Goal: Task Accomplishment & Management: Manage account settings

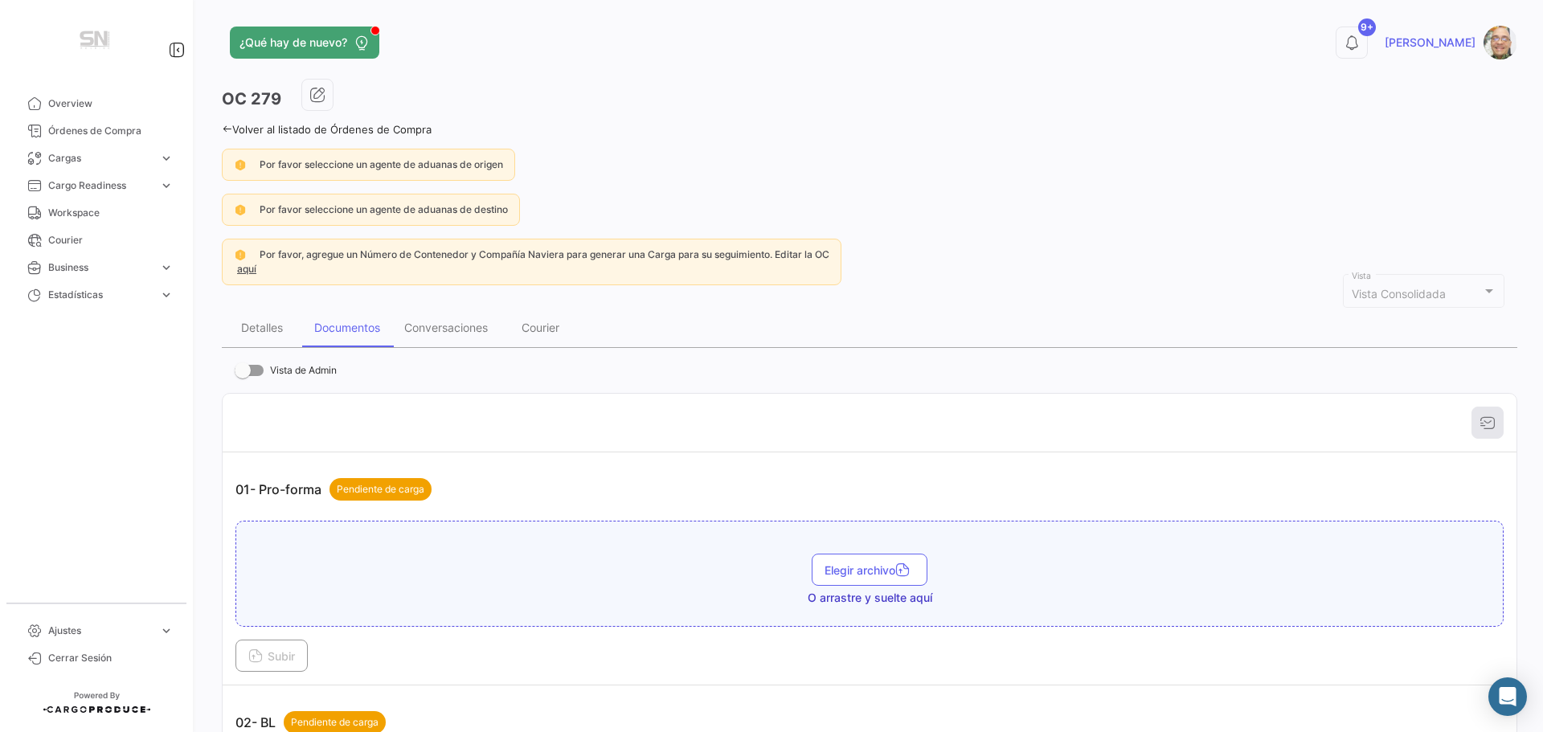
click at [224, 125] on icon at bounding box center [227, 129] width 10 height 10
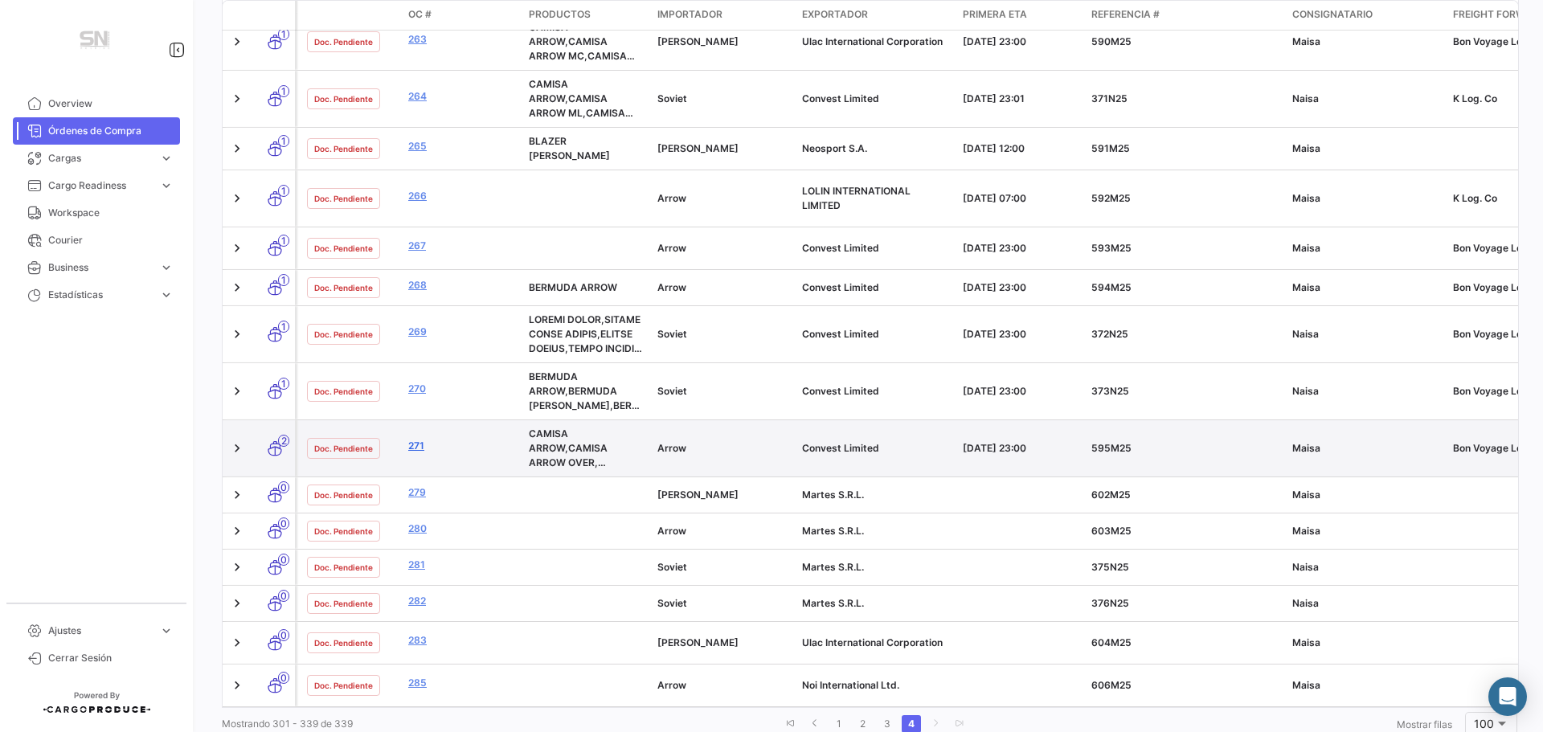
scroll to position [1588, 0]
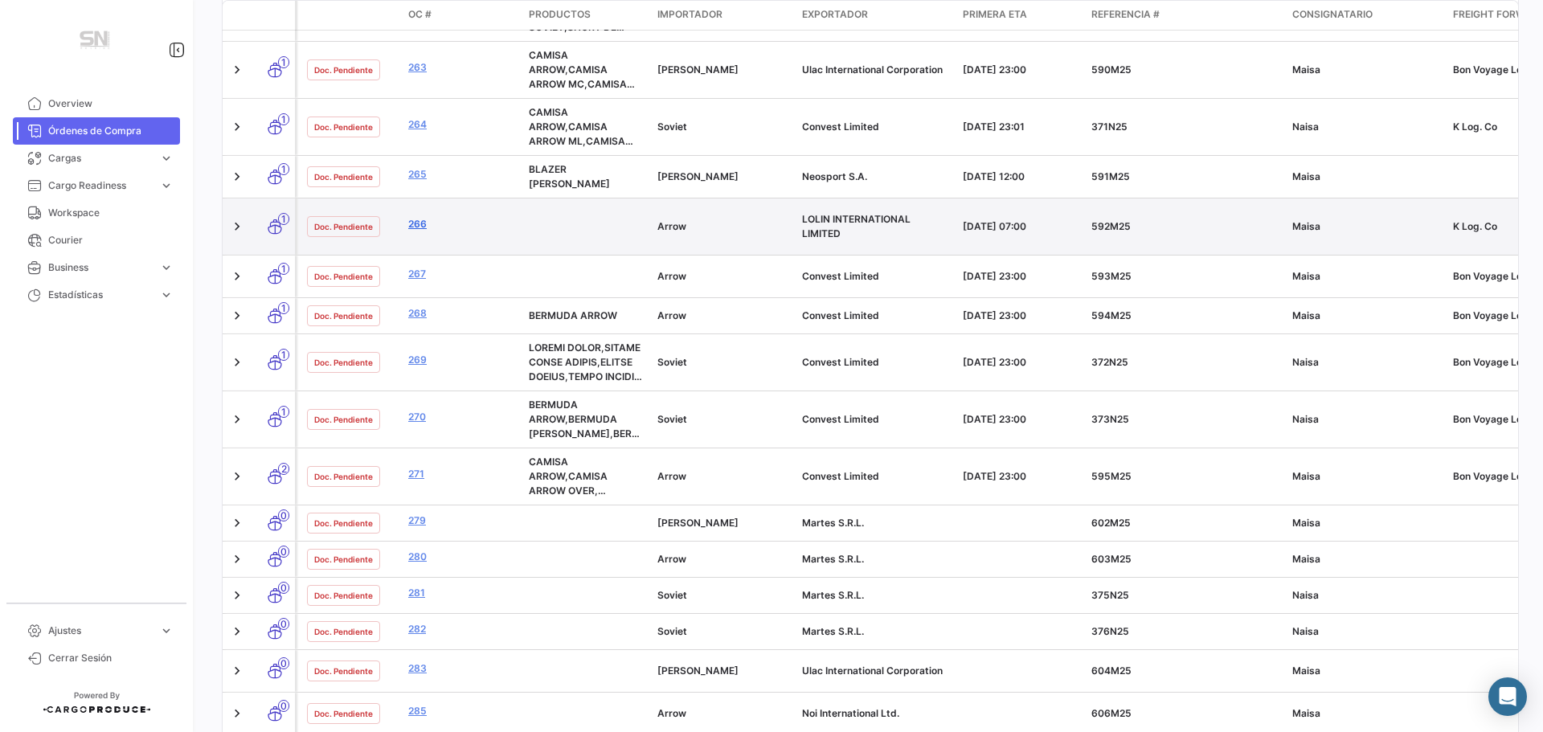
click at [420, 221] on link "266" at bounding box center [462, 224] width 108 height 14
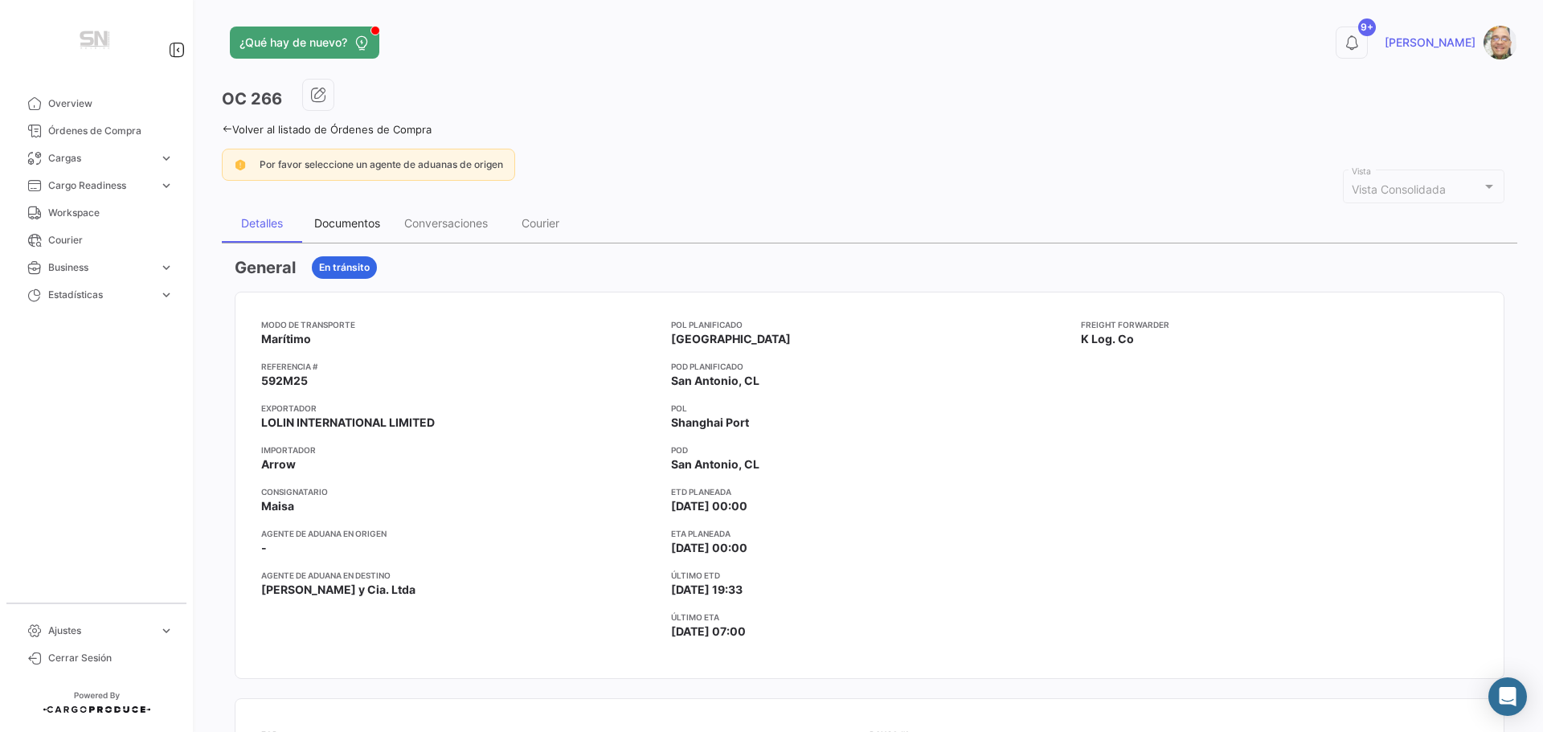
click at [380, 217] on div "Documentos" at bounding box center [347, 223] width 66 height 14
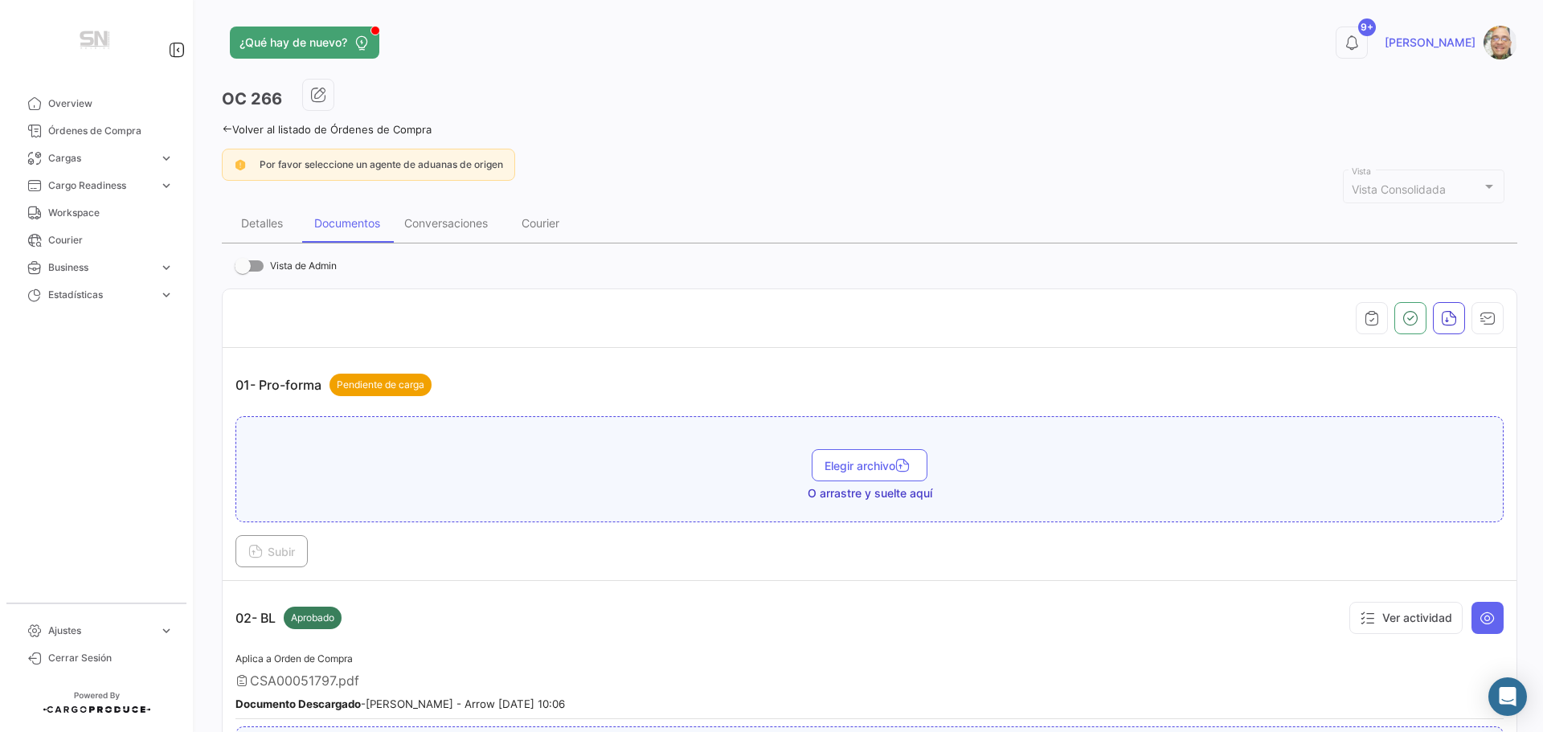
click at [227, 121] on div "Volver al listado de Órdenes de Compra" at bounding box center [869, 127] width 1295 height 17
click at [226, 127] on icon at bounding box center [227, 129] width 10 height 10
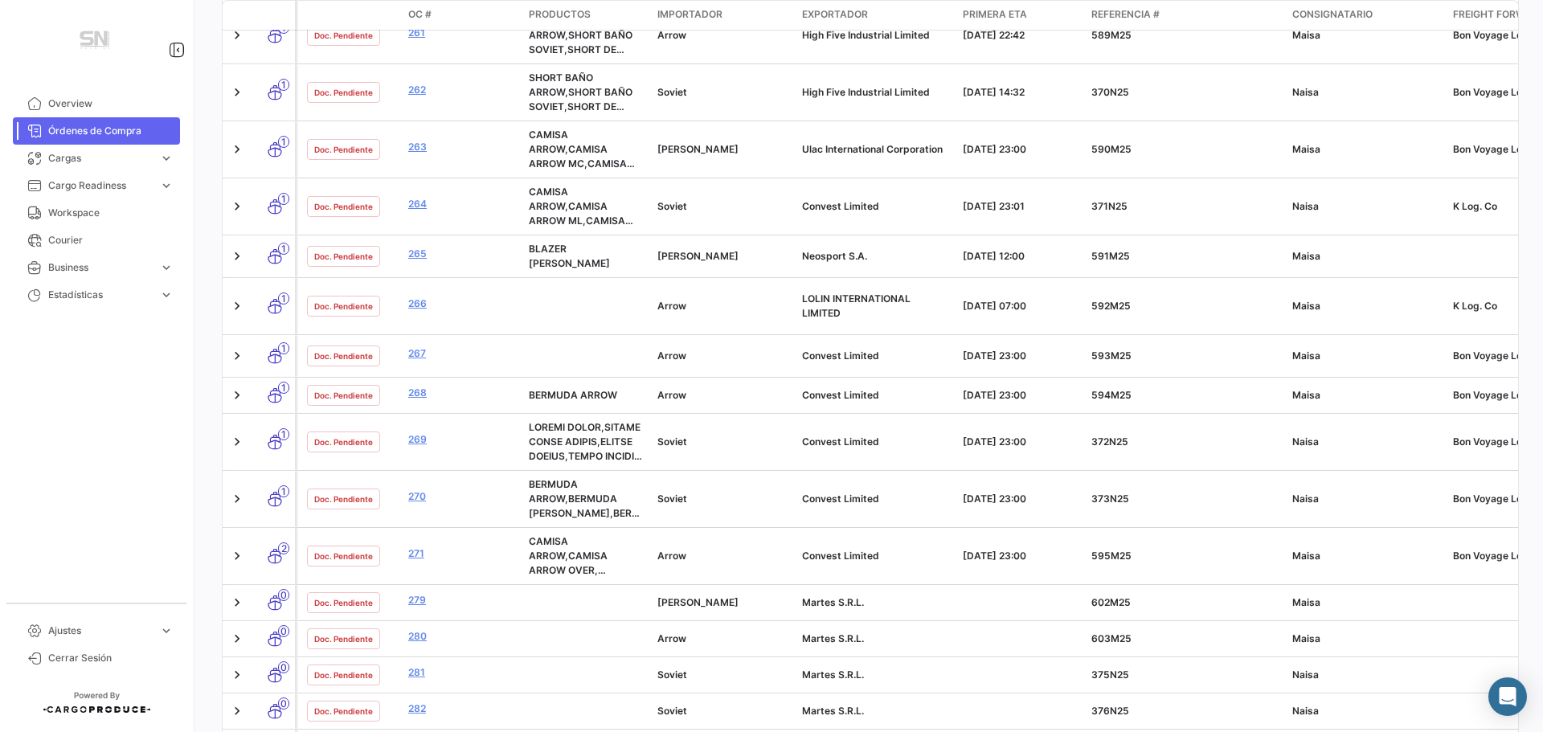
scroll to position [1508, 0]
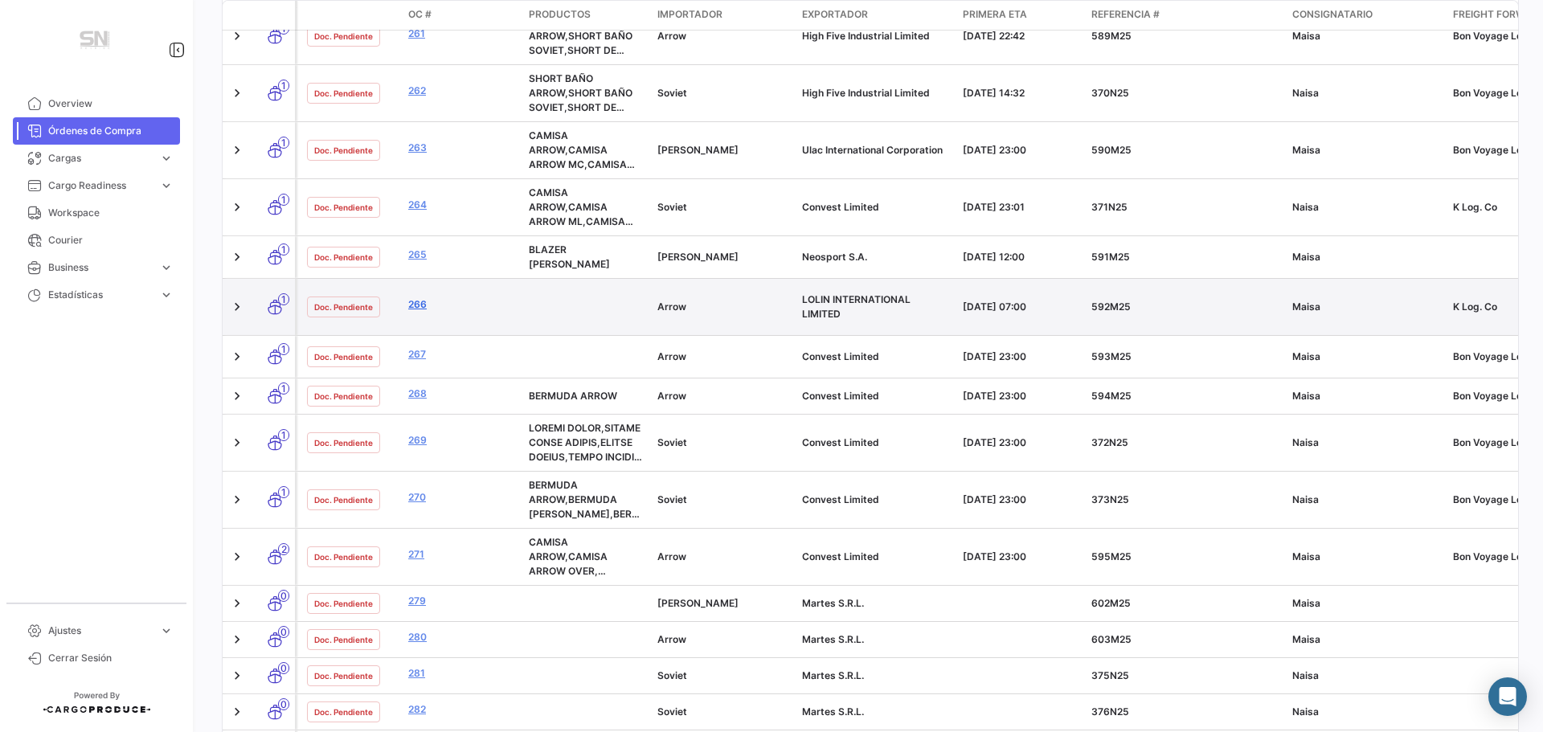
click at [414, 297] on link "266" at bounding box center [462, 304] width 108 height 14
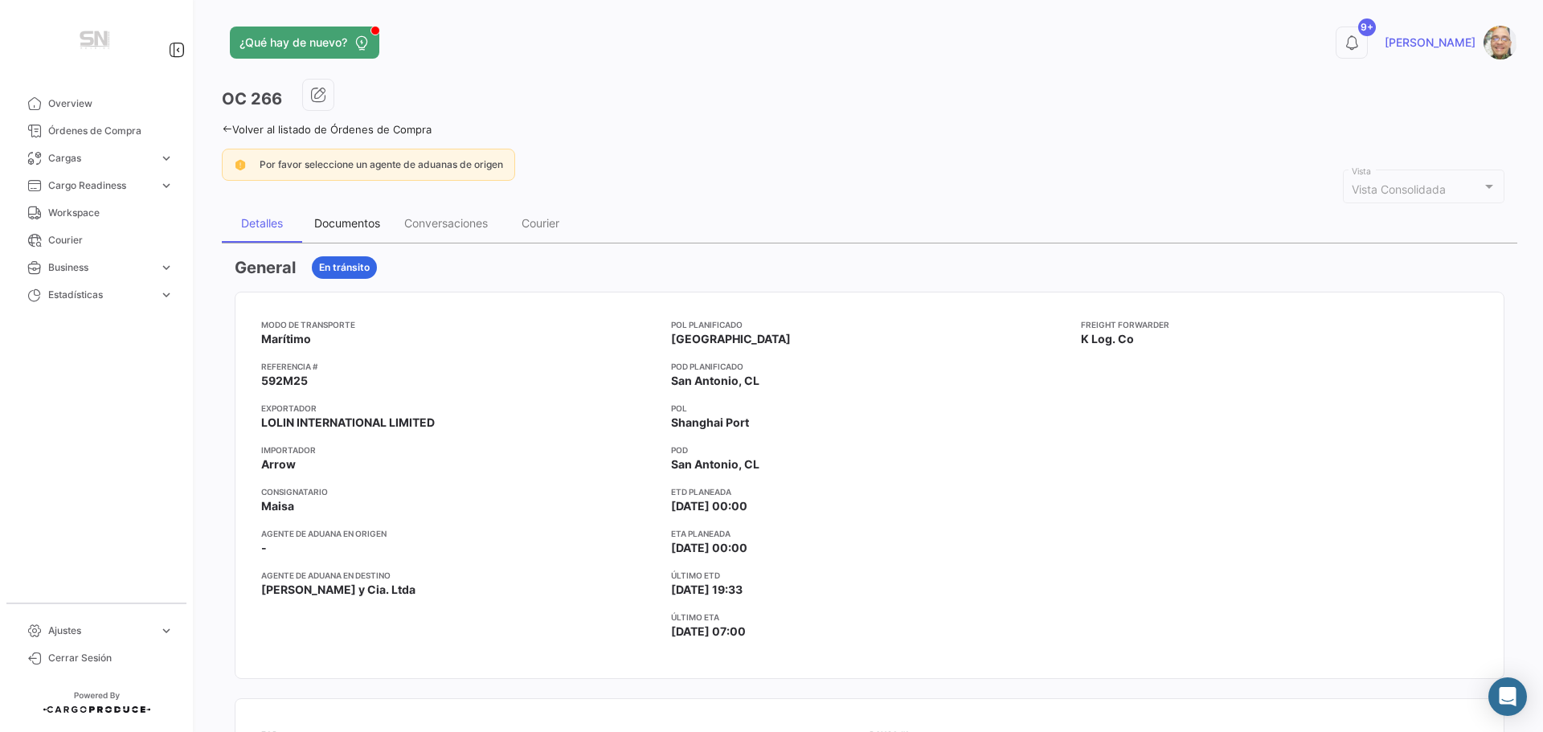
click at [356, 229] on div "Documentos" at bounding box center [347, 223] width 66 height 14
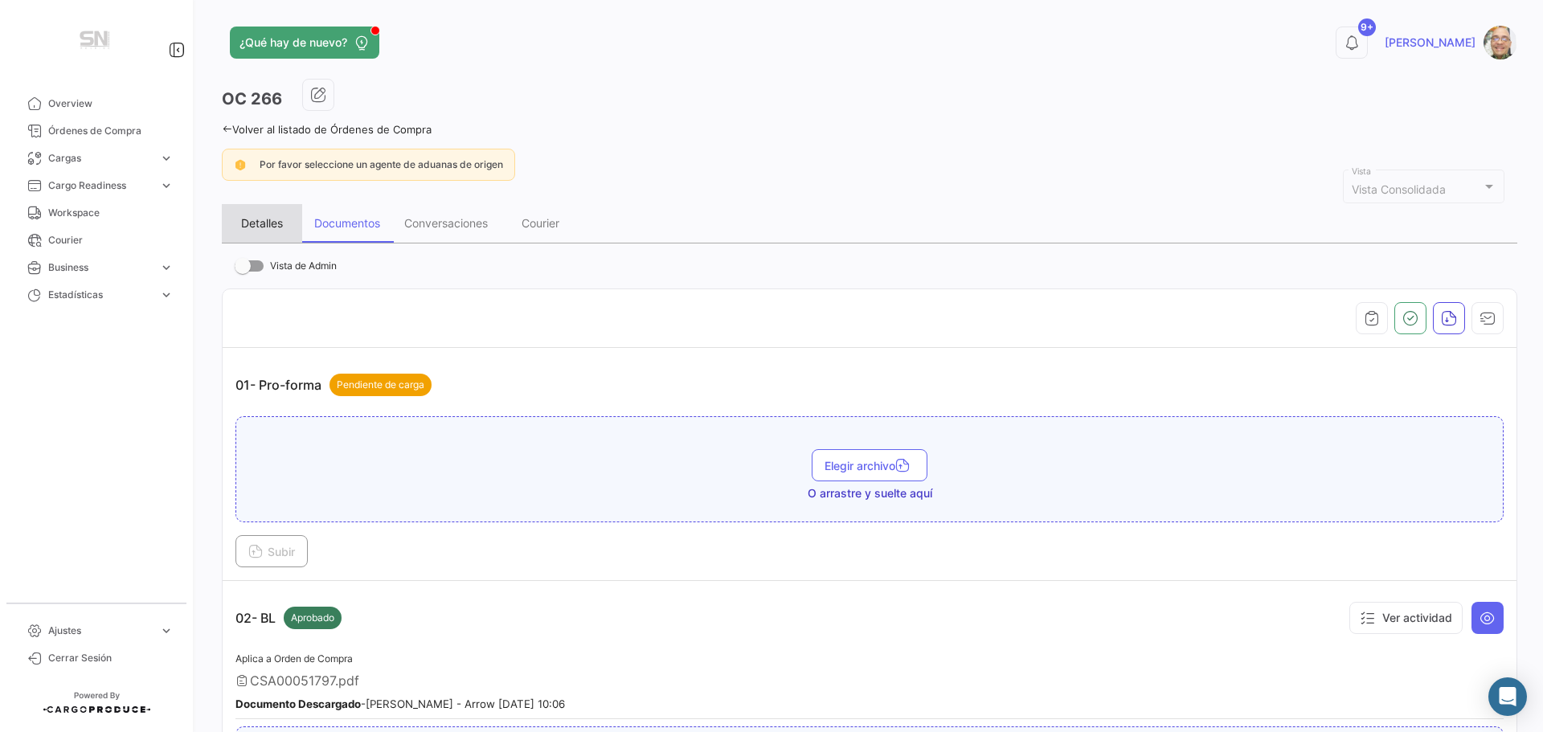
click at [252, 221] on div "Detalles" at bounding box center [262, 223] width 42 height 14
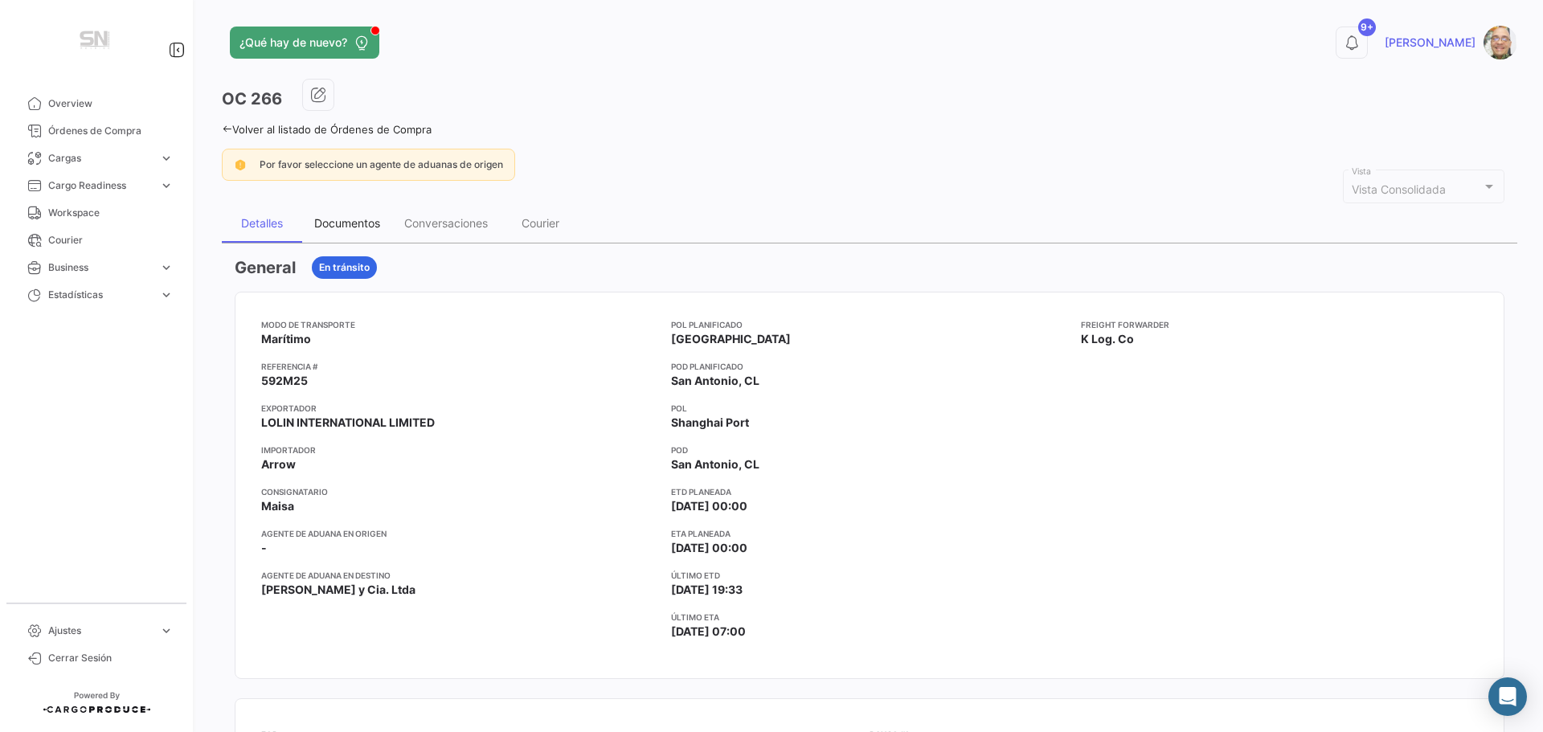
click at [350, 223] on div "Documentos" at bounding box center [347, 223] width 66 height 14
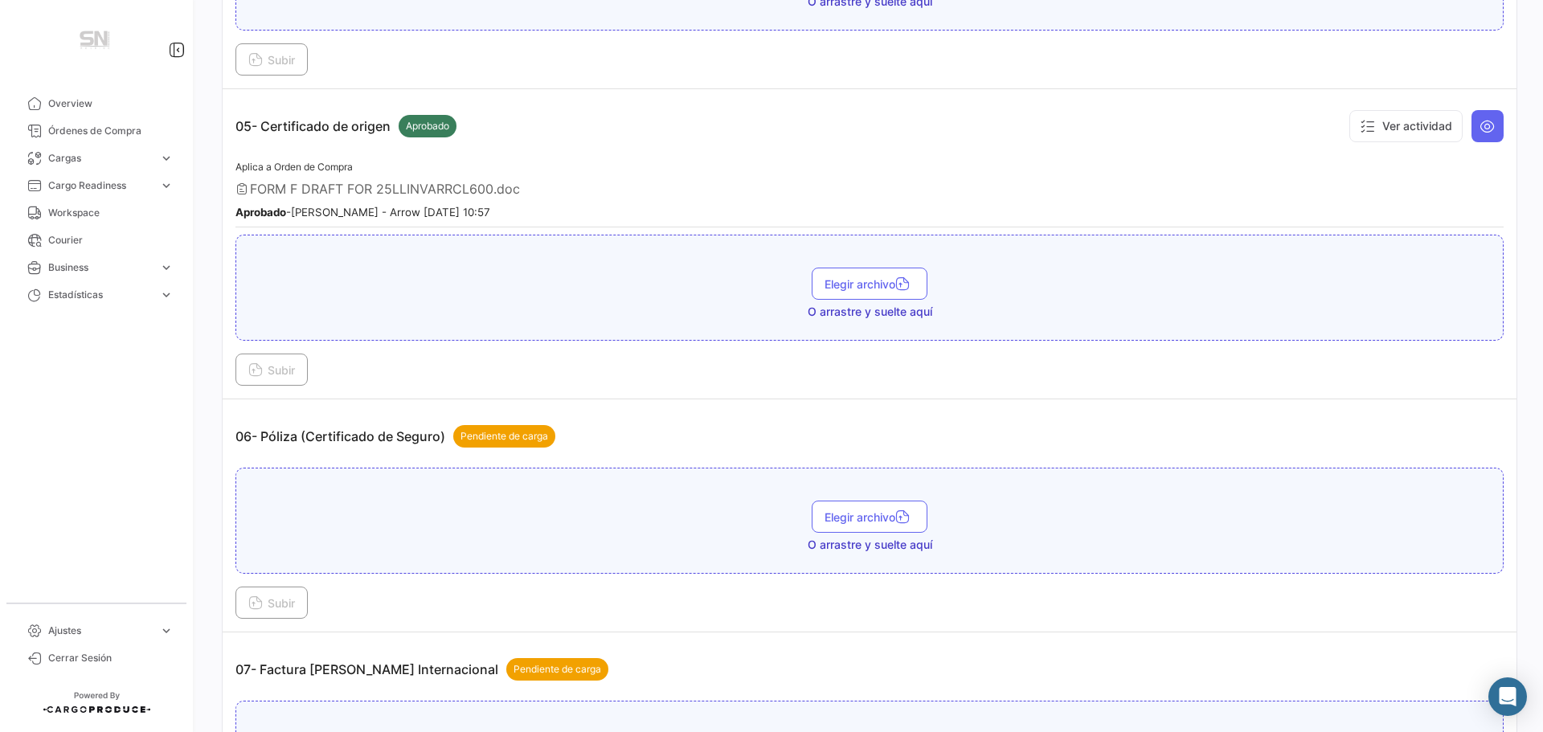
scroll to position [1527, 0]
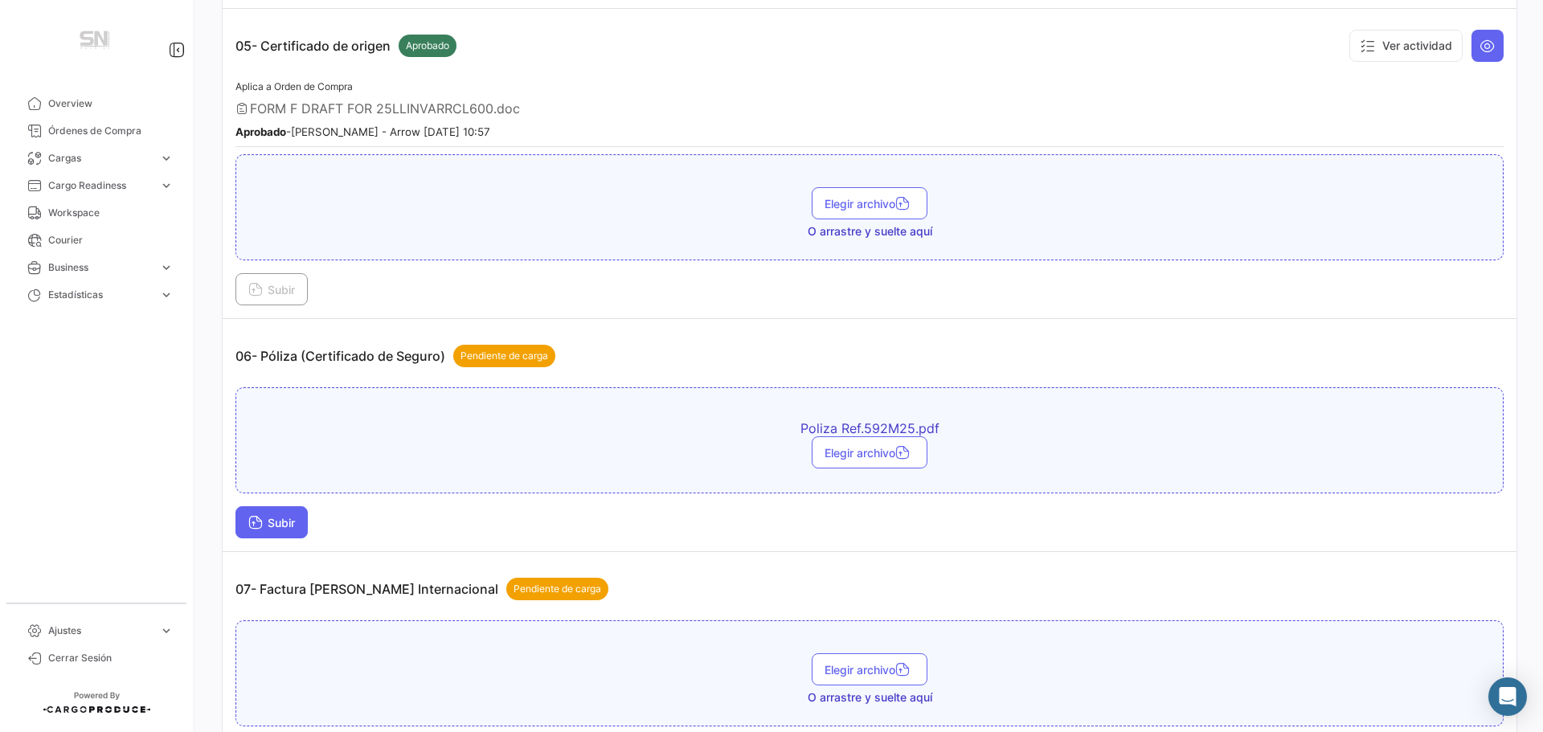
click at [255, 523] on icon at bounding box center [255, 524] width 14 height 14
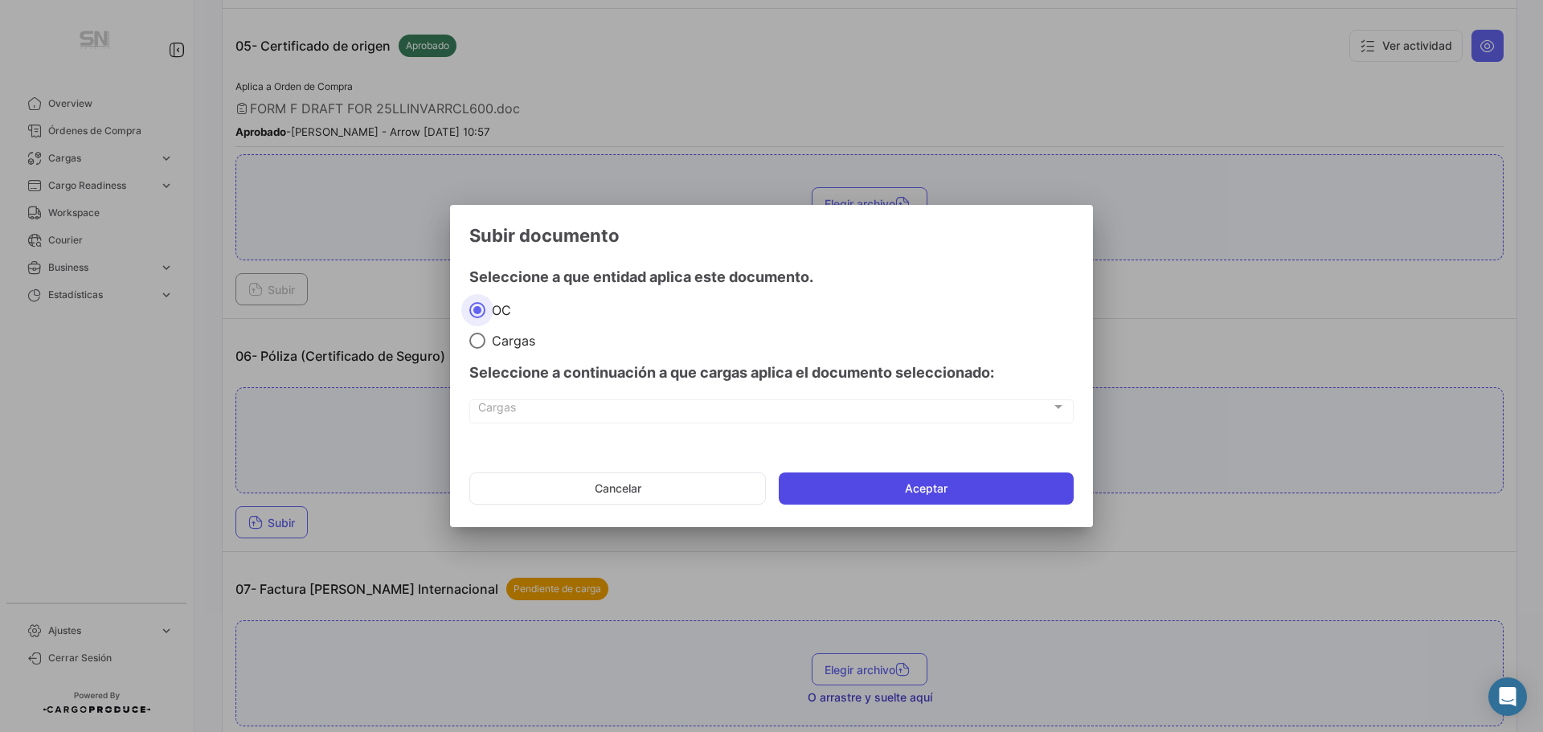
click at [831, 497] on button "Aceptar" at bounding box center [926, 489] width 295 height 32
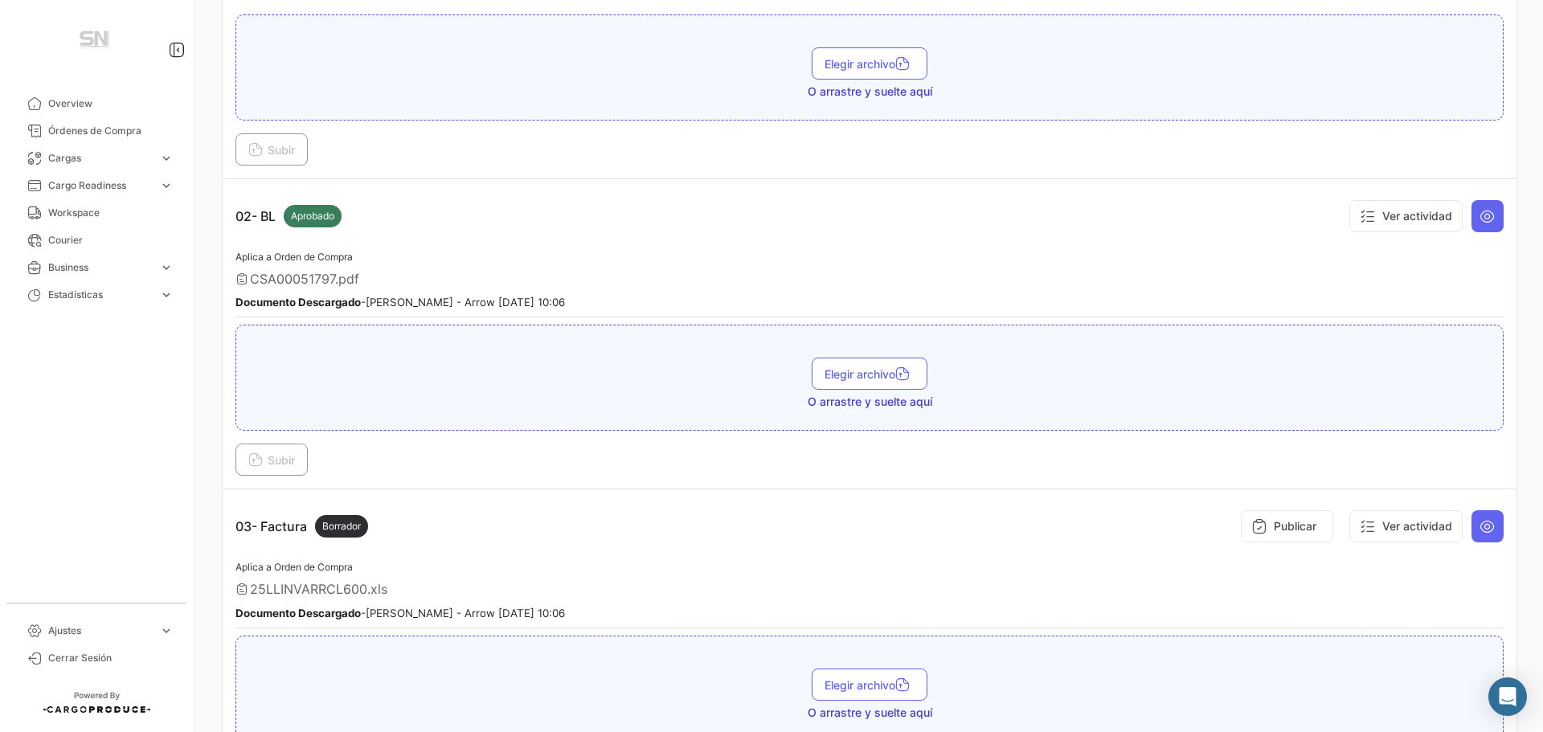
scroll to position [0, 0]
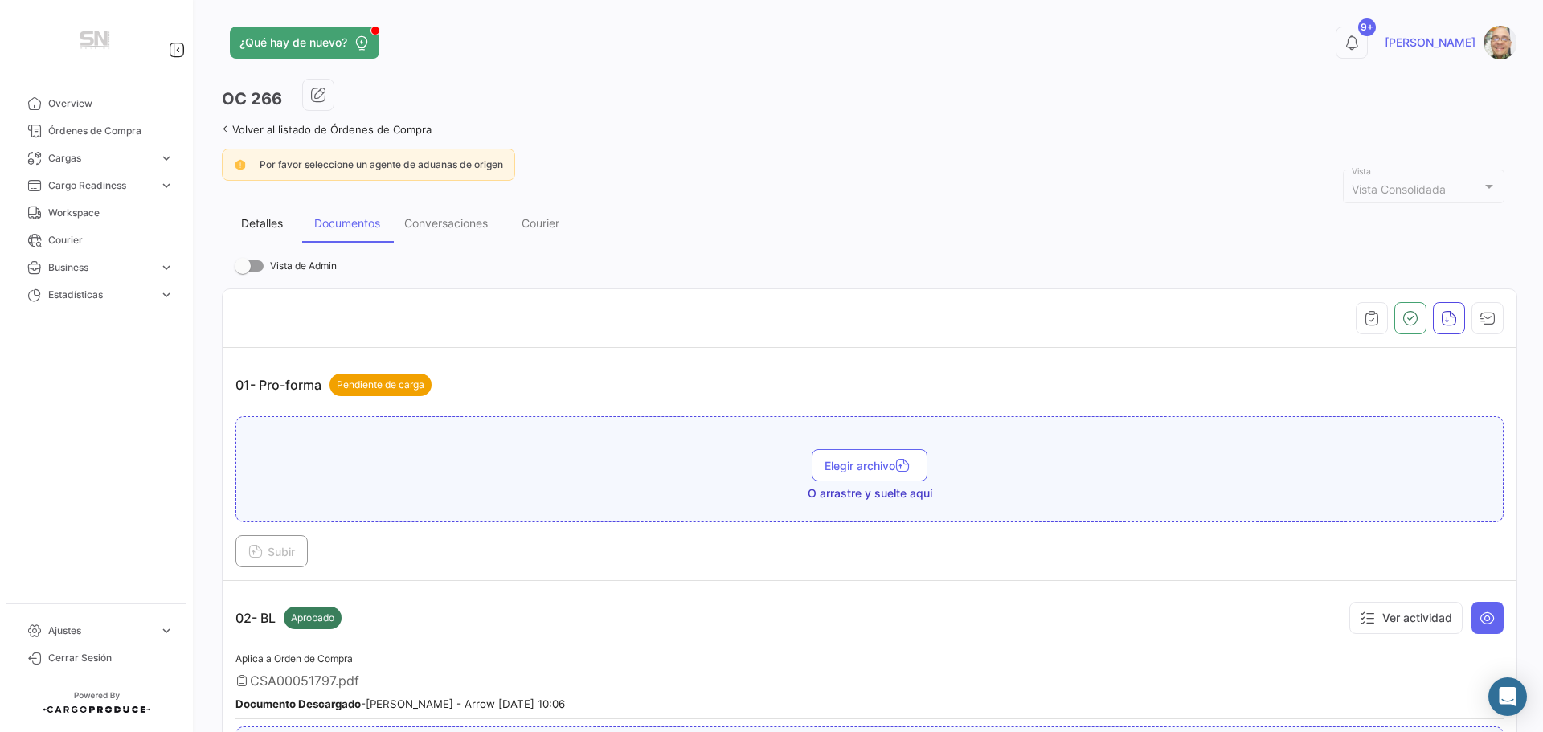
click at [269, 224] on div "Detalles" at bounding box center [262, 223] width 42 height 14
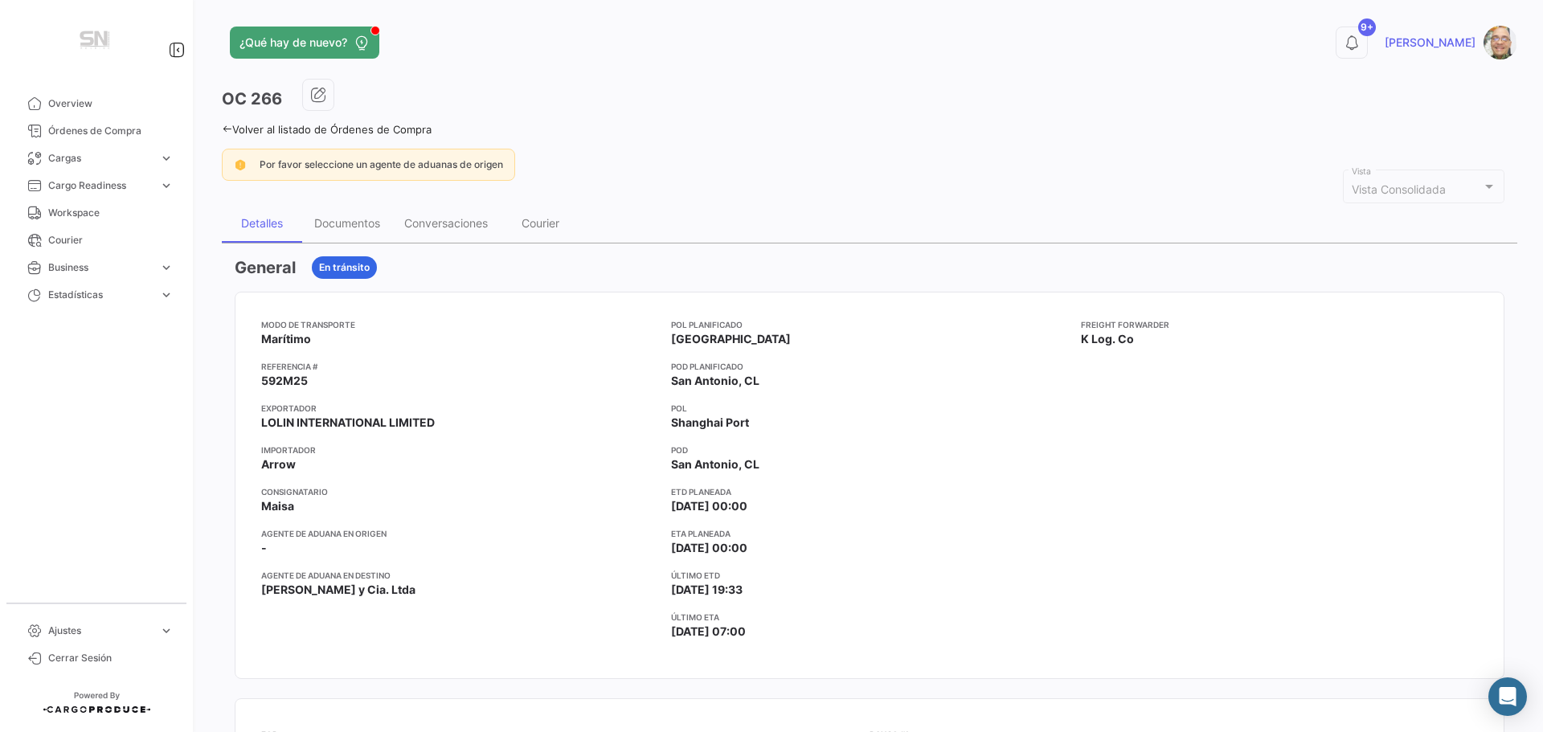
click at [221, 128] on div "¿Qué hay de nuevo? 9+ [PERSON_NAME] OC 266 Volver al listado de Órdenes de Comp…" at bounding box center [869, 366] width 1347 height 732
click at [227, 126] on icon at bounding box center [227, 129] width 10 height 10
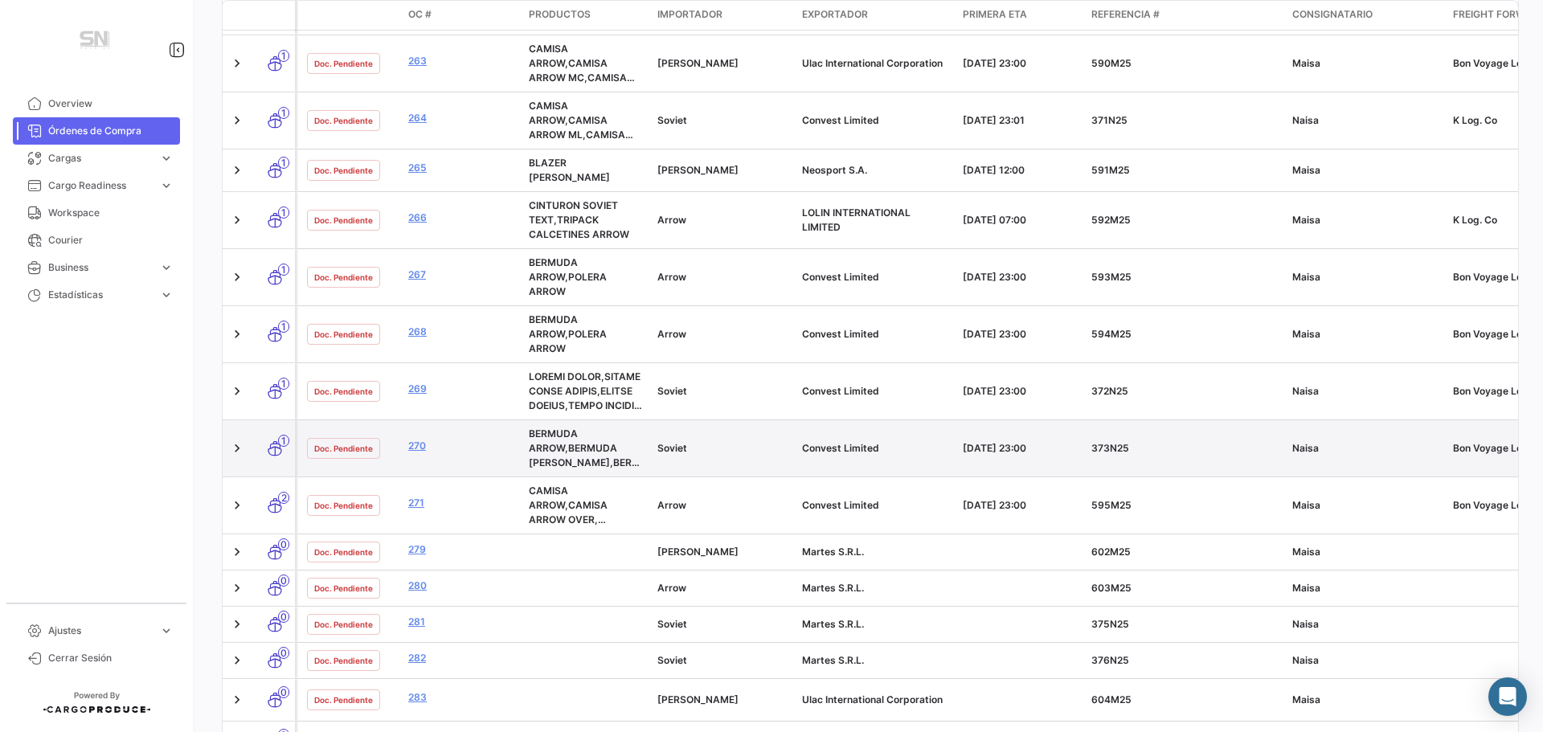
scroll to position [1514, 0]
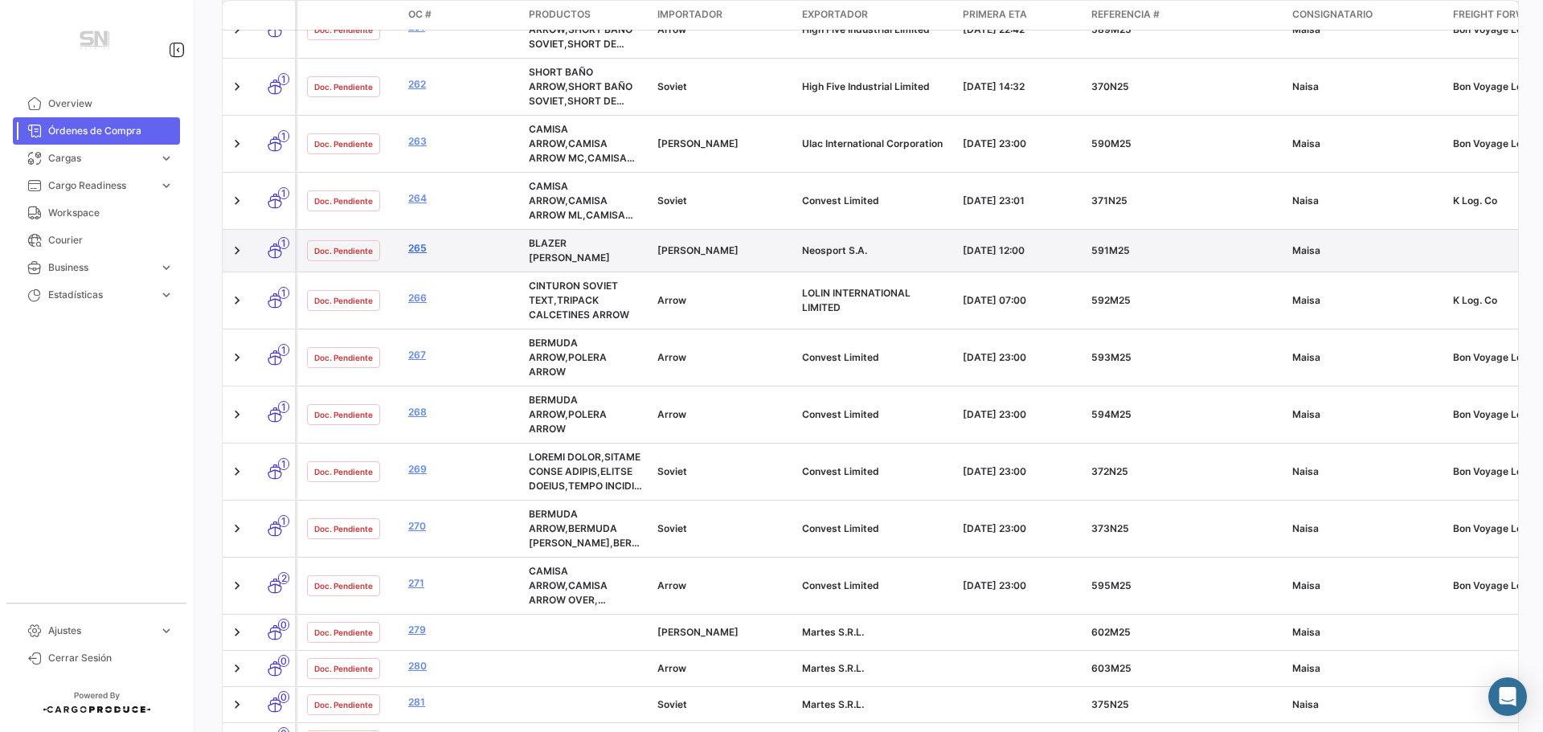
click at [421, 243] on link "265" at bounding box center [462, 248] width 108 height 14
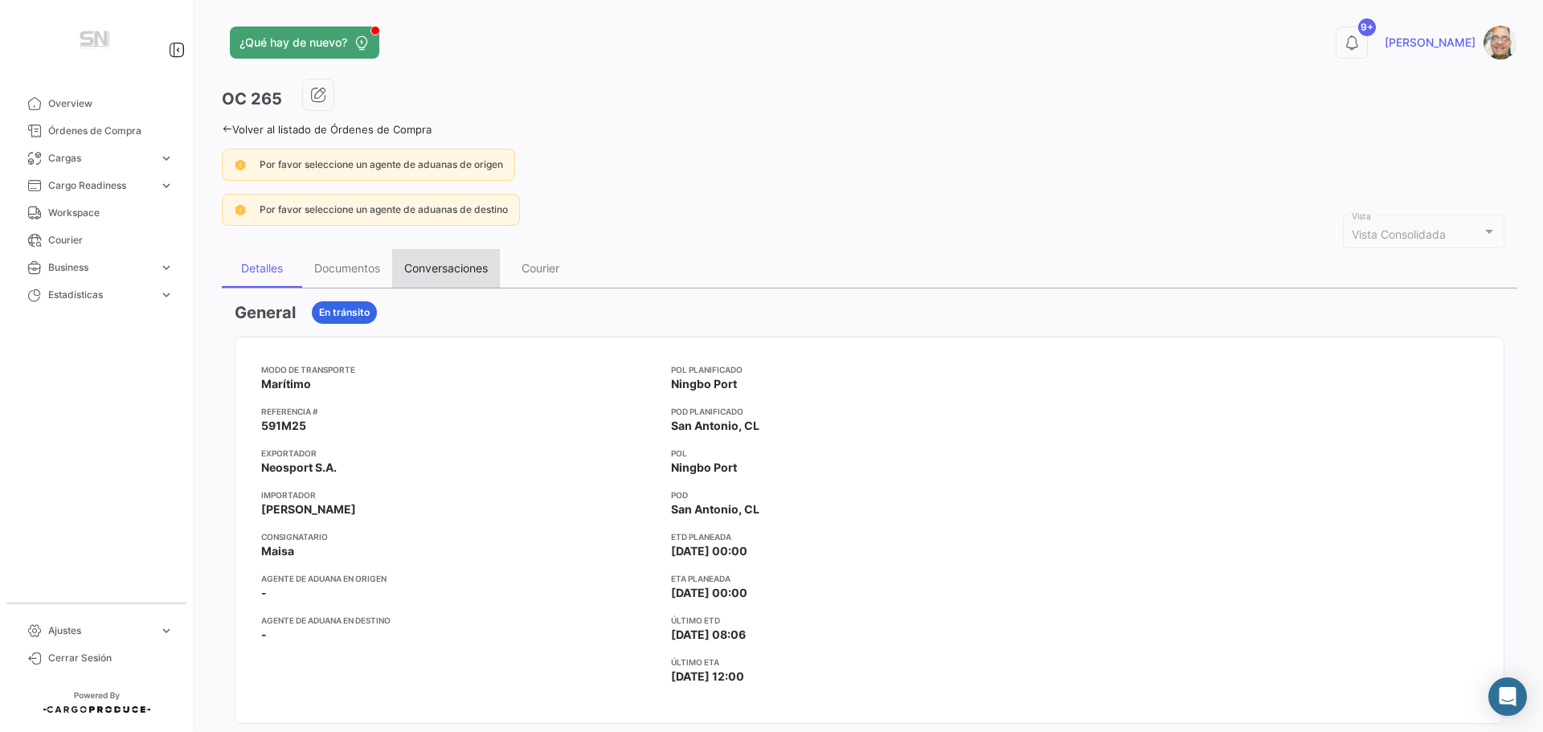
click at [433, 265] on div "Conversaciones" at bounding box center [446, 268] width 84 height 14
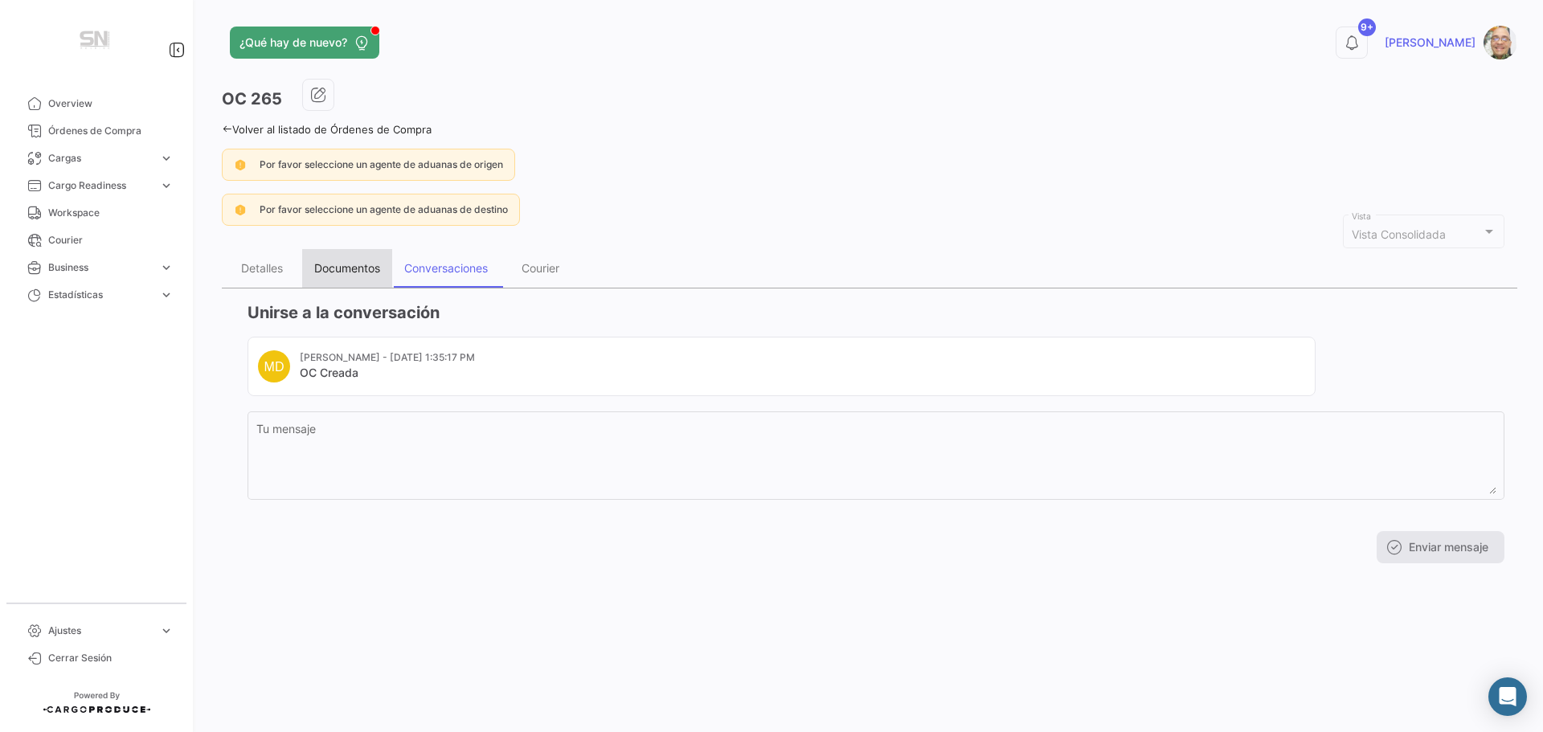
click at [357, 272] on div "Documentos" at bounding box center [347, 268] width 66 height 14
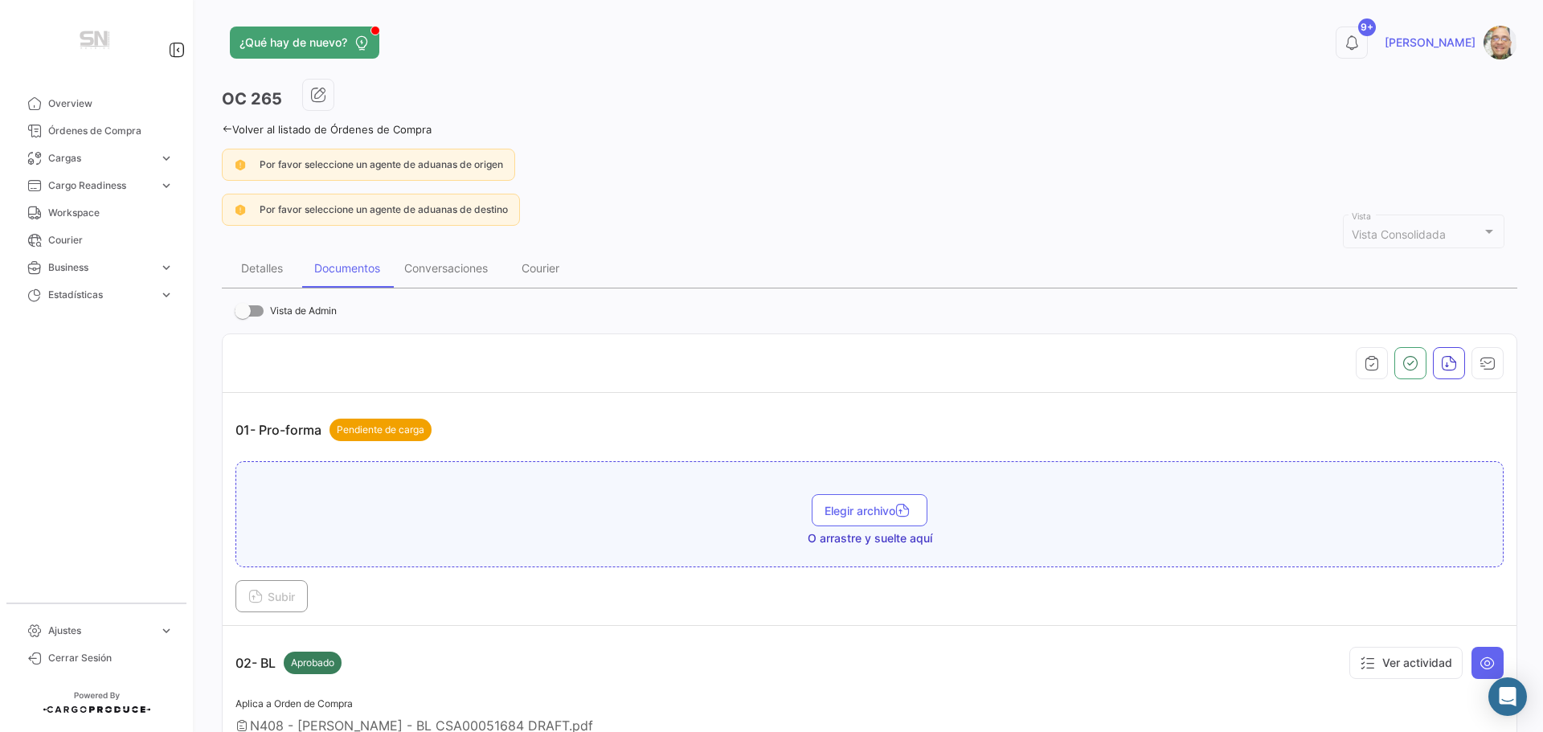
click at [226, 131] on icon at bounding box center [227, 129] width 10 height 10
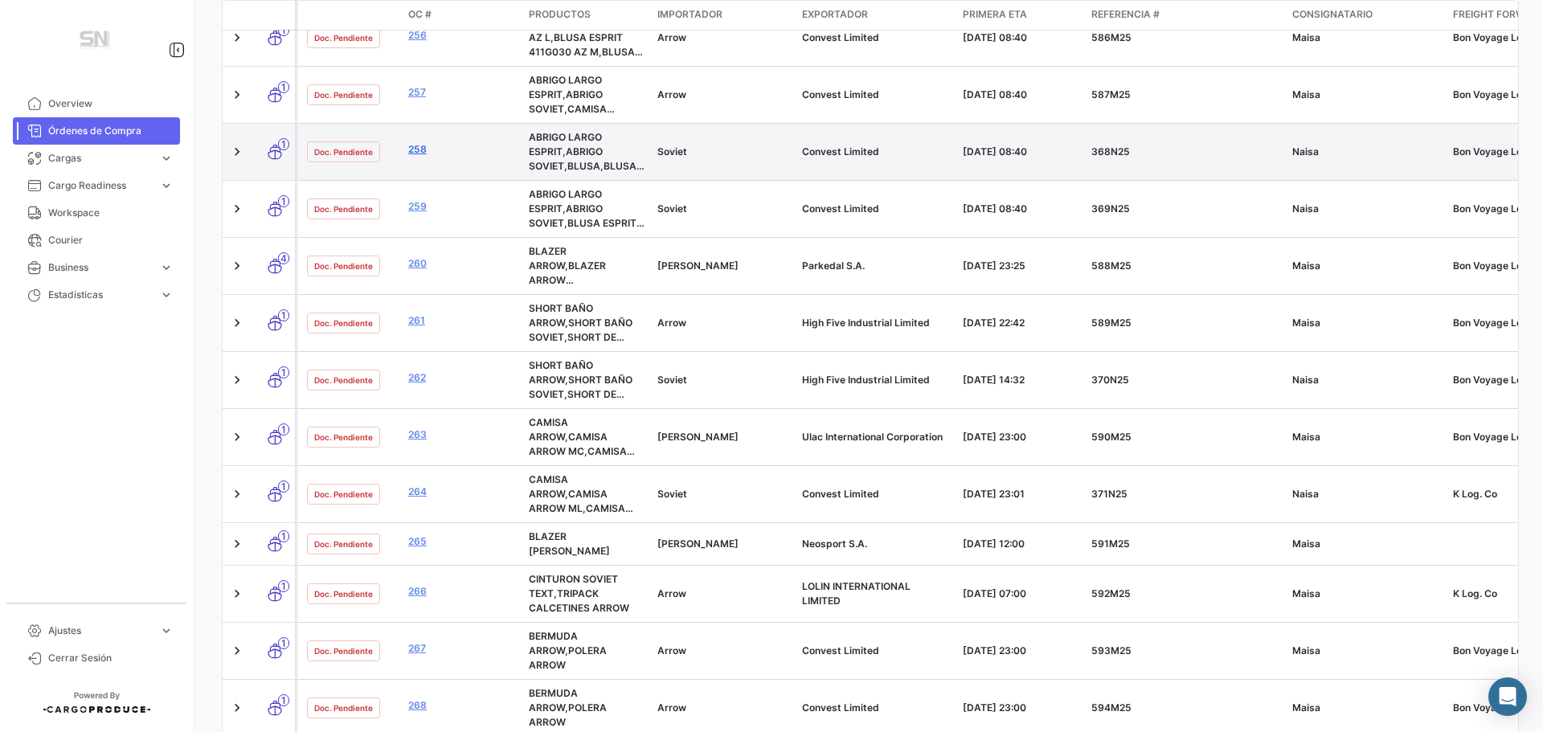
scroll to position [1366, 0]
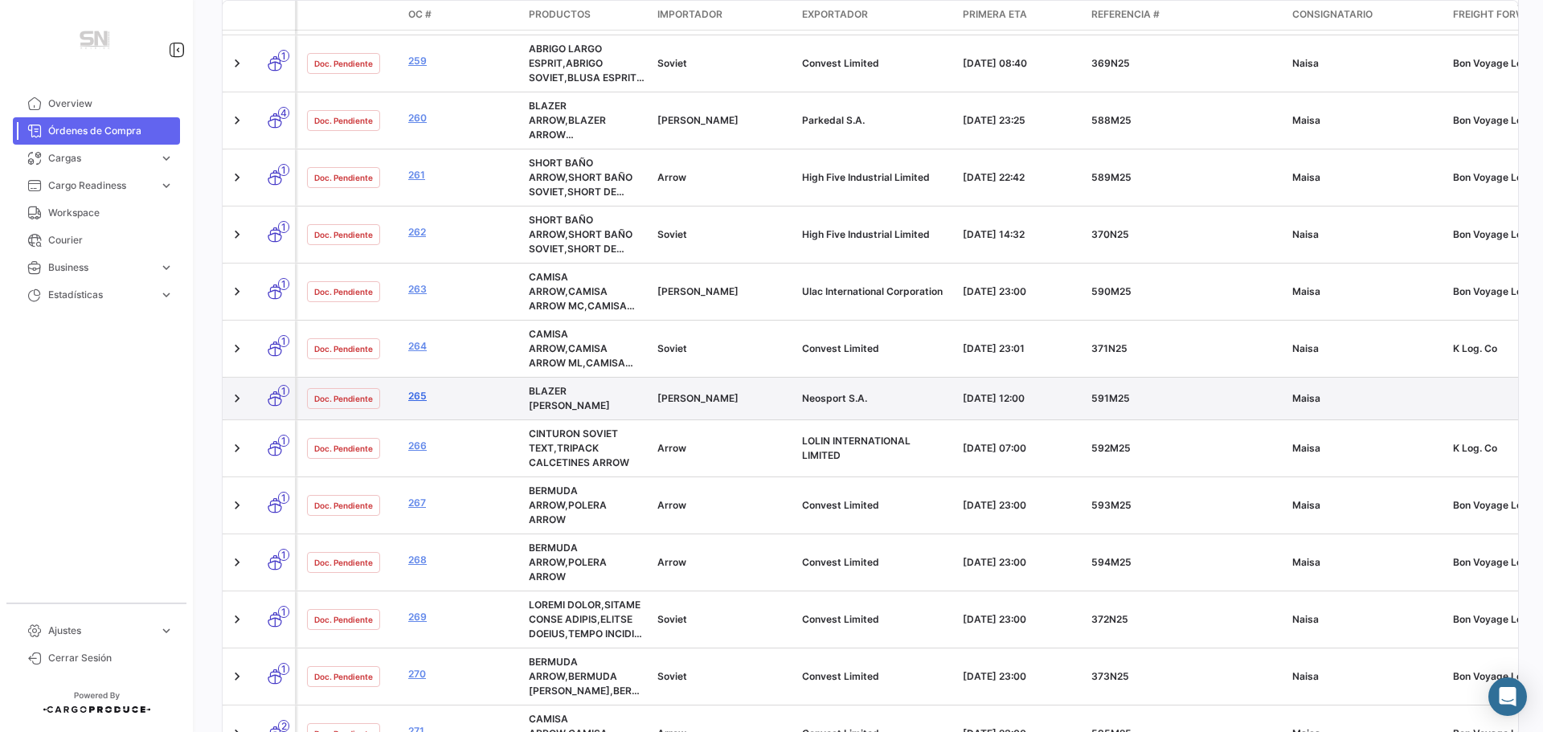
click at [415, 395] on link "265" at bounding box center [462, 396] width 108 height 14
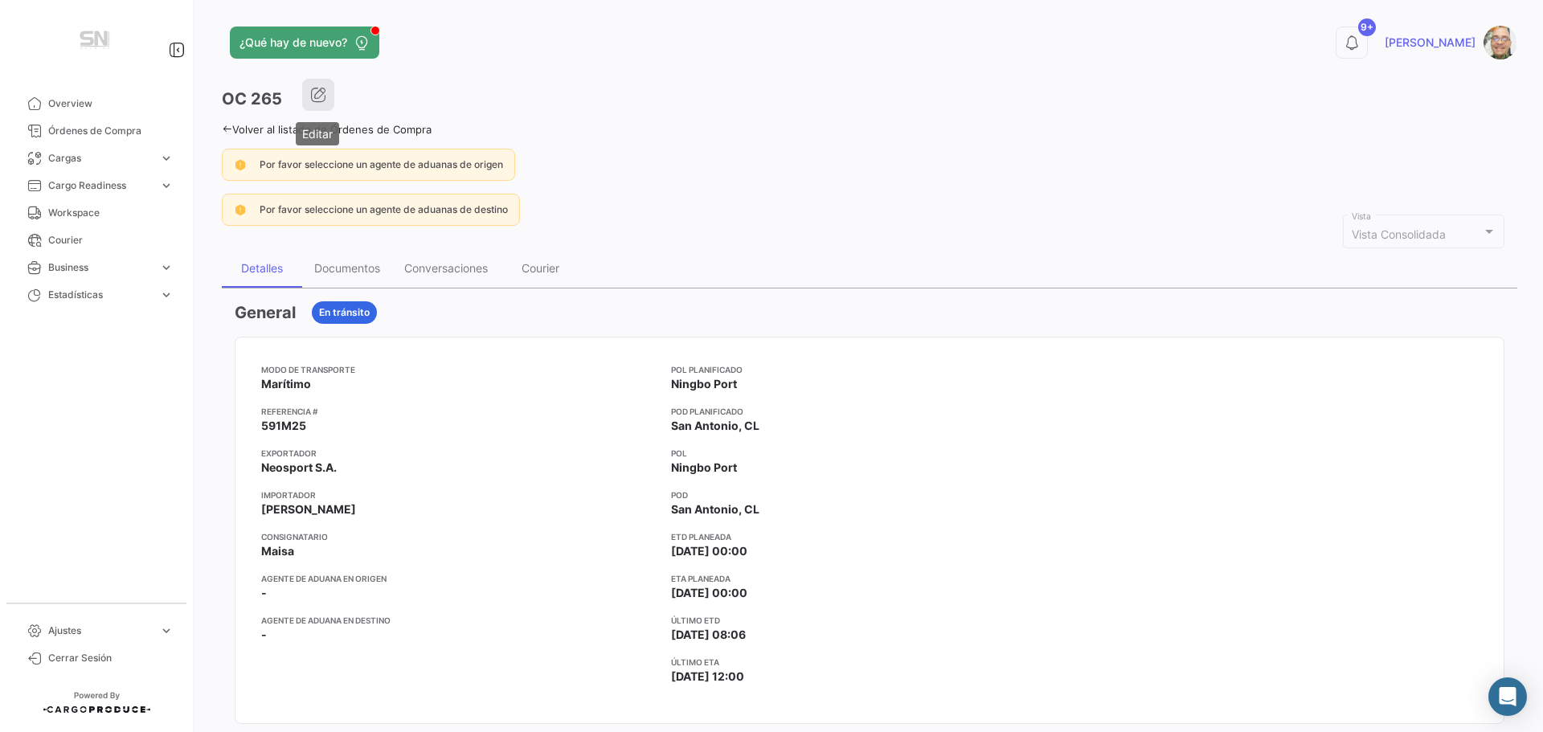
click at [316, 103] on button "button" at bounding box center [318, 95] width 32 height 32
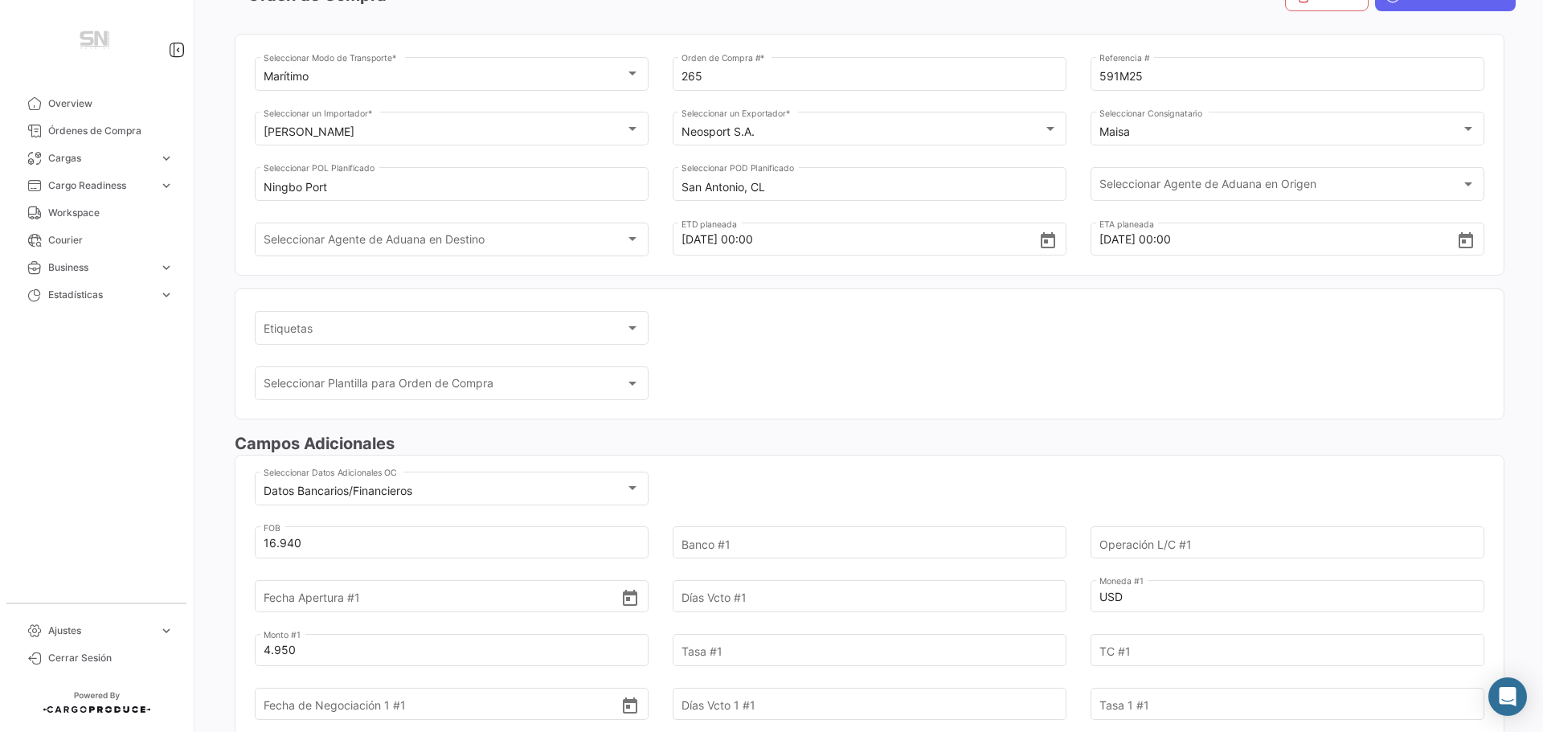
scroll to position [29, 0]
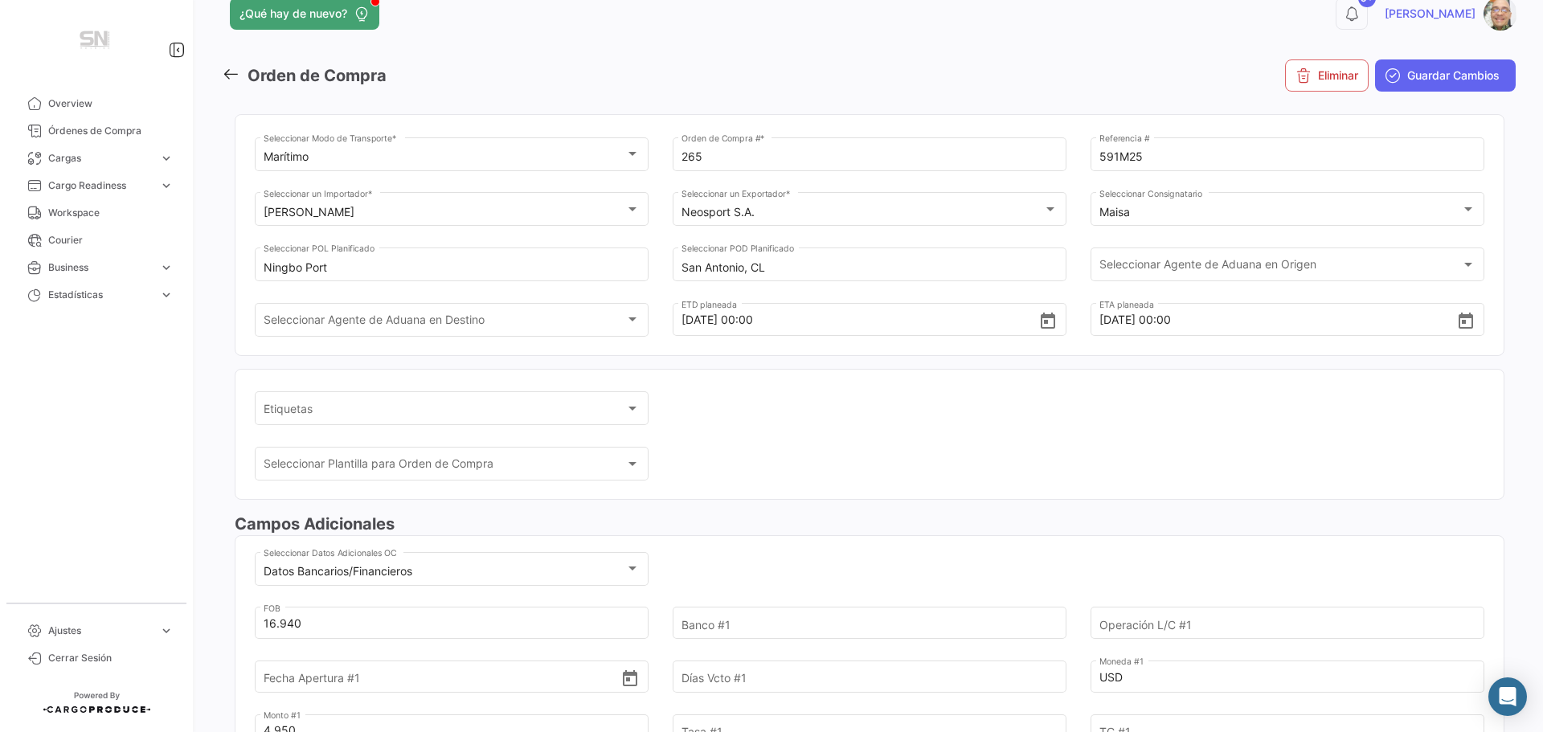
click at [231, 74] on icon at bounding box center [231, 74] width 18 height 18
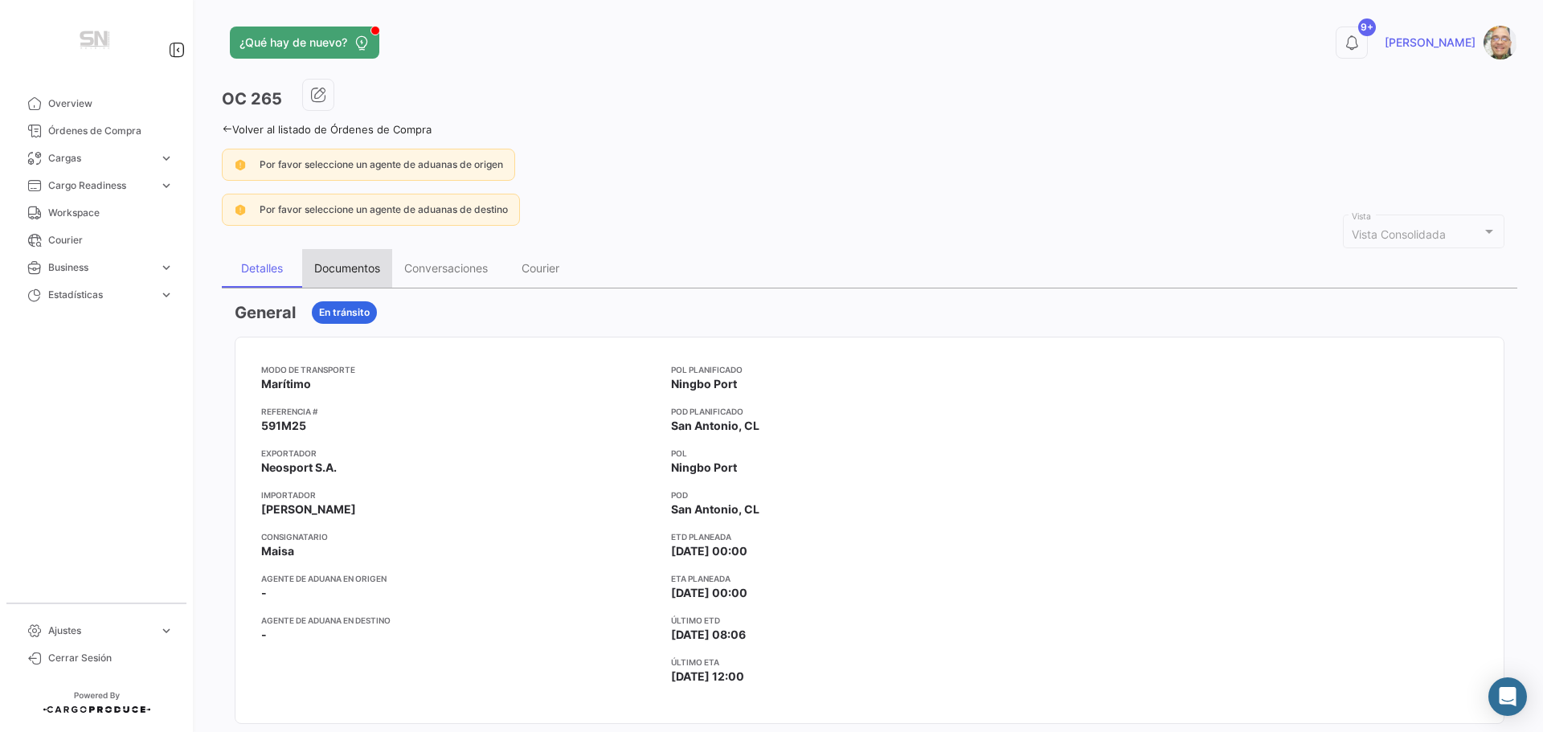
click at [362, 272] on div "Documentos" at bounding box center [347, 268] width 66 height 14
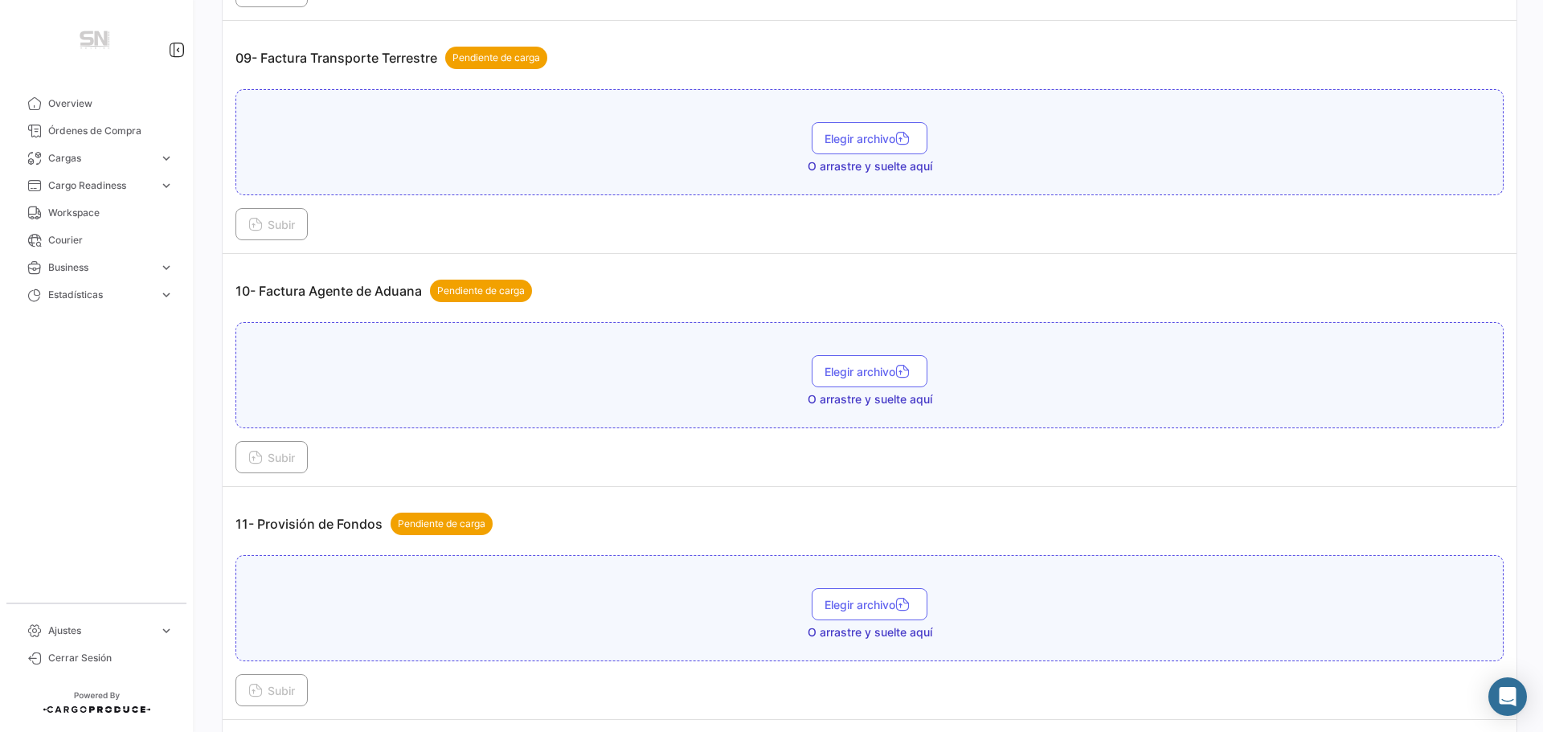
scroll to position [2732, 0]
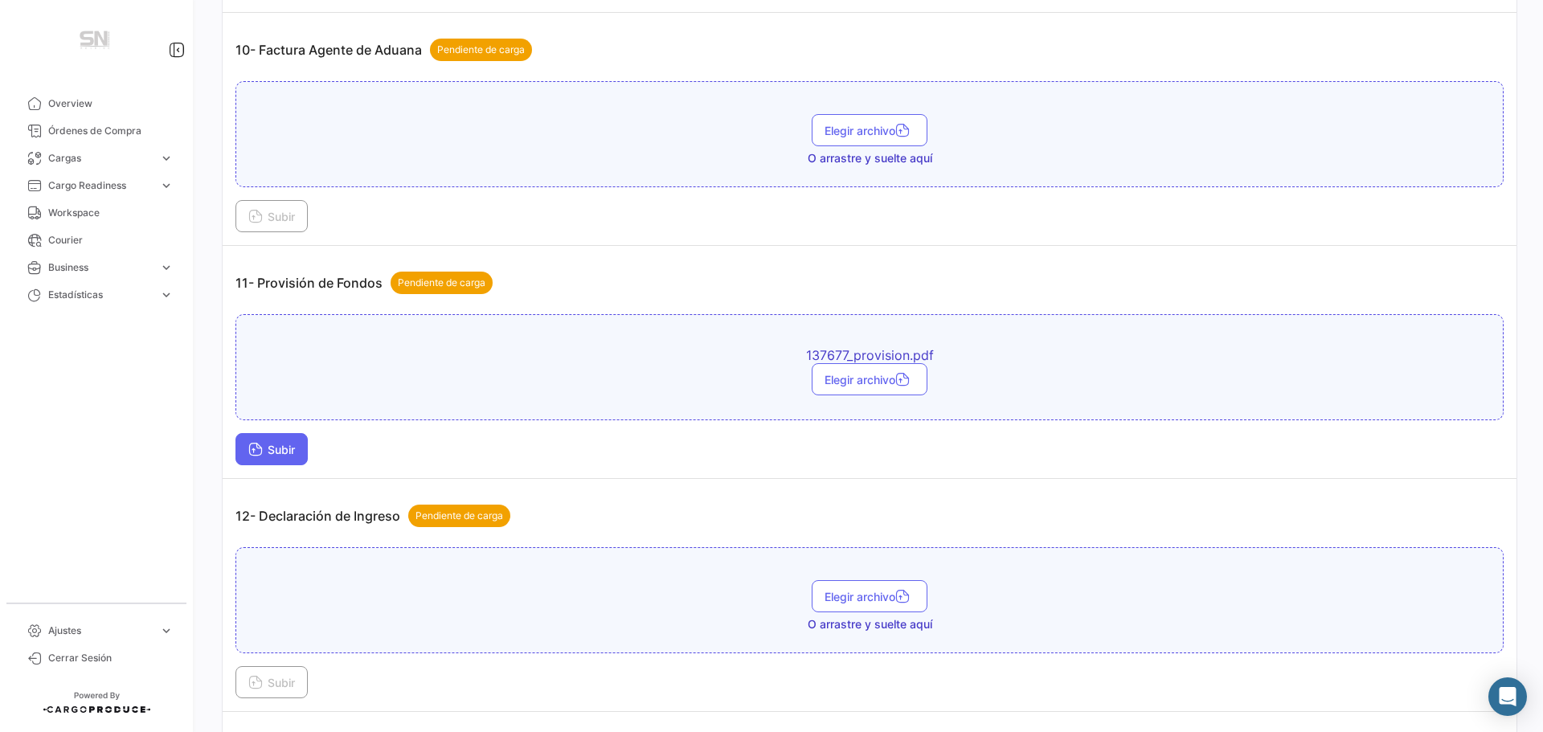
click at [289, 459] on button "Subir" at bounding box center [271, 449] width 72 height 32
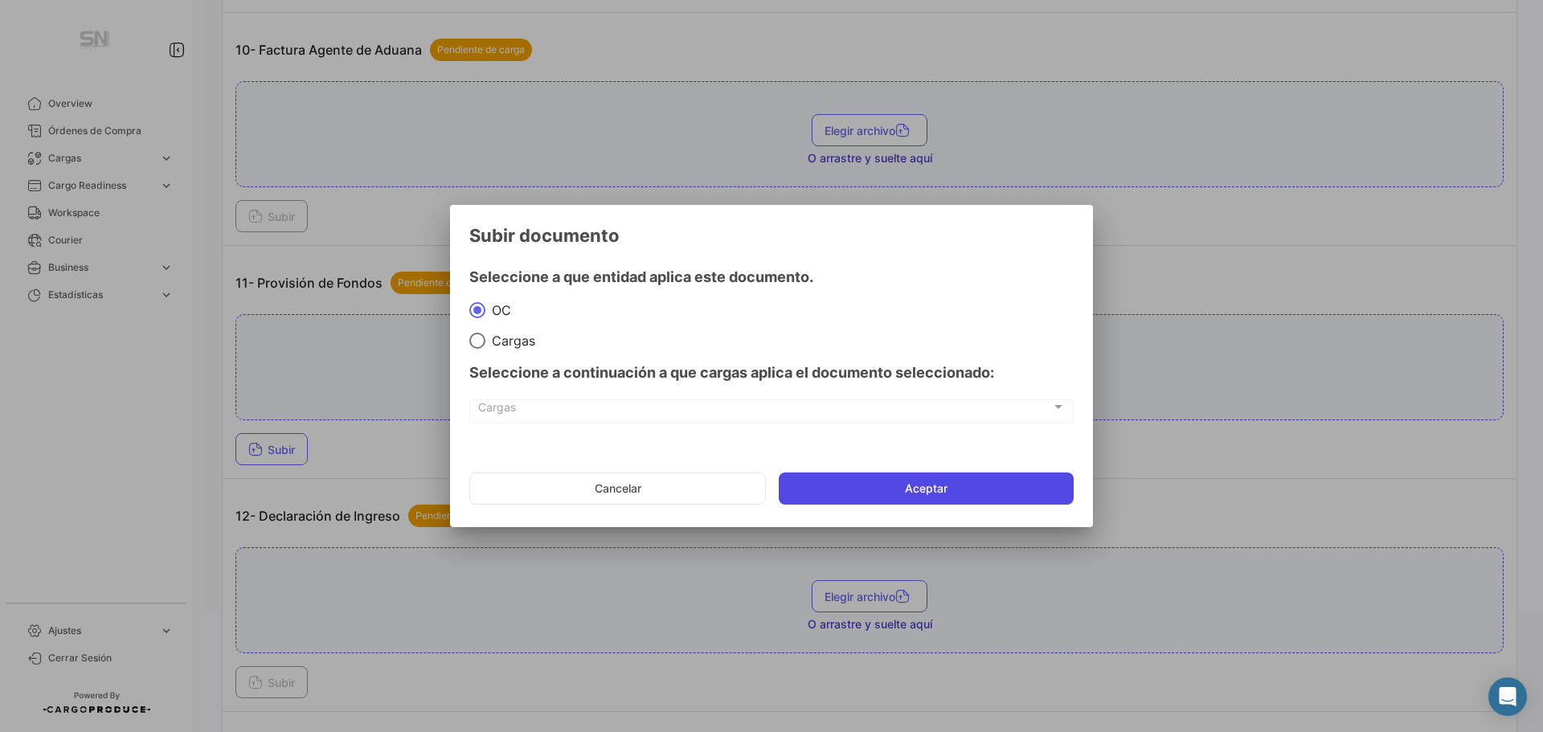
click at [968, 493] on button "Aceptar" at bounding box center [926, 489] width 295 height 32
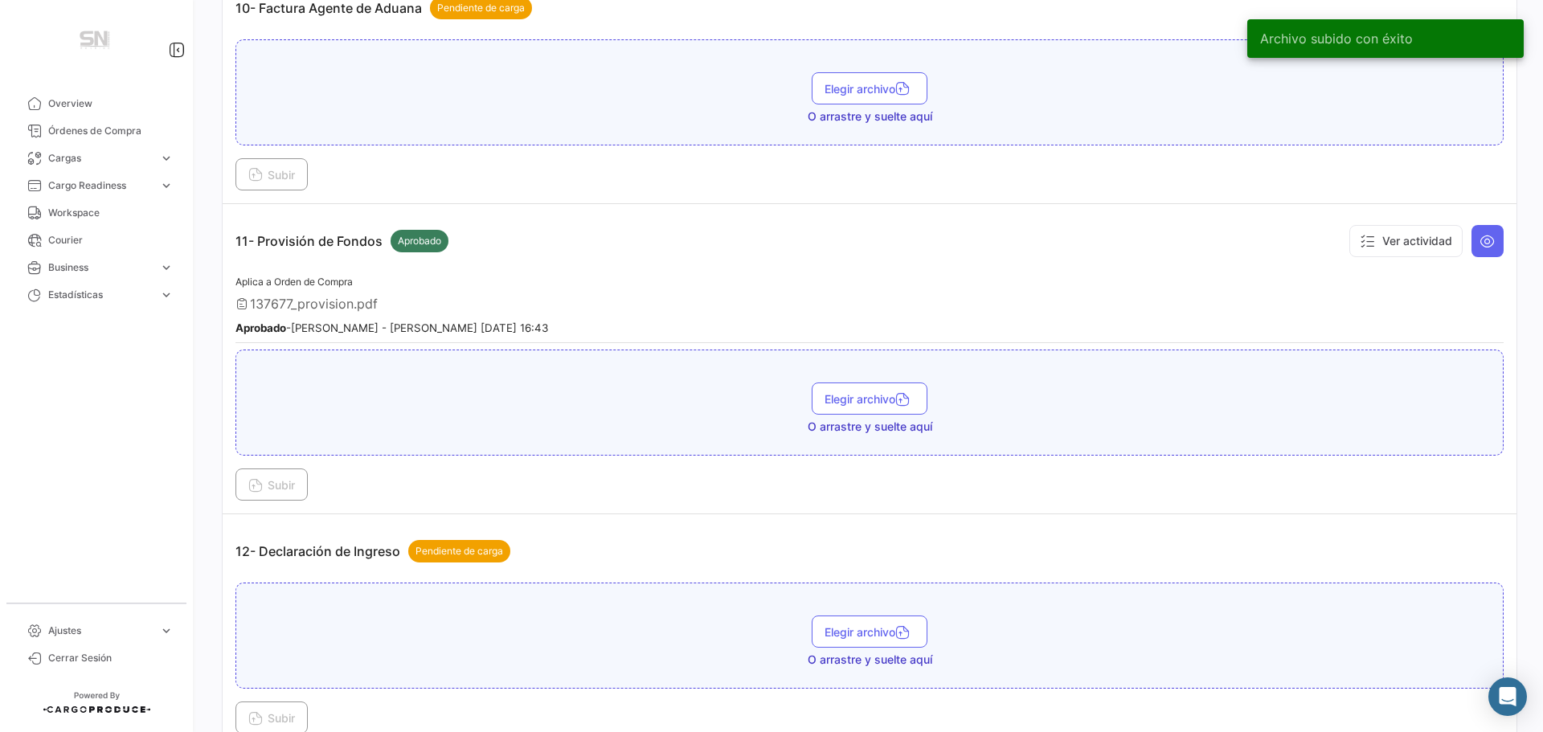
scroll to position [2813, 0]
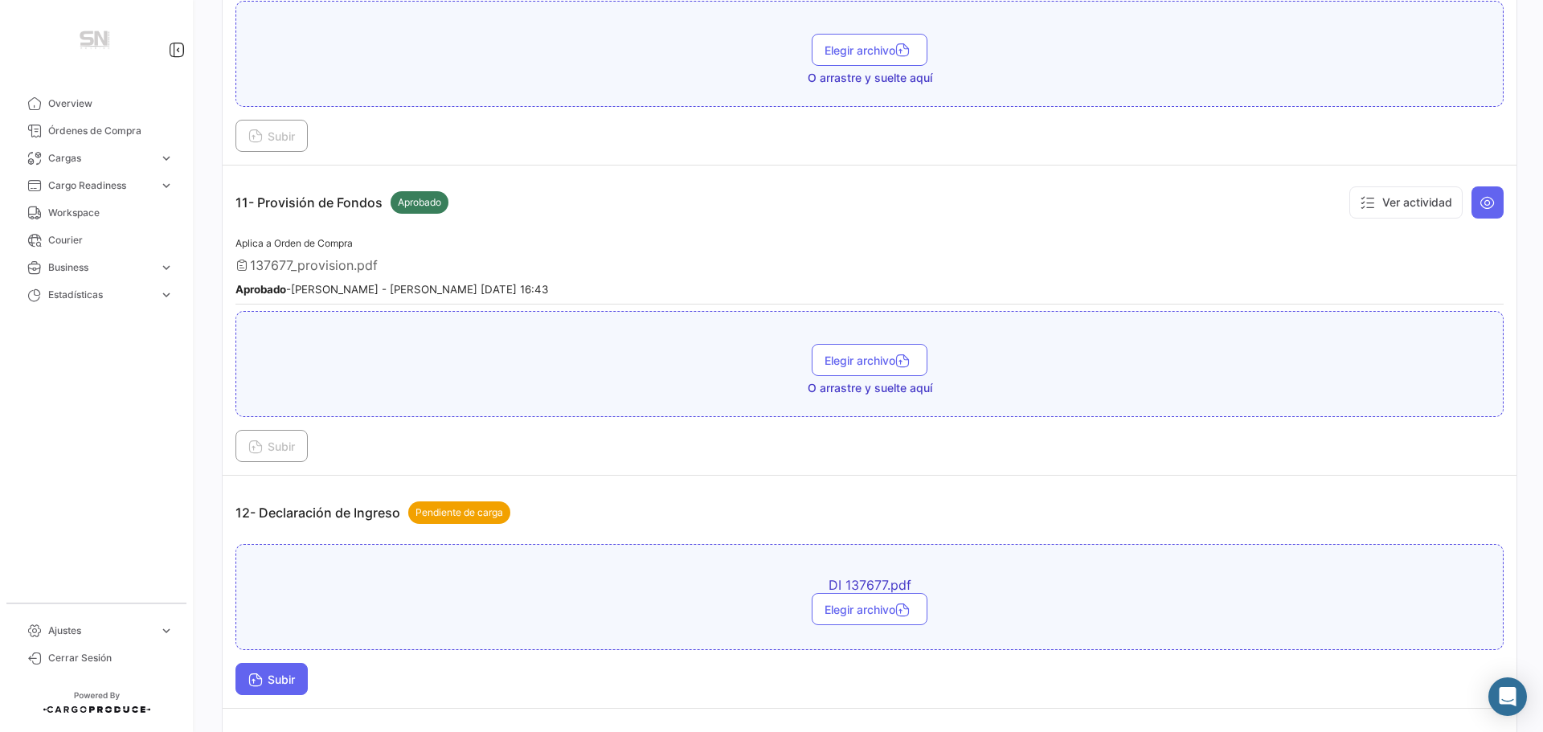
click at [251, 680] on icon at bounding box center [255, 681] width 14 height 14
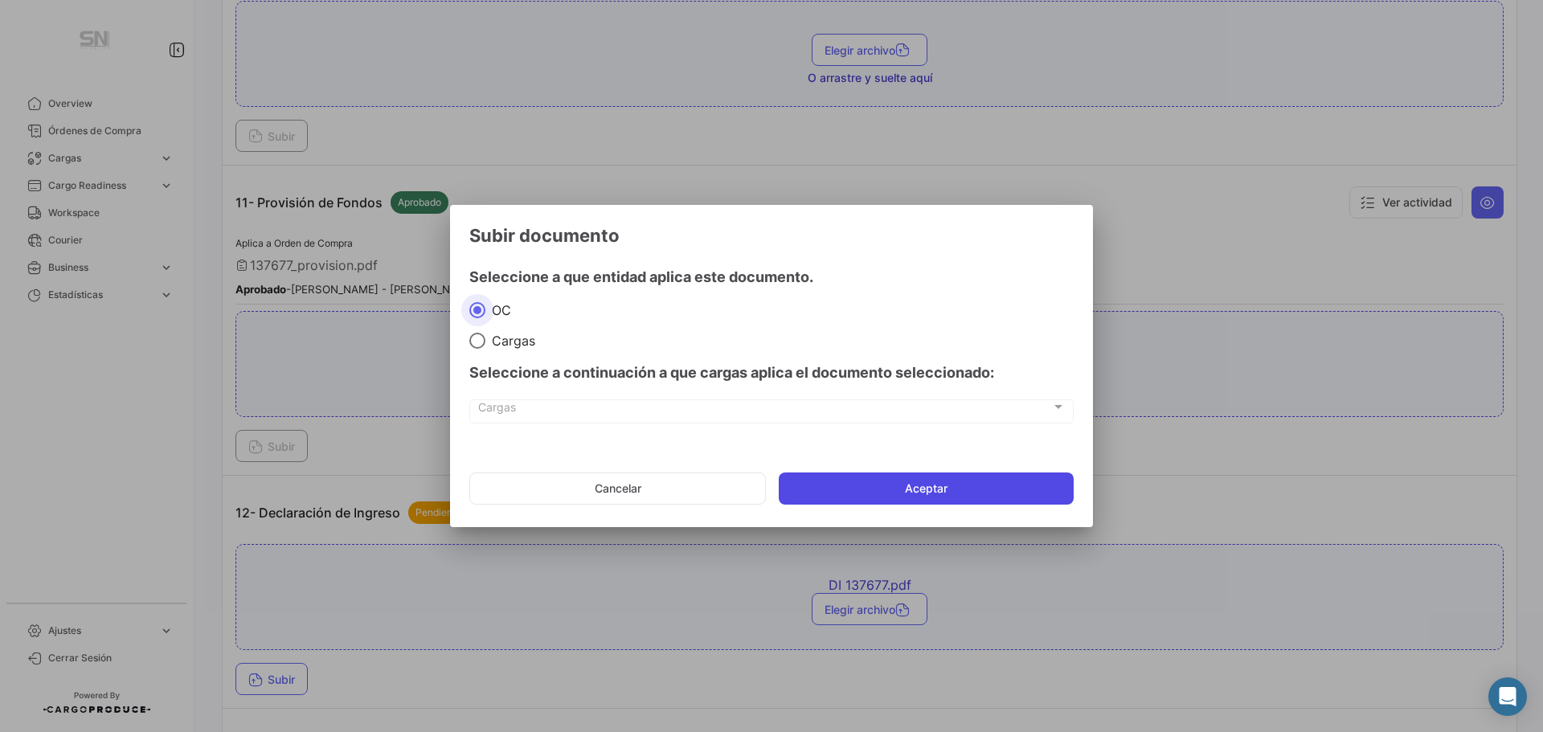
click at [846, 498] on button "Aceptar" at bounding box center [926, 489] width 295 height 32
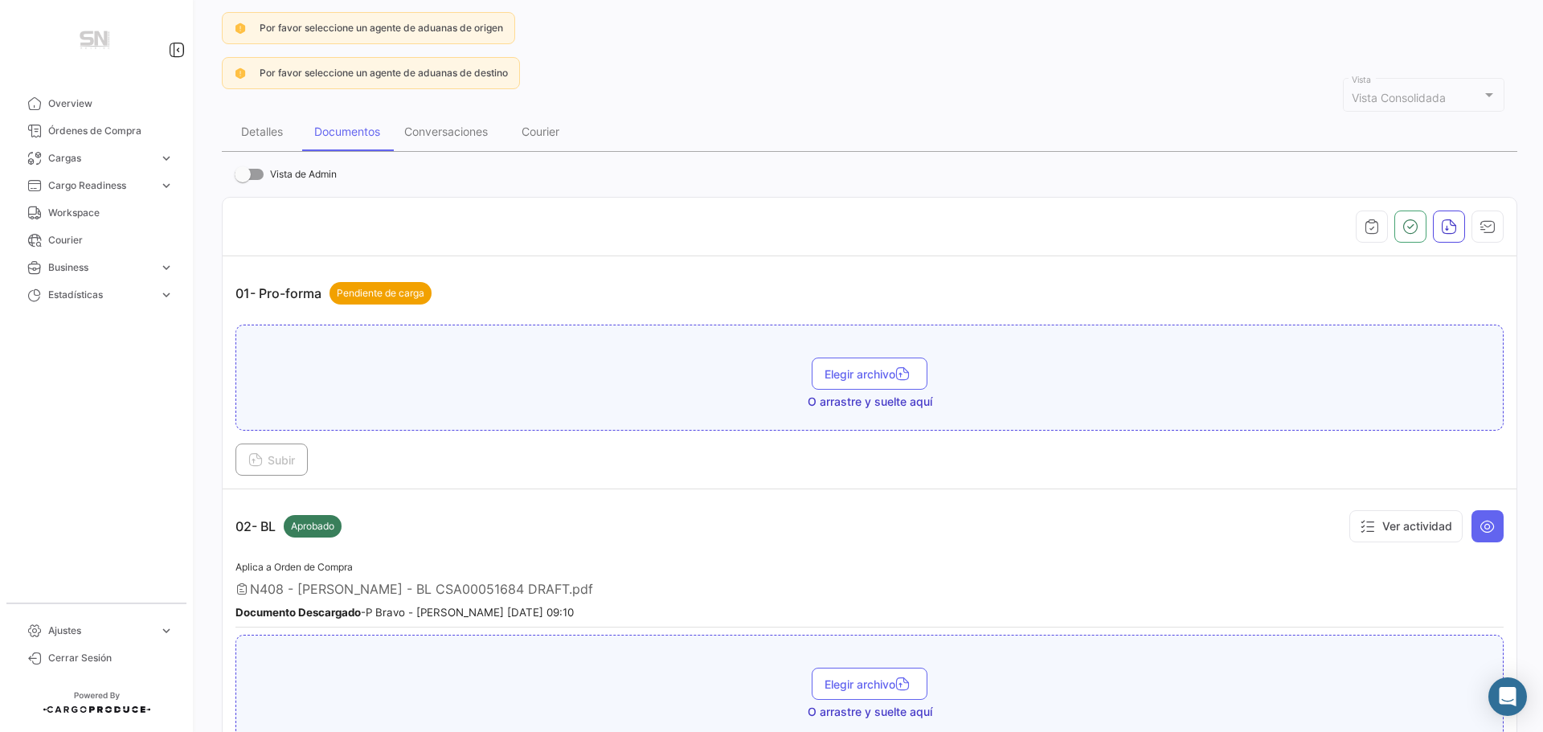
scroll to position [0, 0]
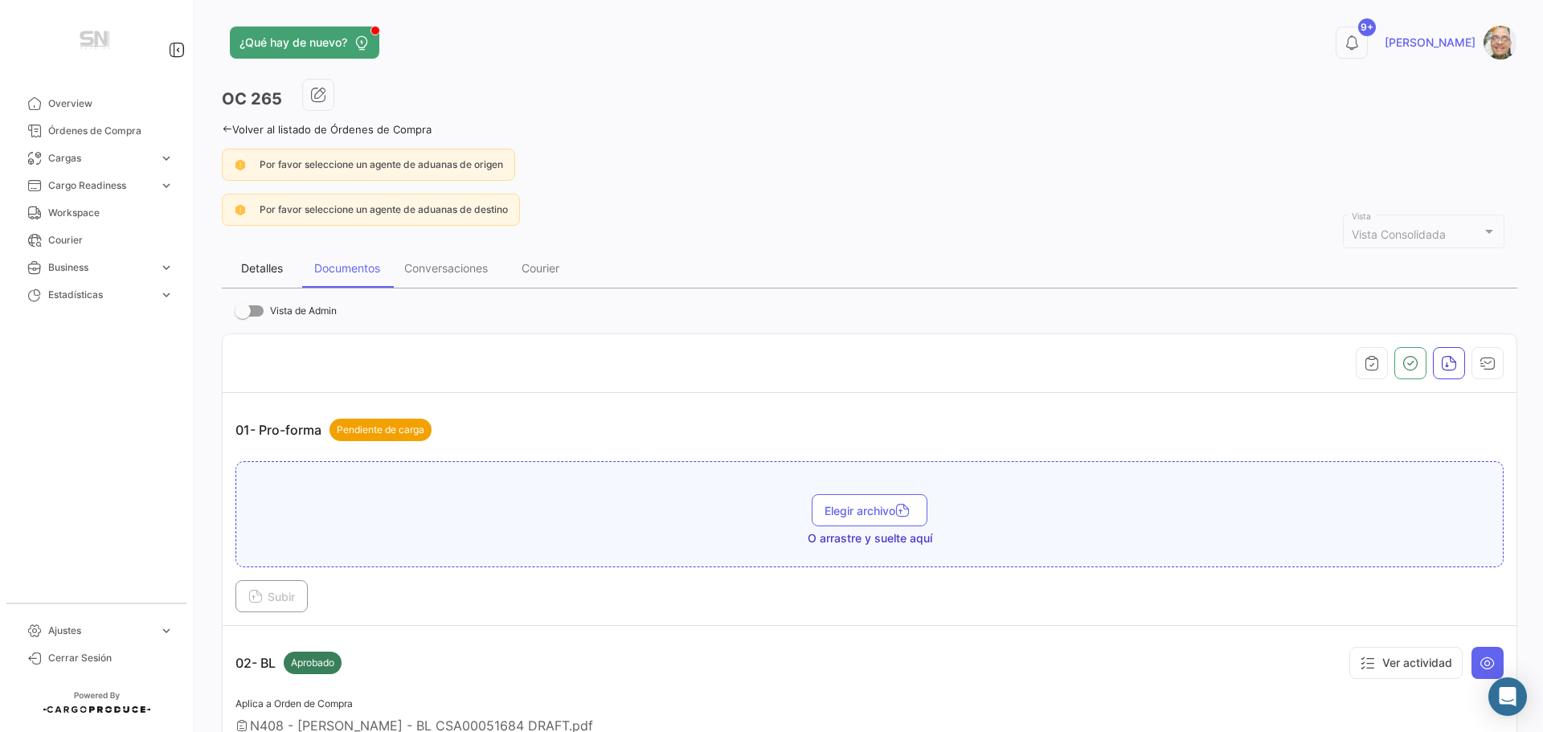
click at [265, 271] on div "Detalles" at bounding box center [262, 268] width 42 height 14
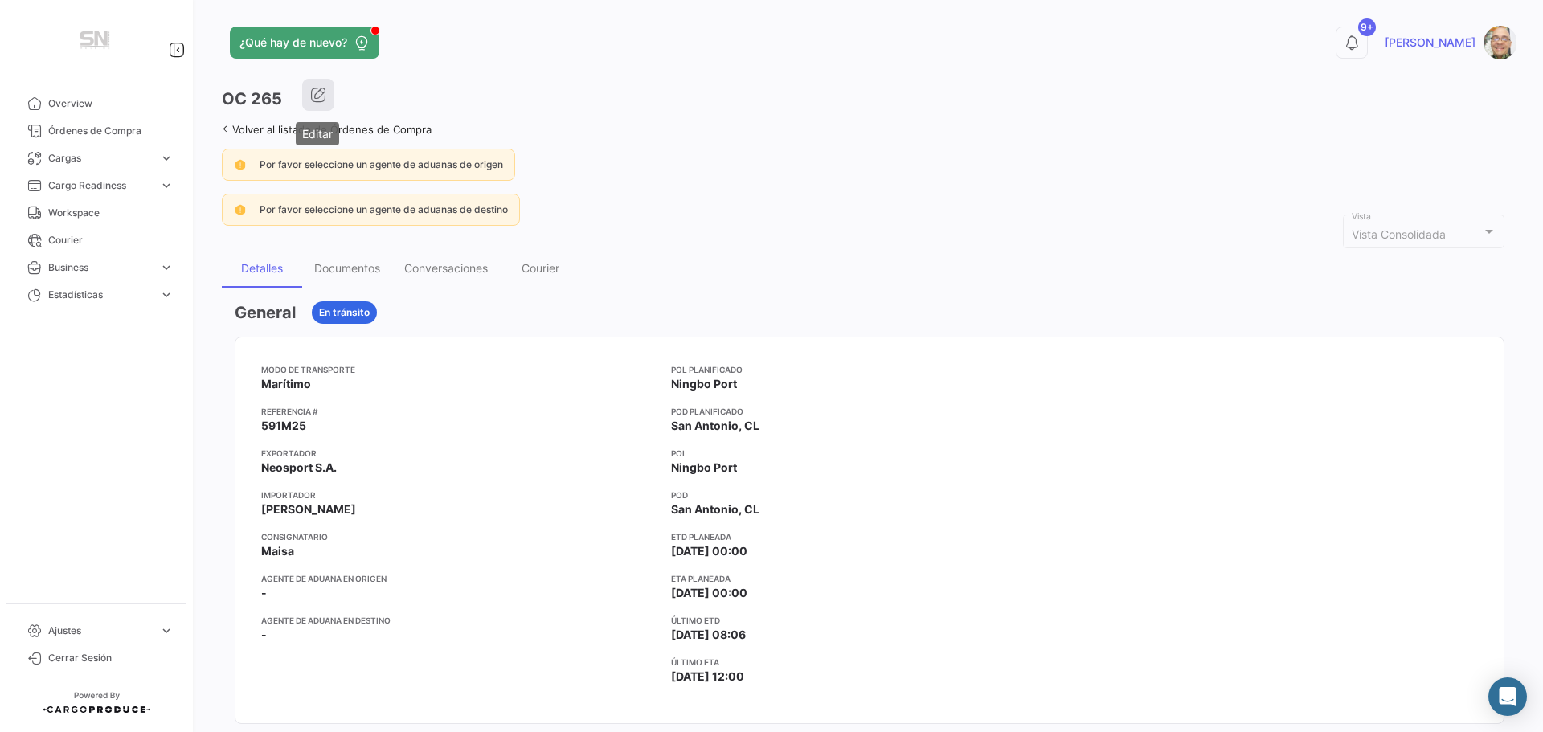
click at [325, 99] on icon "button" at bounding box center [318, 95] width 16 height 16
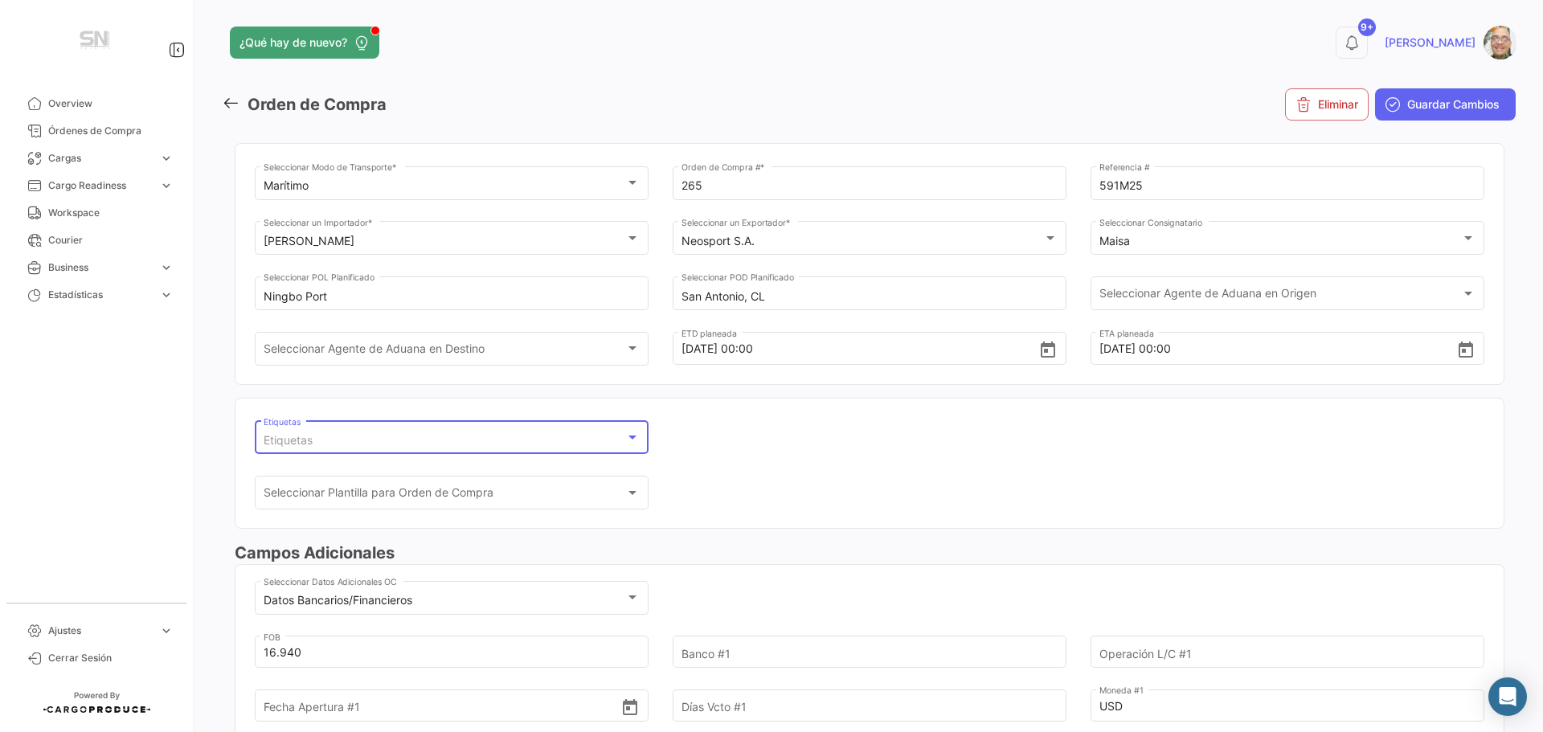
click at [631, 437] on div at bounding box center [632, 438] width 8 height 4
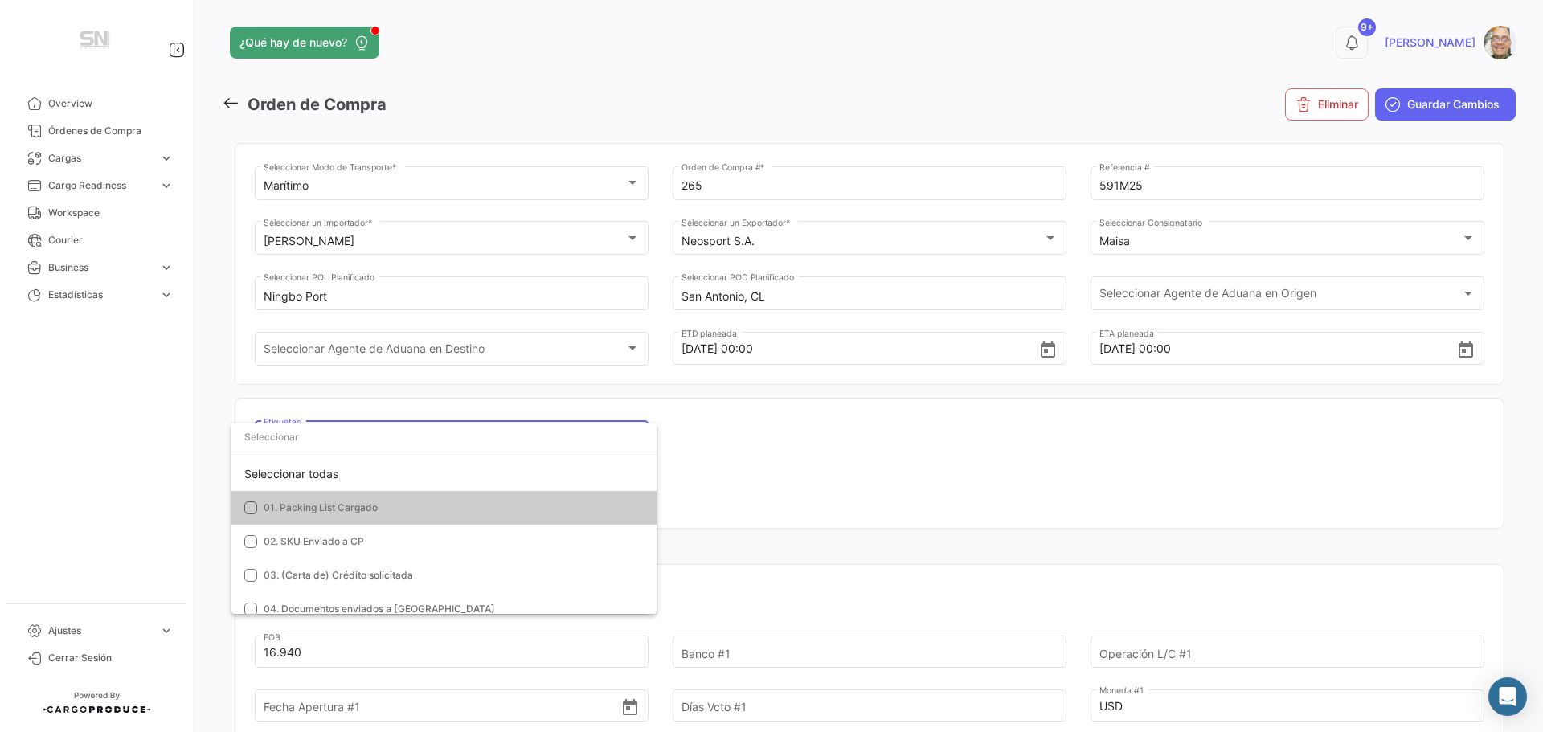
click at [254, 513] on mat-pseudo-checkbox at bounding box center [250, 507] width 13 height 13
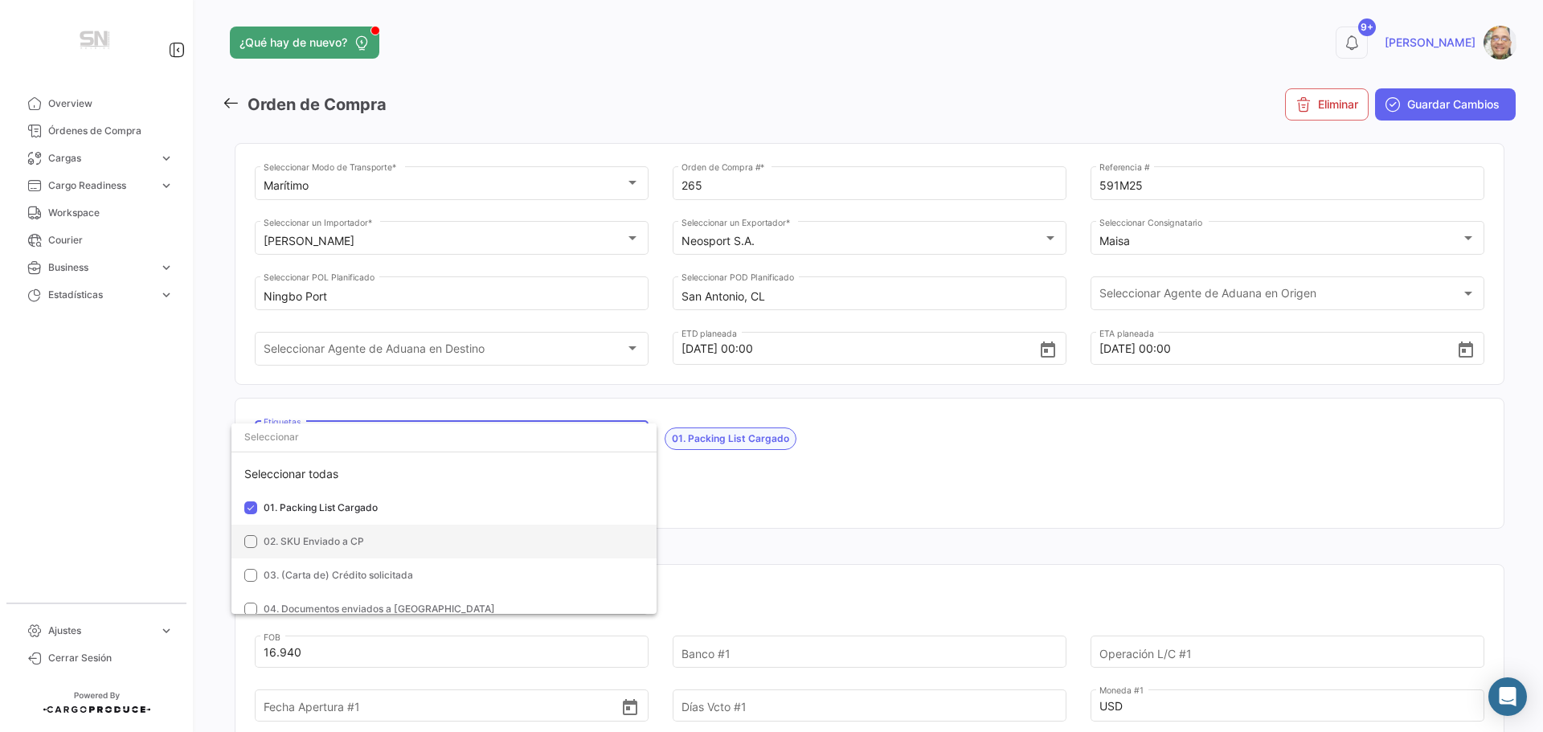
click at [255, 535] on mat-pseudo-checkbox at bounding box center [250, 541] width 13 height 13
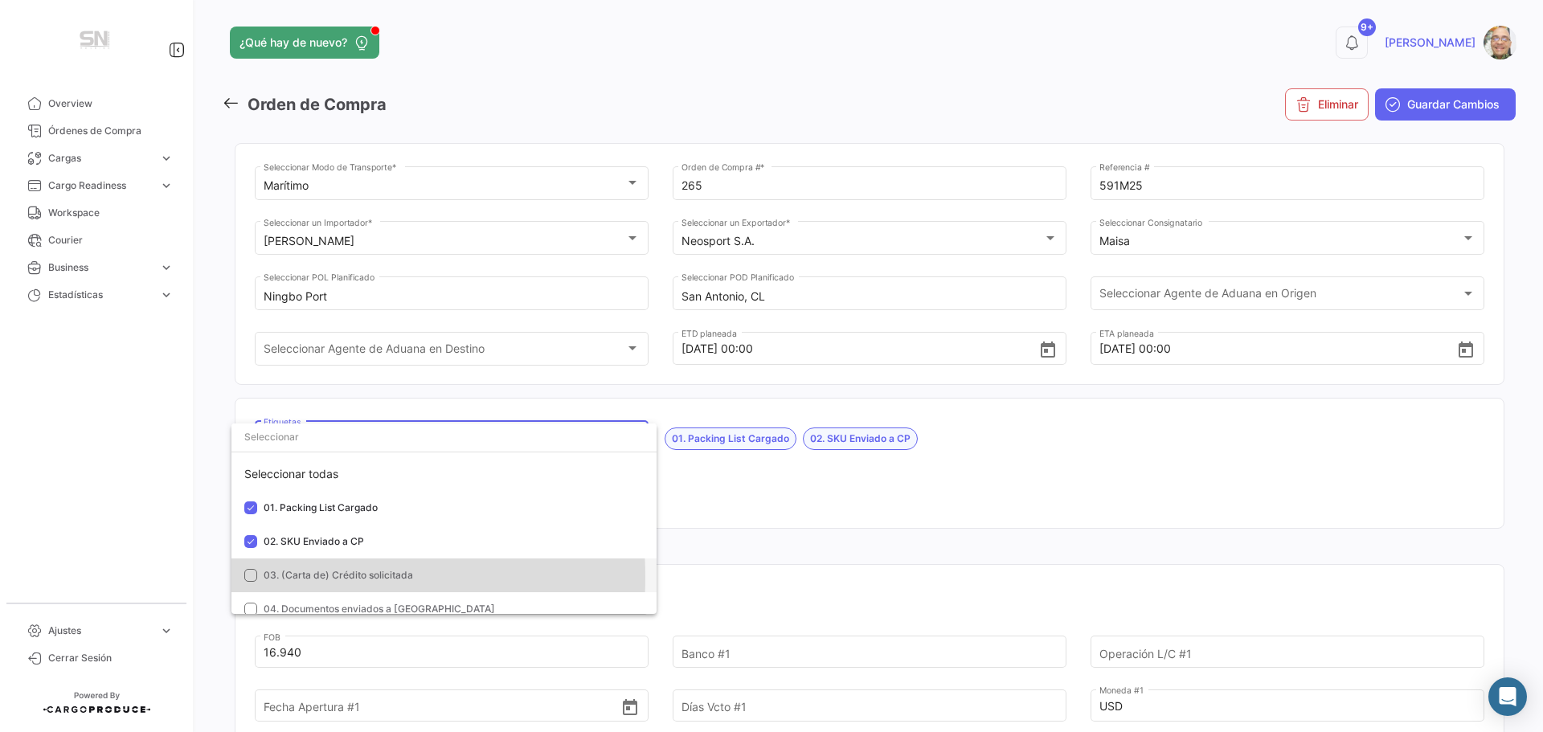
click at [248, 578] on mat-pseudo-checkbox at bounding box center [250, 575] width 13 height 13
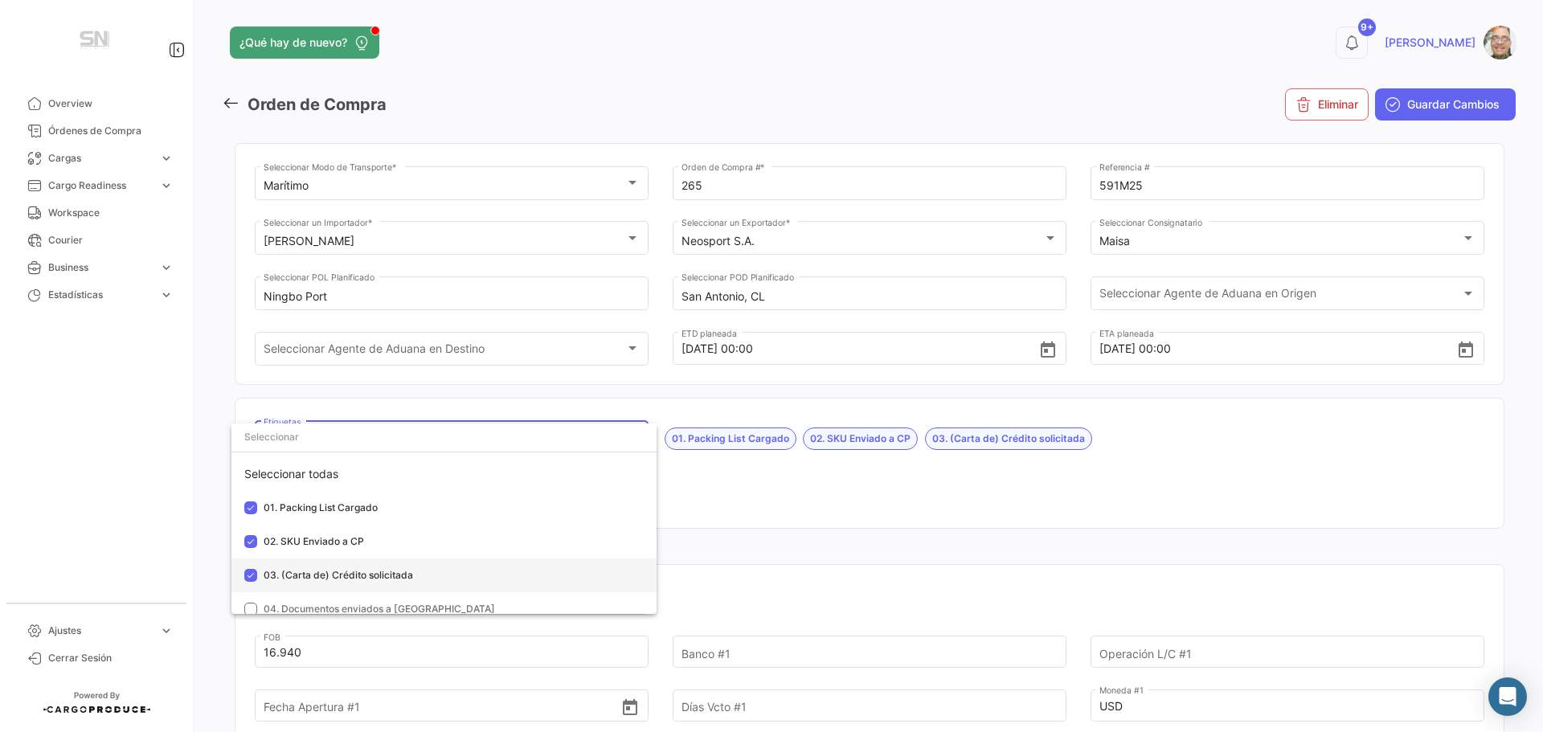
scroll to position [80, 0]
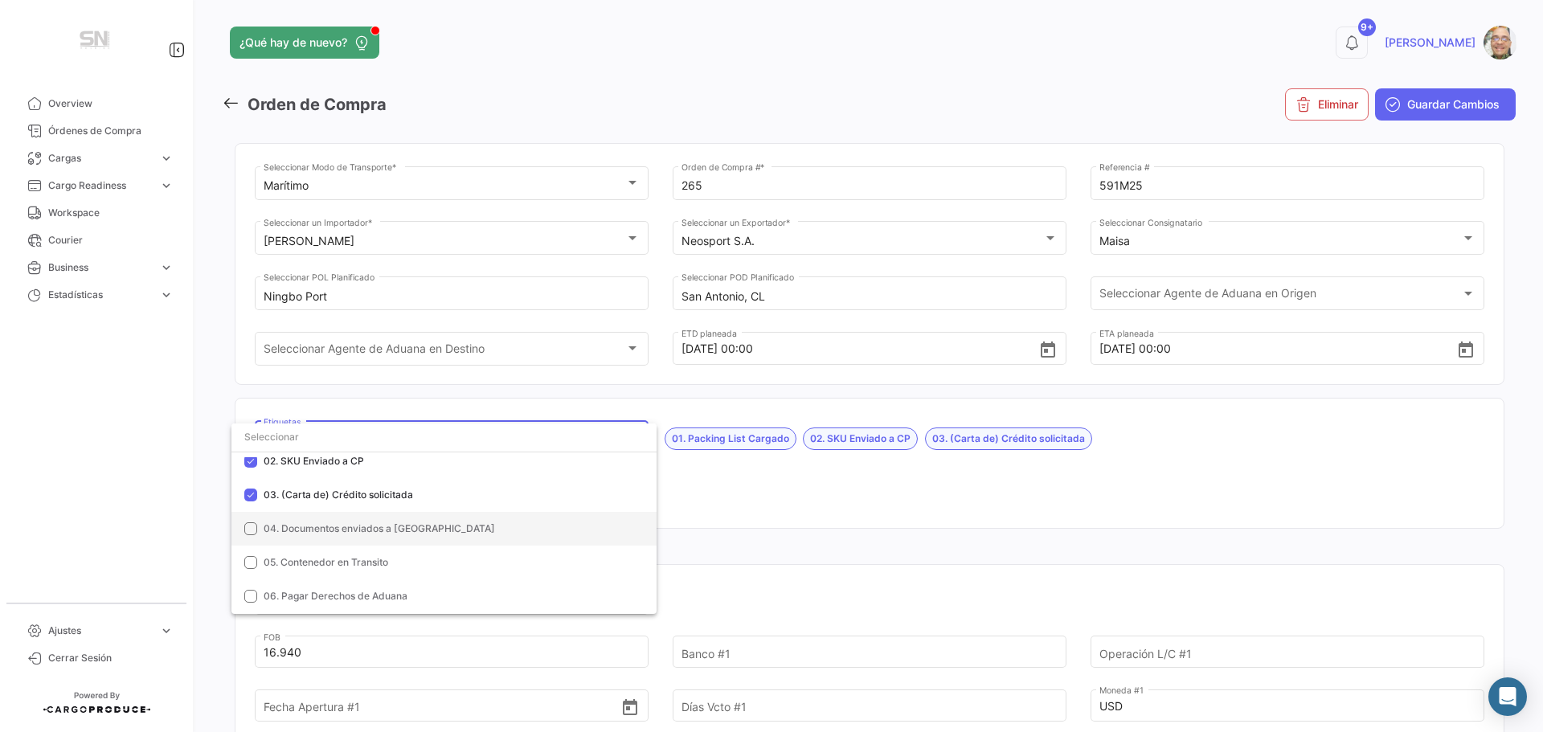
click at [245, 527] on mat-pseudo-checkbox at bounding box center [250, 528] width 13 height 13
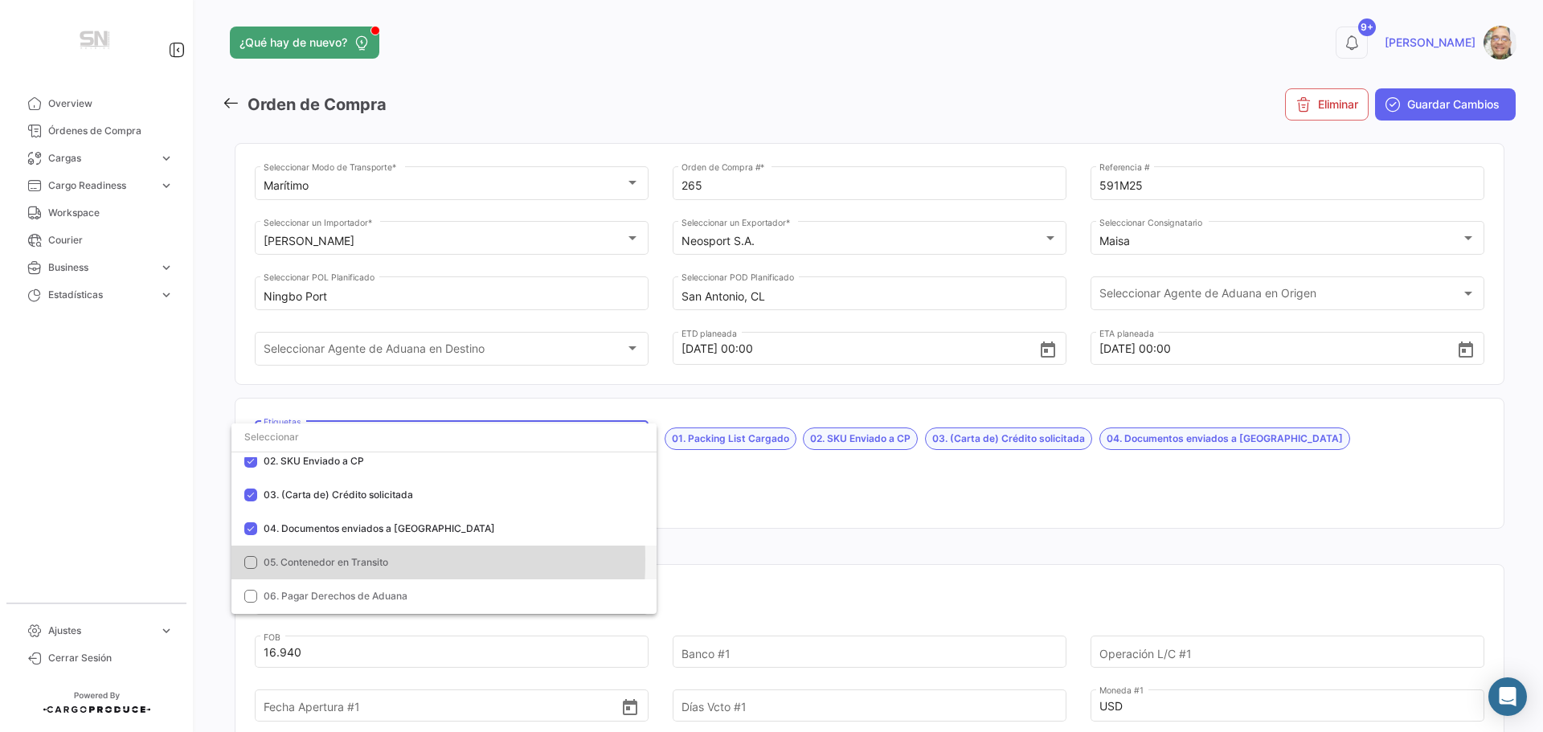
click at [248, 561] on mat-pseudo-checkbox at bounding box center [250, 562] width 13 height 13
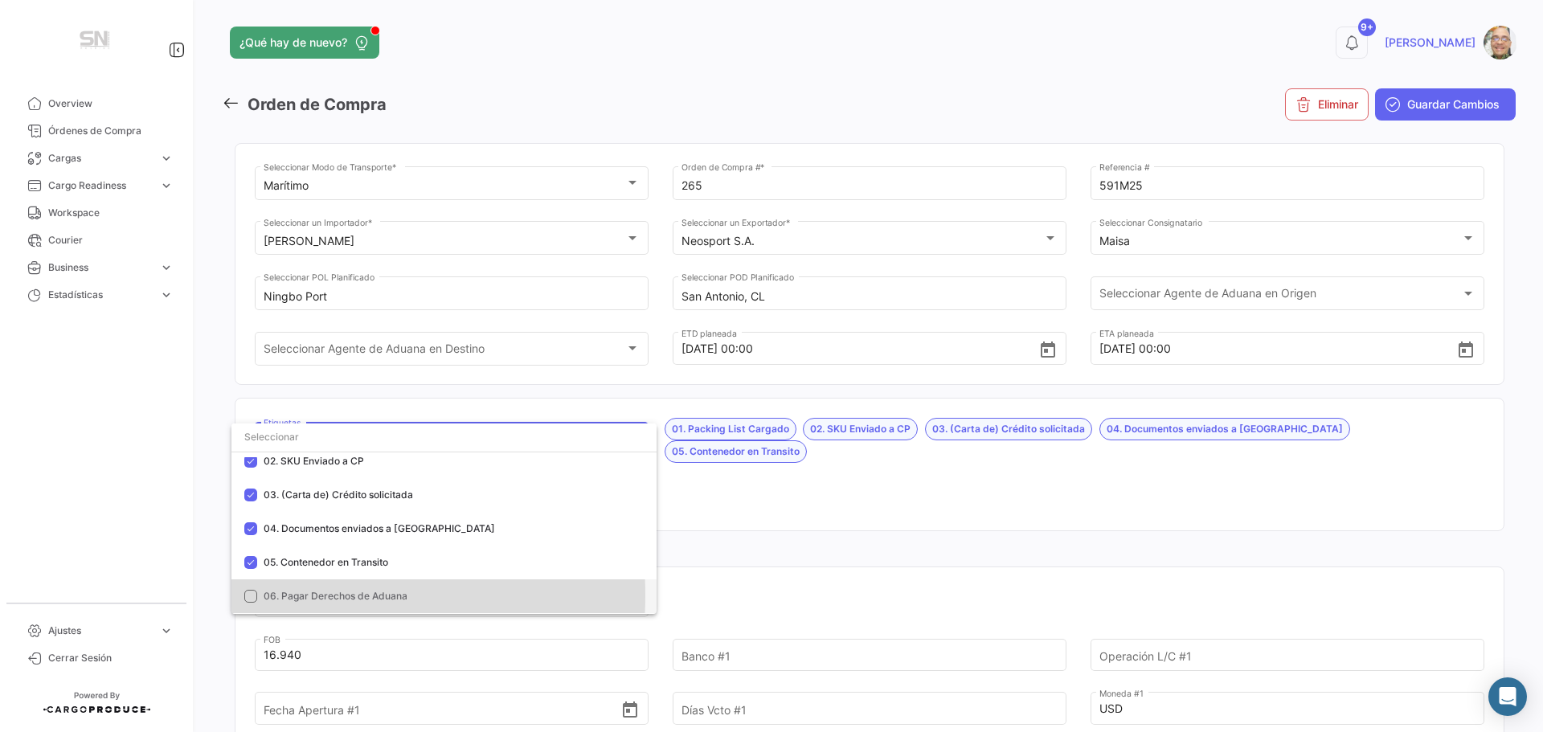
click at [249, 595] on mat-pseudo-checkbox at bounding box center [250, 596] width 13 height 13
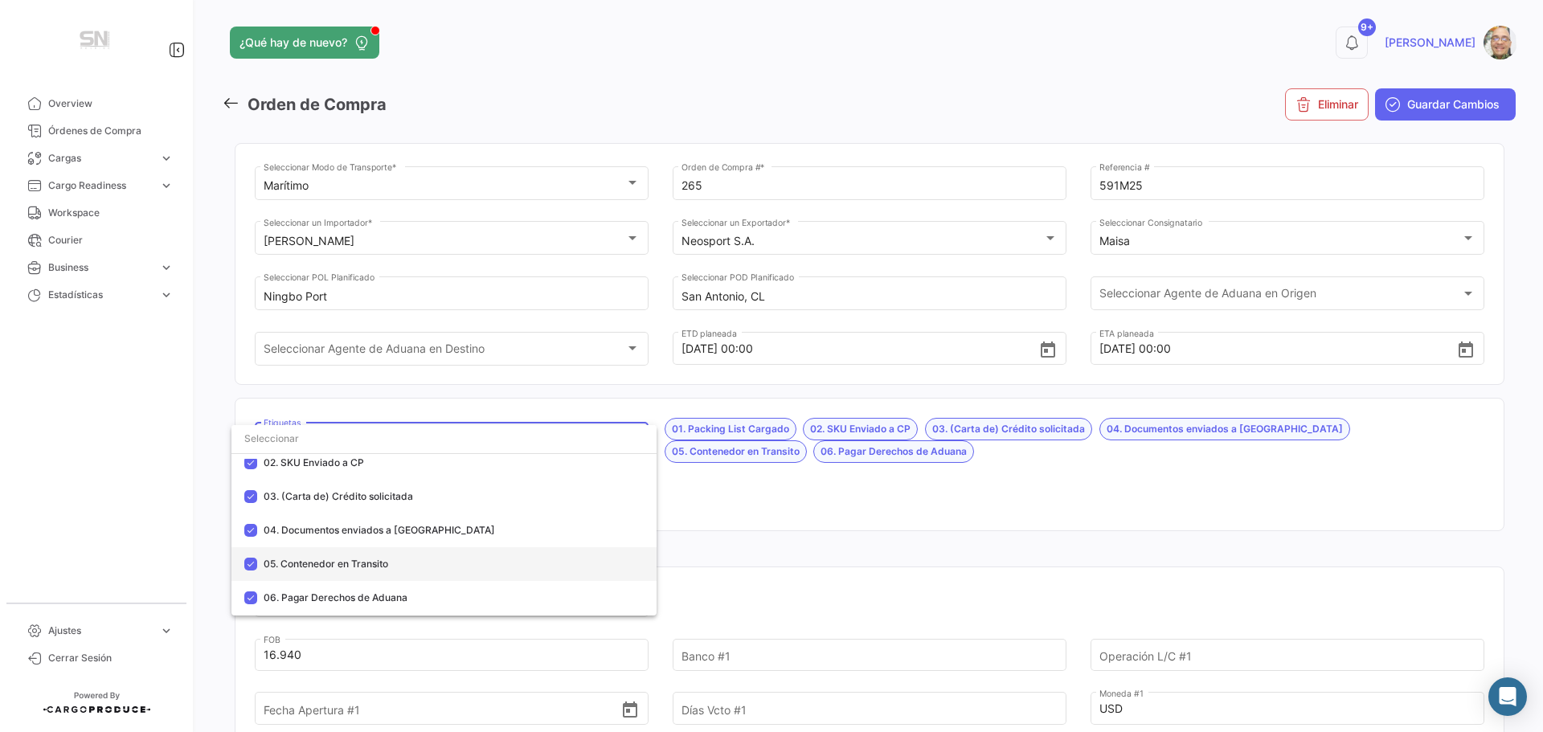
scroll to position [161, 0]
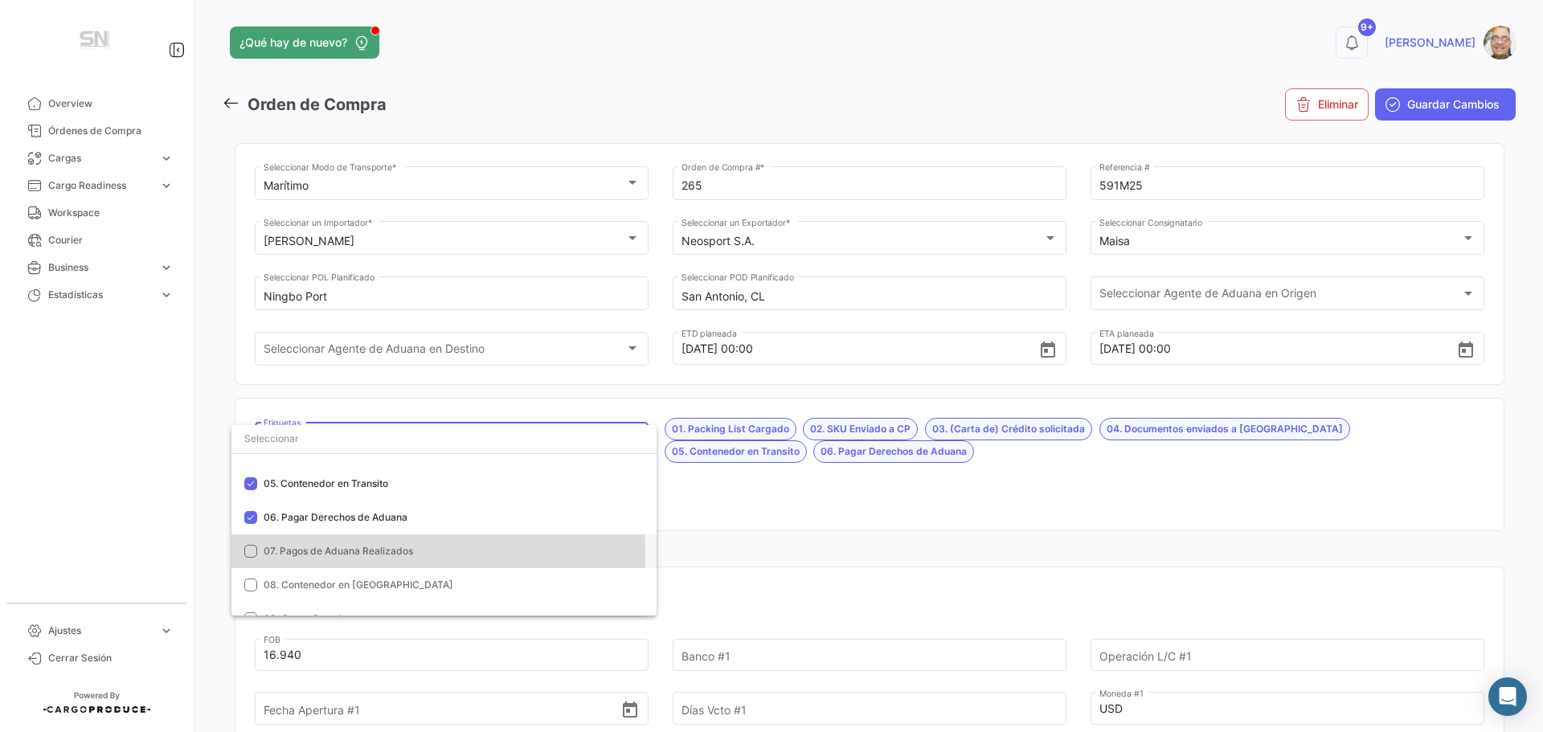
click at [259, 553] on mat-option "07. Pagos de Aduana Realizados" at bounding box center [443, 551] width 425 height 34
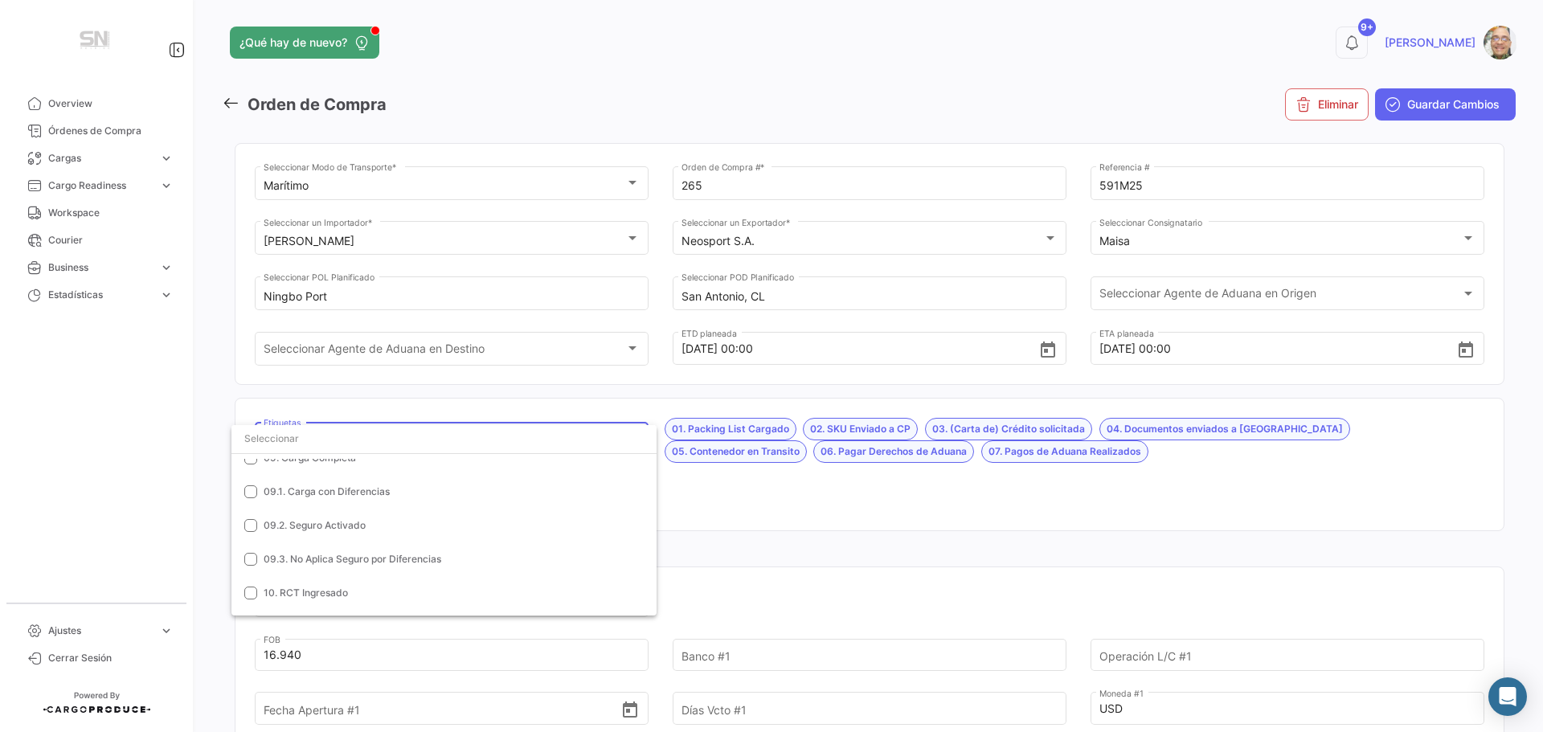
scroll to position [241, 0]
click at [757, 512] on div at bounding box center [771, 366] width 1543 height 732
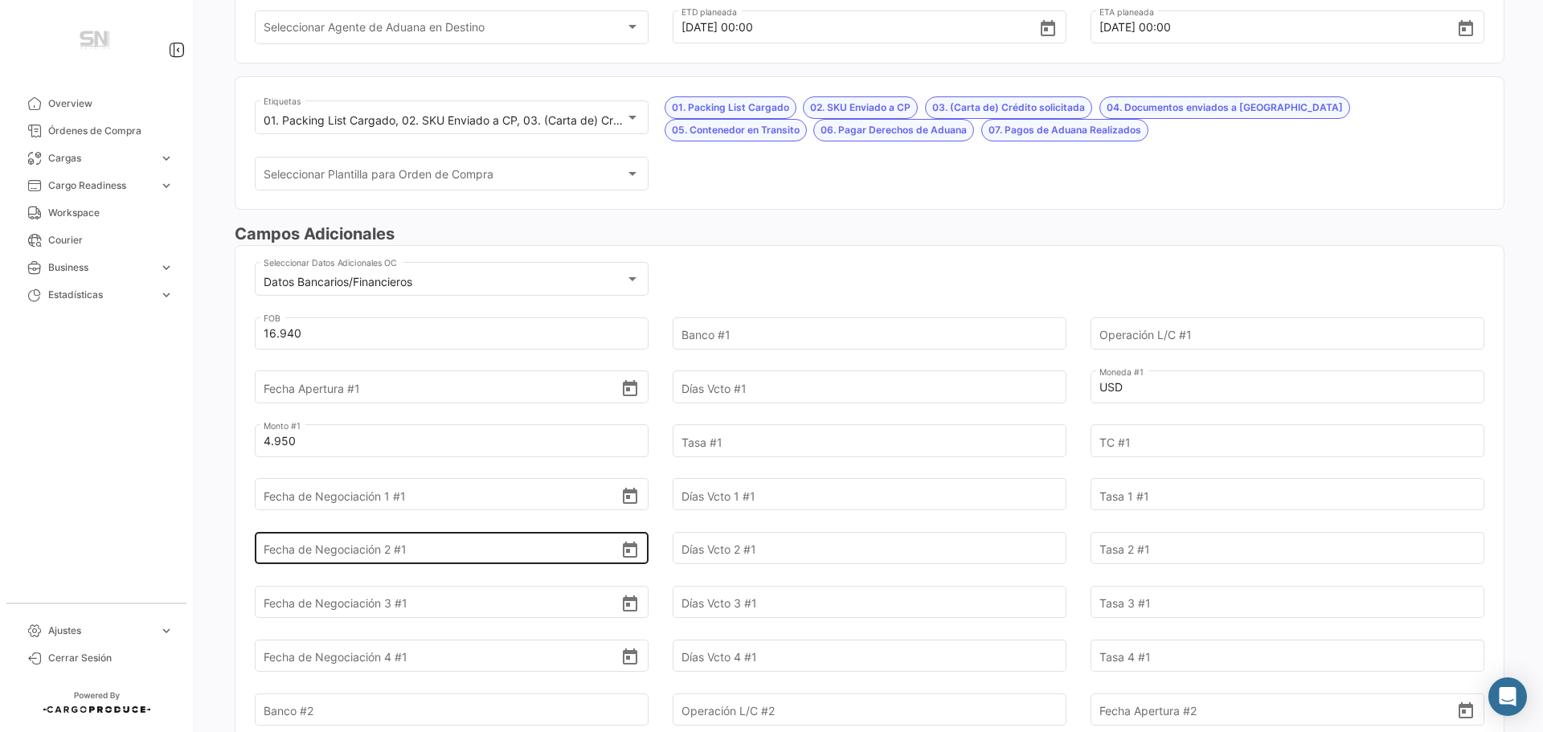
scroll to position [402, 0]
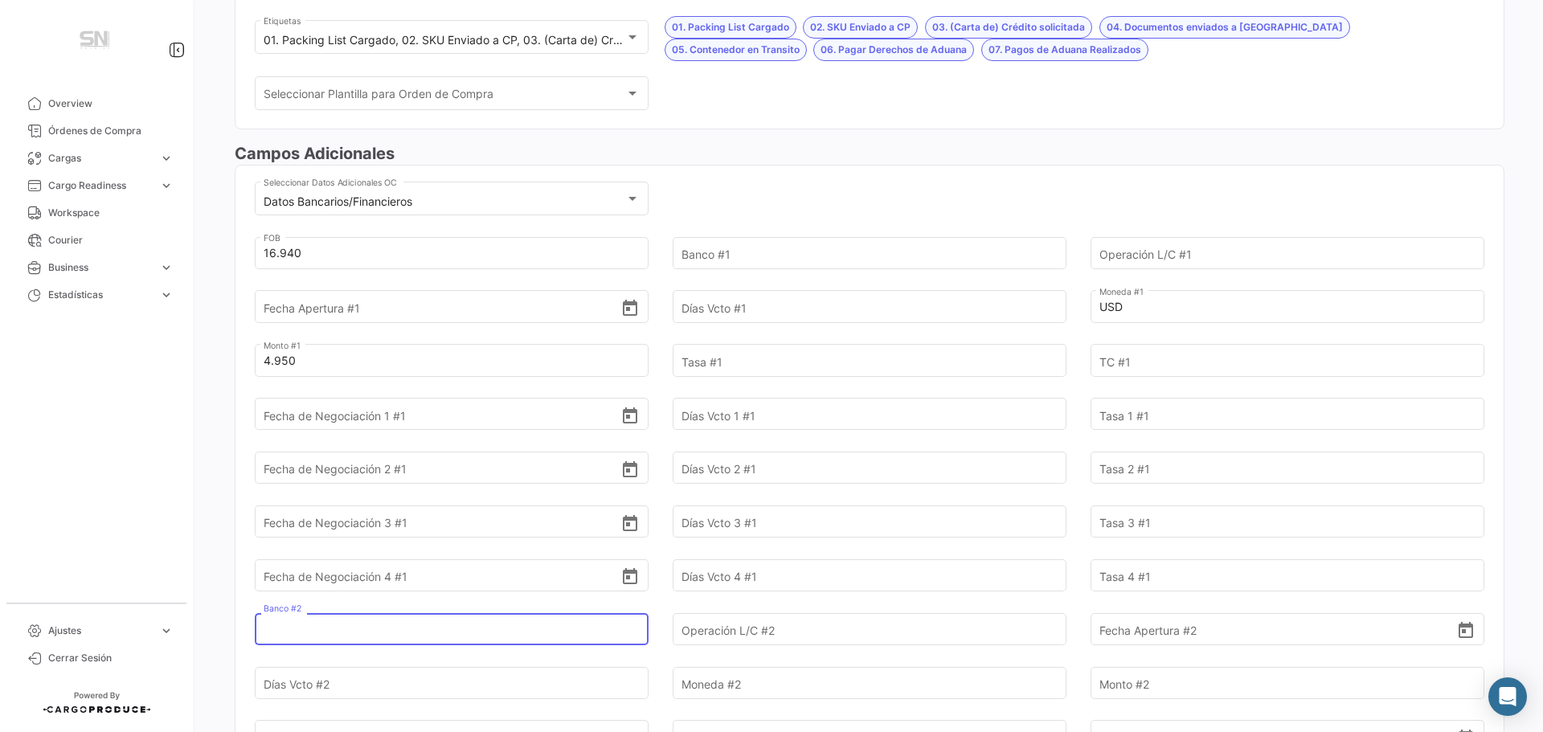
click at [366, 632] on input "Banco #2" at bounding box center [443, 629] width 358 height 56
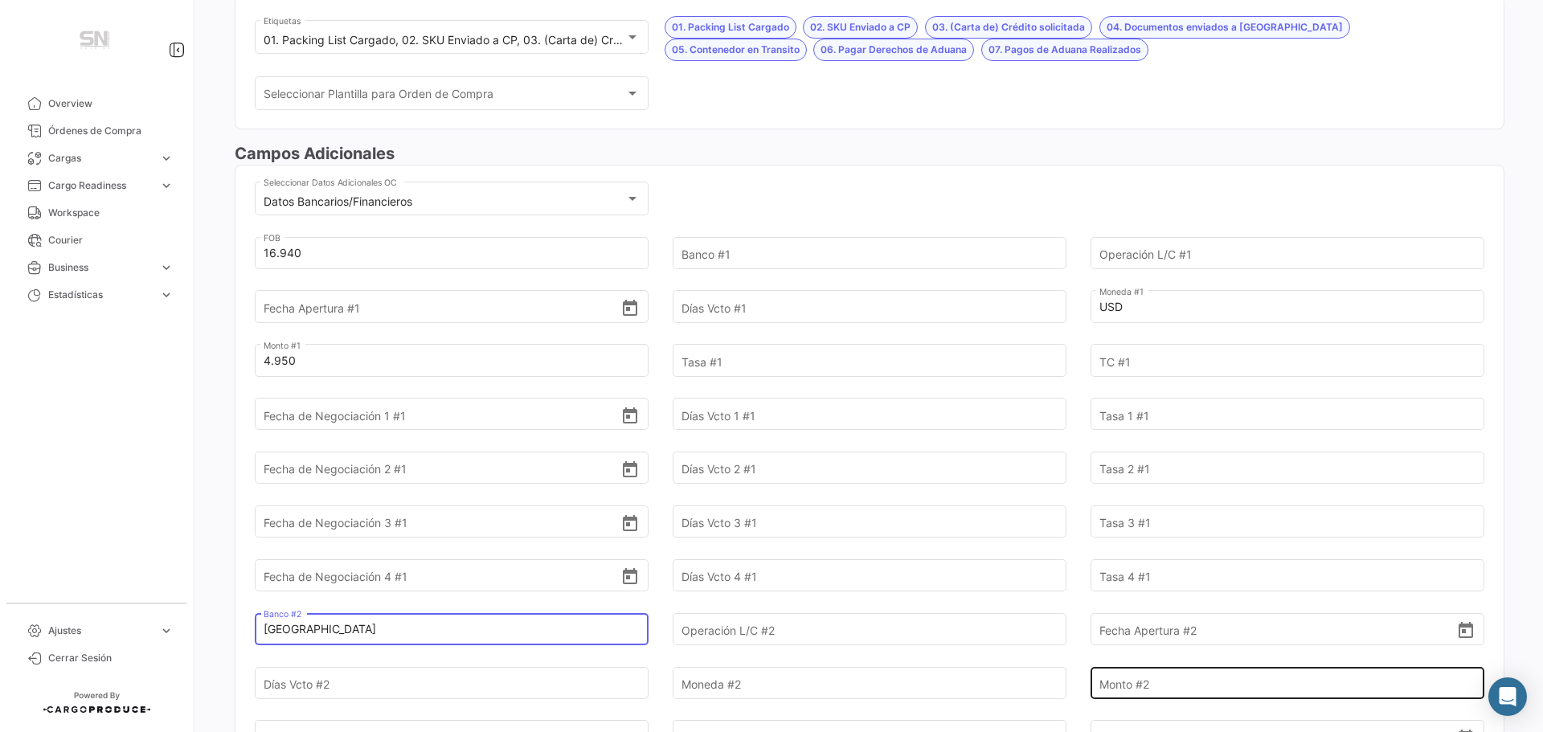
type input "[GEOGRAPHIC_DATA]"
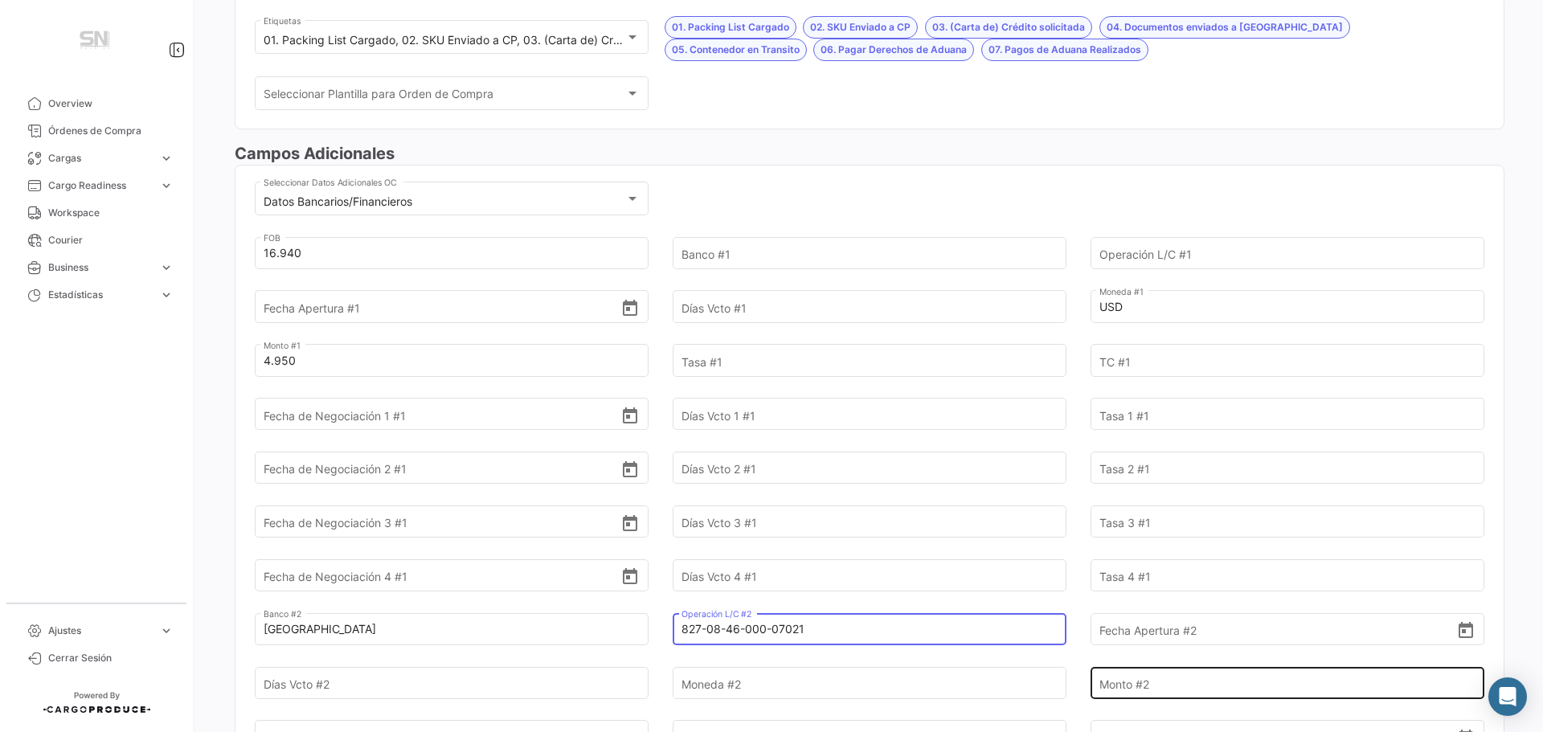
type input "827-08-46-000-07021"
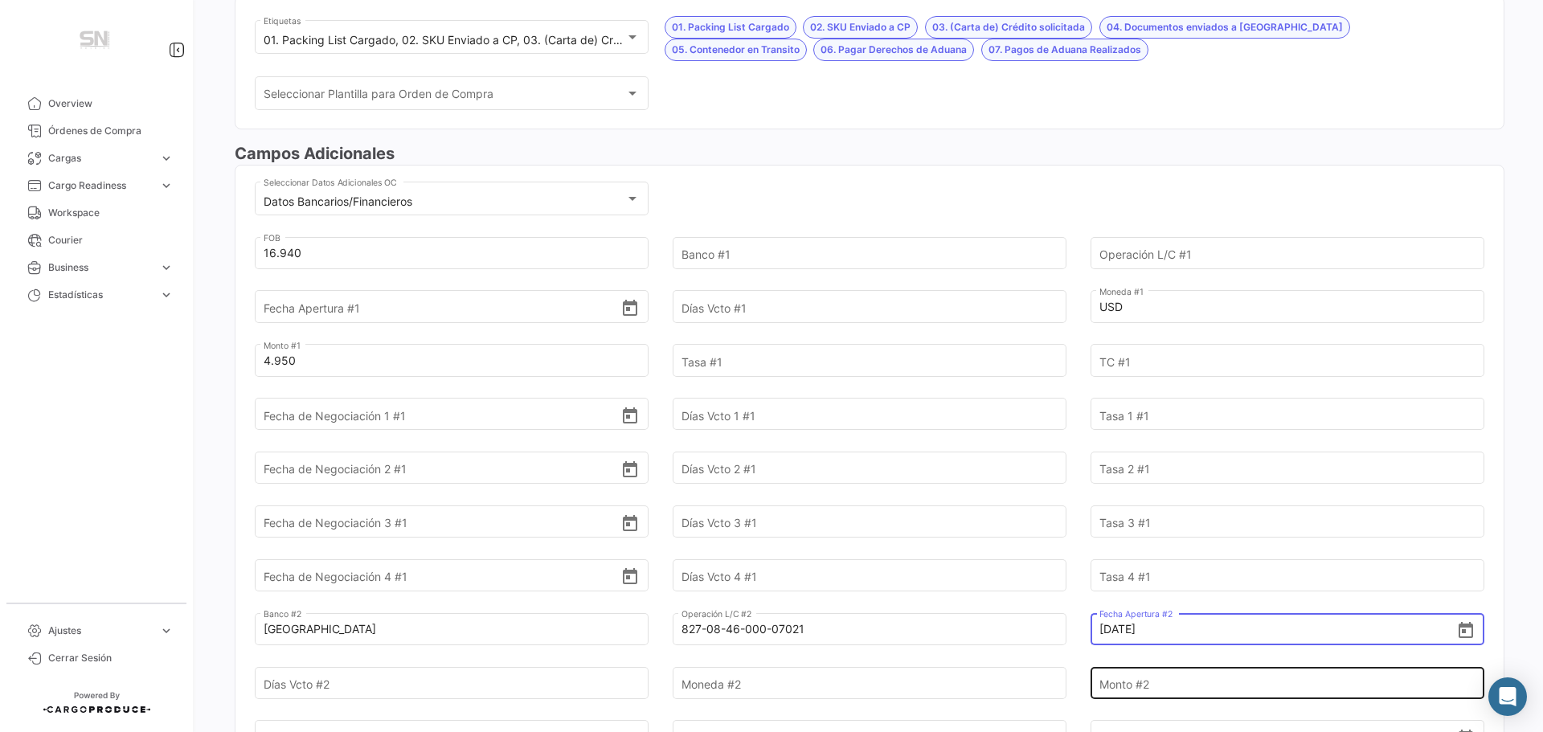
type input "[DATE]"
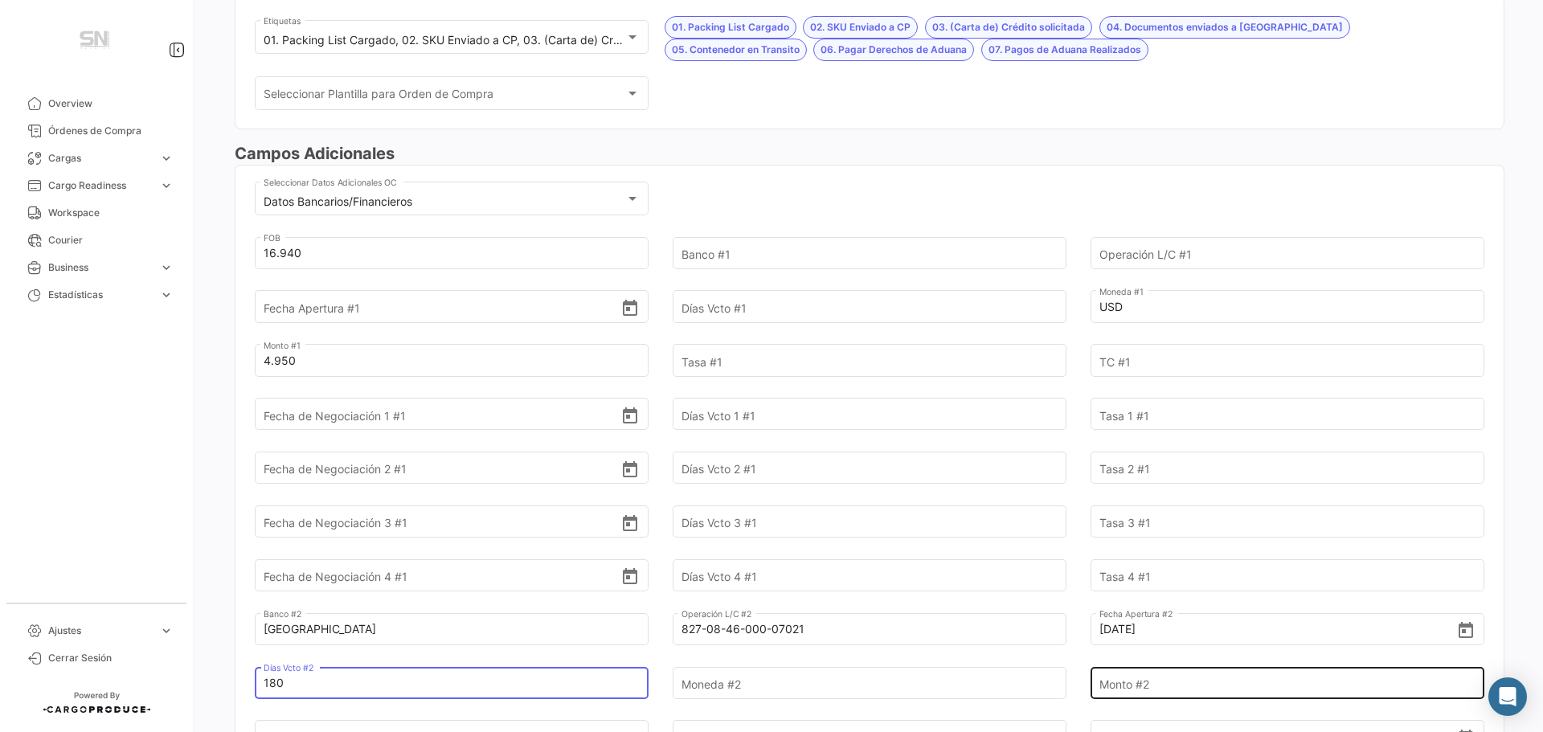
type input "180"
type input "USD"
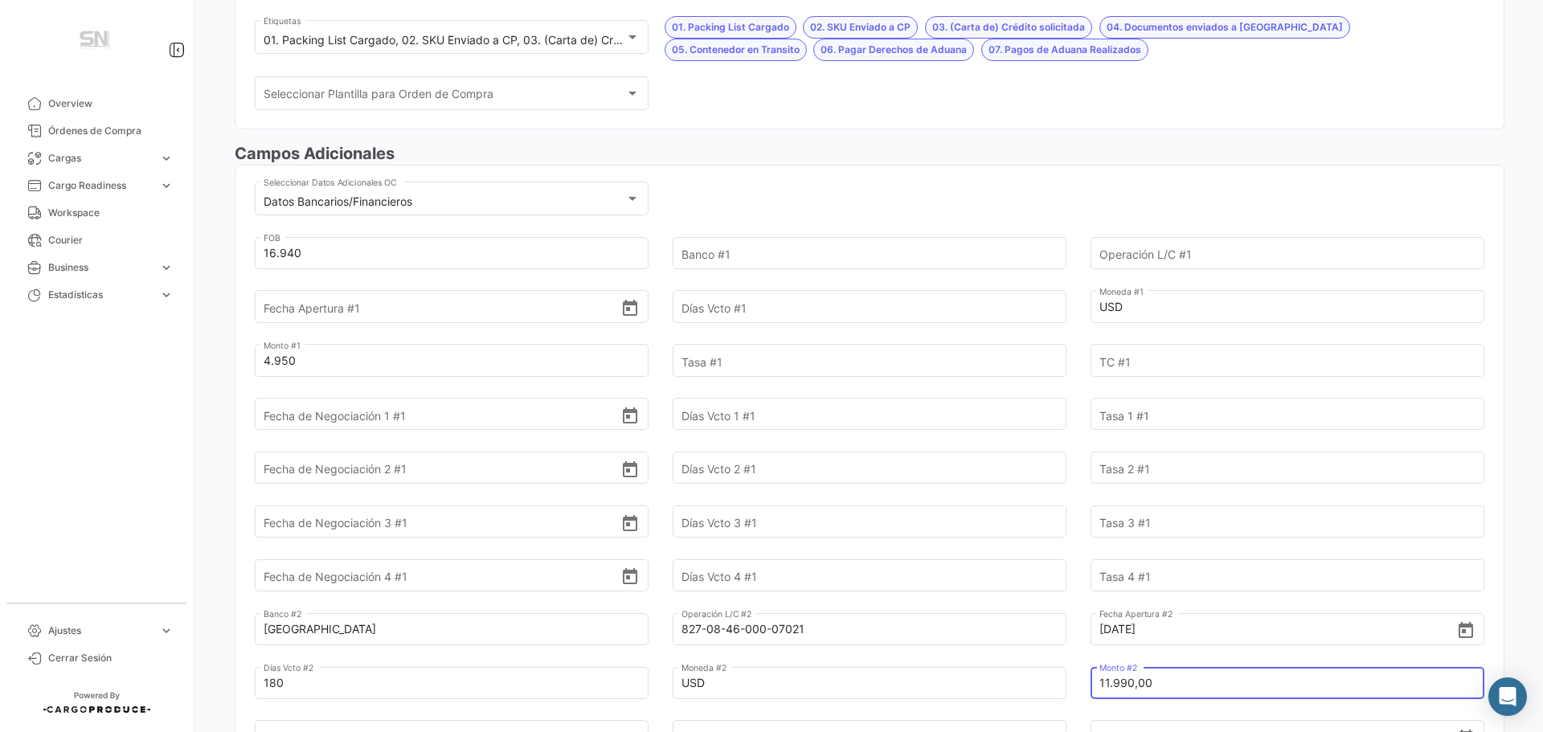
type input "11.990,00"
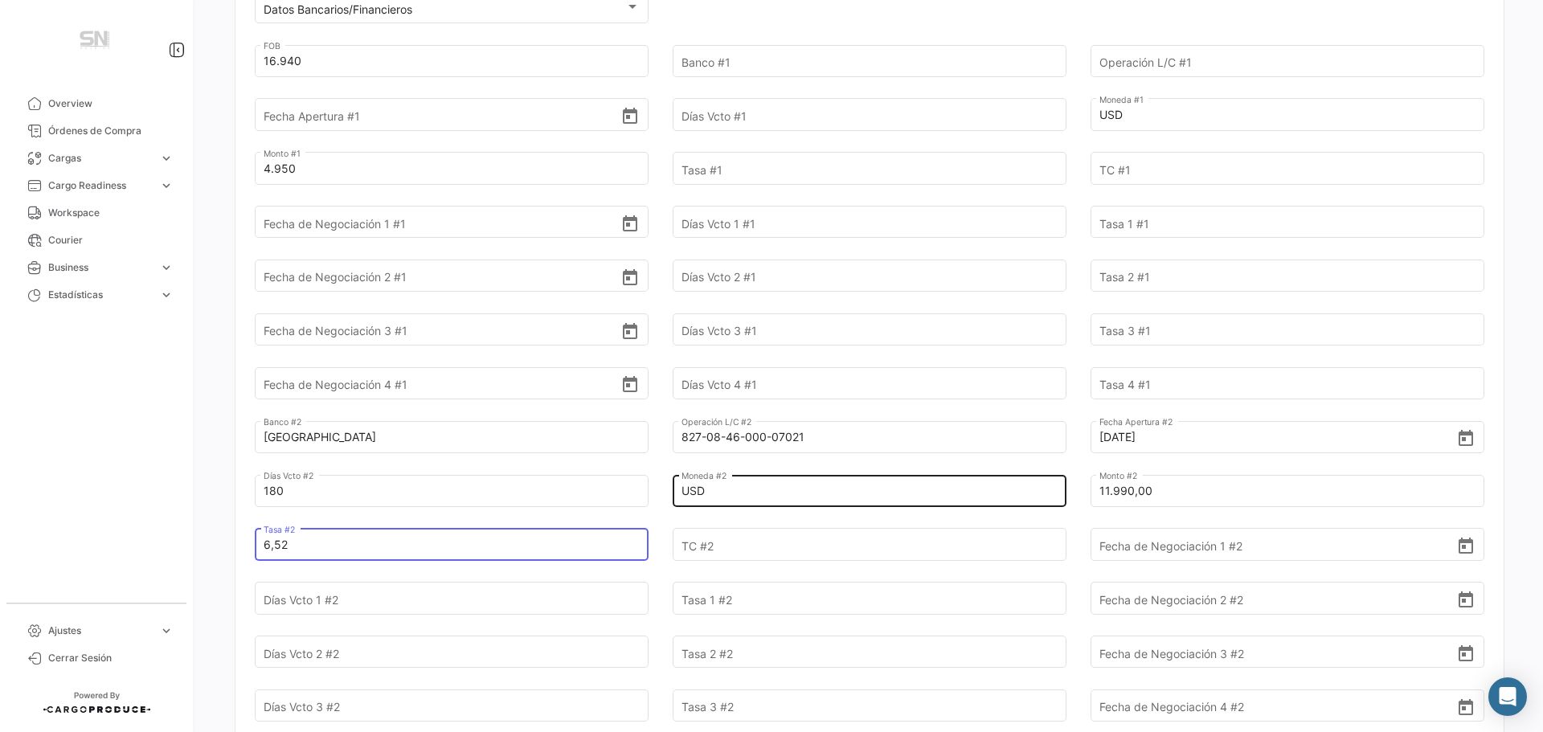
scroll to position [595, 0]
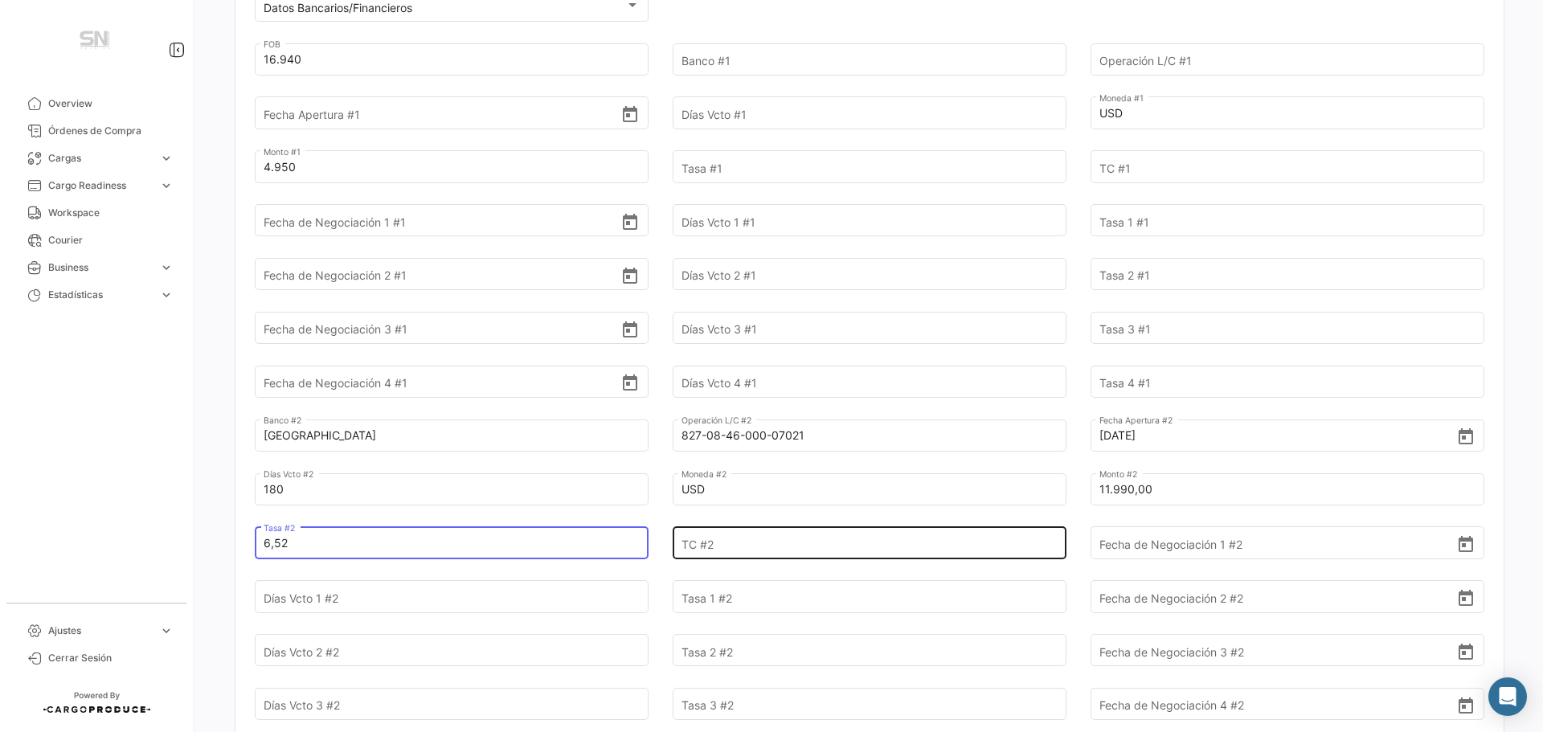
type input "6,52"
click at [727, 542] on input "TC #2" at bounding box center [860, 543] width 358 height 56
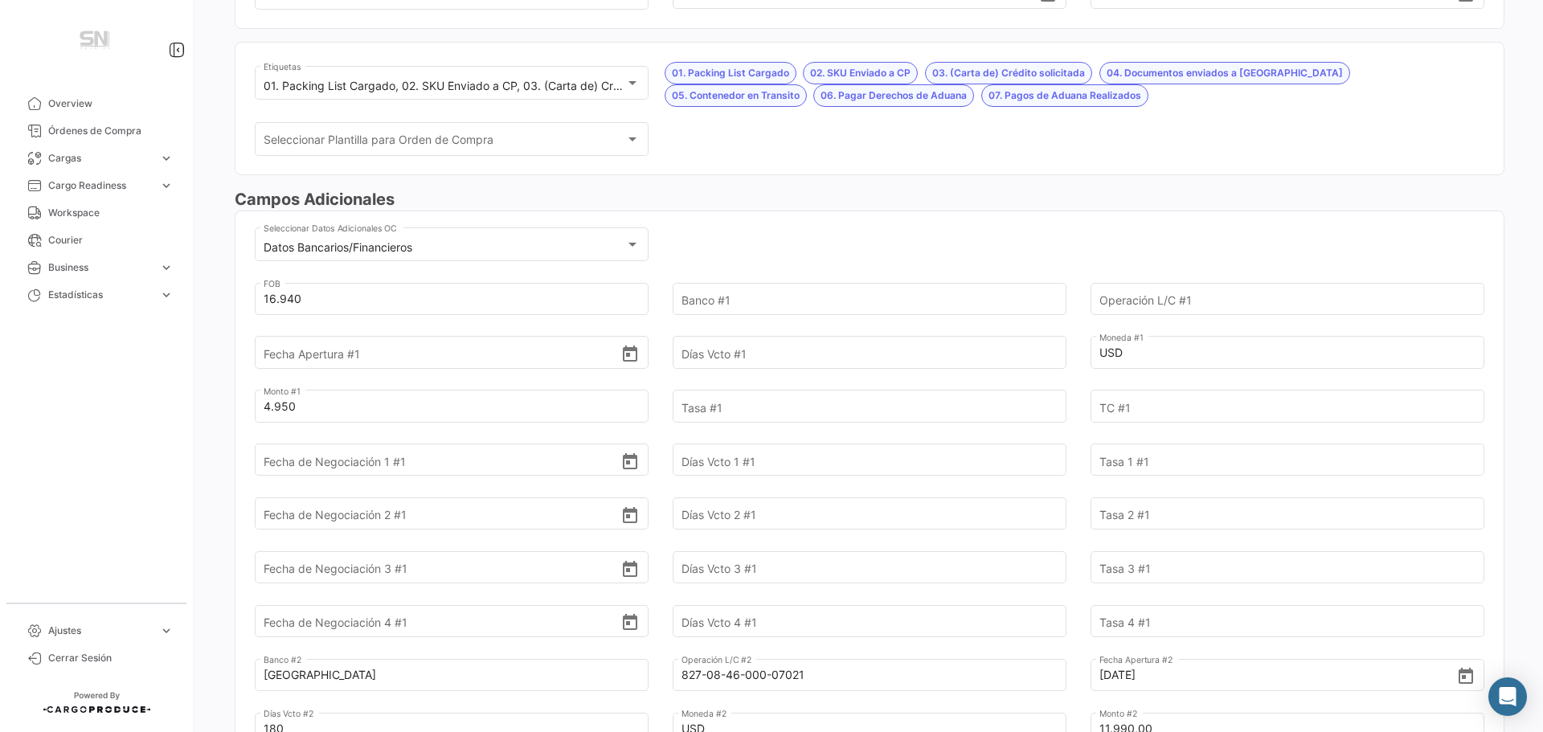
scroll to position [354, 0]
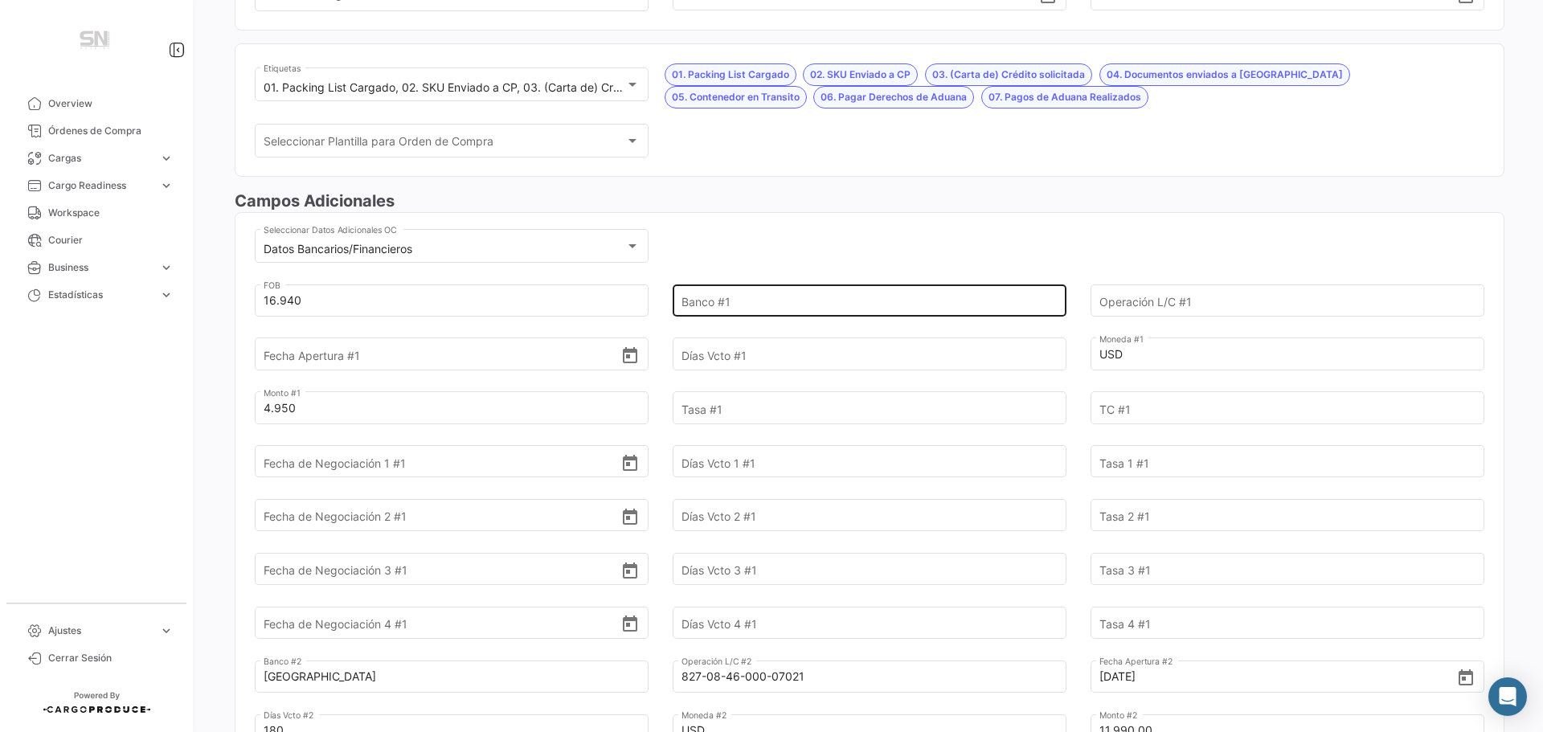
type input "1"
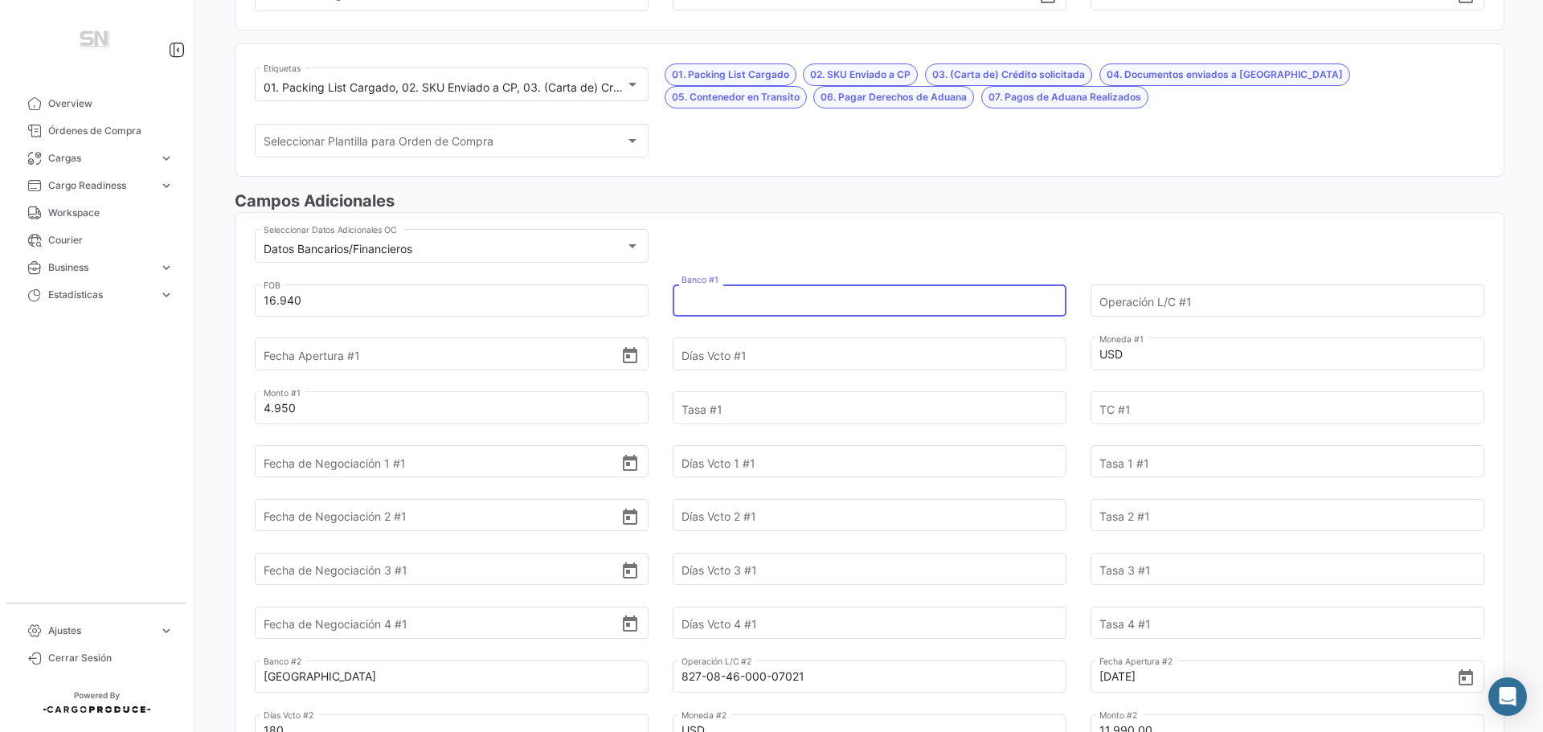
click at [736, 304] on input "Banco #1" at bounding box center [860, 300] width 358 height 56
type input "Santander"
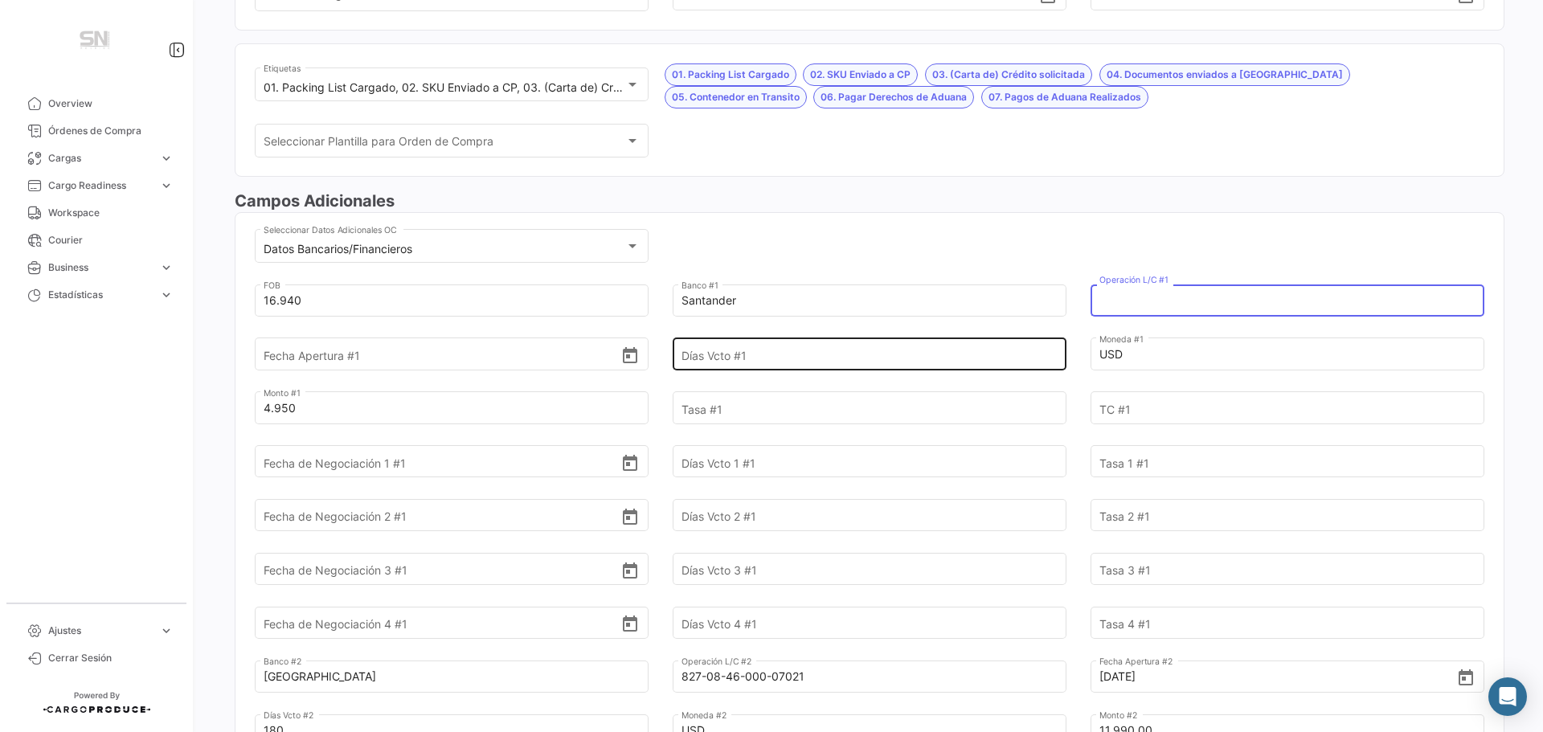
type input "f"
type input "F234758"
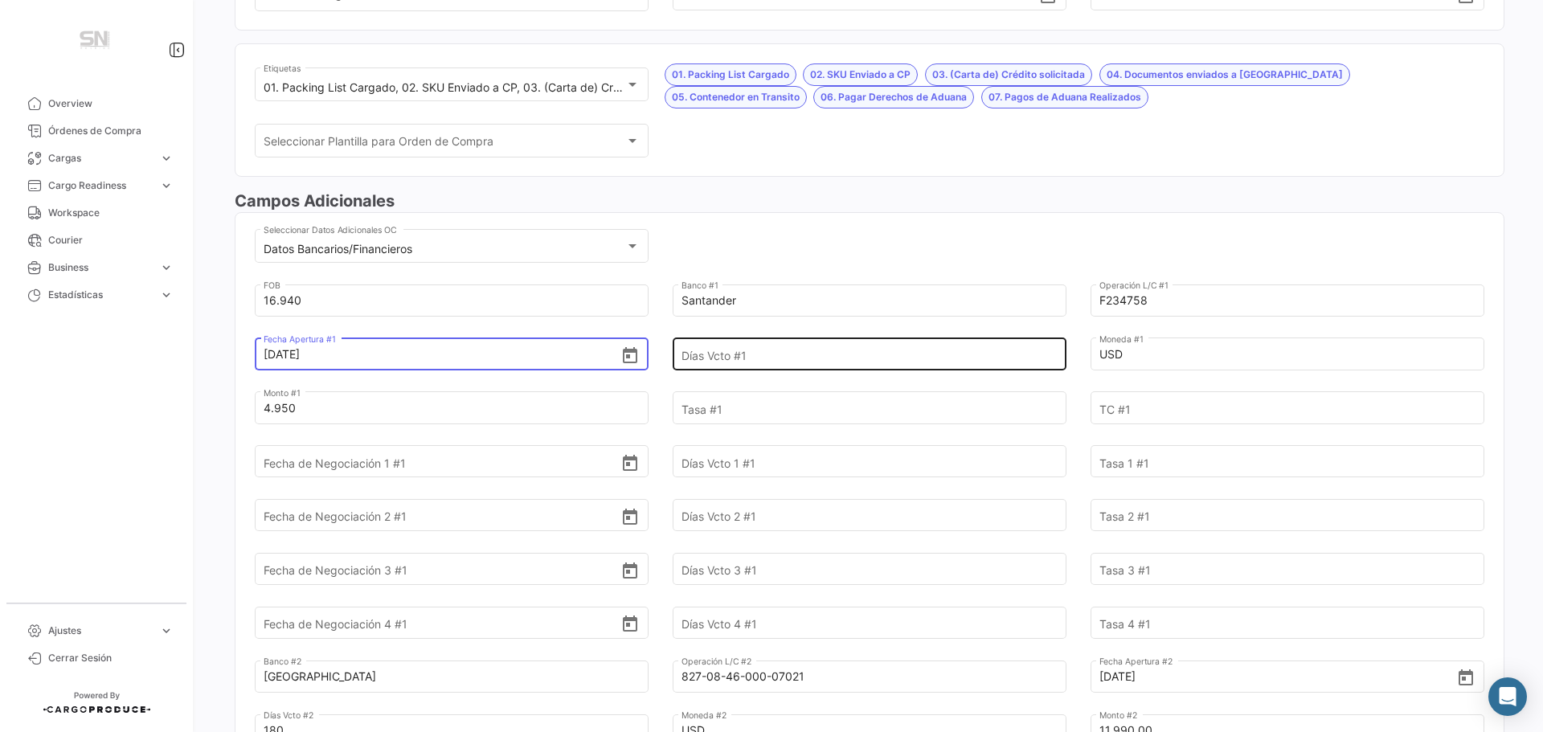
type input "[DATE]"
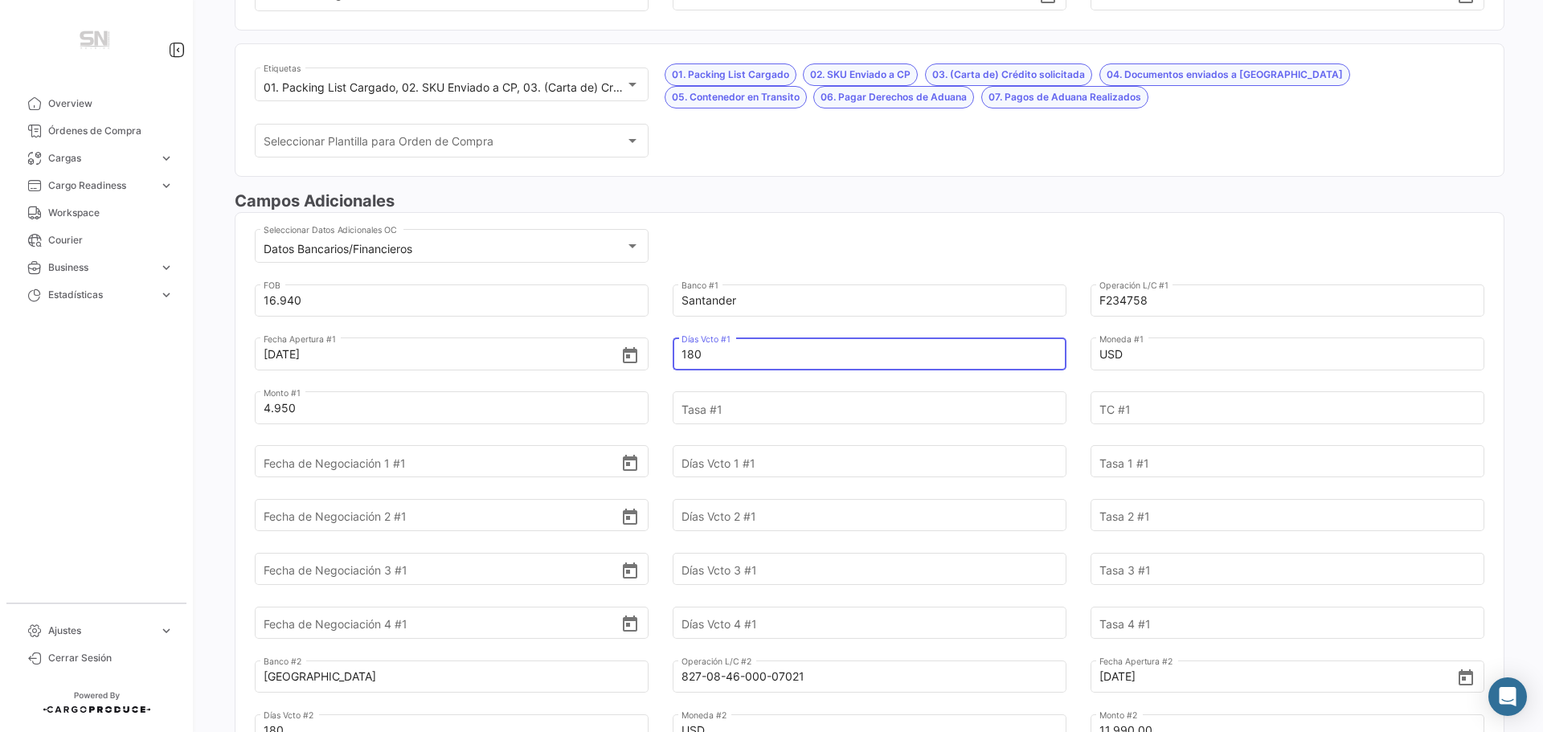
type input "180"
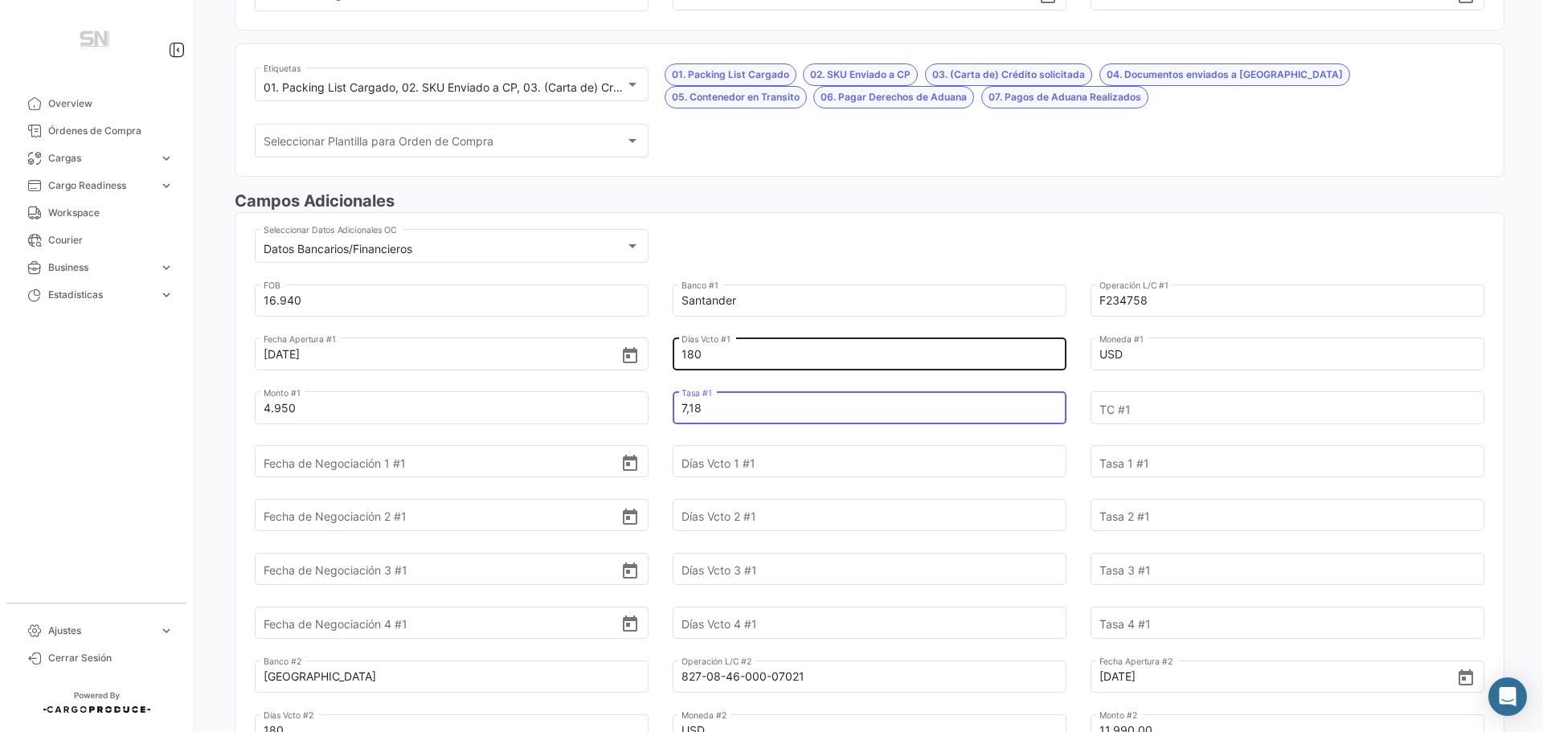
type input "7,18"
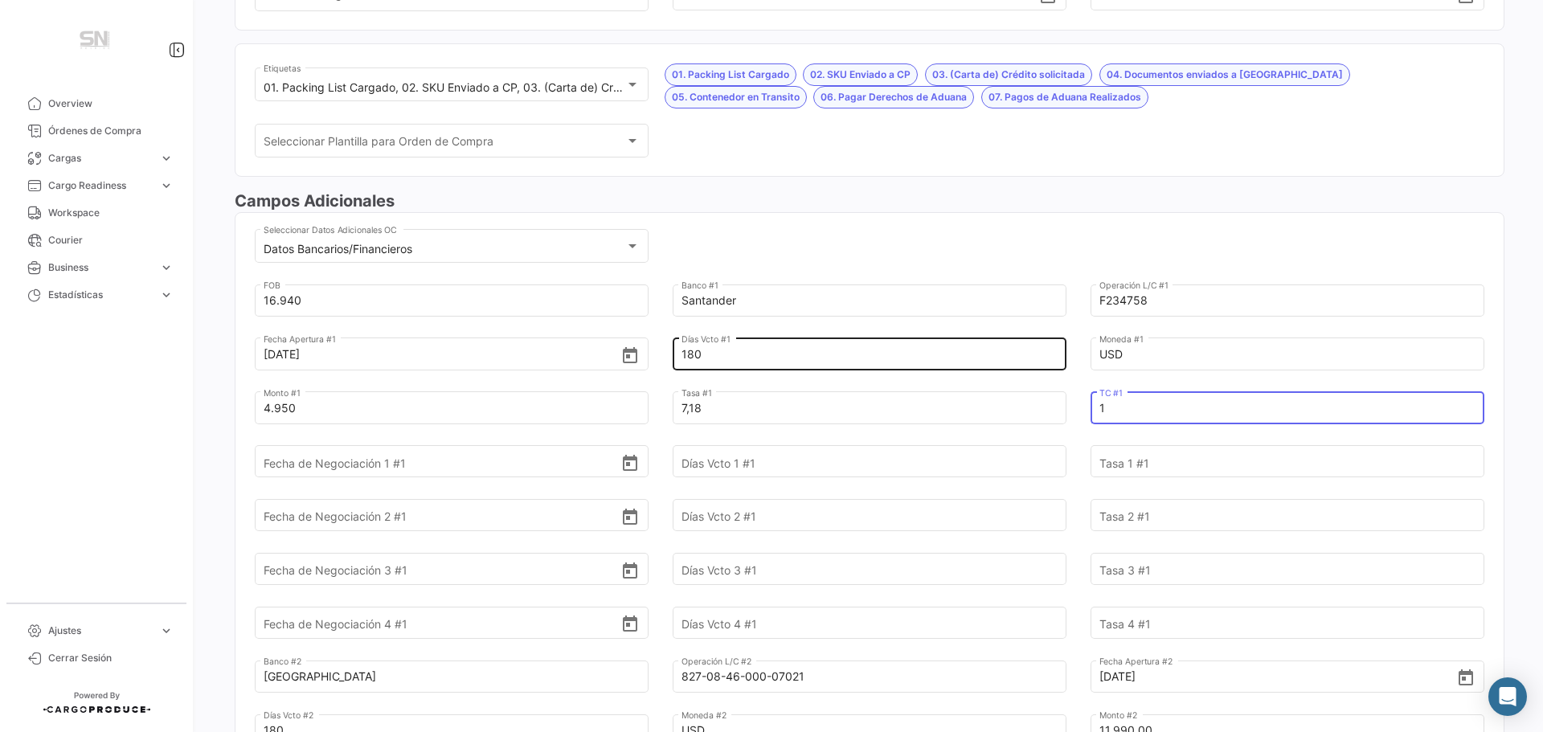
type input "1"
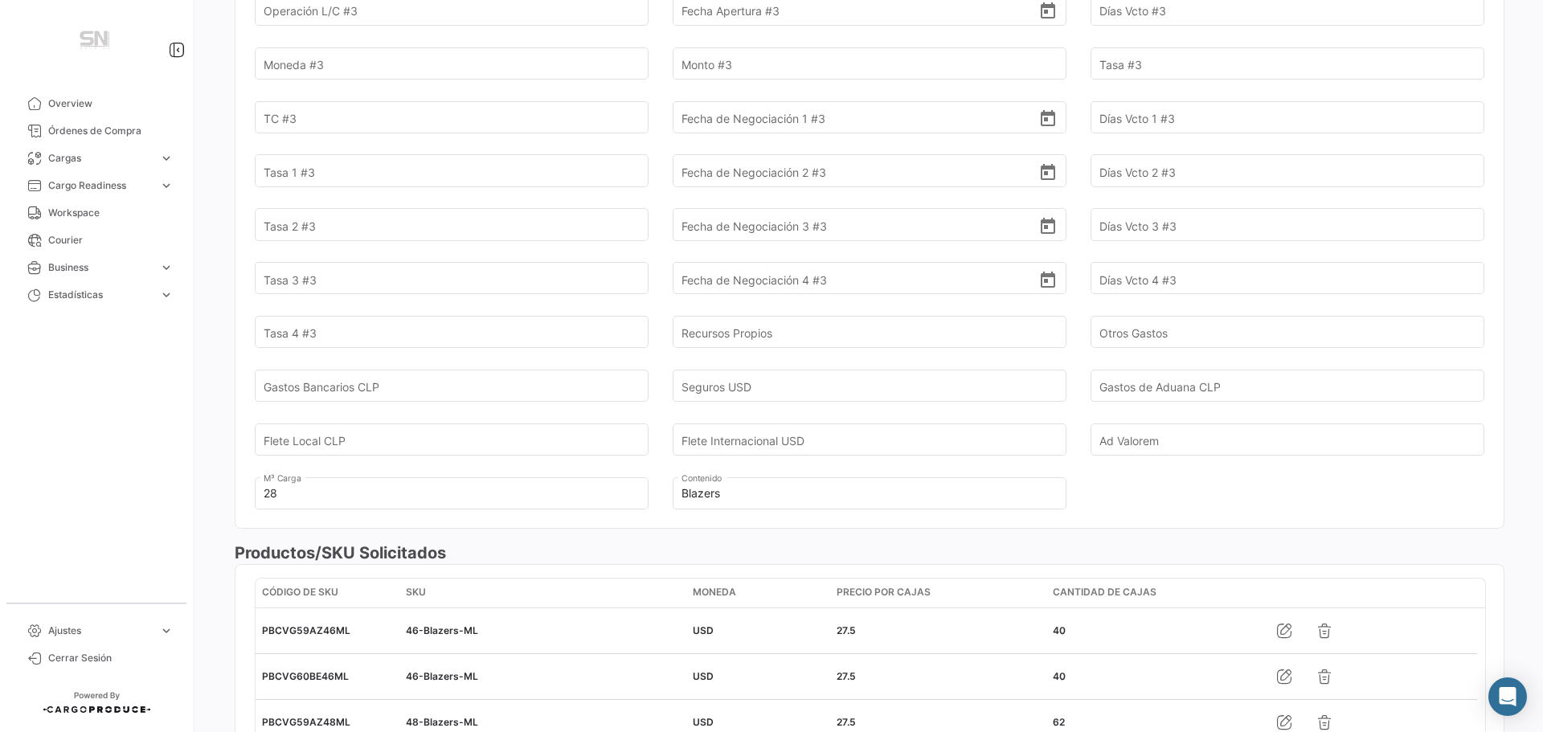
scroll to position [1399, 0]
click at [706, 436] on input "Flete Internacional USD" at bounding box center [860, 438] width 358 height 56
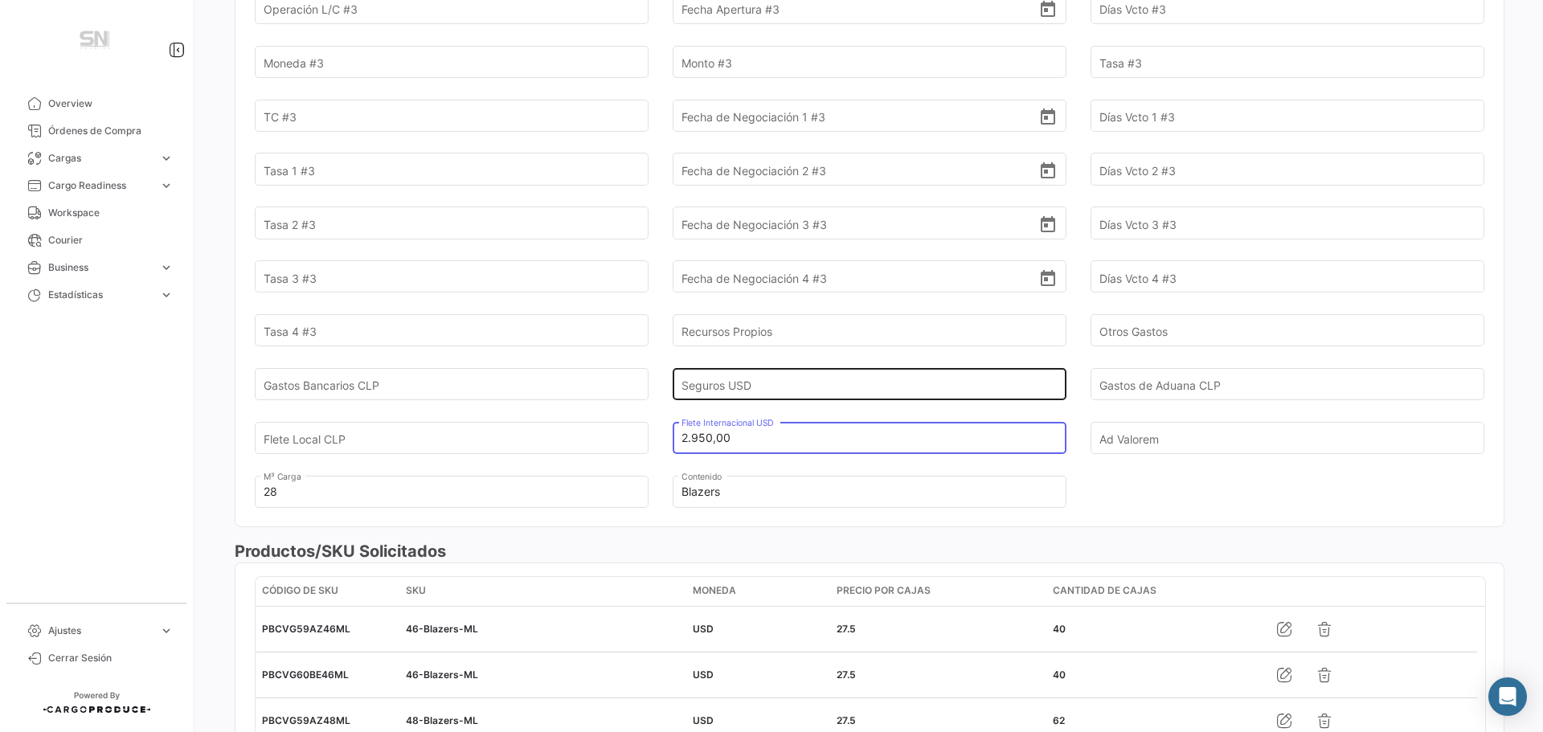
type input "2.950,00"
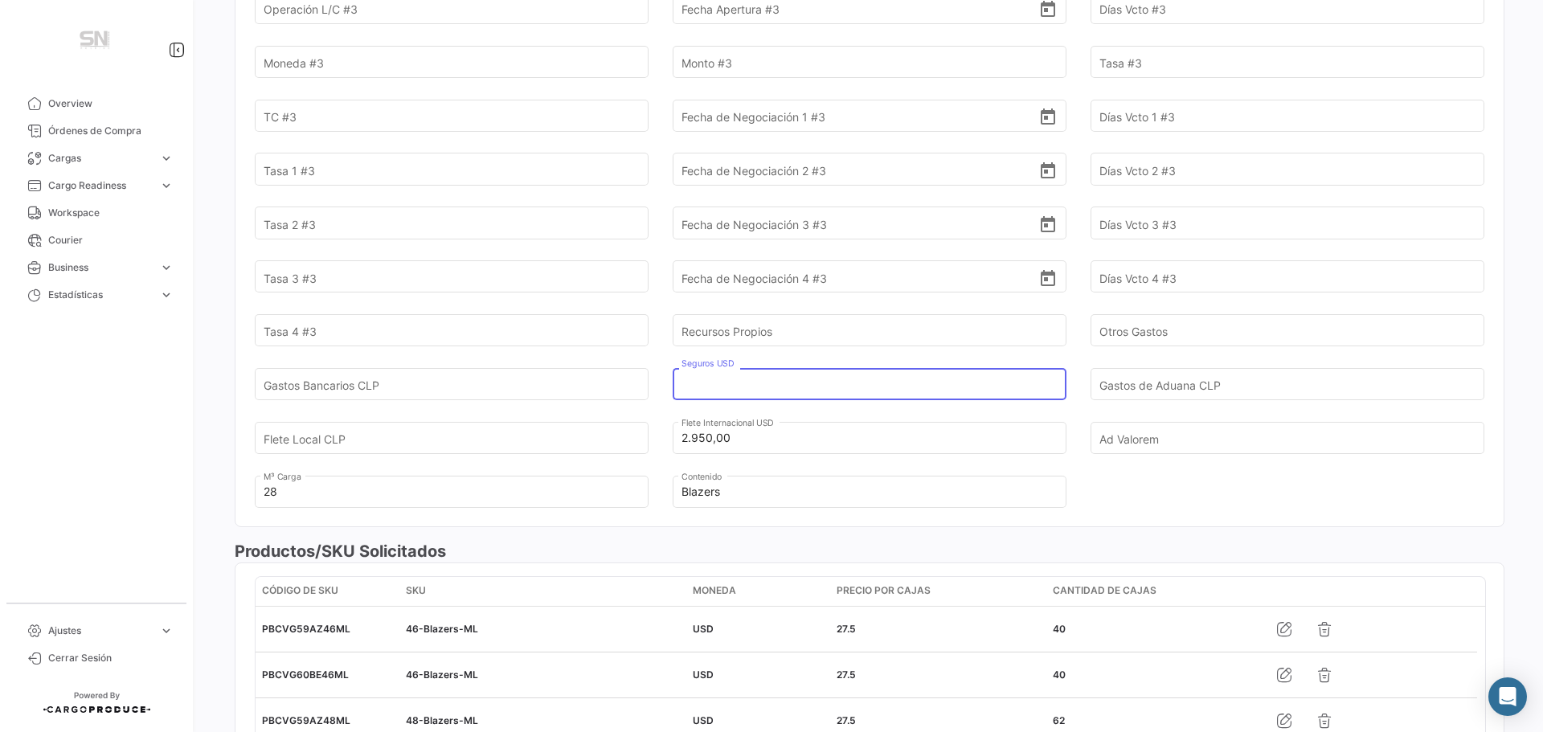
click at [718, 387] on input "Seguros USD" at bounding box center [860, 384] width 358 height 56
type input "21,88"
click at [1147, 373] on input "Gastos de Aduana CLP" at bounding box center [1278, 384] width 358 height 56
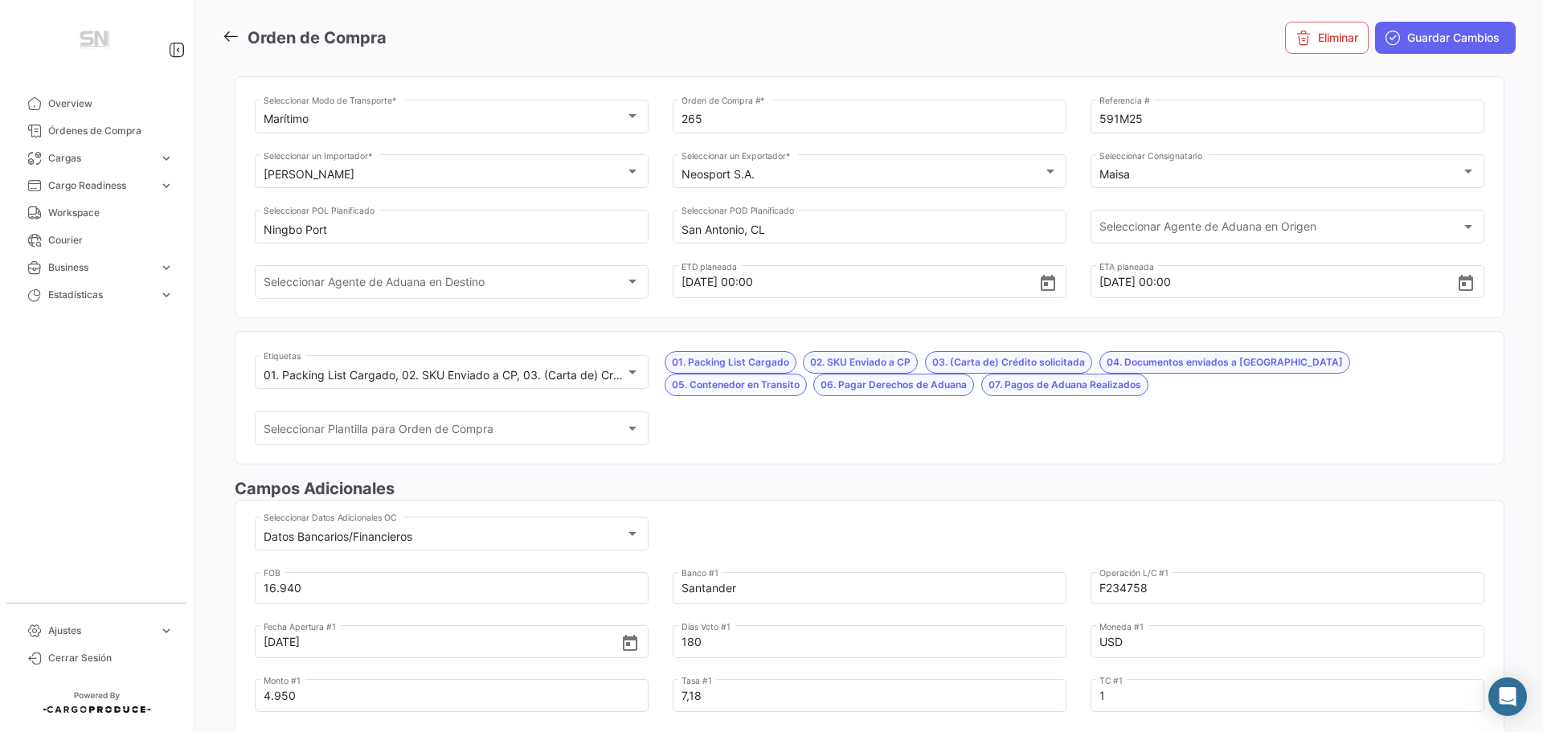
scroll to position [0, 0]
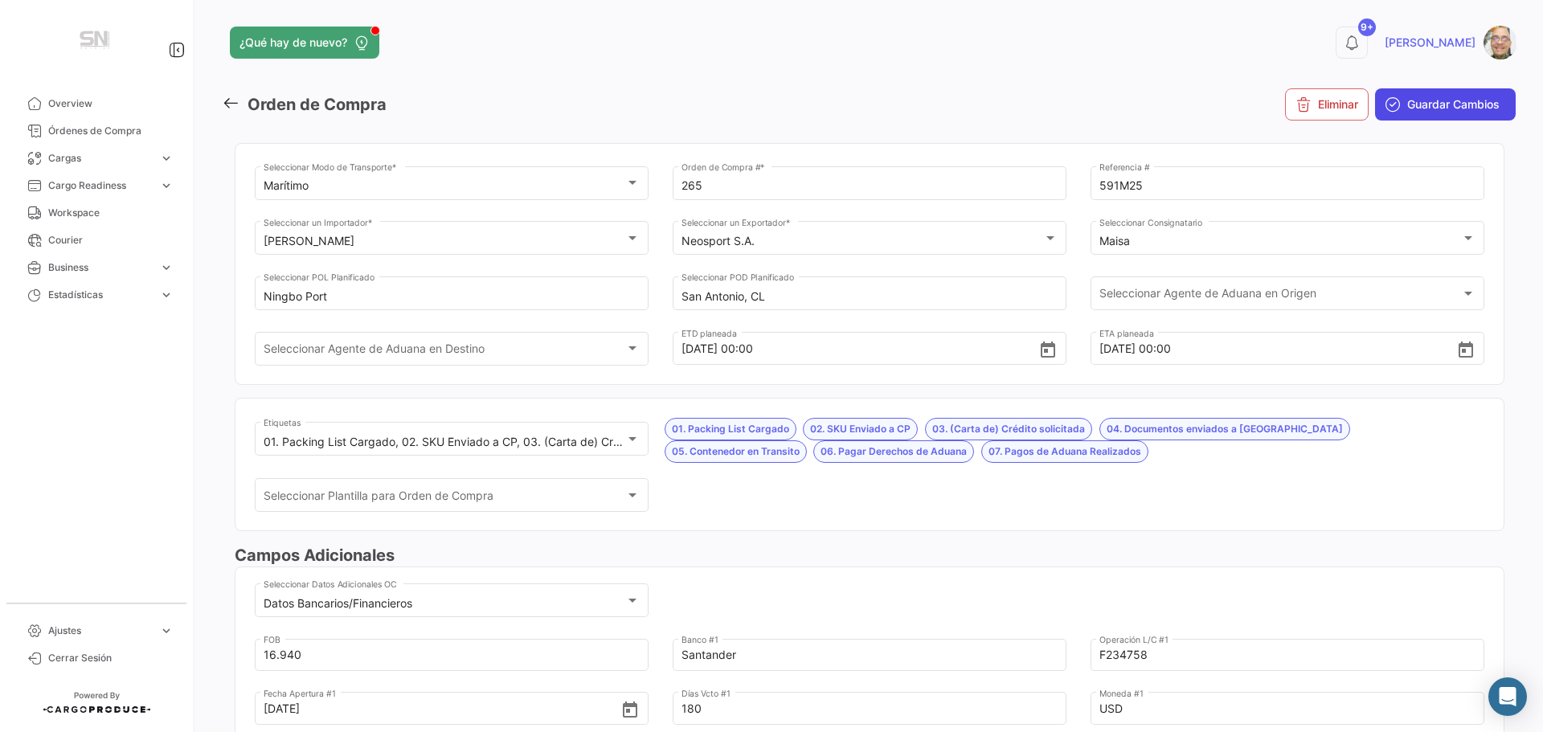
click at [1455, 106] on span "Guardar Cambios" at bounding box center [1453, 104] width 92 height 16
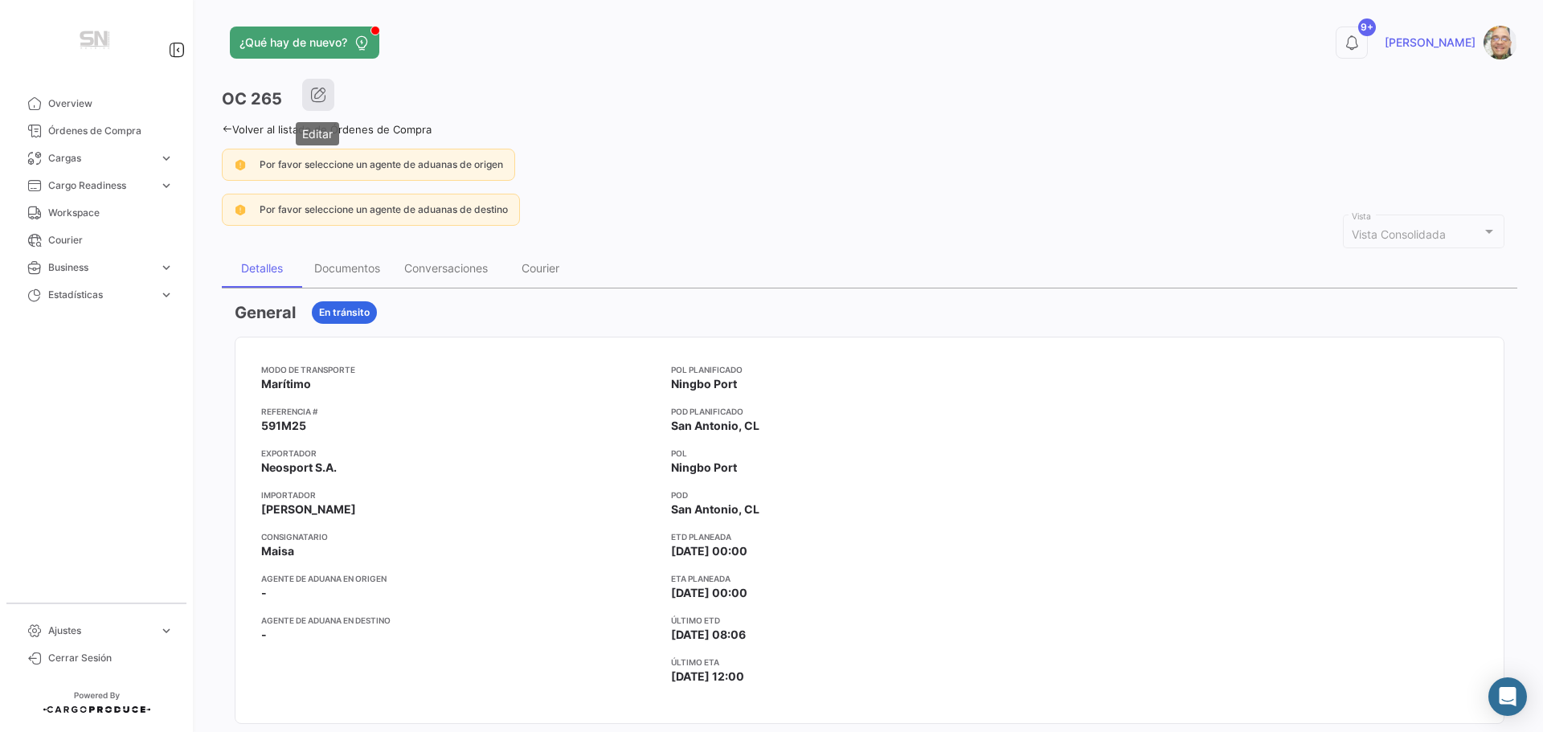
click at [325, 92] on icon "button" at bounding box center [318, 95] width 16 height 16
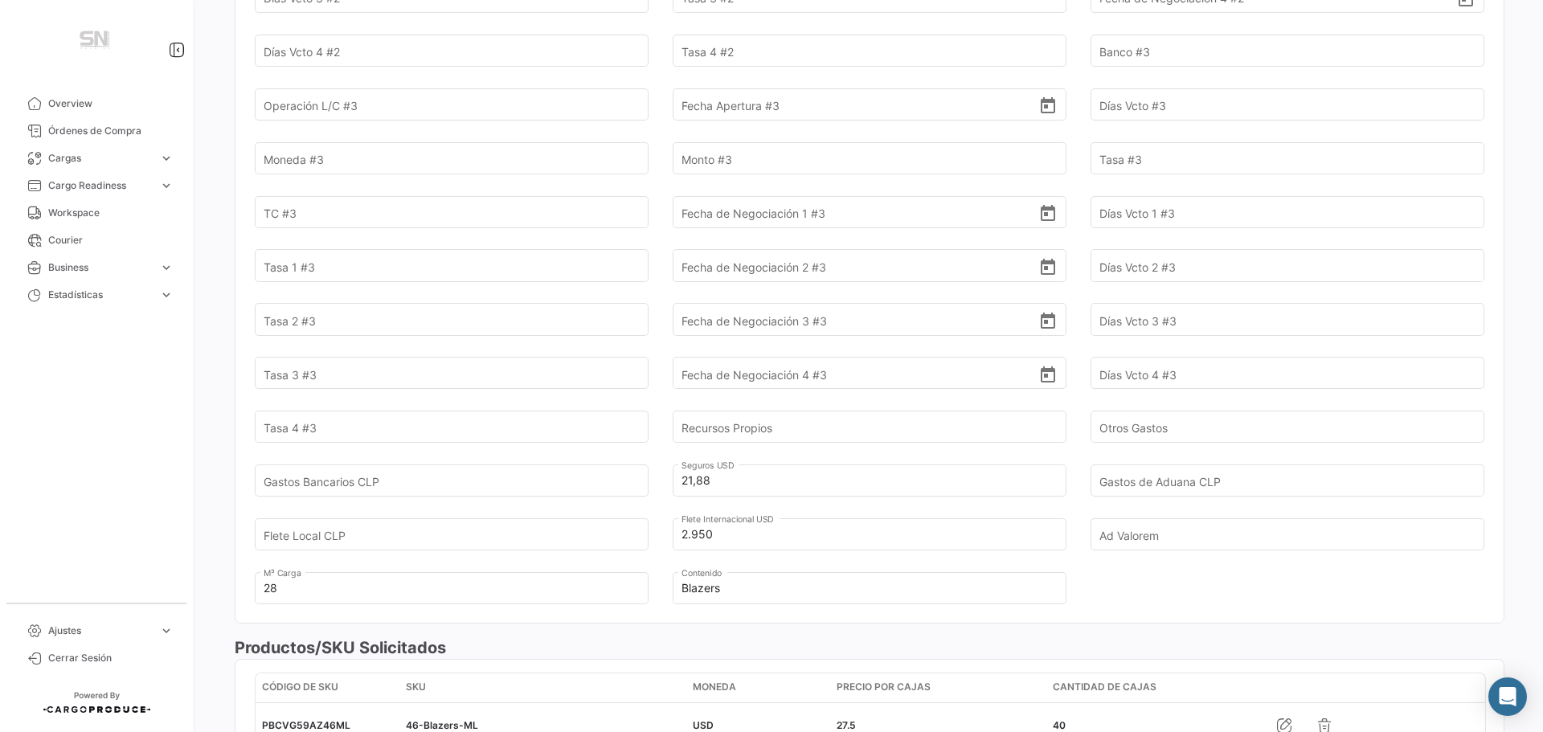
scroll to position [1366, 0]
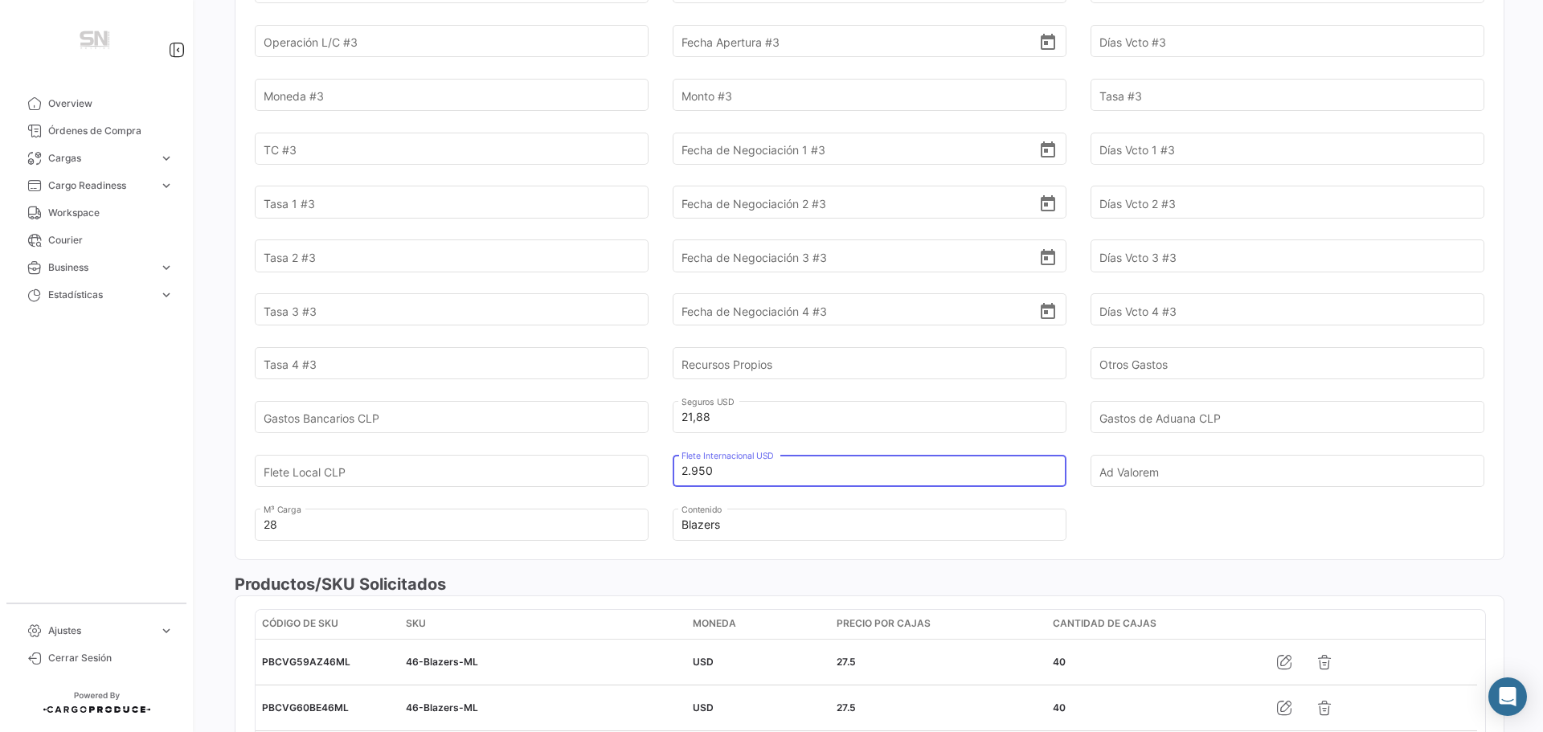
click at [728, 469] on input "2.950" at bounding box center [860, 471] width 358 height 56
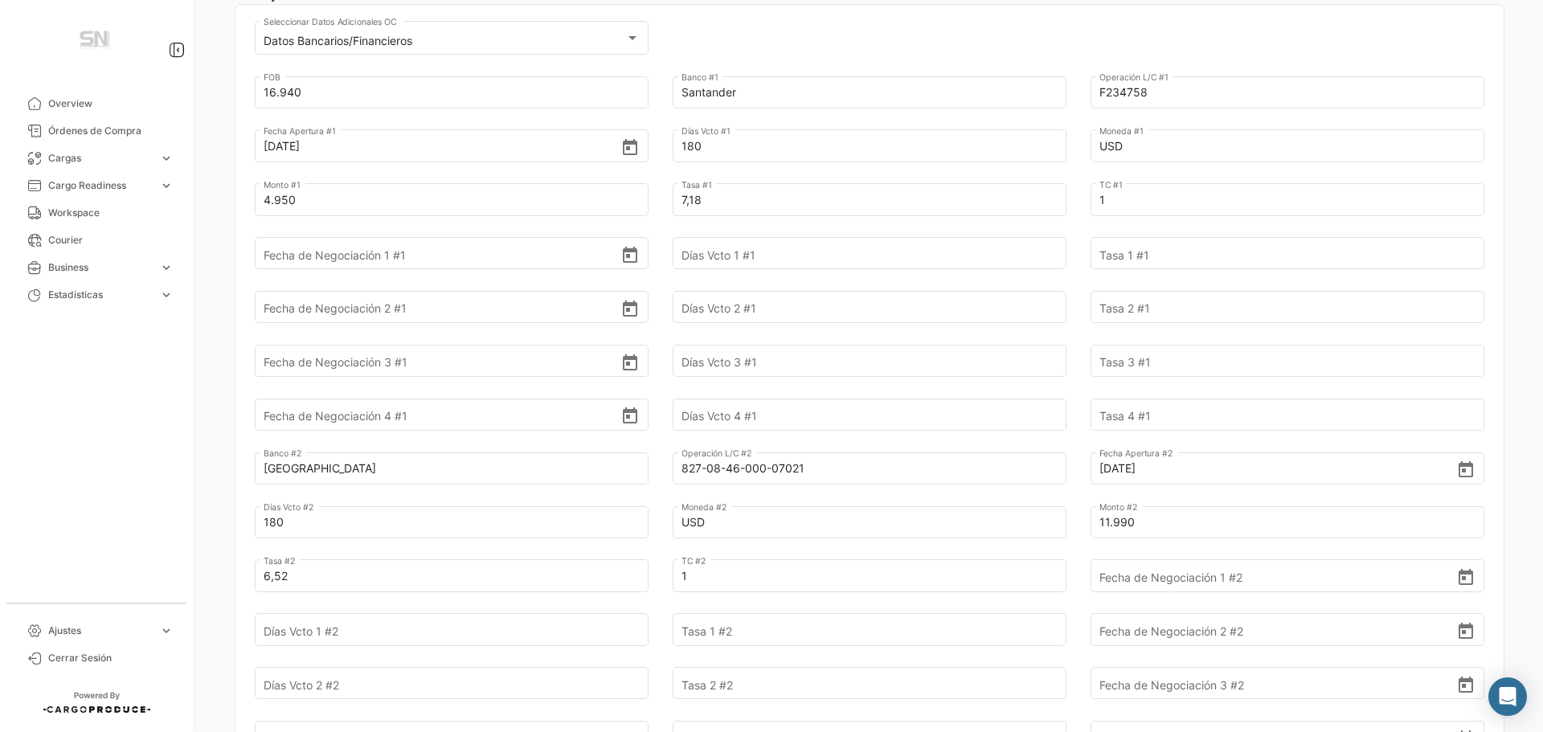
scroll to position [80, 0]
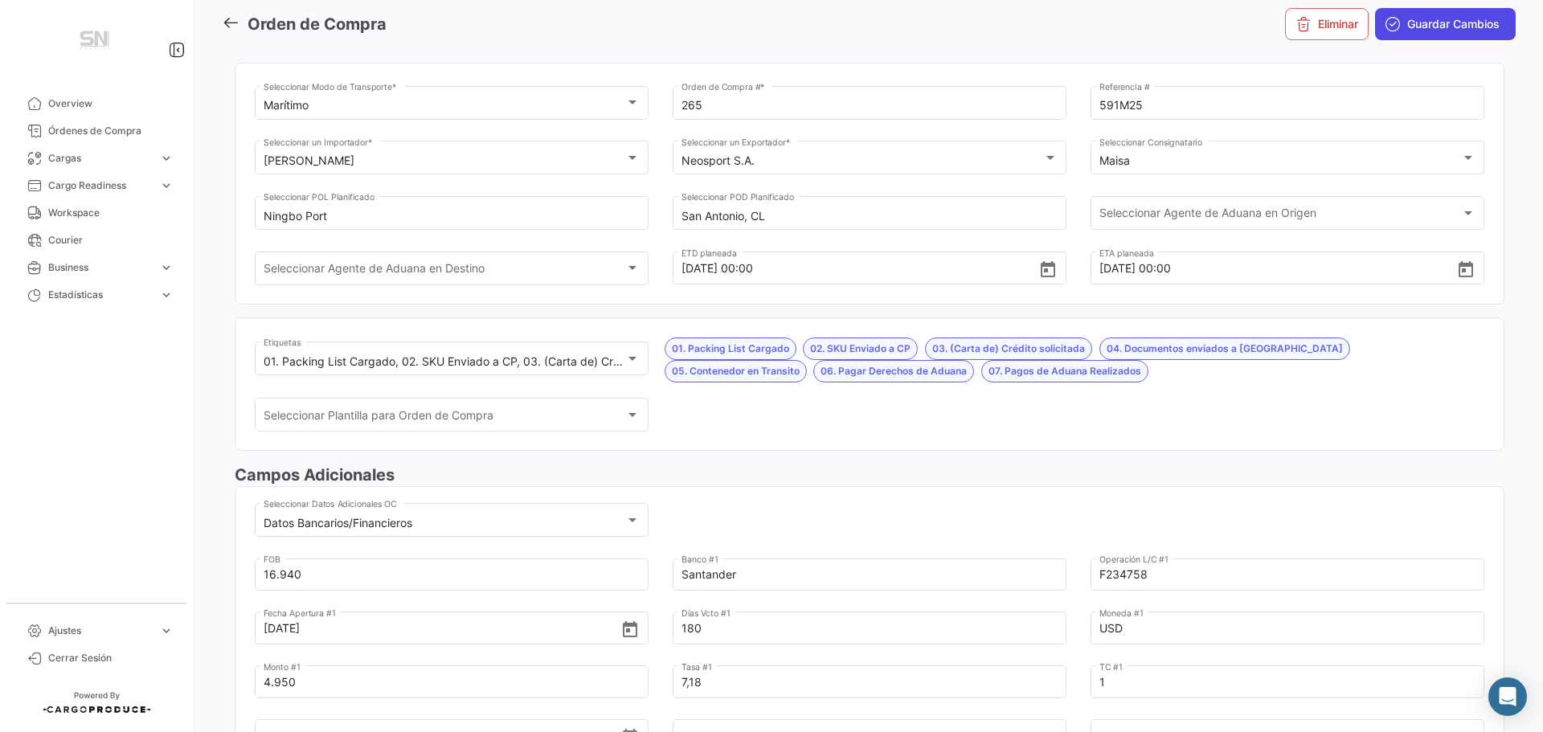
click at [1407, 22] on span "Guardar Cambios" at bounding box center [1453, 24] width 92 height 16
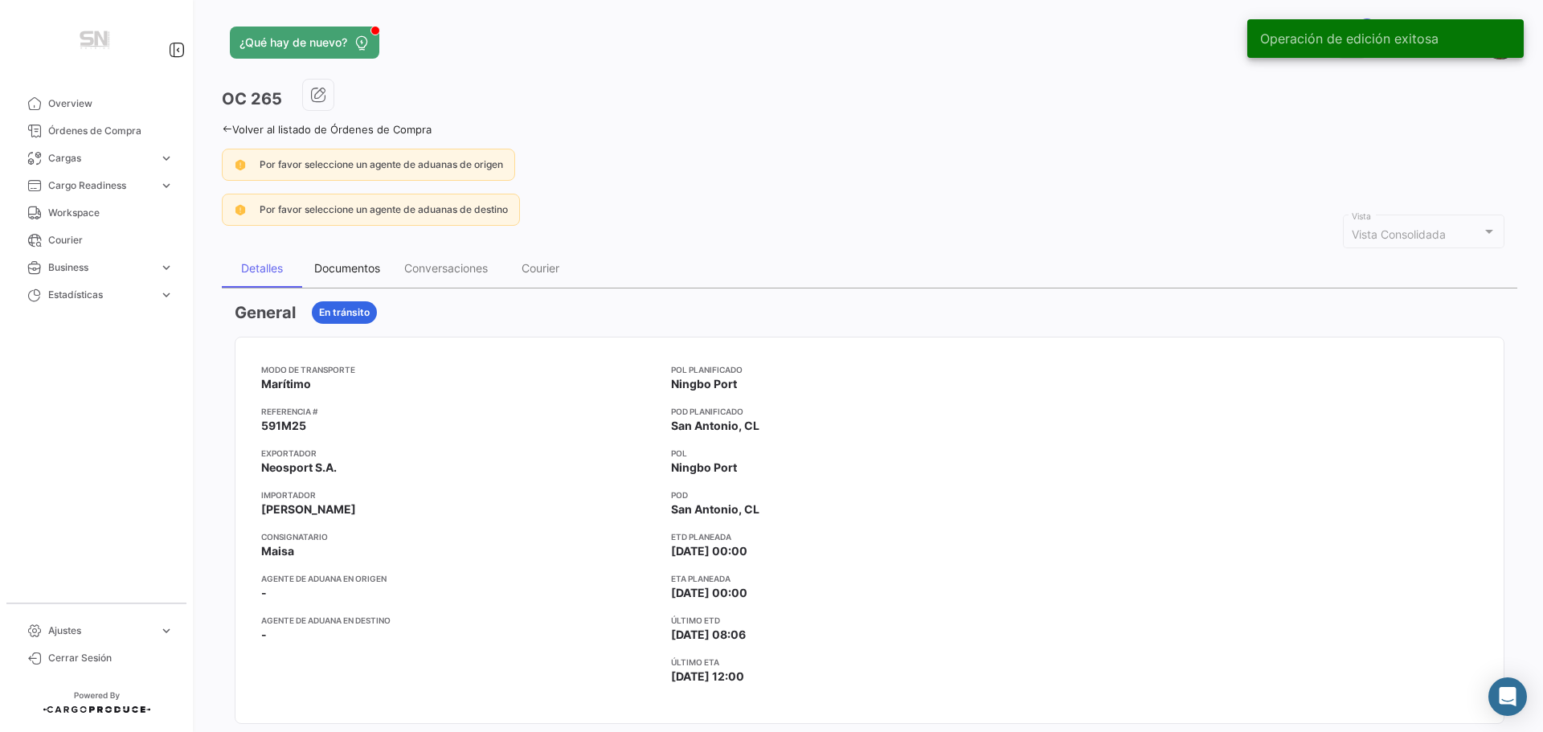
click at [347, 267] on div "Documentos" at bounding box center [347, 268] width 66 height 14
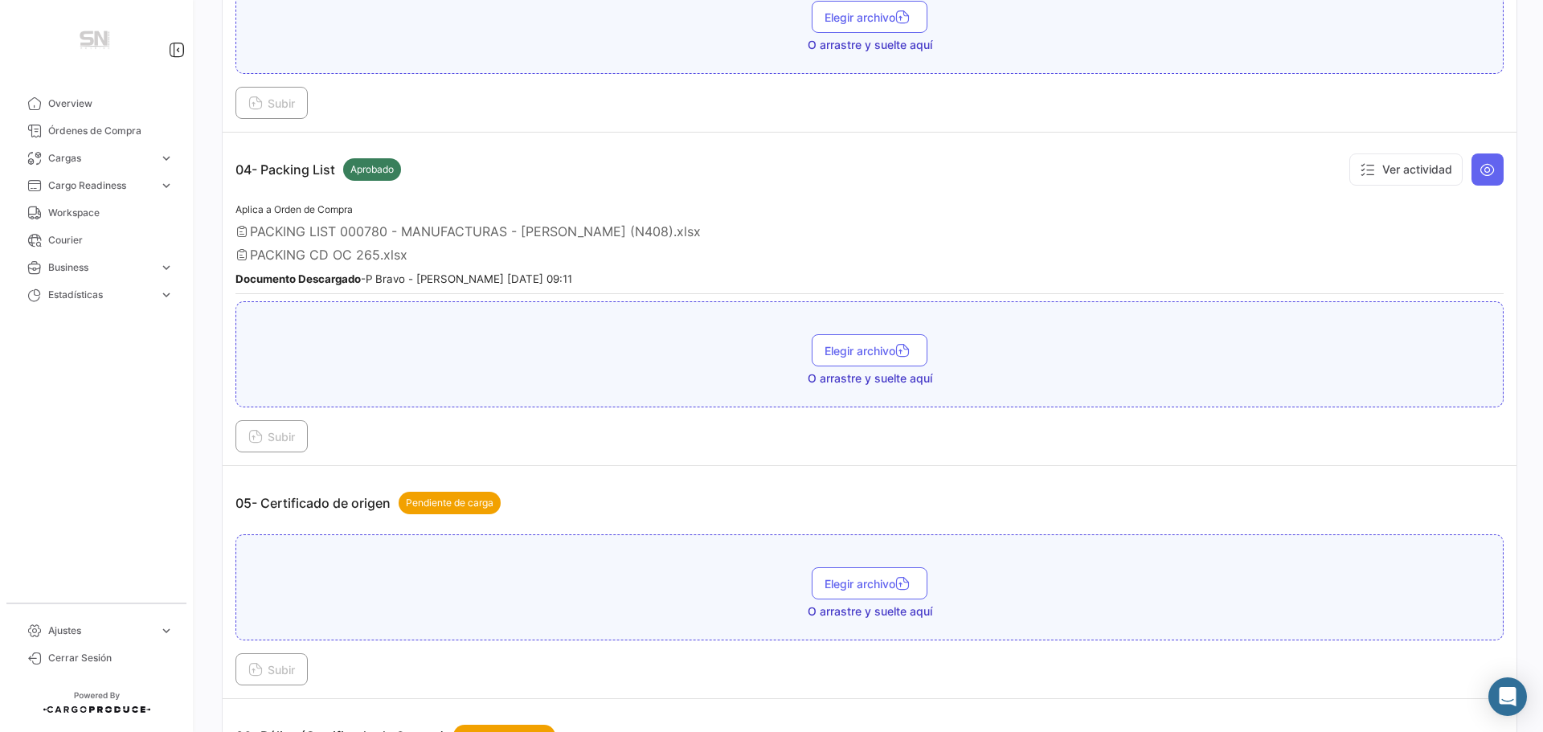
scroll to position [1205, 0]
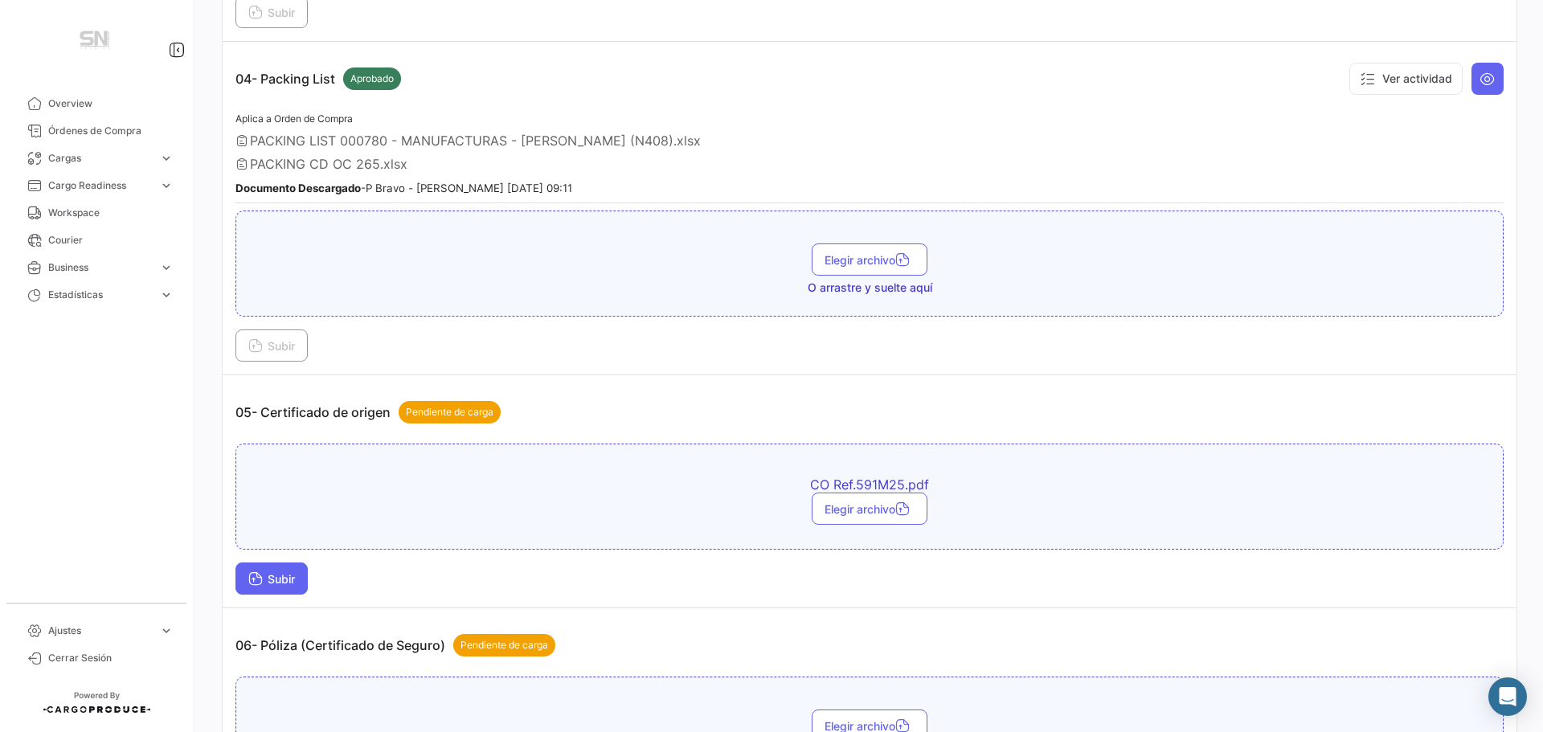
click at [297, 589] on button "Subir" at bounding box center [271, 579] width 72 height 32
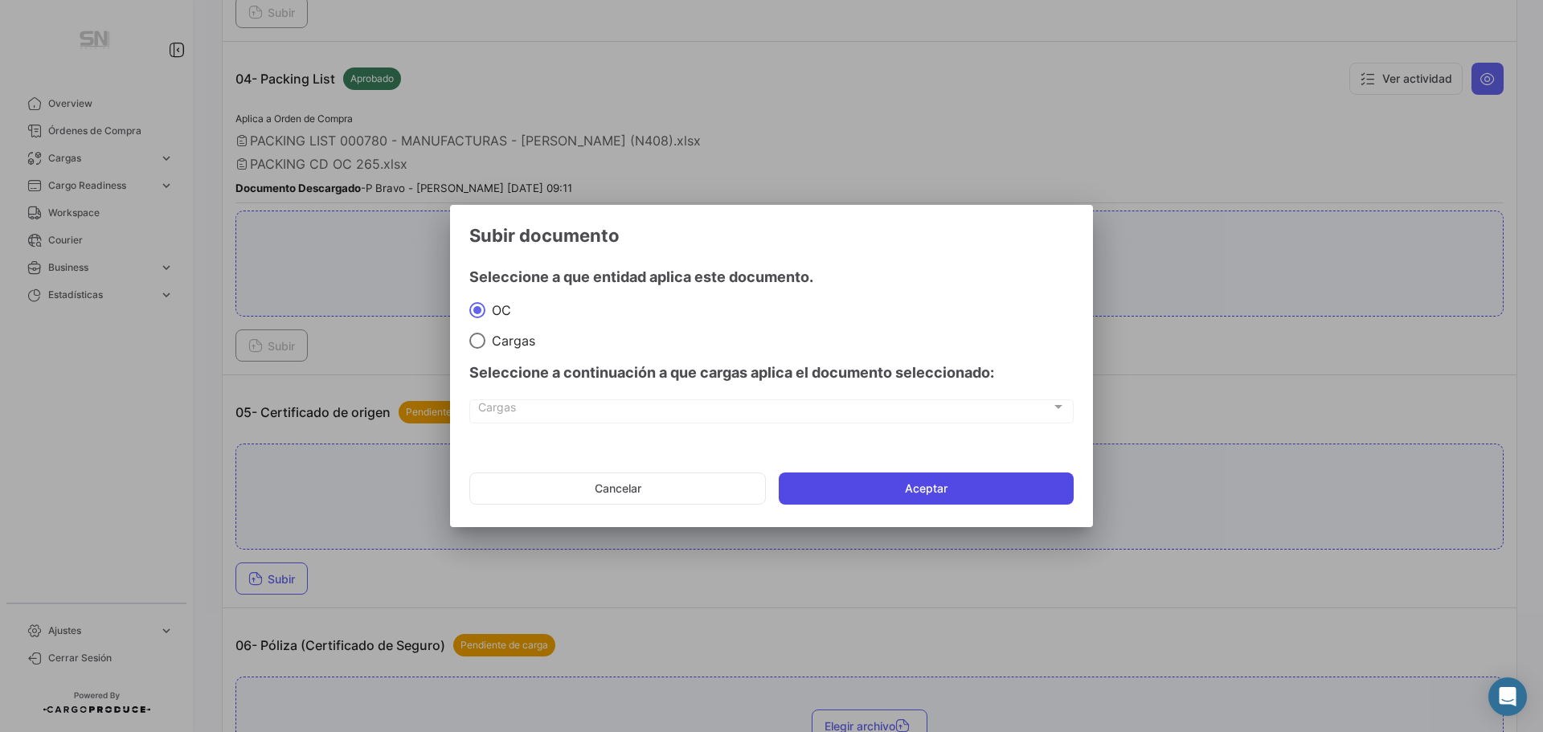
click at [825, 476] on button "Aceptar" at bounding box center [926, 489] width 295 height 32
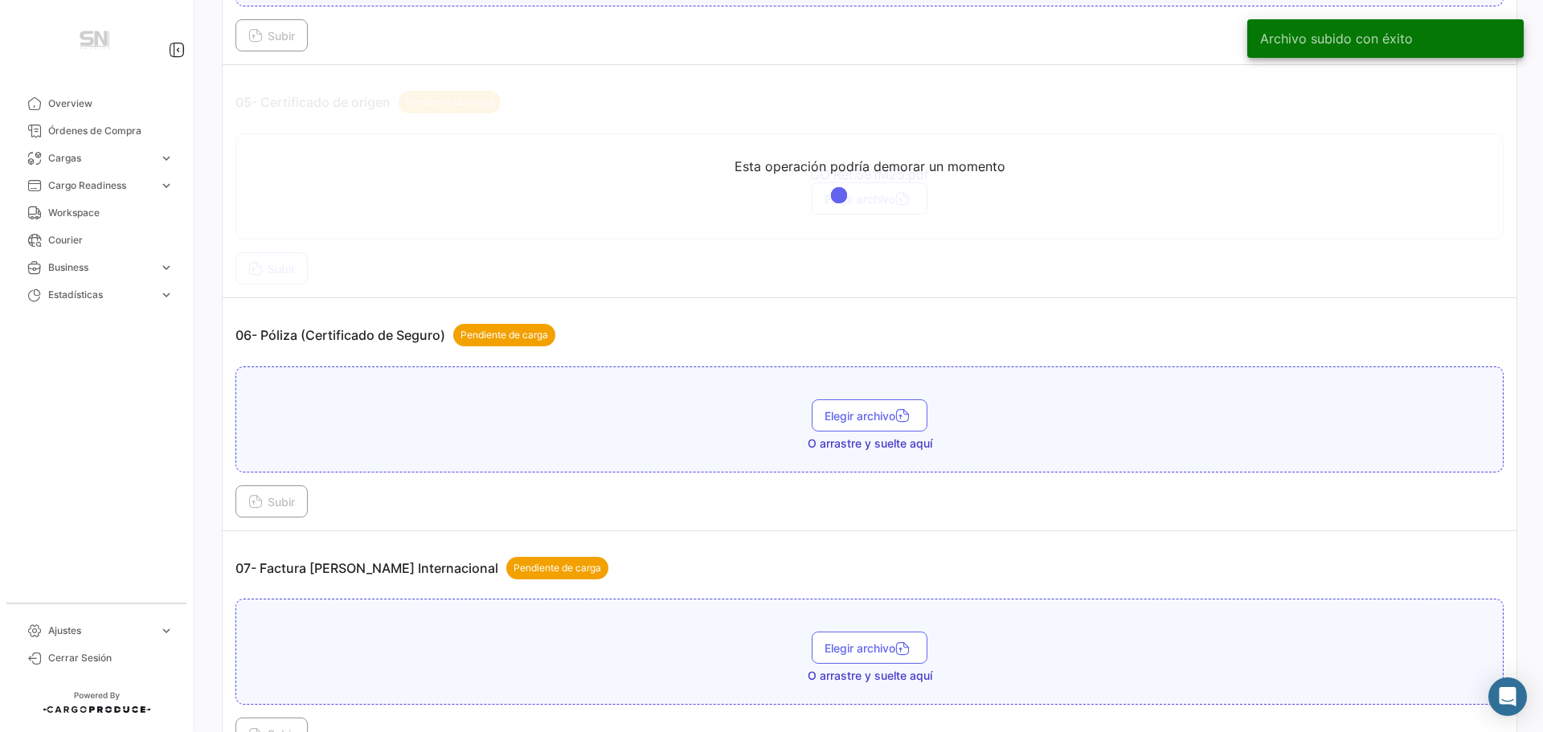
scroll to position [1527, 0]
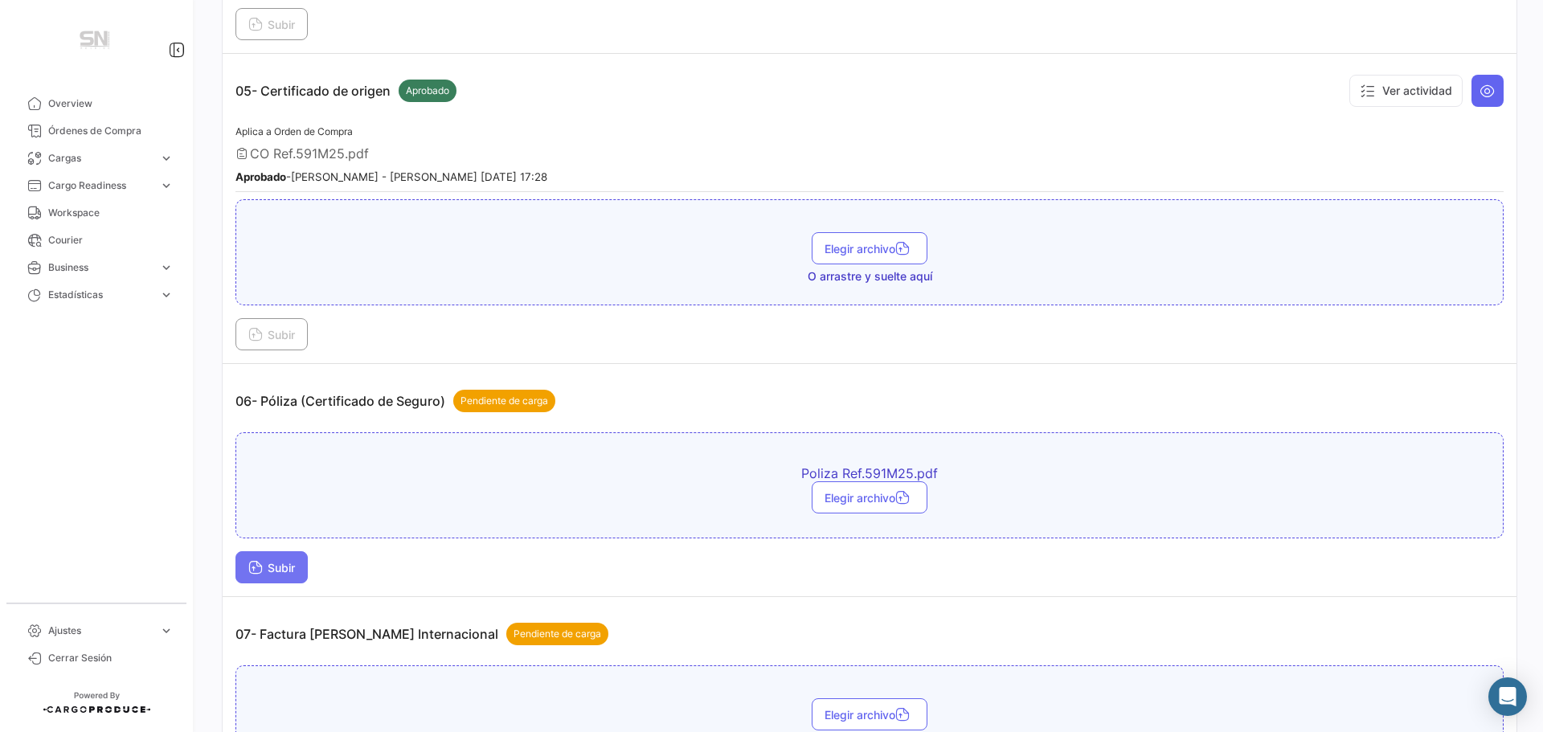
click at [270, 569] on span "Subir" at bounding box center [271, 568] width 47 height 14
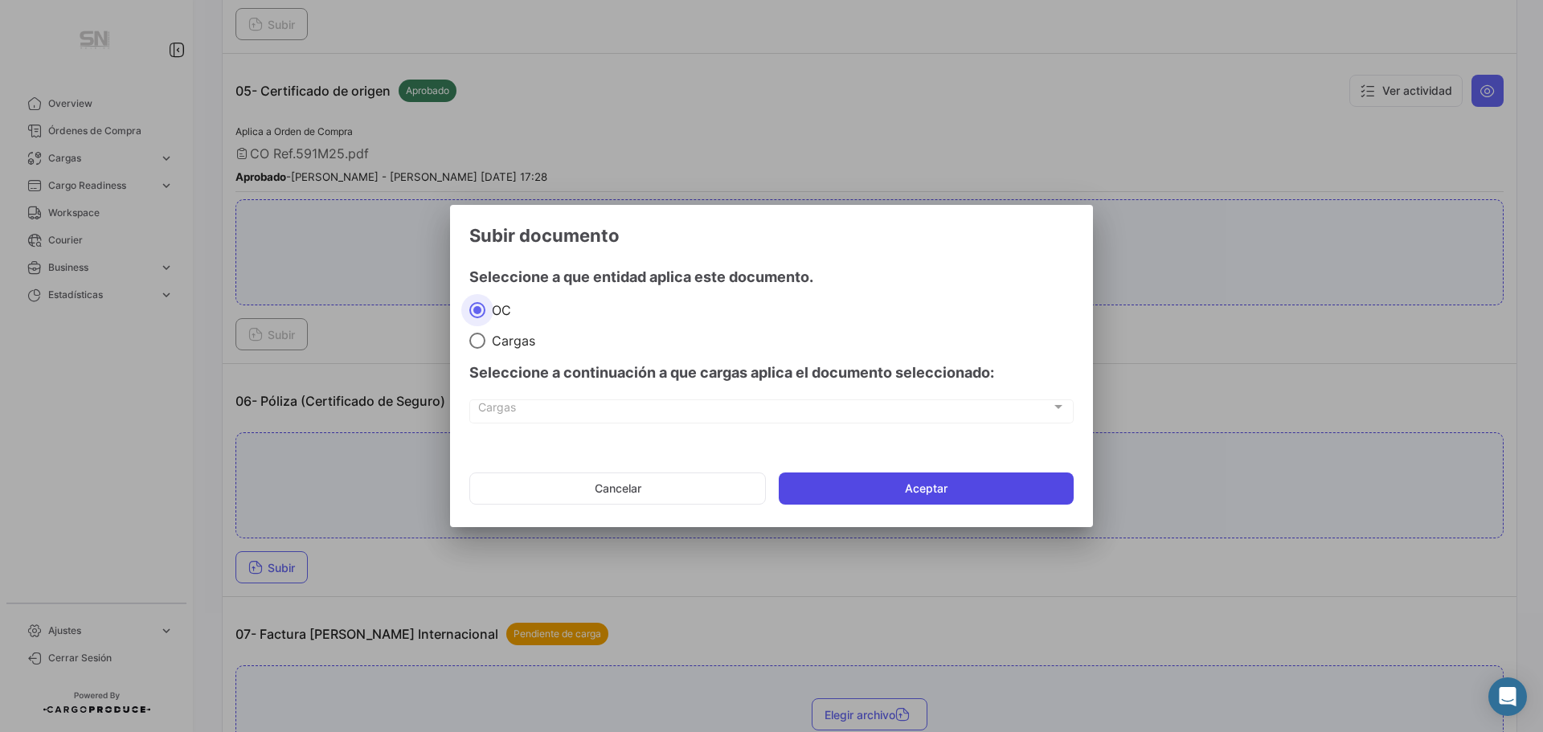
click at [946, 487] on button "Aceptar" at bounding box center [926, 489] width 295 height 32
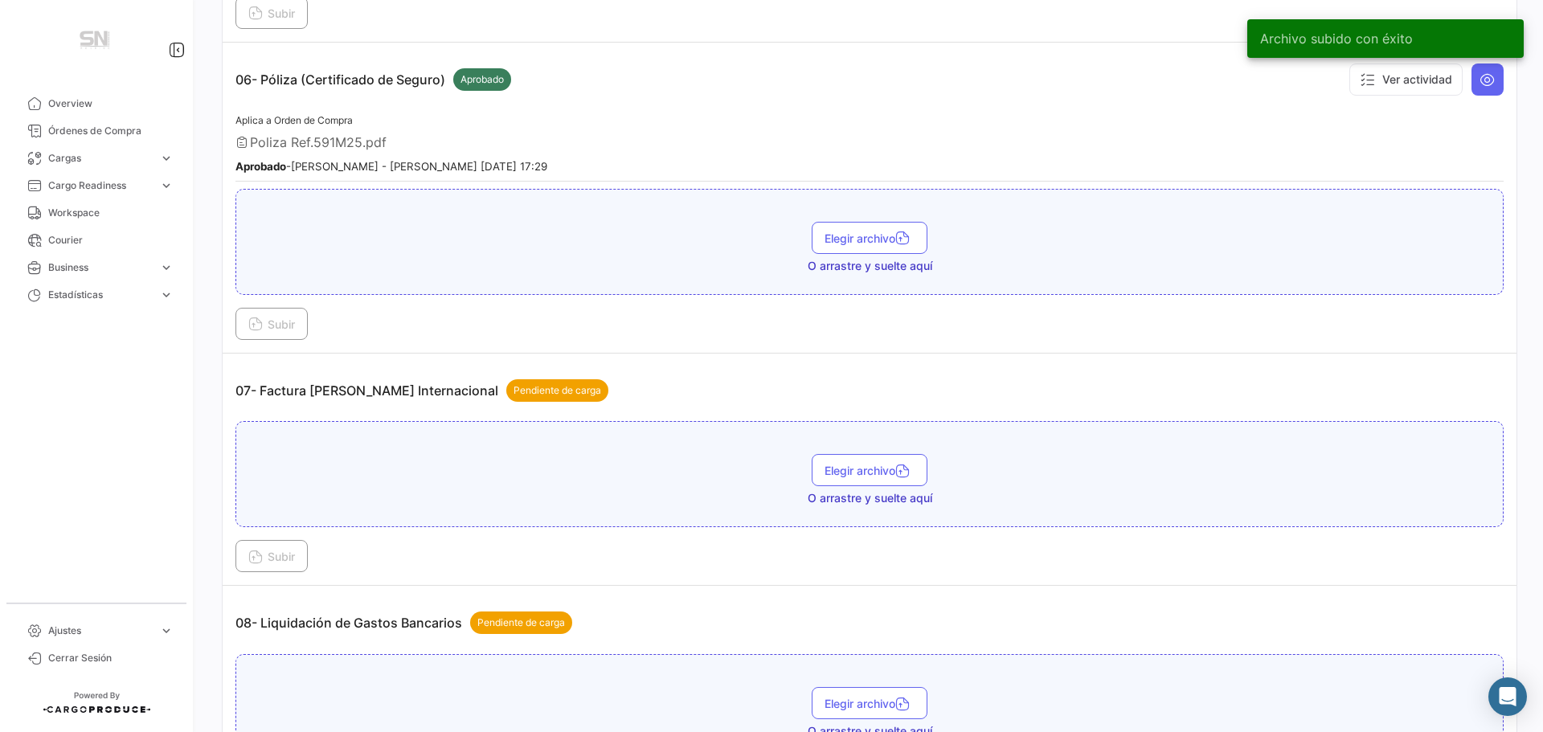
scroll to position [1929, 0]
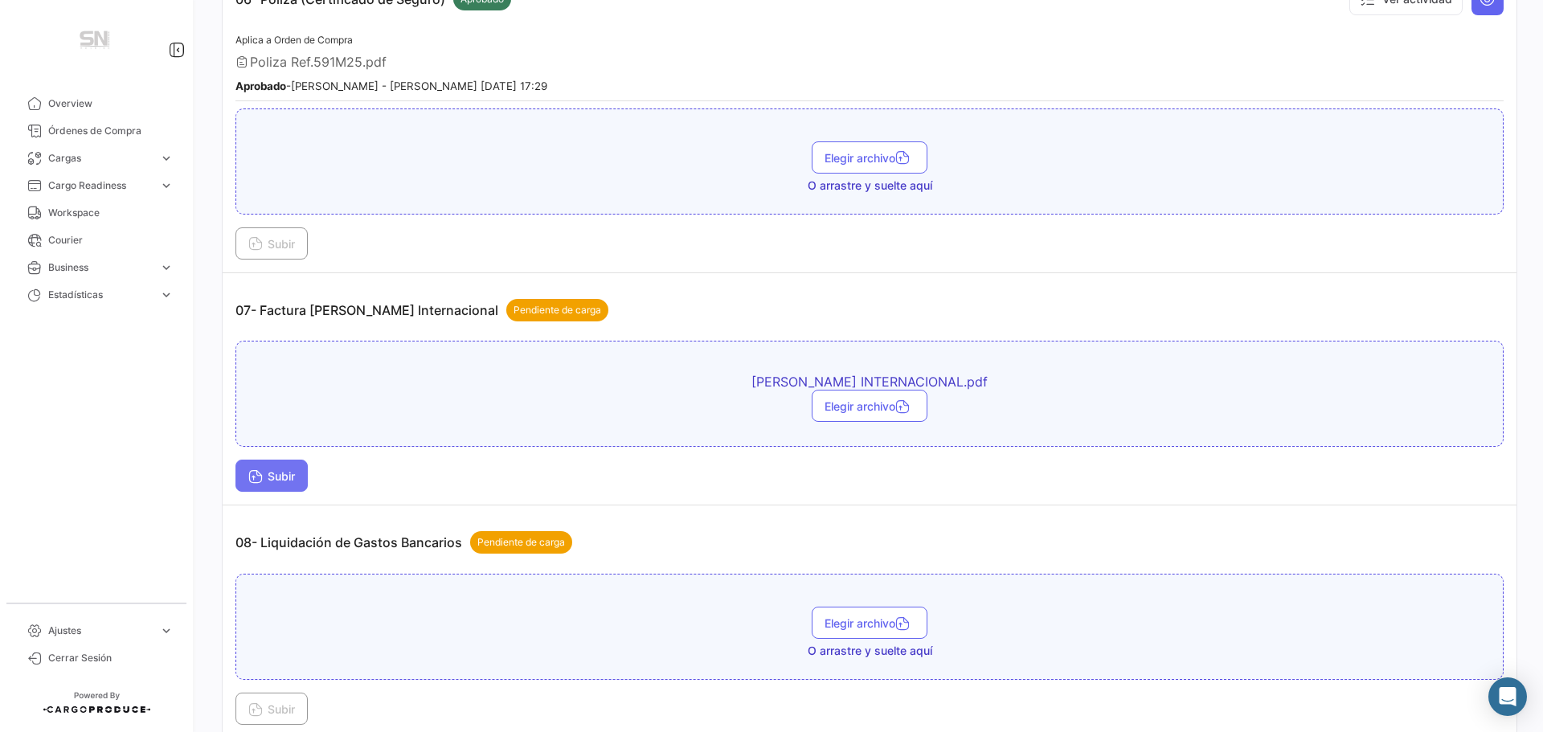
click at [254, 471] on icon at bounding box center [255, 478] width 14 height 14
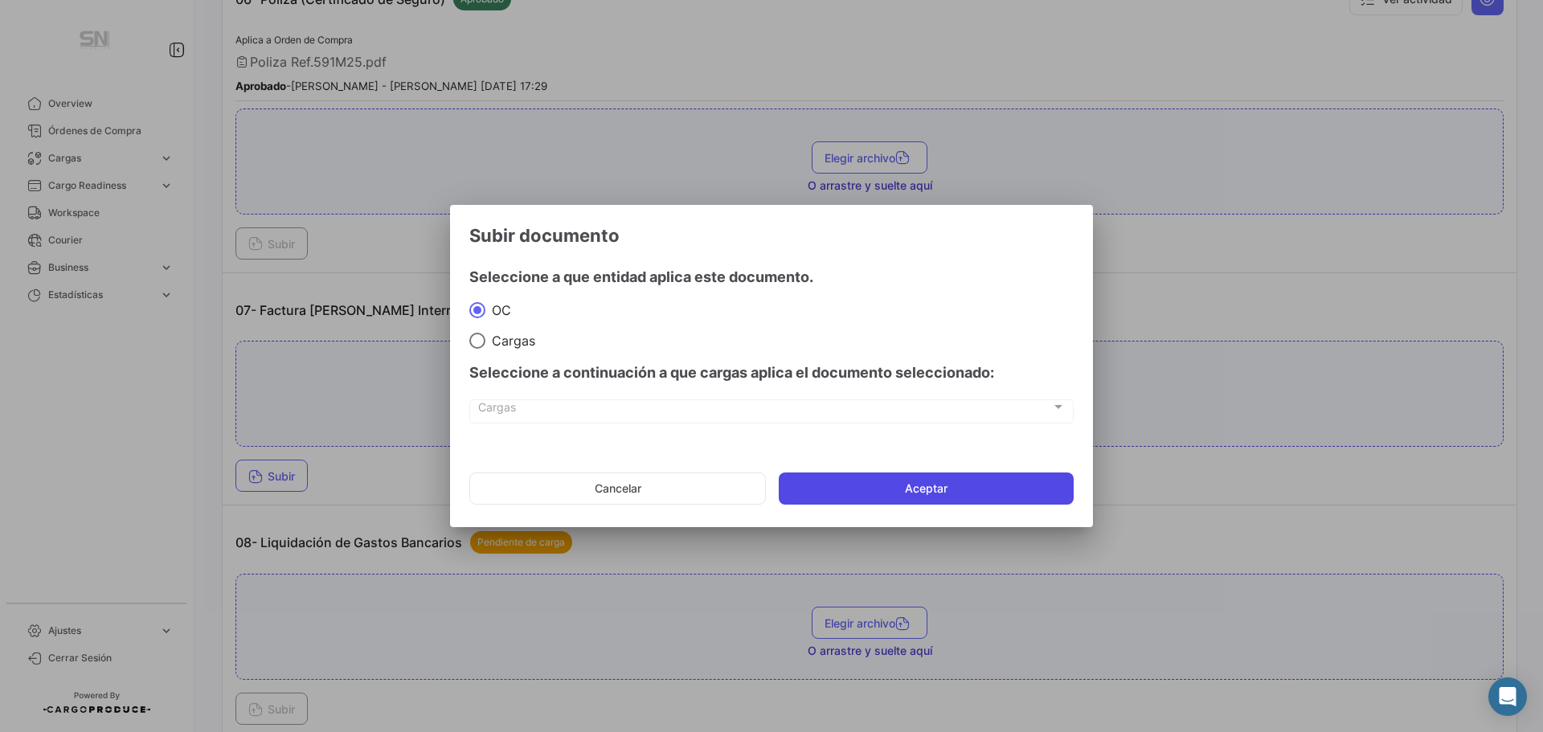
click at [836, 482] on button "Aceptar" at bounding box center [926, 489] width 295 height 32
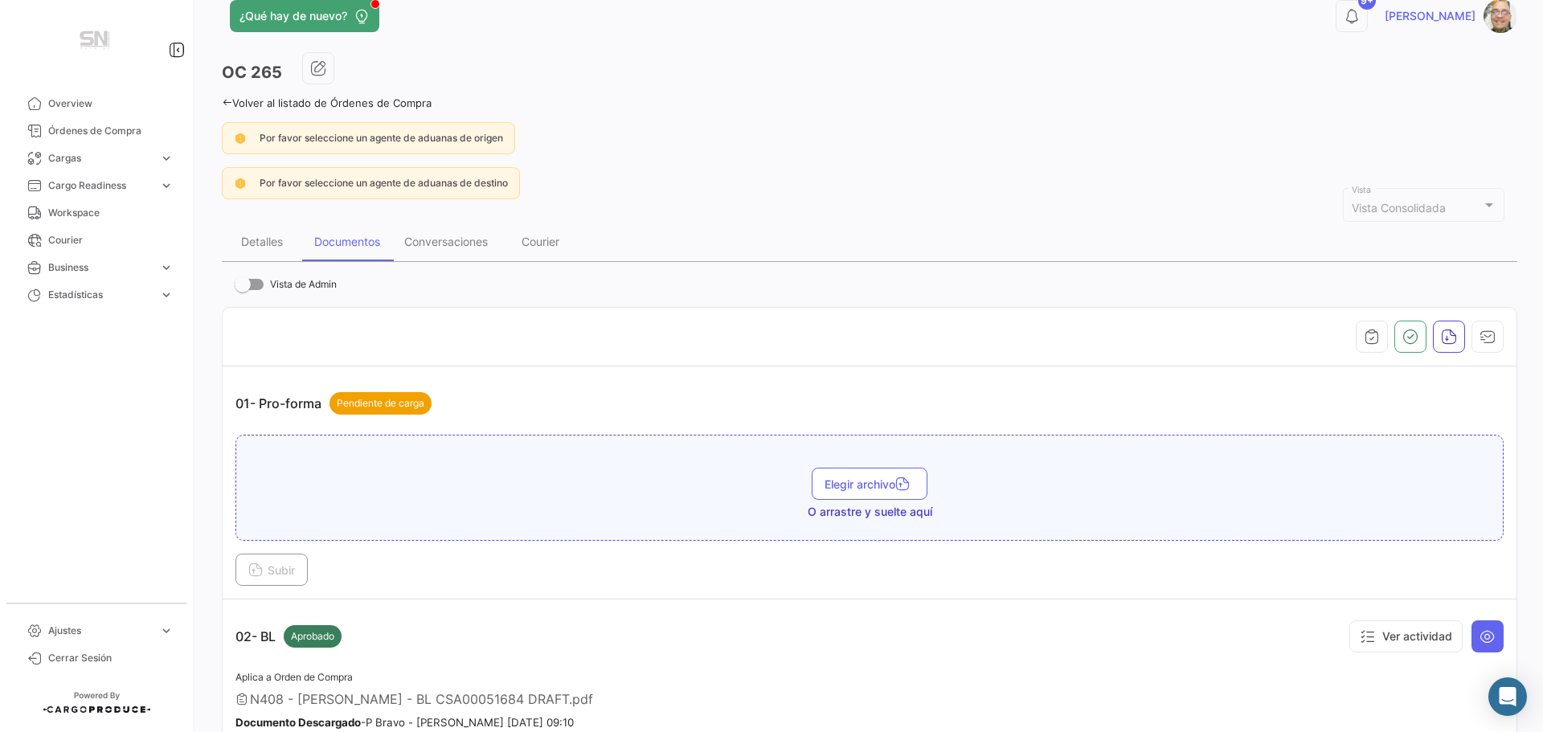
scroll to position [0, 0]
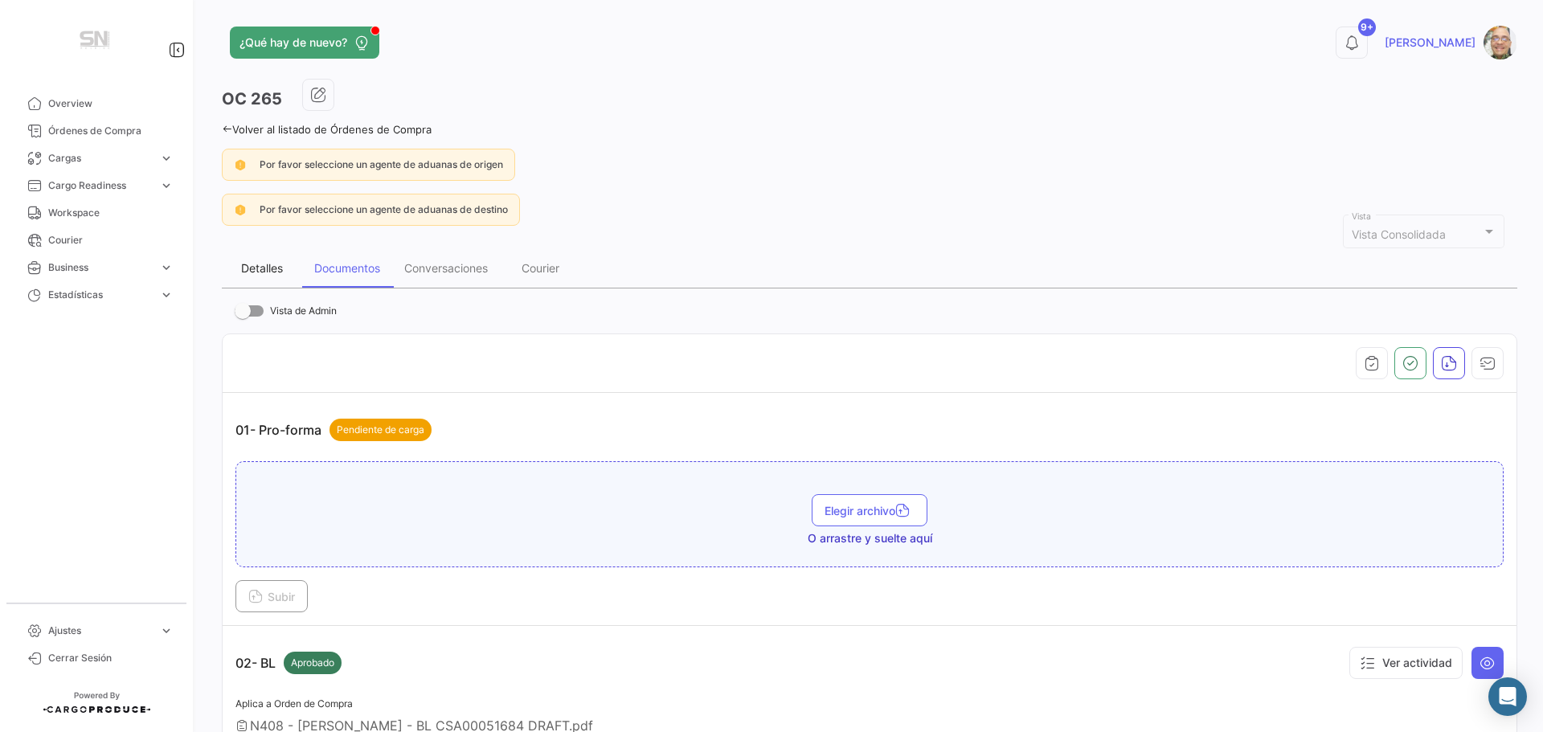
click at [275, 263] on div "Detalles" at bounding box center [262, 268] width 42 height 14
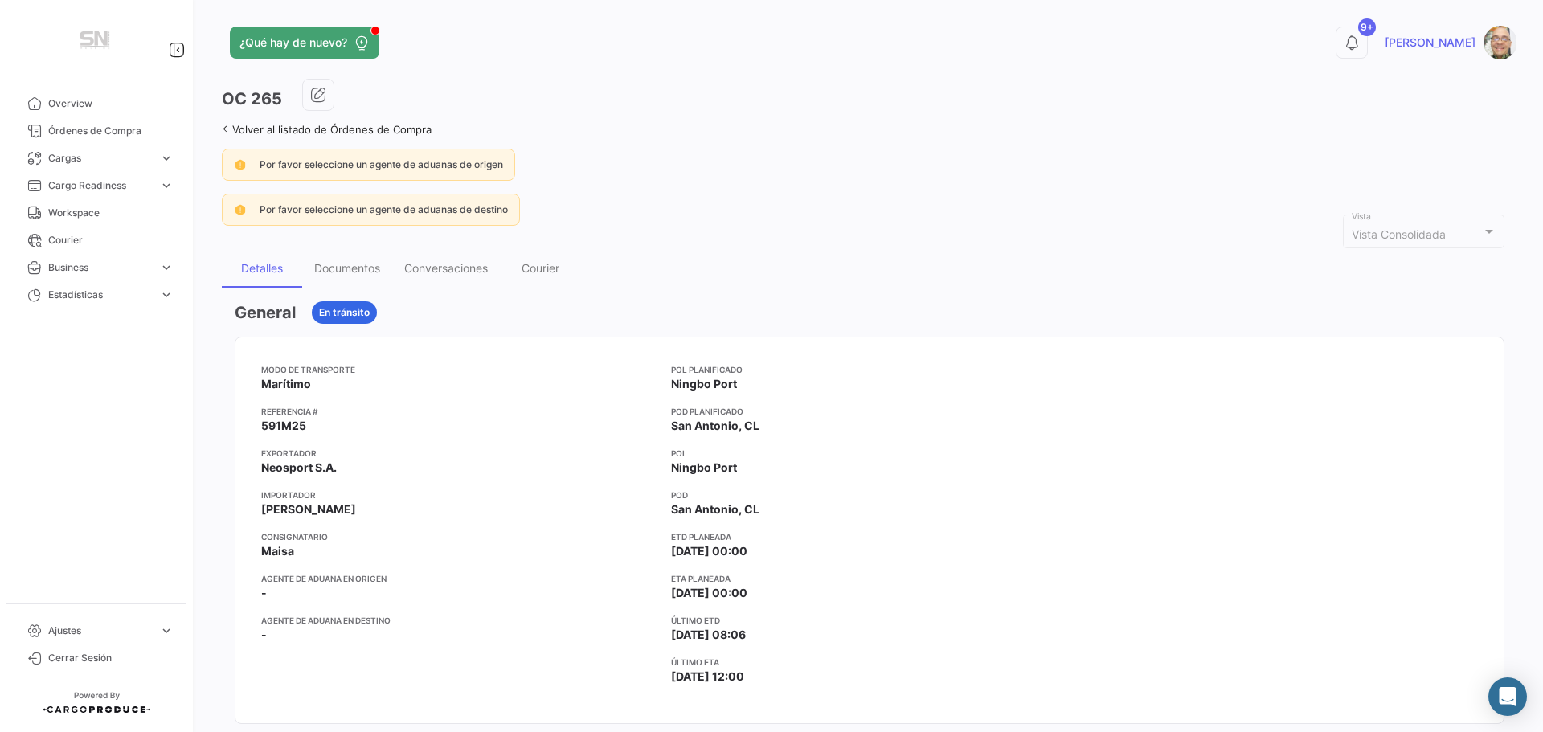
click at [223, 125] on icon at bounding box center [227, 129] width 10 height 10
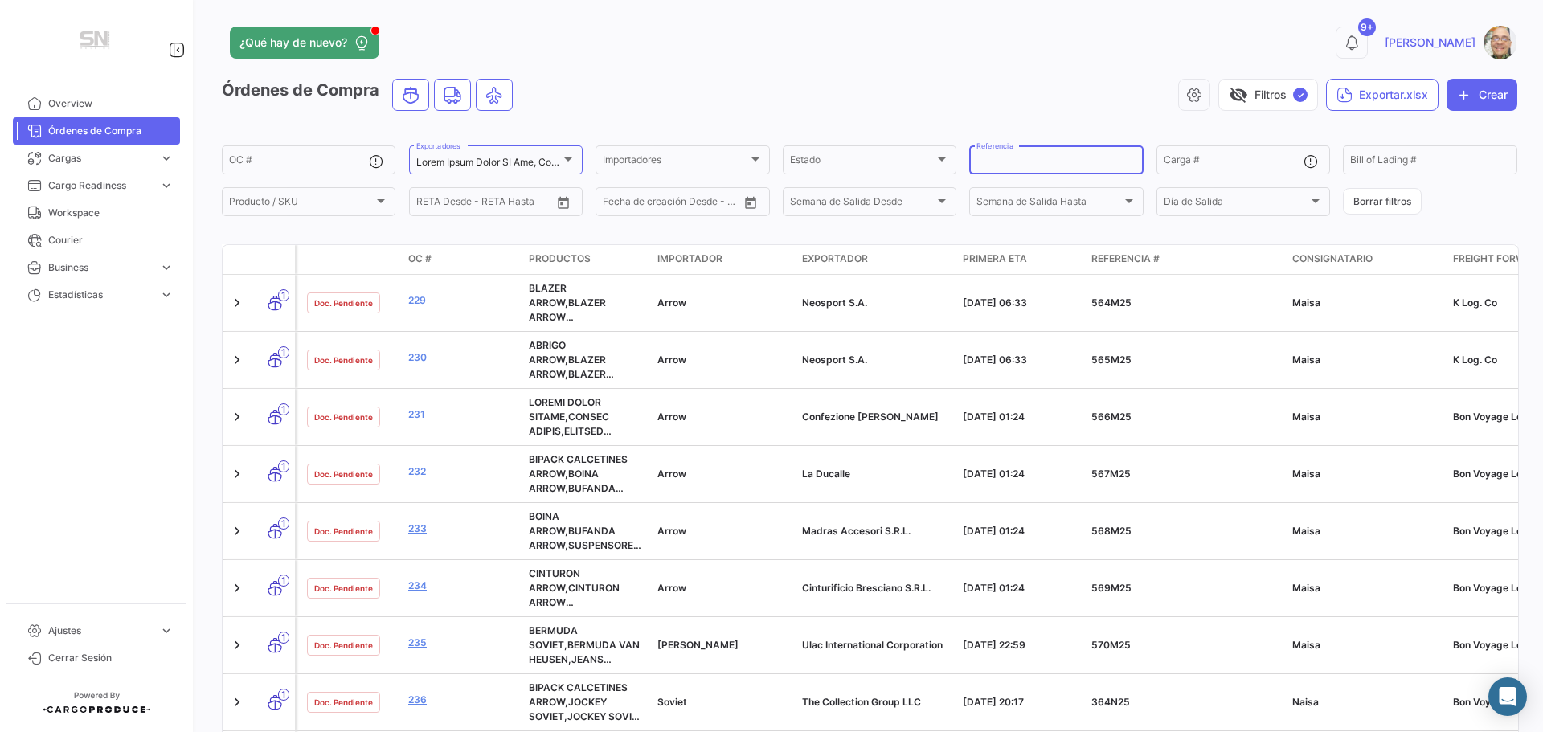
click at [1037, 162] on input "Referencia" at bounding box center [1055, 162] width 159 height 11
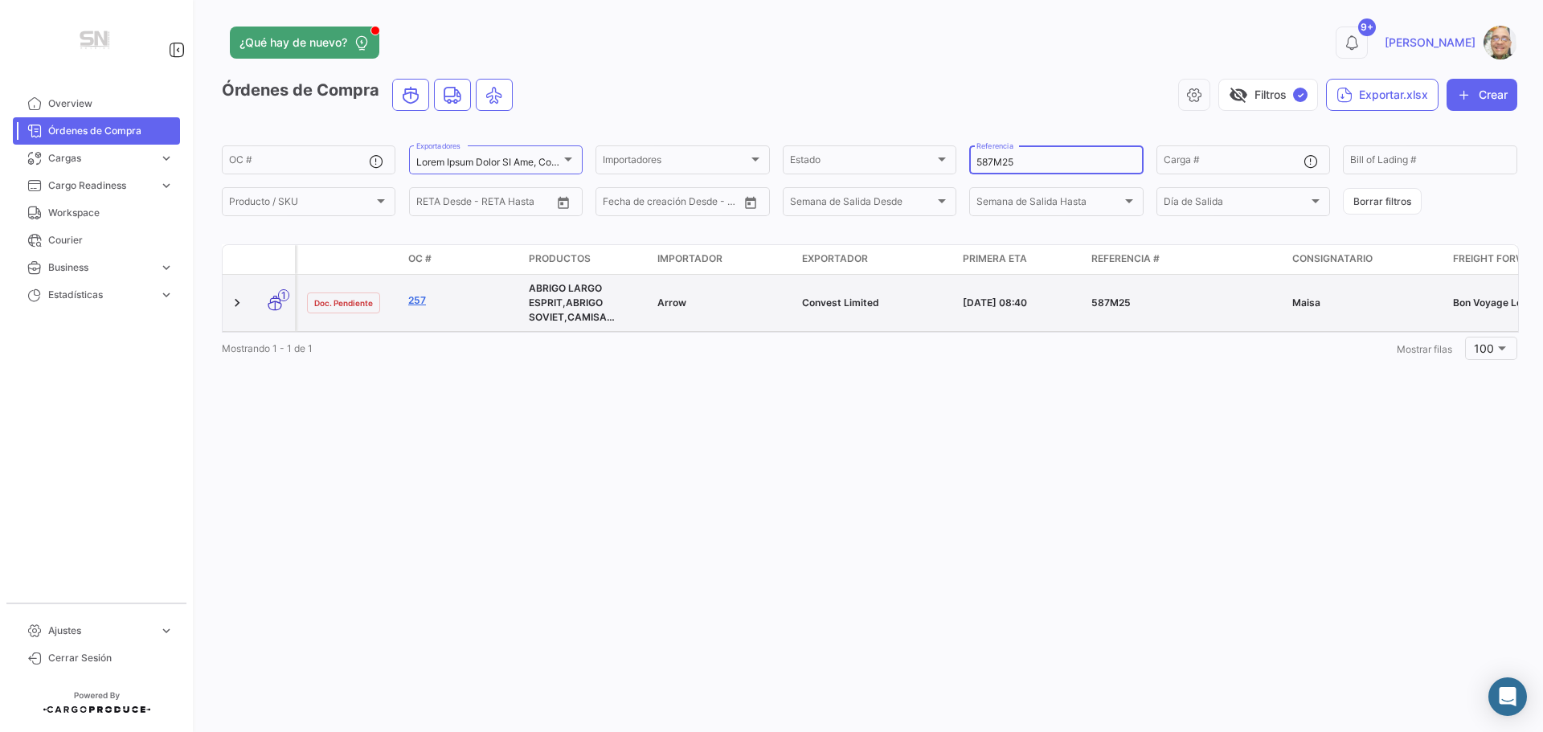
type input "587M25"
click at [419, 306] on link "257" at bounding box center [462, 300] width 108 height 14
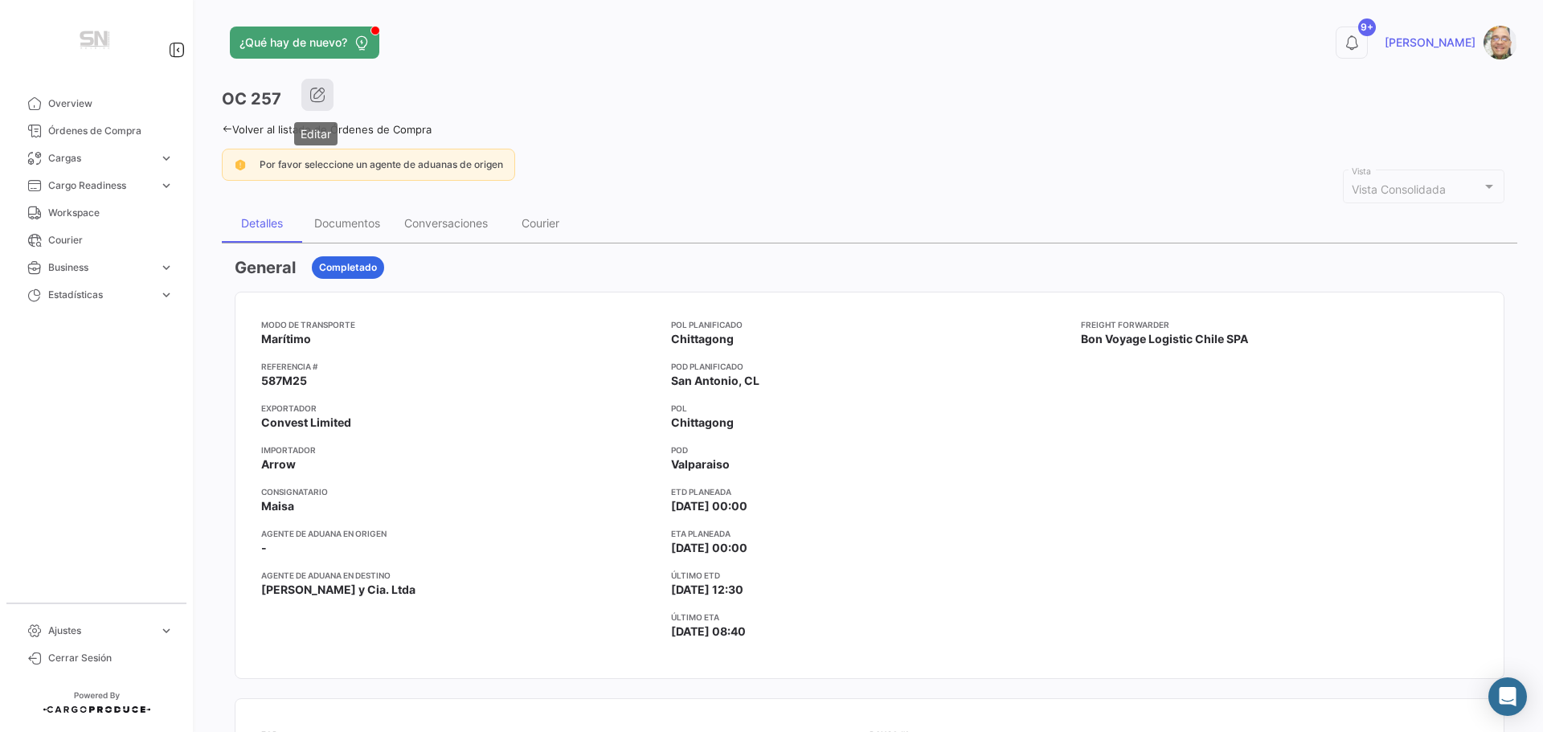
click at [318, 100] on icon "button" at bounding box center [317, 95] width 16 height 16
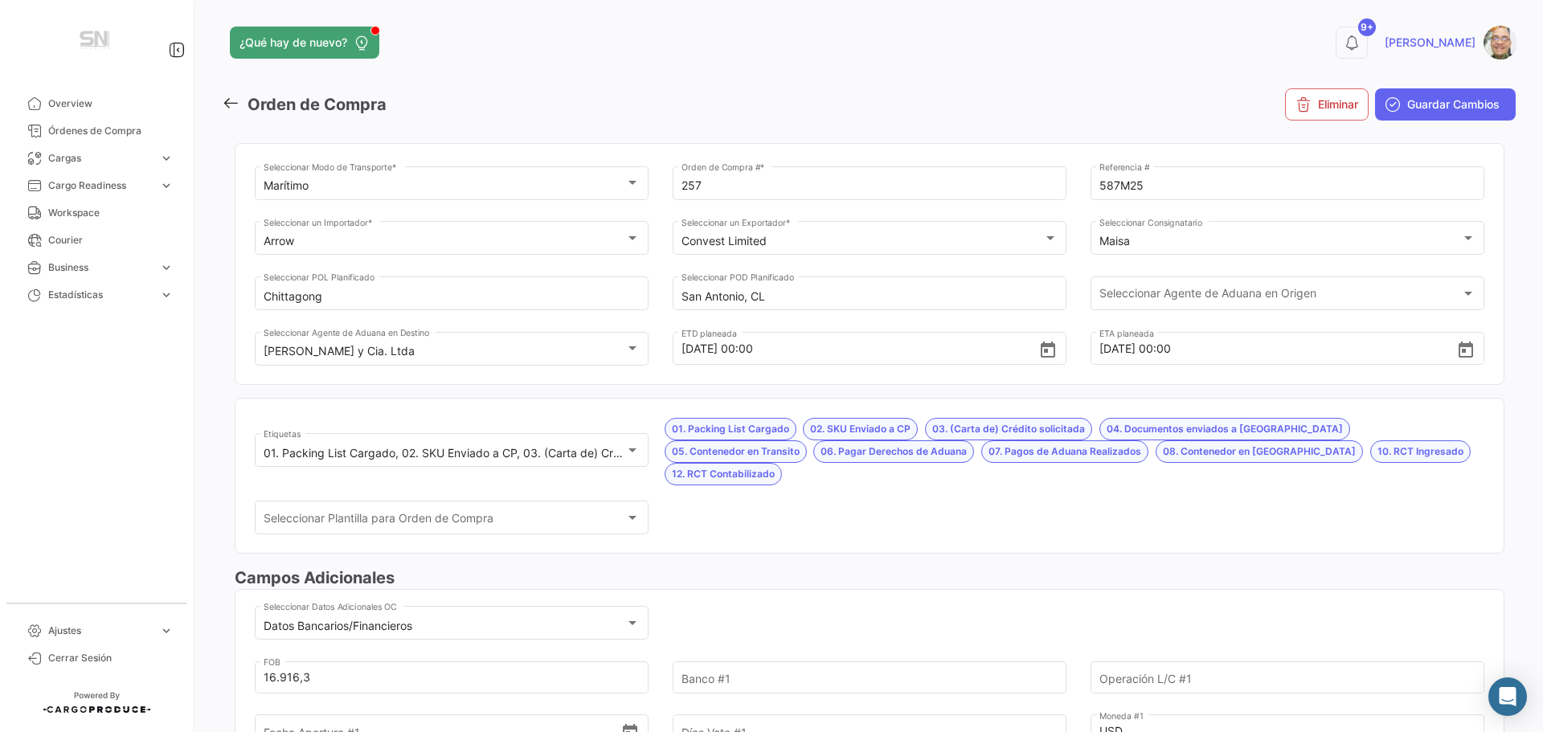
scroll to position [161, 0]
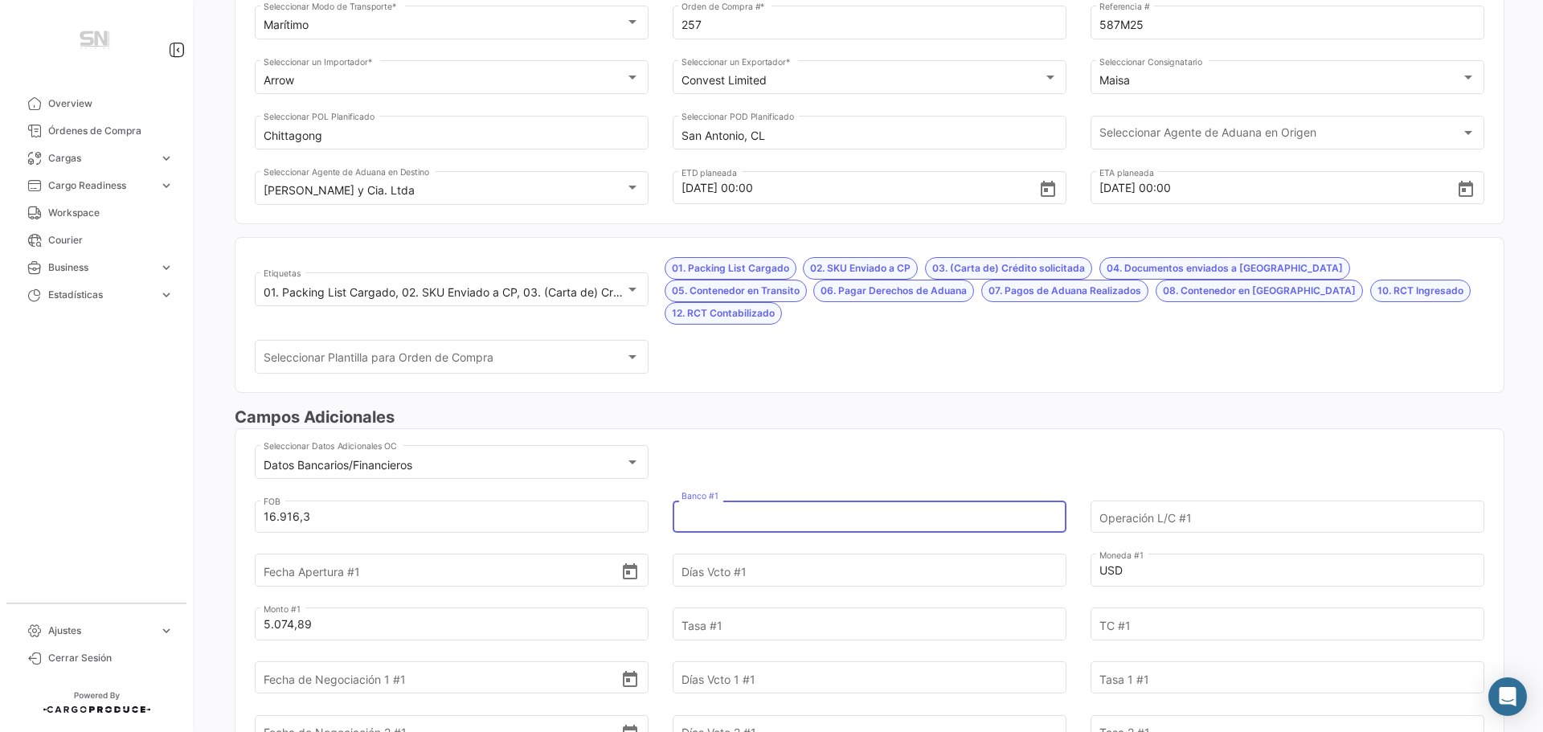
click at [708, 499] on input "Banco #1" at bounding box center [860, 517] width 358 height 56
type input "Itaú"
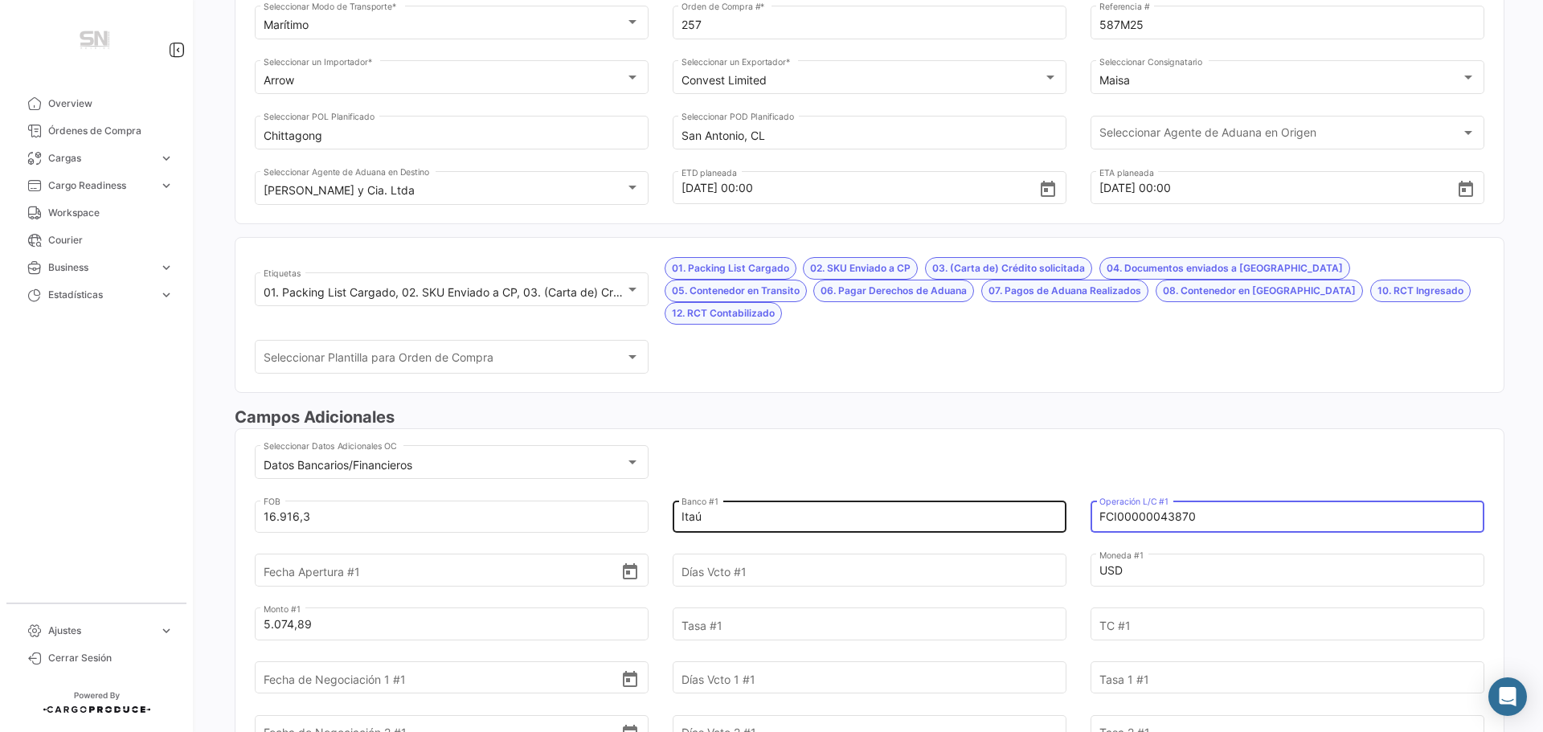
type input "FCI00000043870"
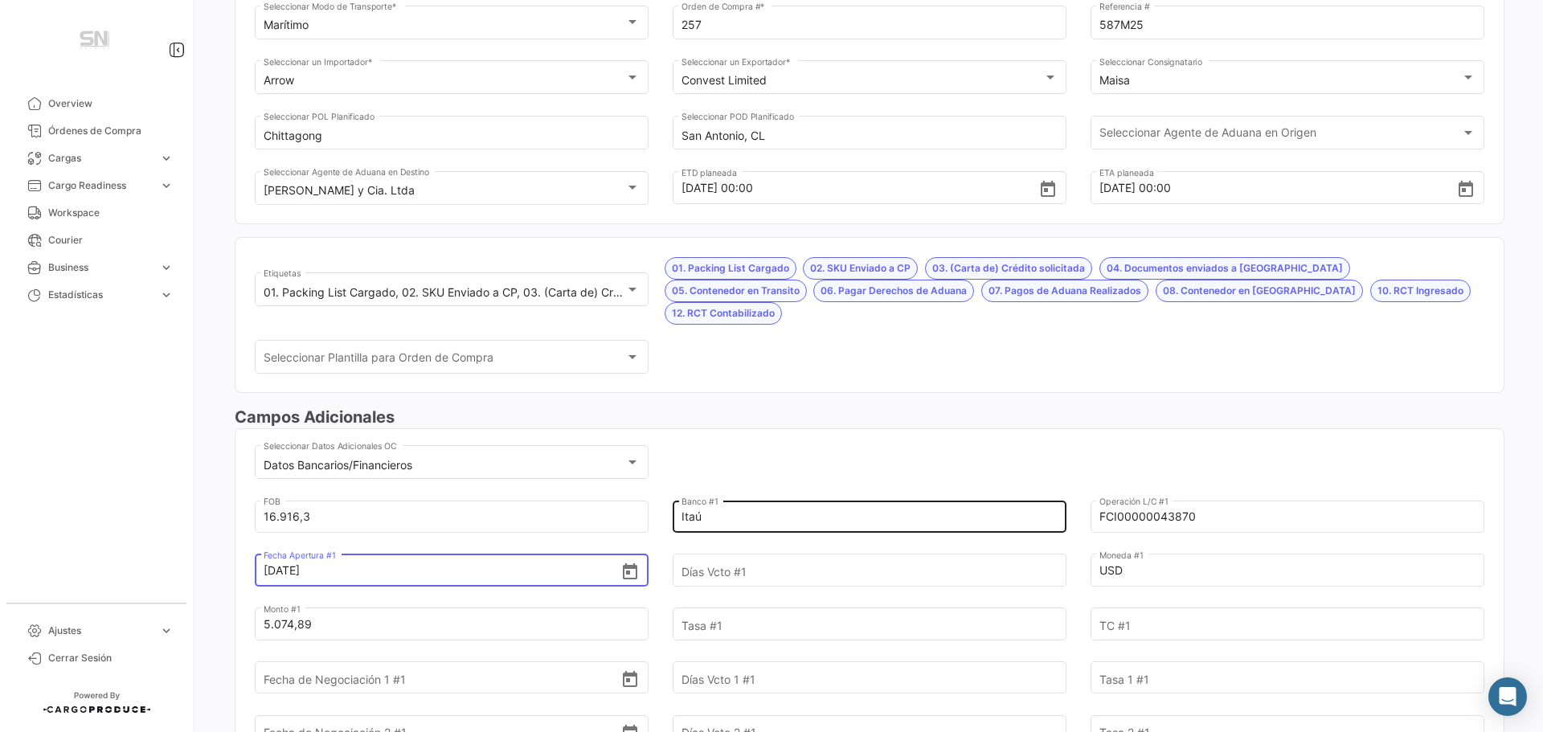
type input "[DATE]"
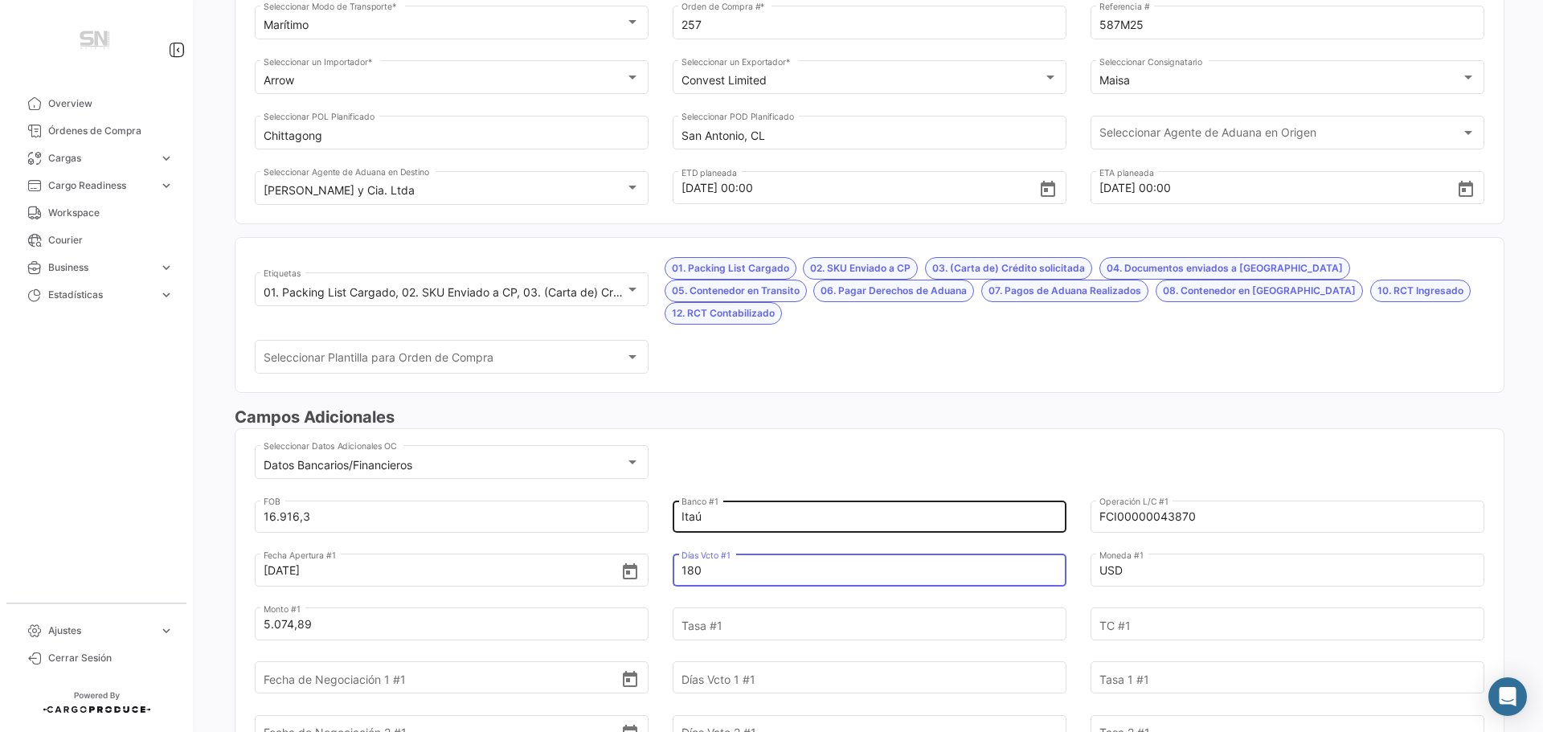
type input "180"
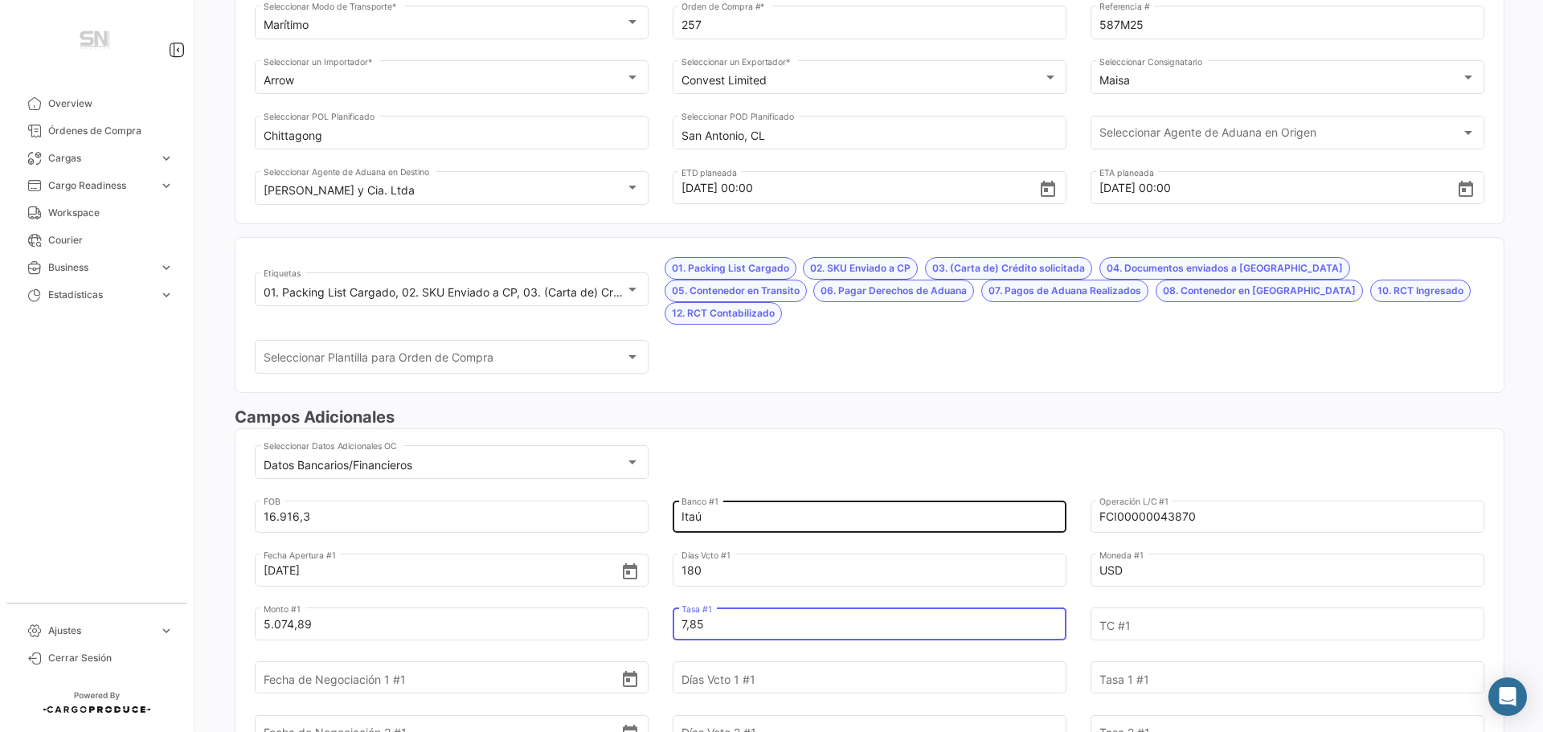
type input "7,85"
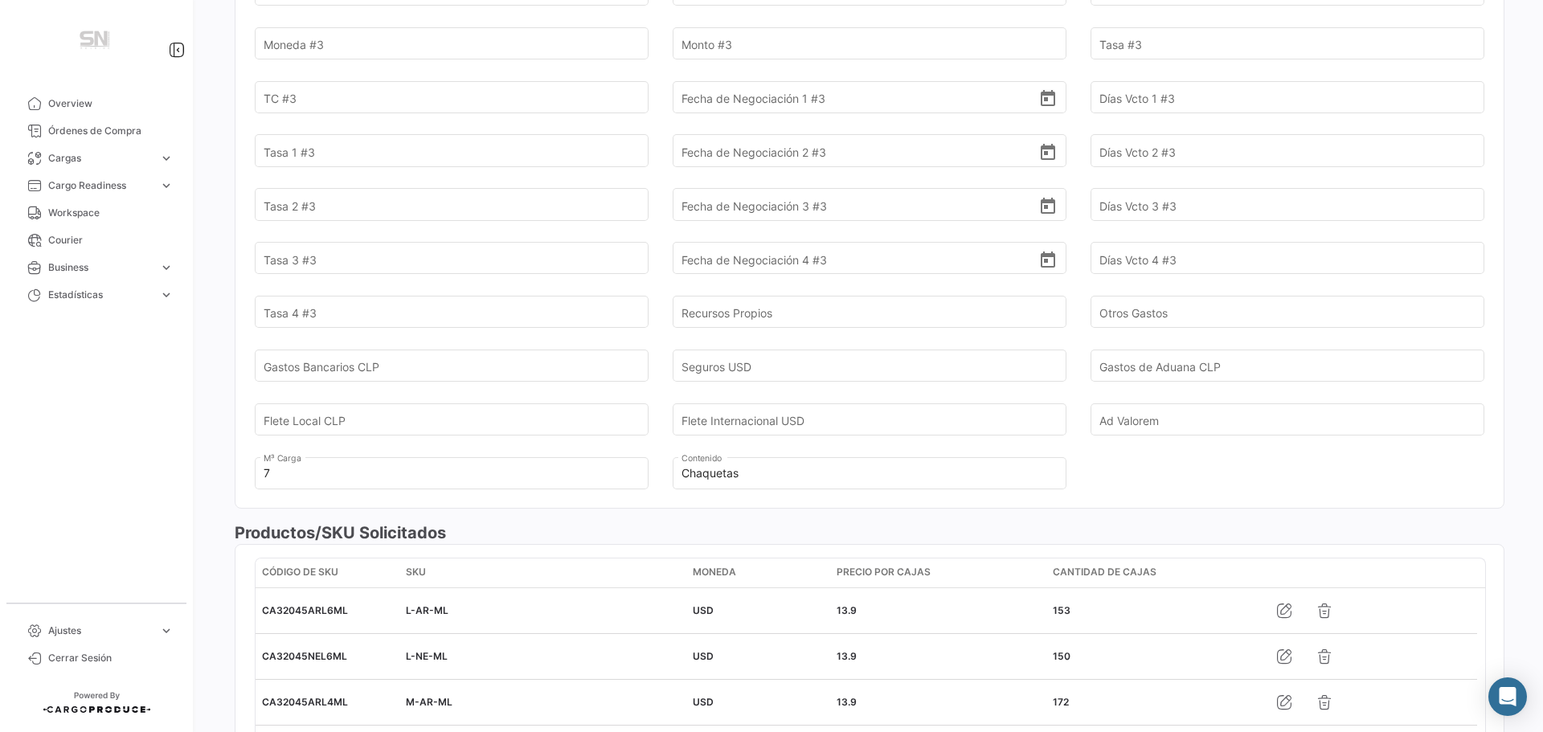
scroll to position [1447, 0]
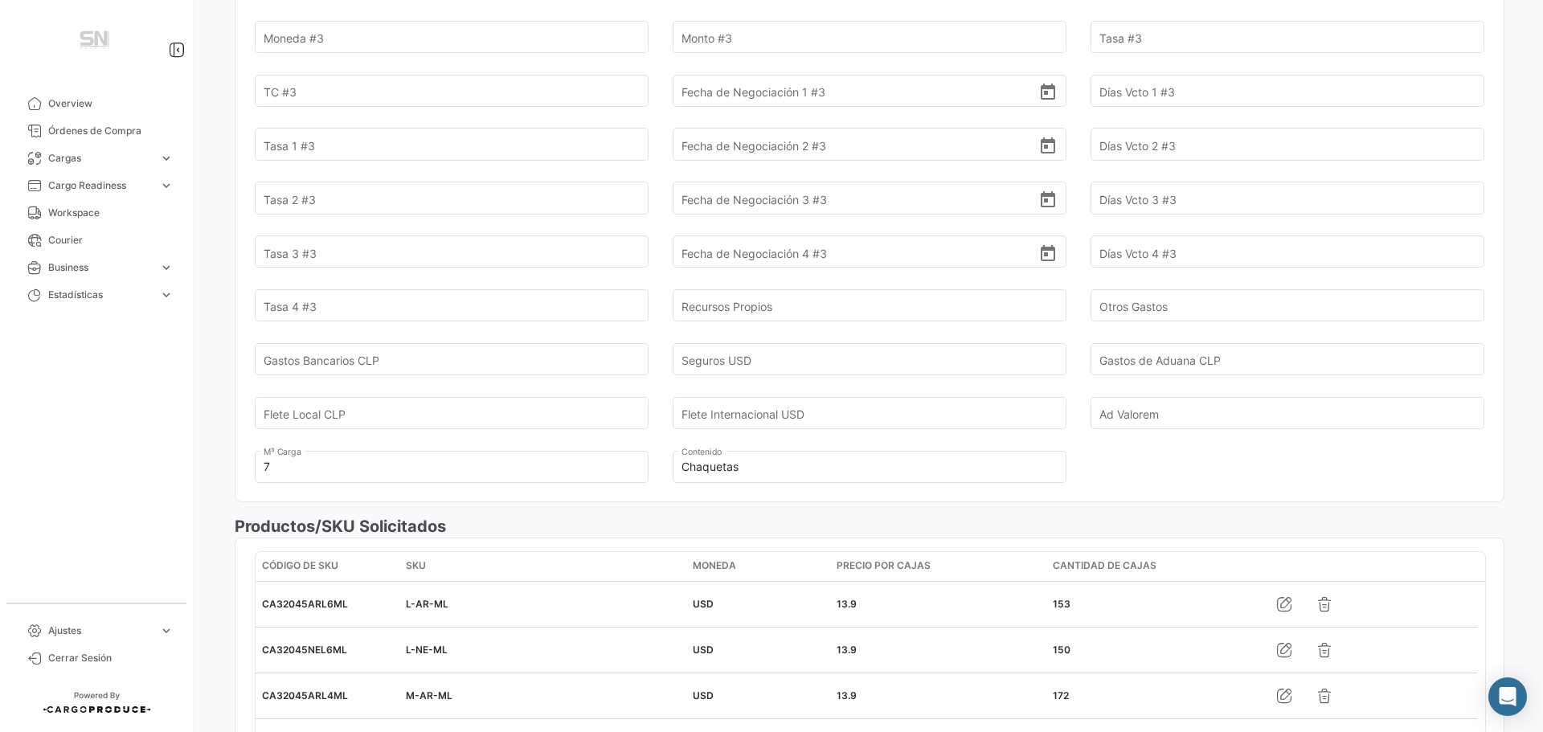
type input "1"
click at [747, 386] on input "Flete Internacional USD" at bounding box center [860, 413] width 358 height 56
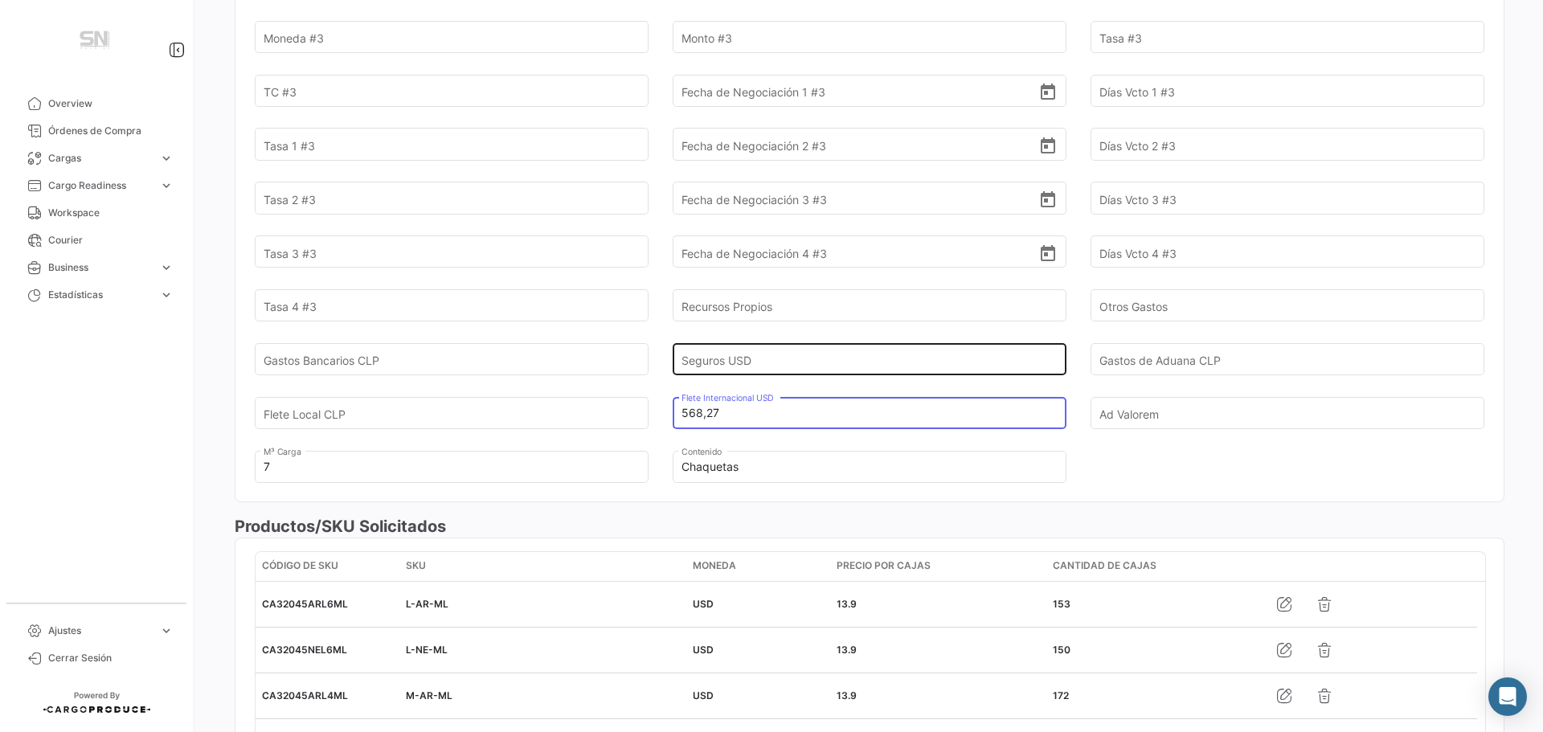
type input "568,27"
click at [749, 335] on input "Seguros USD" at bounding box center [860, 359] width 358 height 56
type input "19,22"
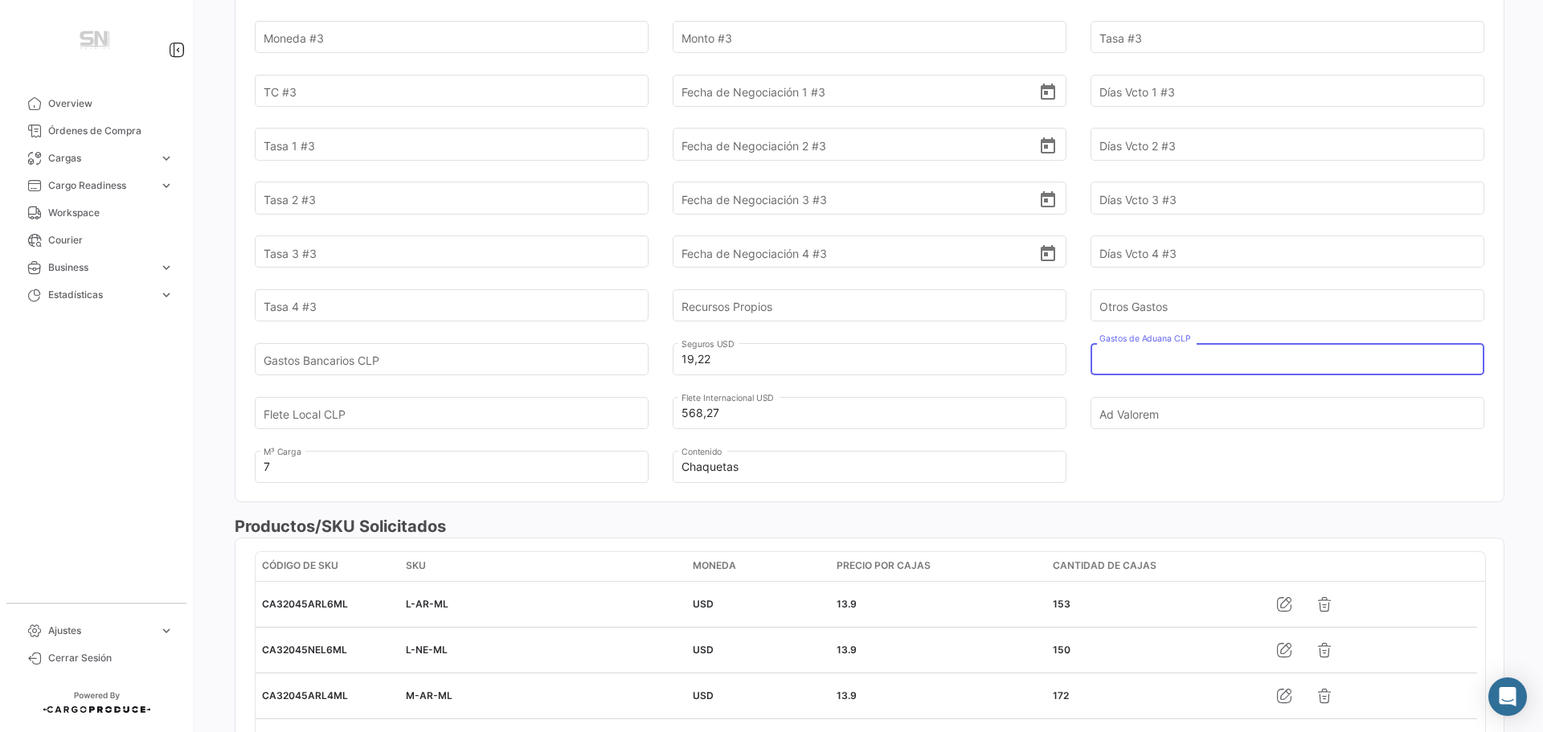
click at [1182, 338] on input "Gastos de Aduana CLP" at bounding box center [1278, 359] width 358 height 56
type input "98.125,00"
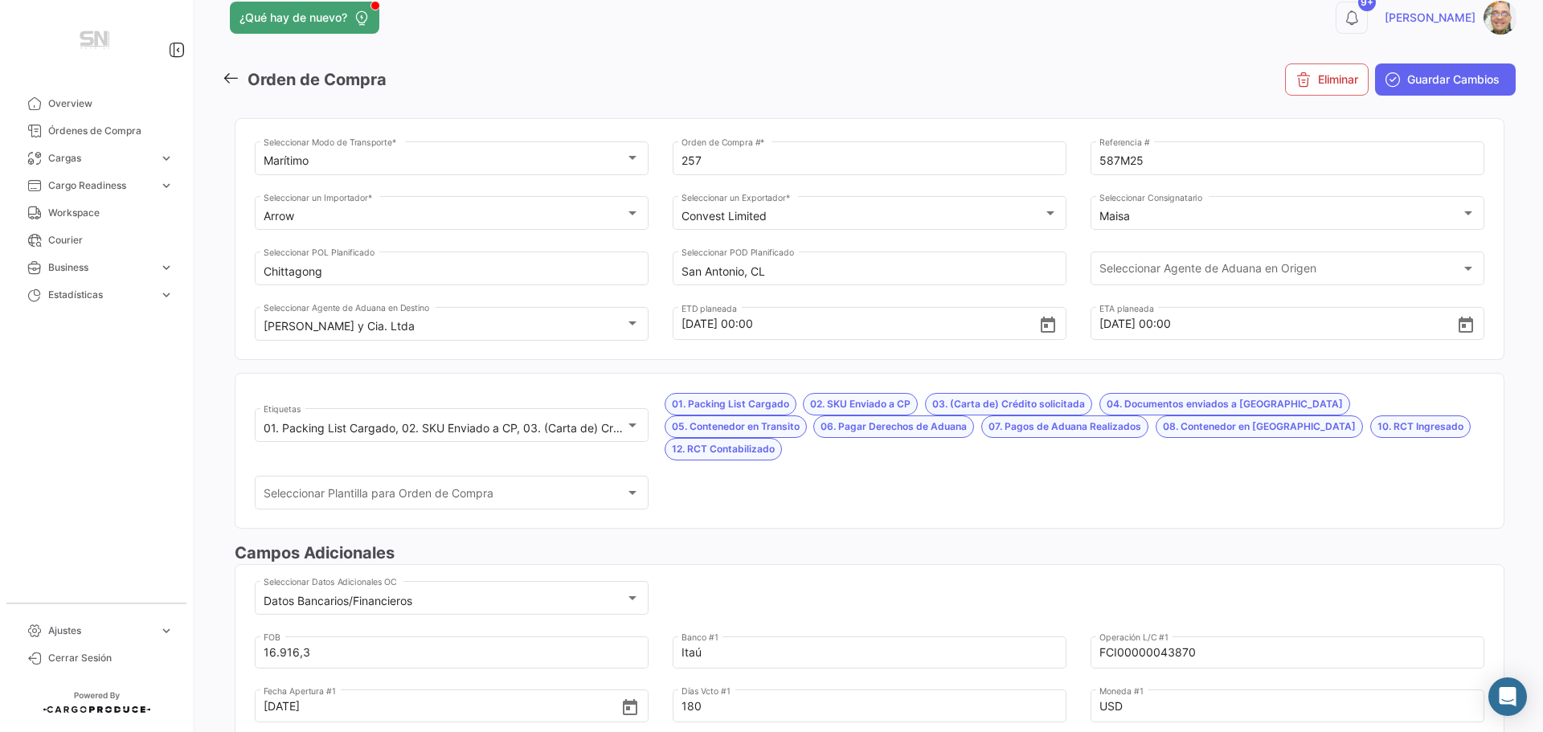
scroll to position [0, 0]
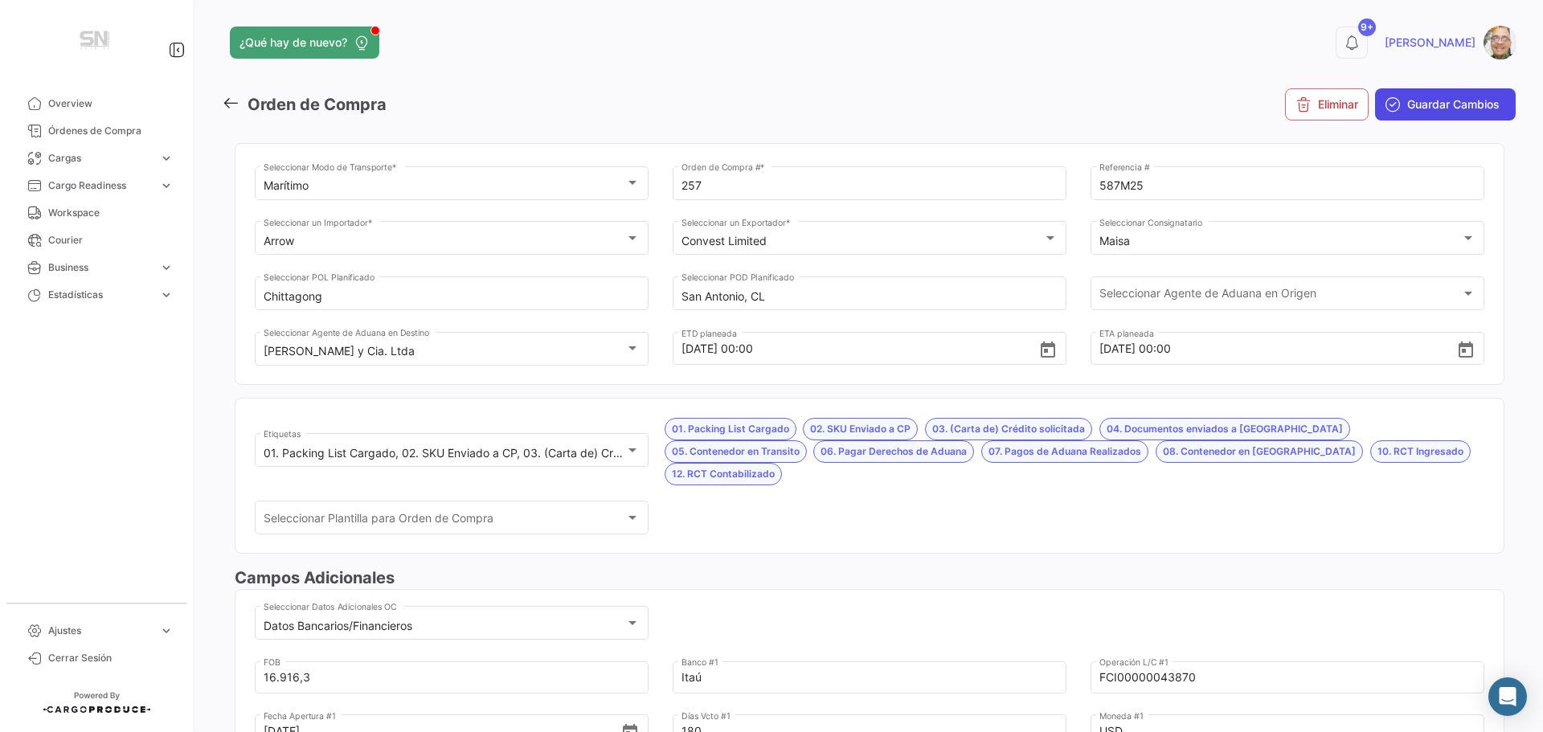
click at [1387, 106] on icon "submit" at bounding box center [1393, 104] width 16 height 16
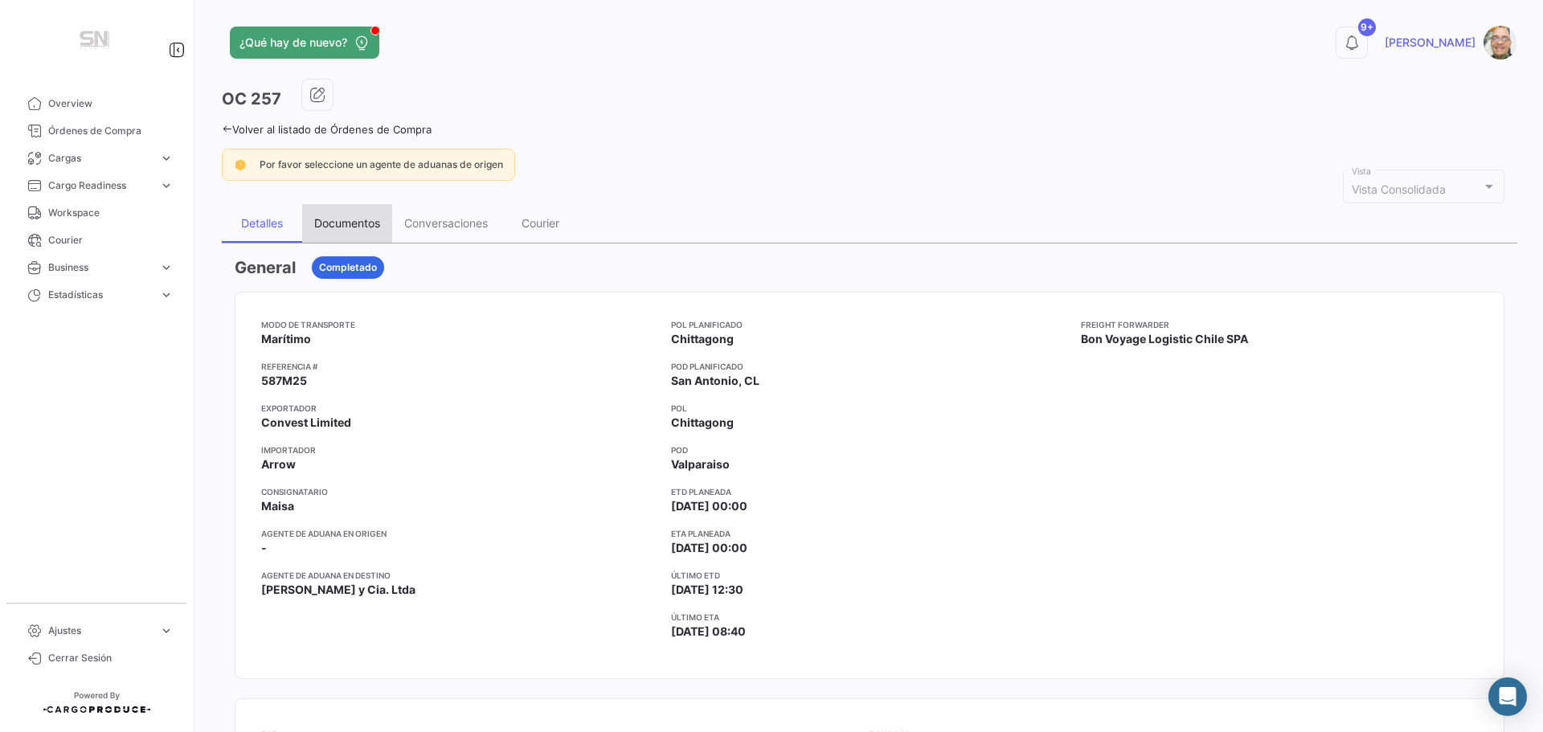
click at [336, 227] on div "Documentos" at bounding box center [347, 223] width 66 height 14
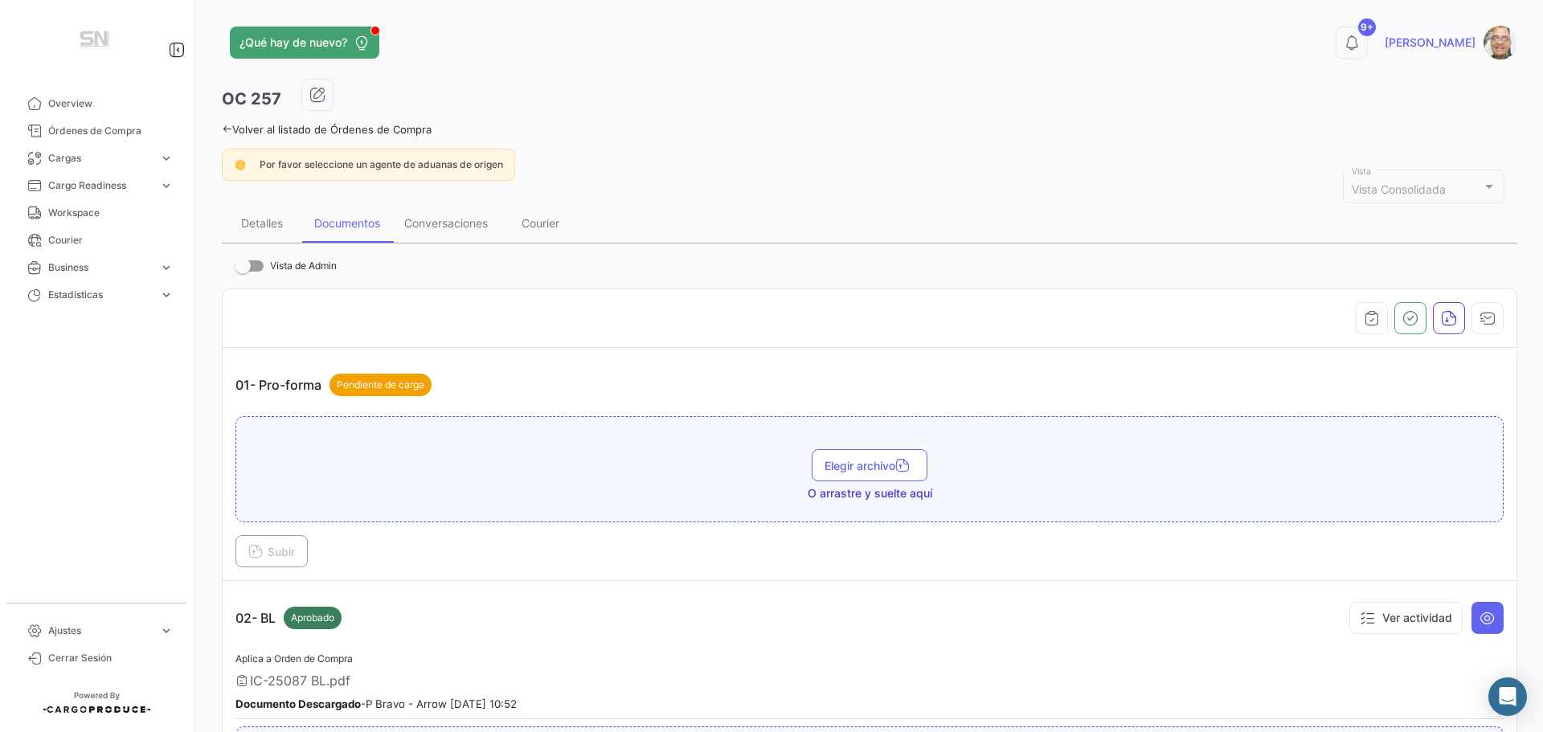
click at [229, 129] on icon at bounding box center [227, 129] width 10 height 10
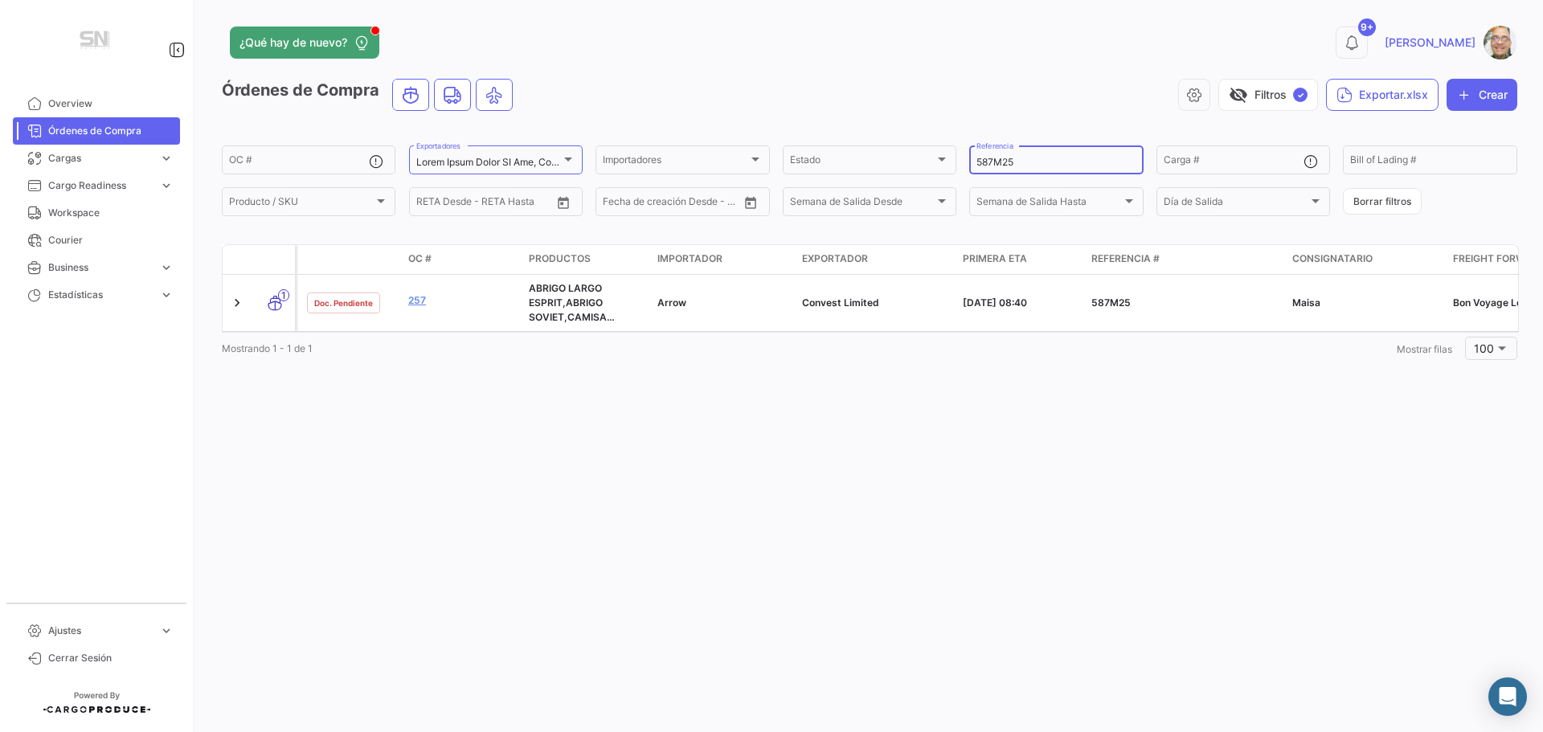
click at [1055, 163] on input "587M25" at bounding box center [1055, 162] width 159 height 11
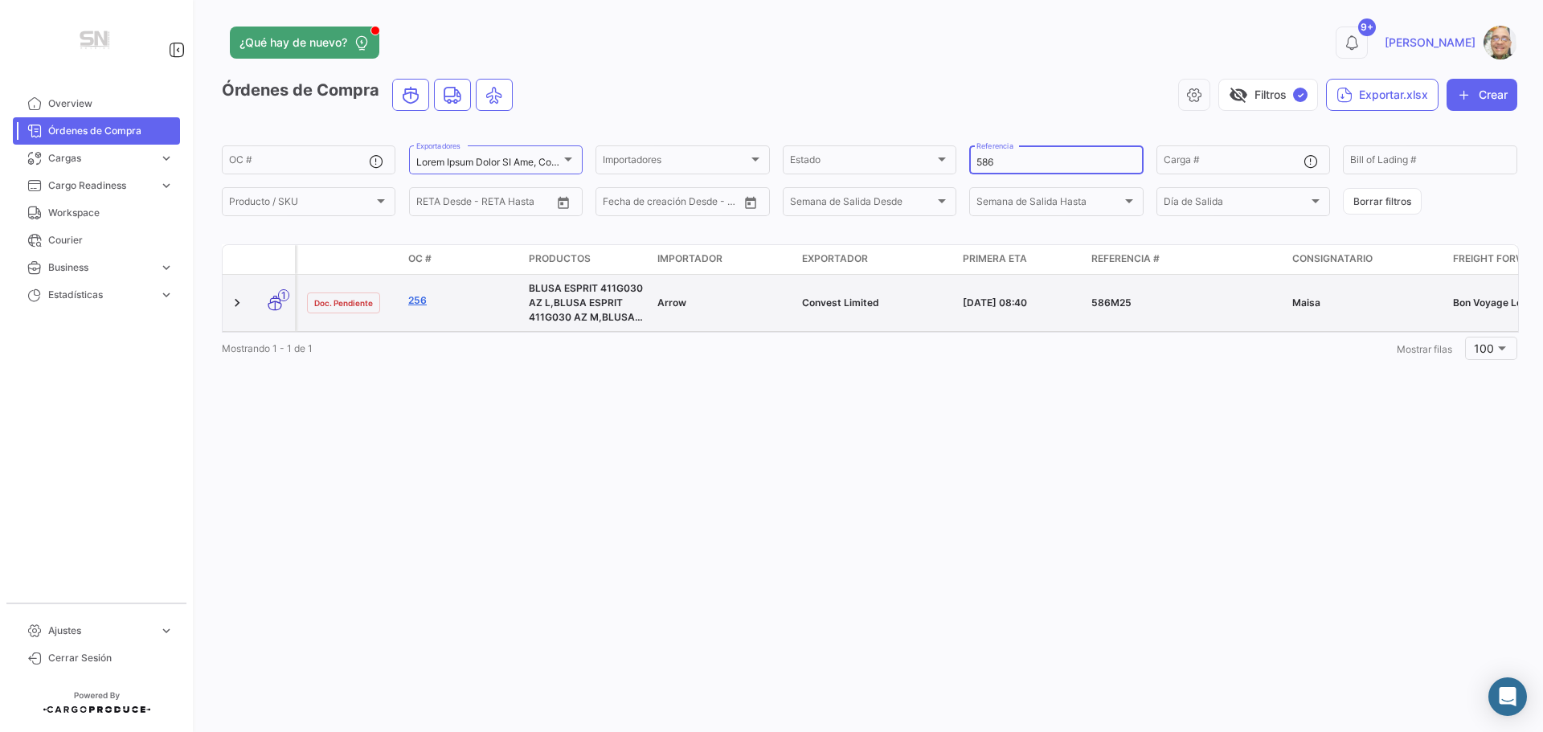
type input "586"
click at [426, 303] on link "256" at bounding box center [462, 300] width 108 height 14
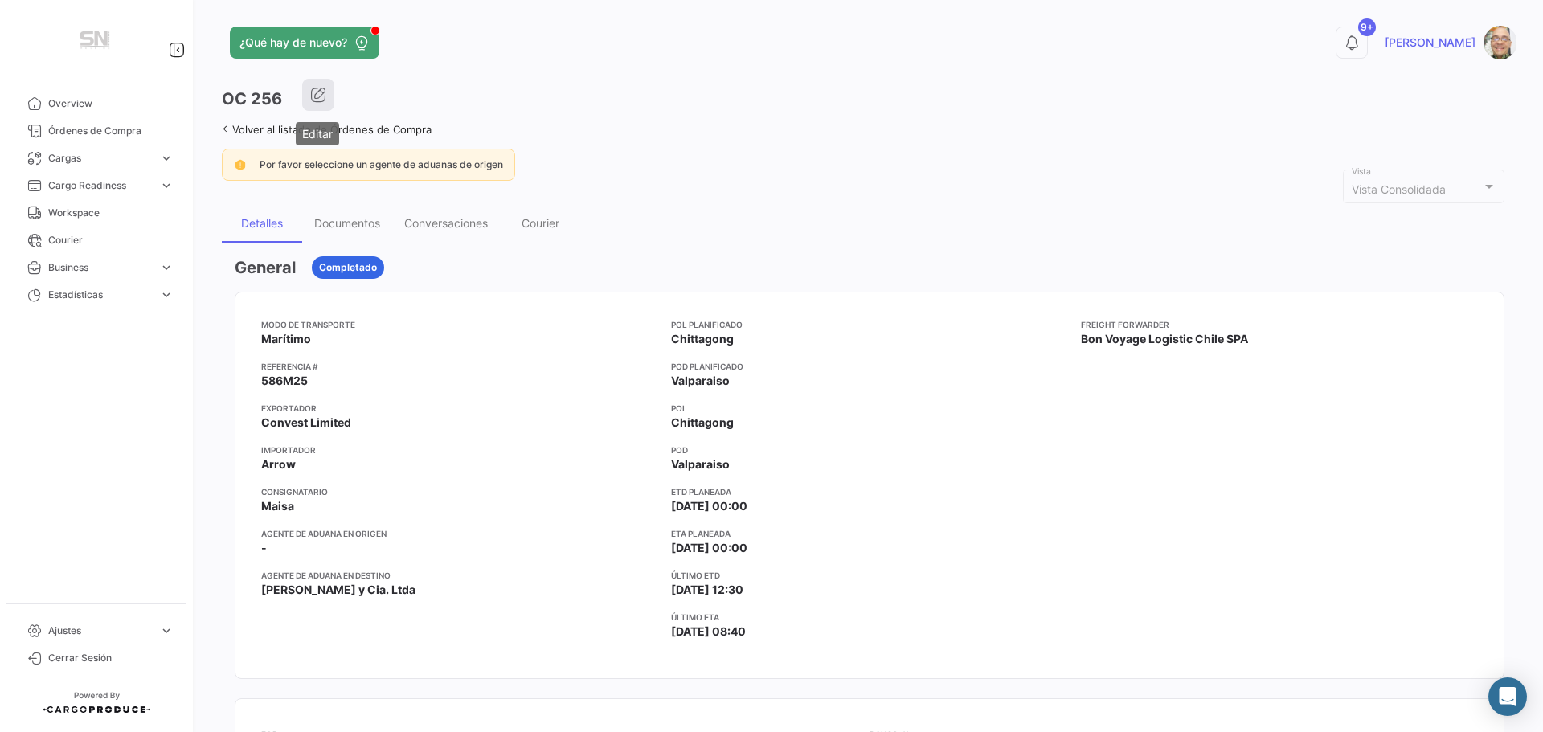
click at [321, 105] on button "button" at bounding box center [318, 95] width 32 height 32
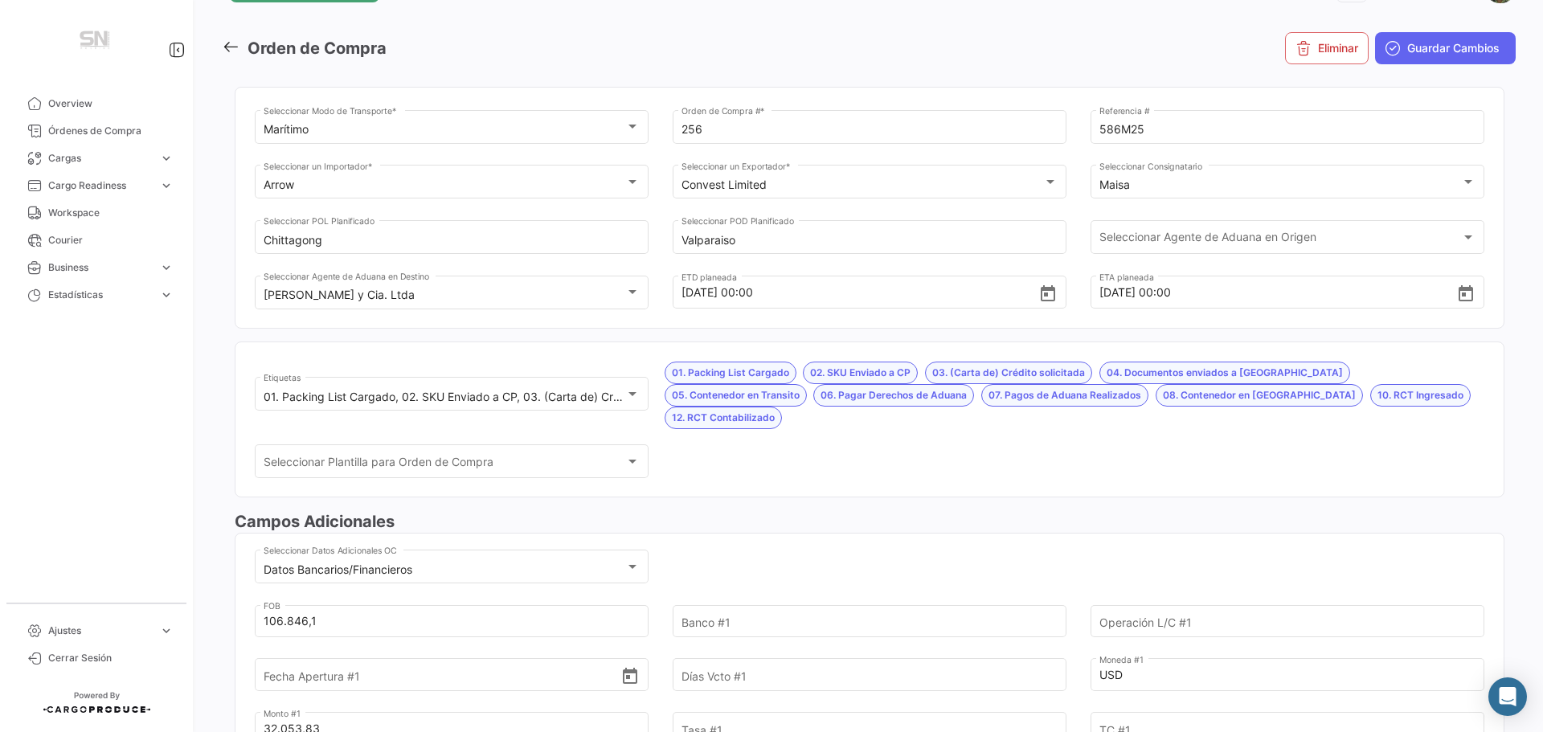
scroll to position [80, 0]
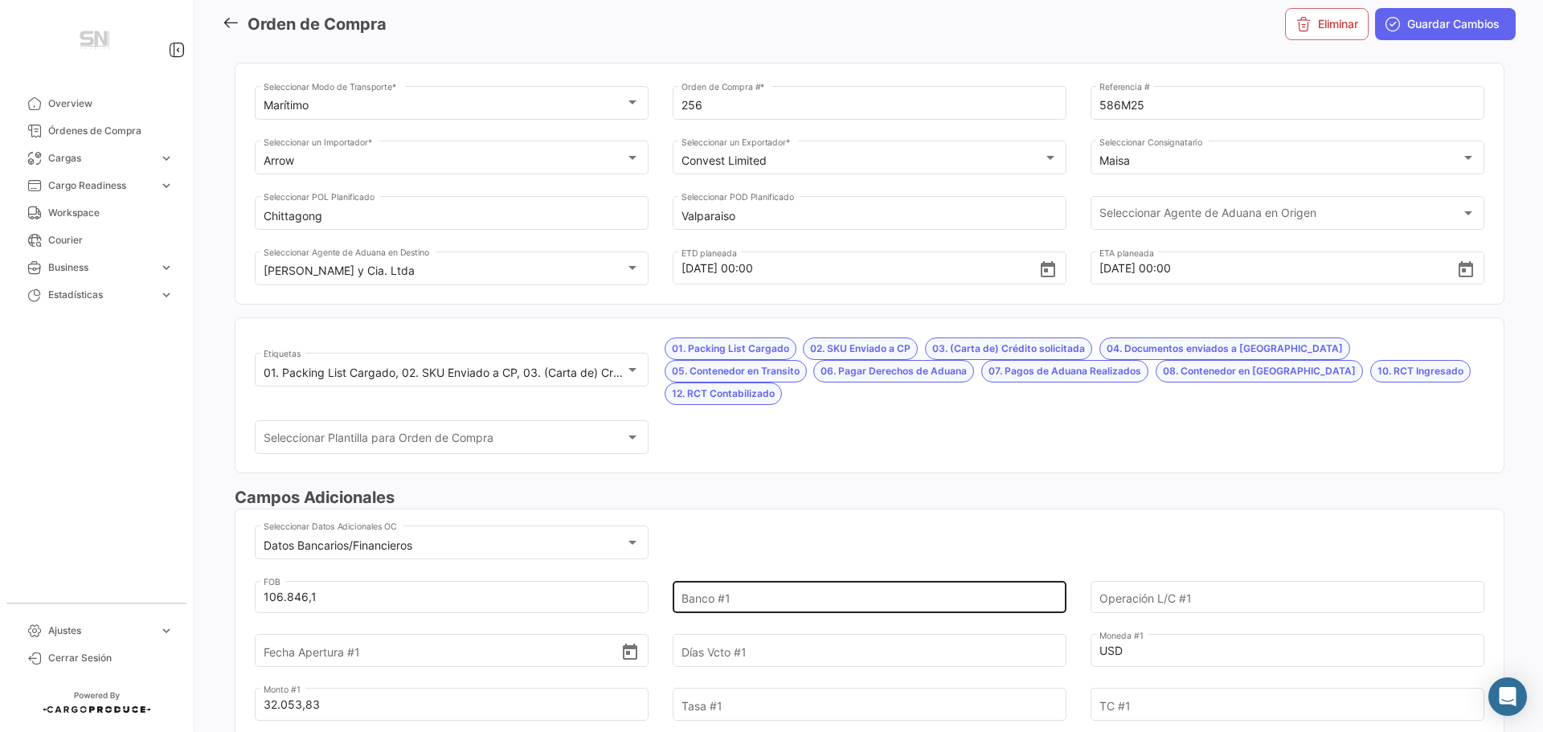
click at [758, 577] on input "Banco #1" at bounding box center [860, 597] width 358 height 56
type input "Itaú"
type input "FCI00000043870"
type input "[DATE]"
type input "180"
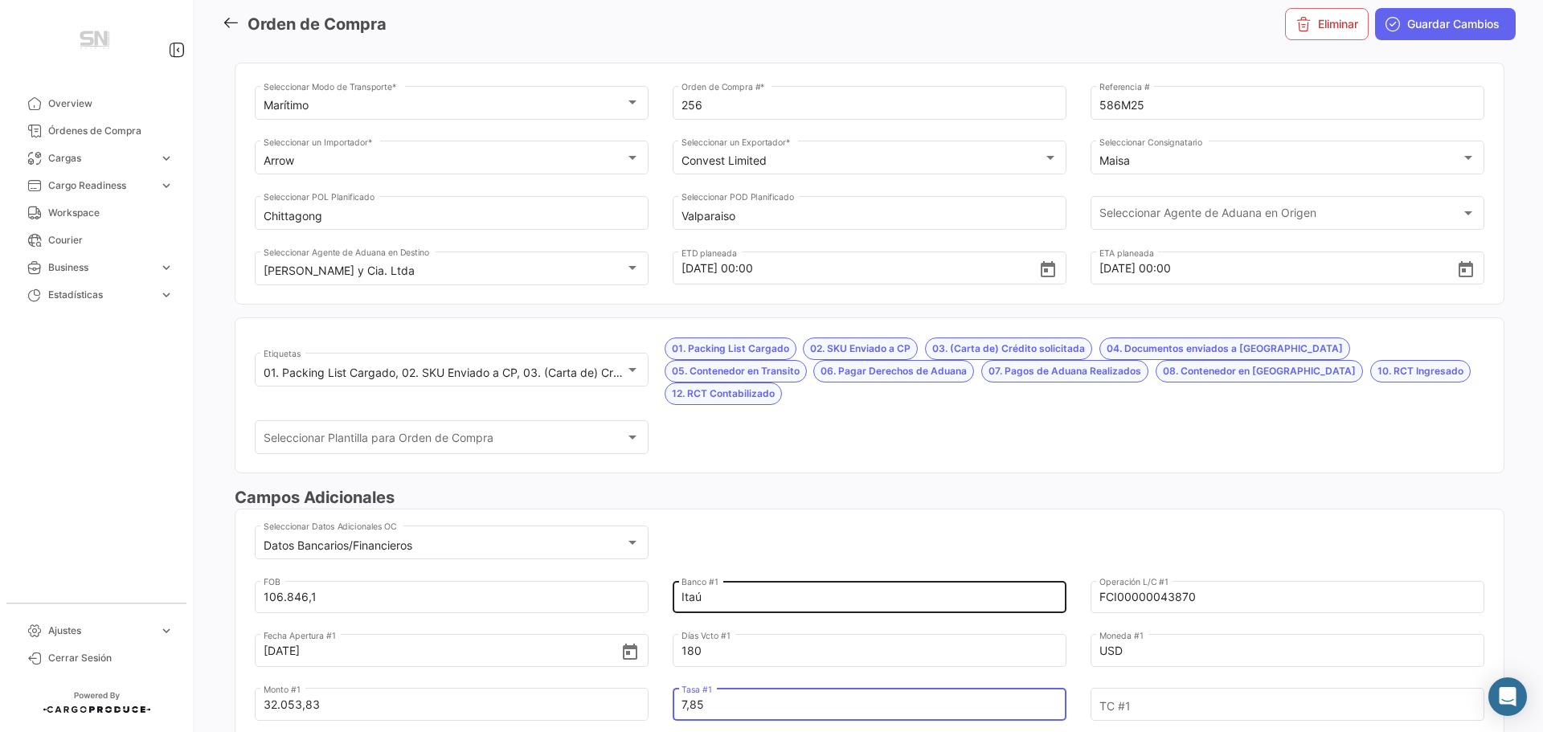
type input "7,85"
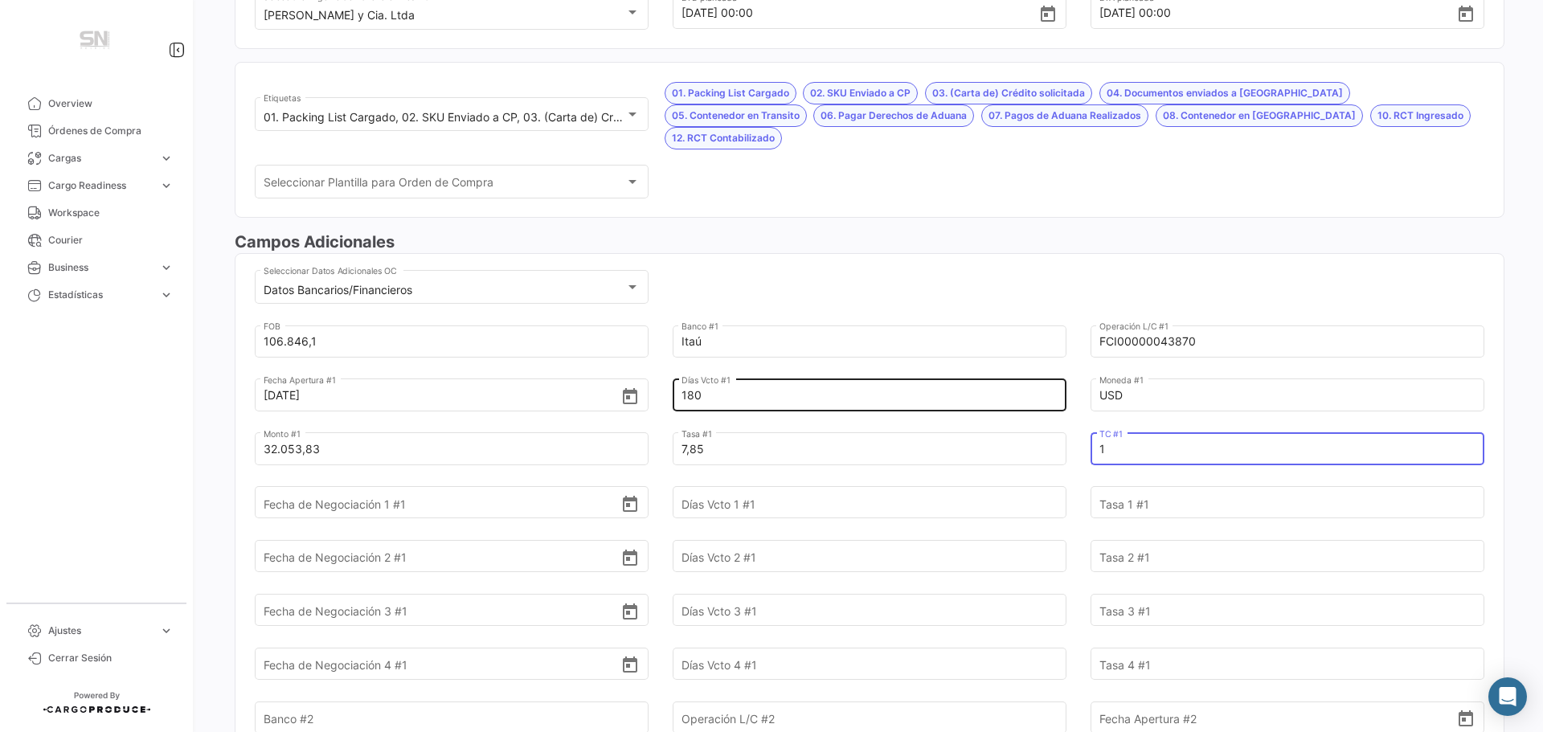
scroll to position [321, 0]
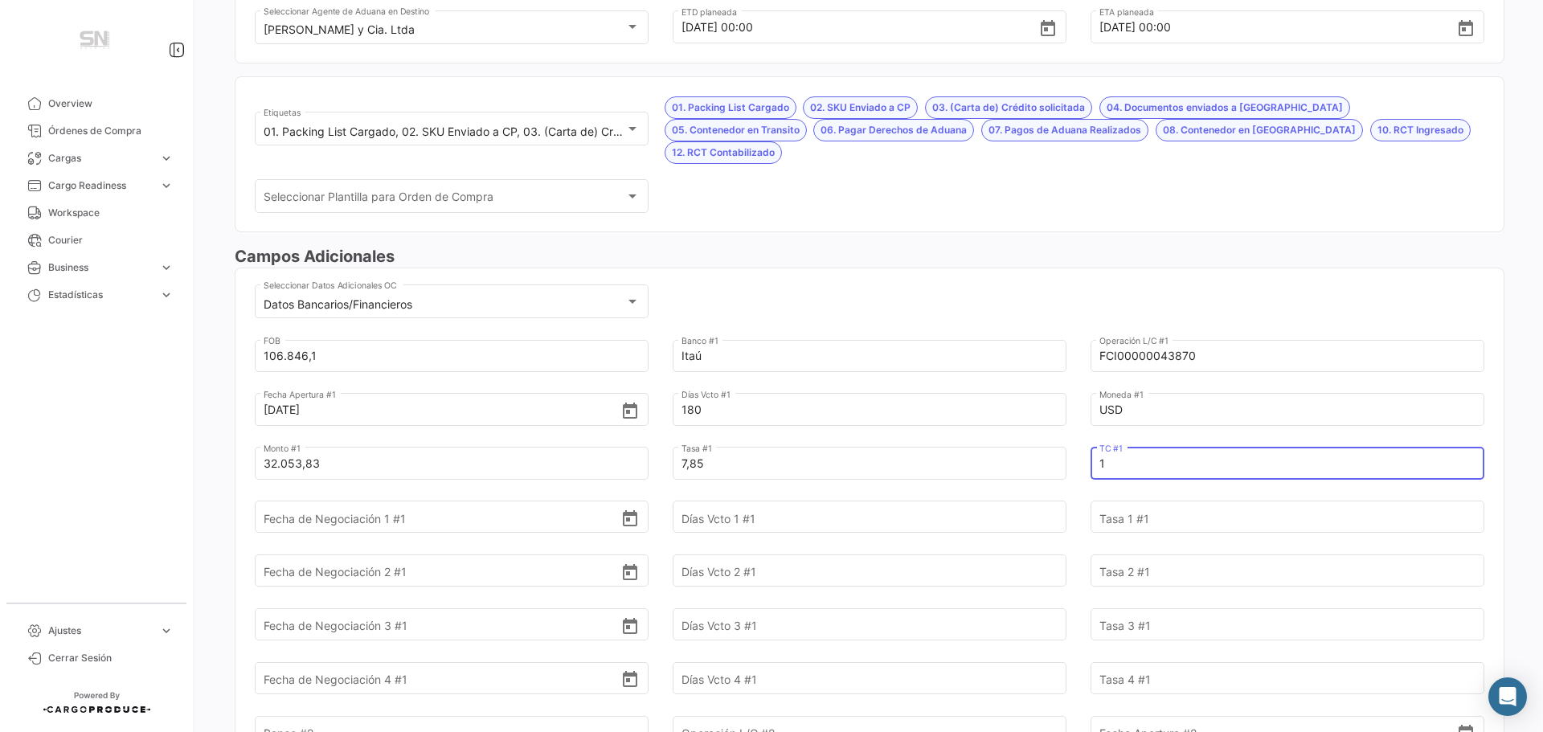
type input "1"
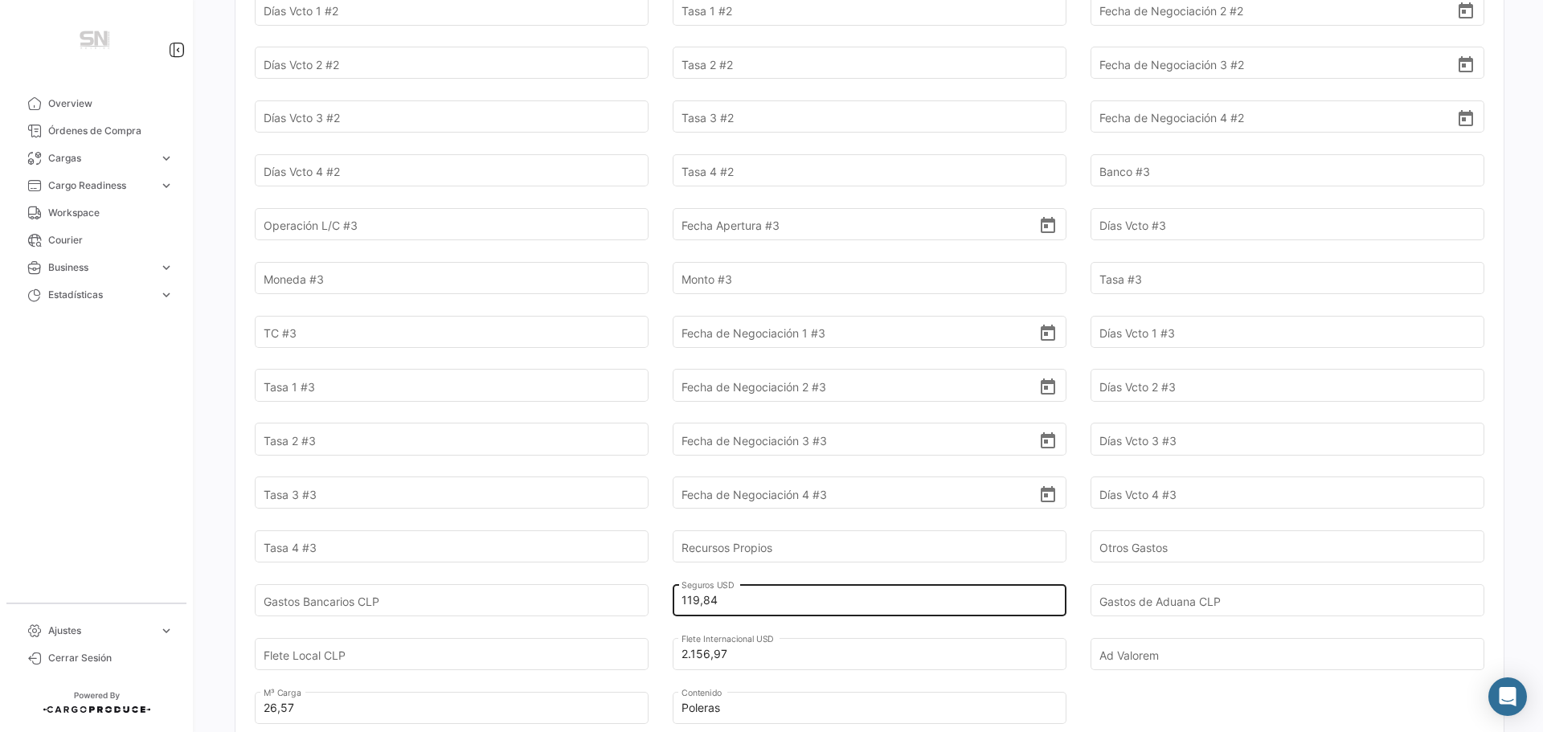
scroll to position [1286, 0]
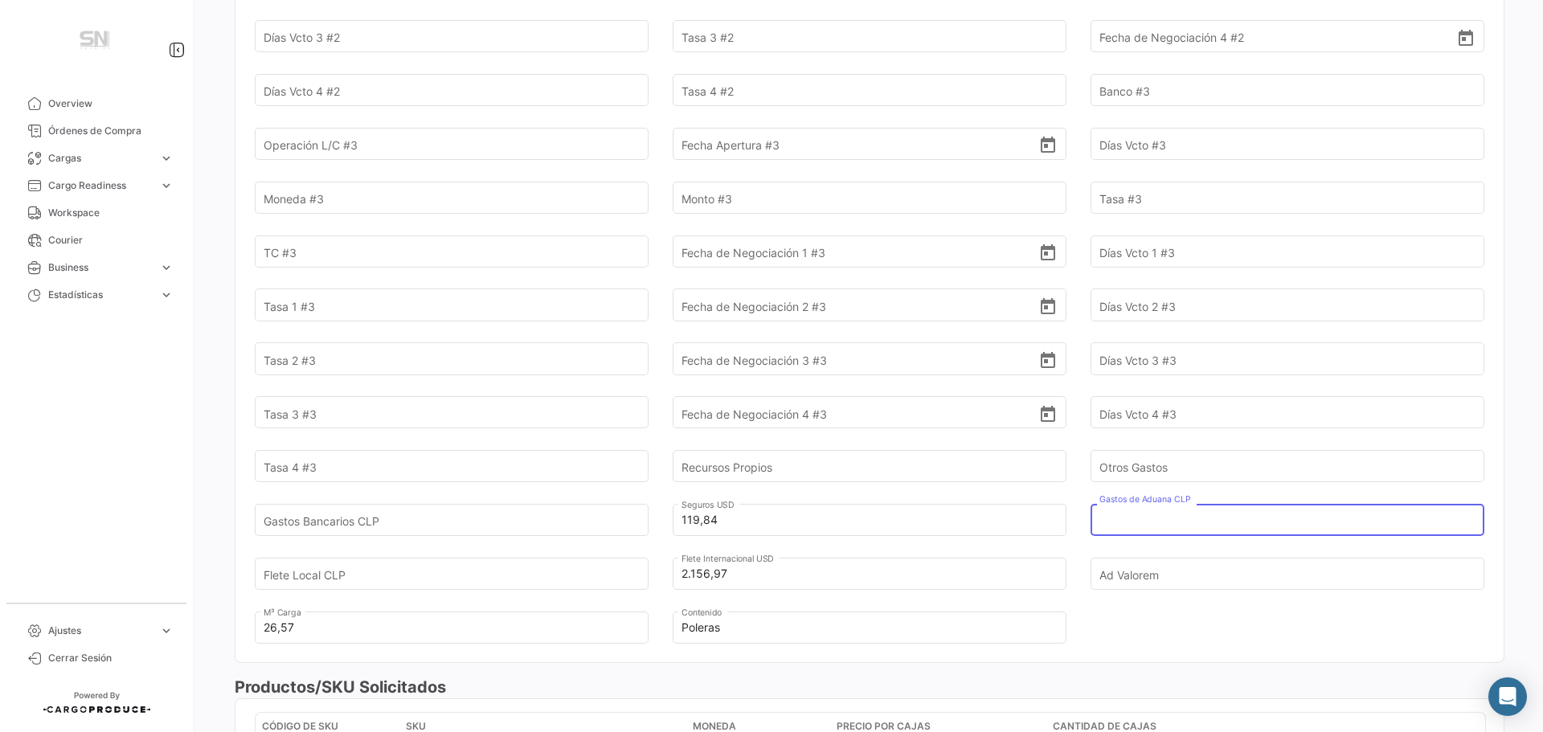
click at [1158, 504] on input "Gastos de Aduana CLP" at bounding box center [1278, 520] width 358 height 56
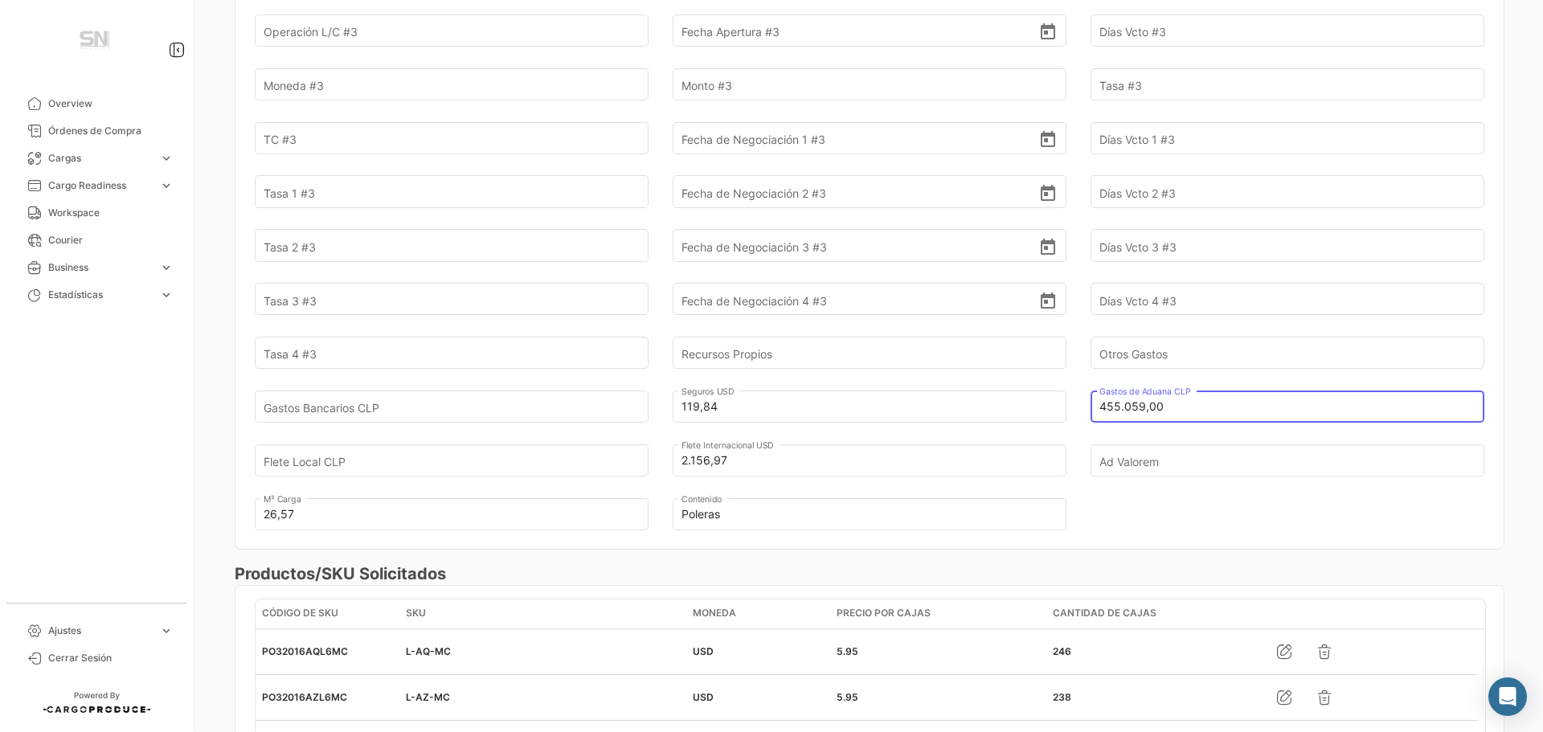
scroll to position [1447, 0]
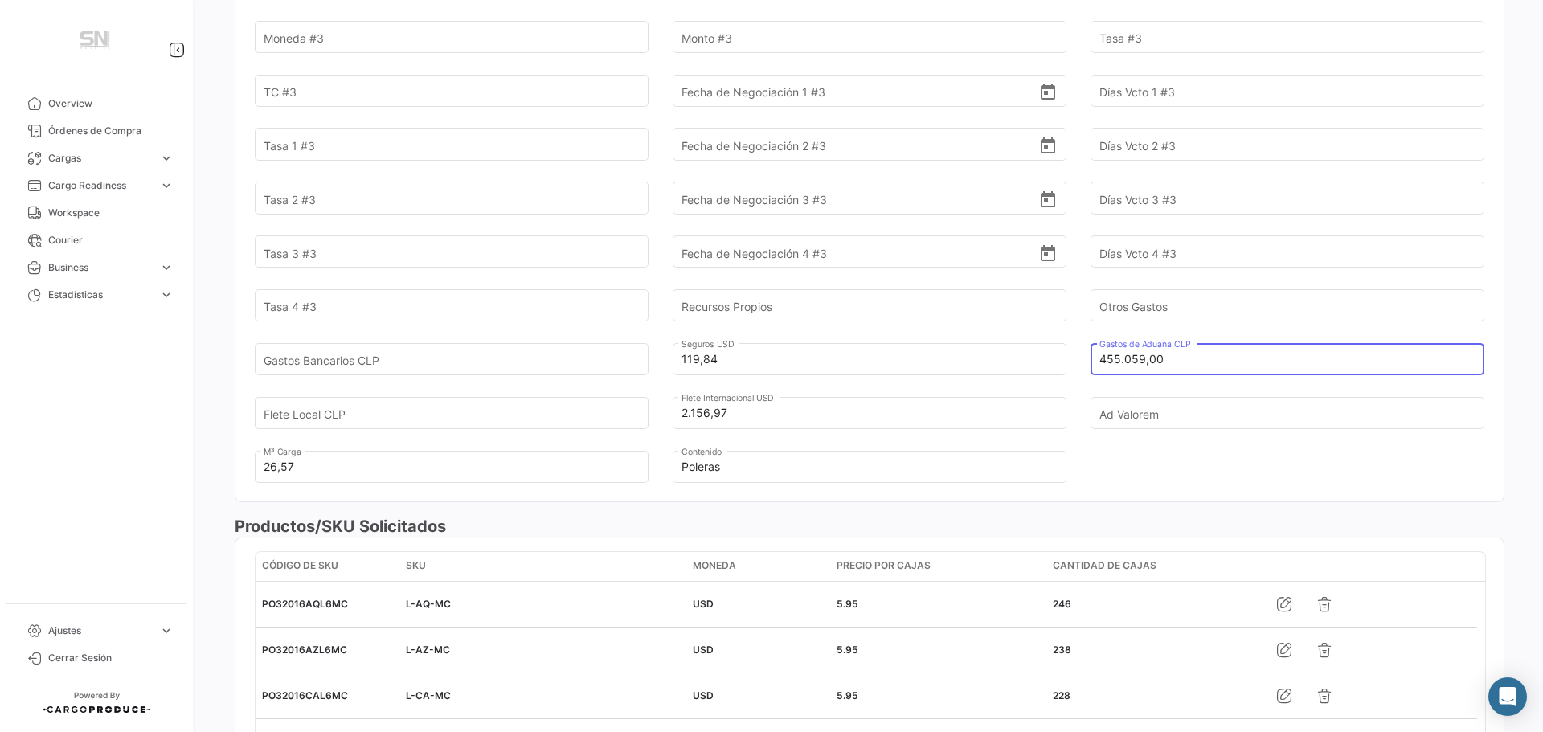
type input "455.059,00"
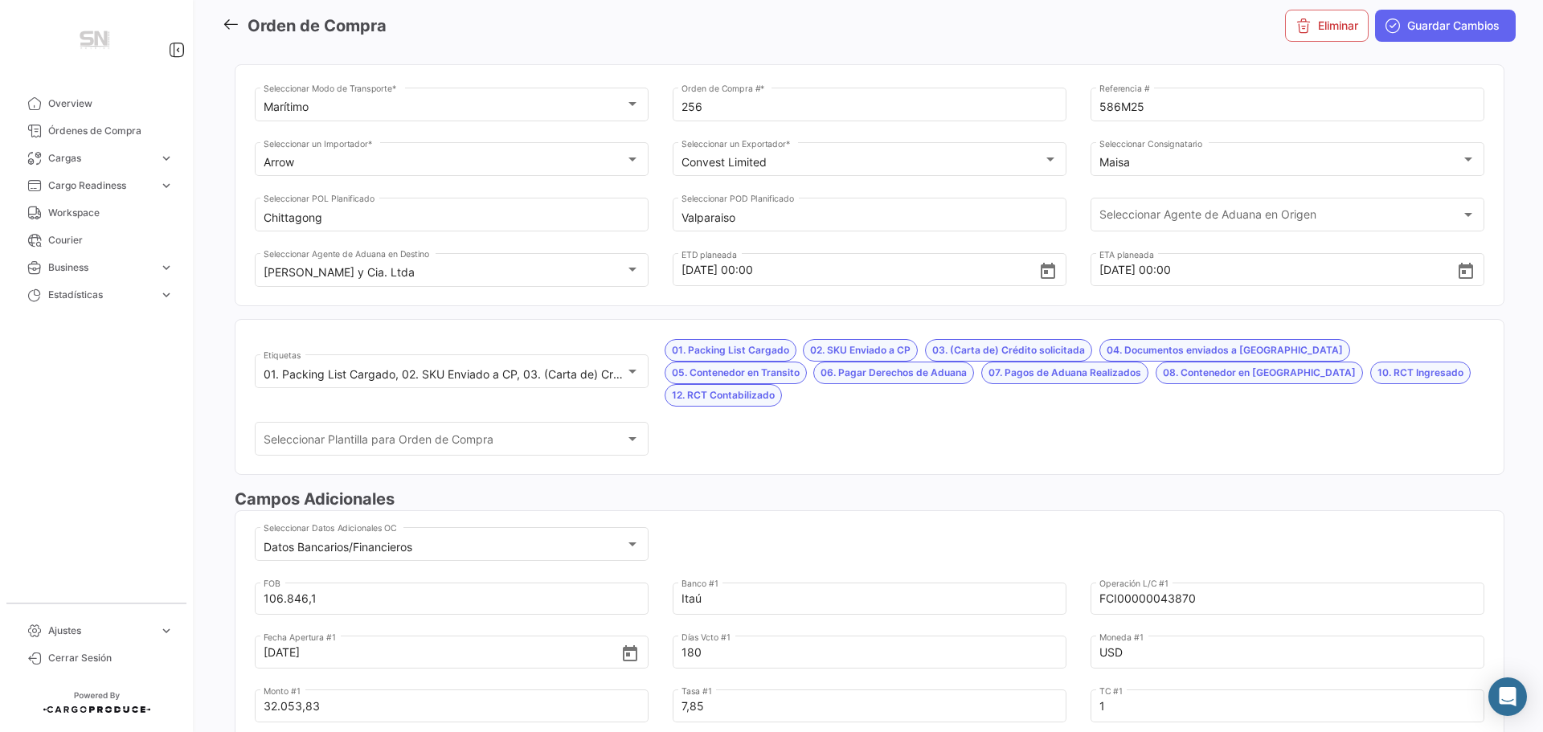
scroll to position [0, 0]
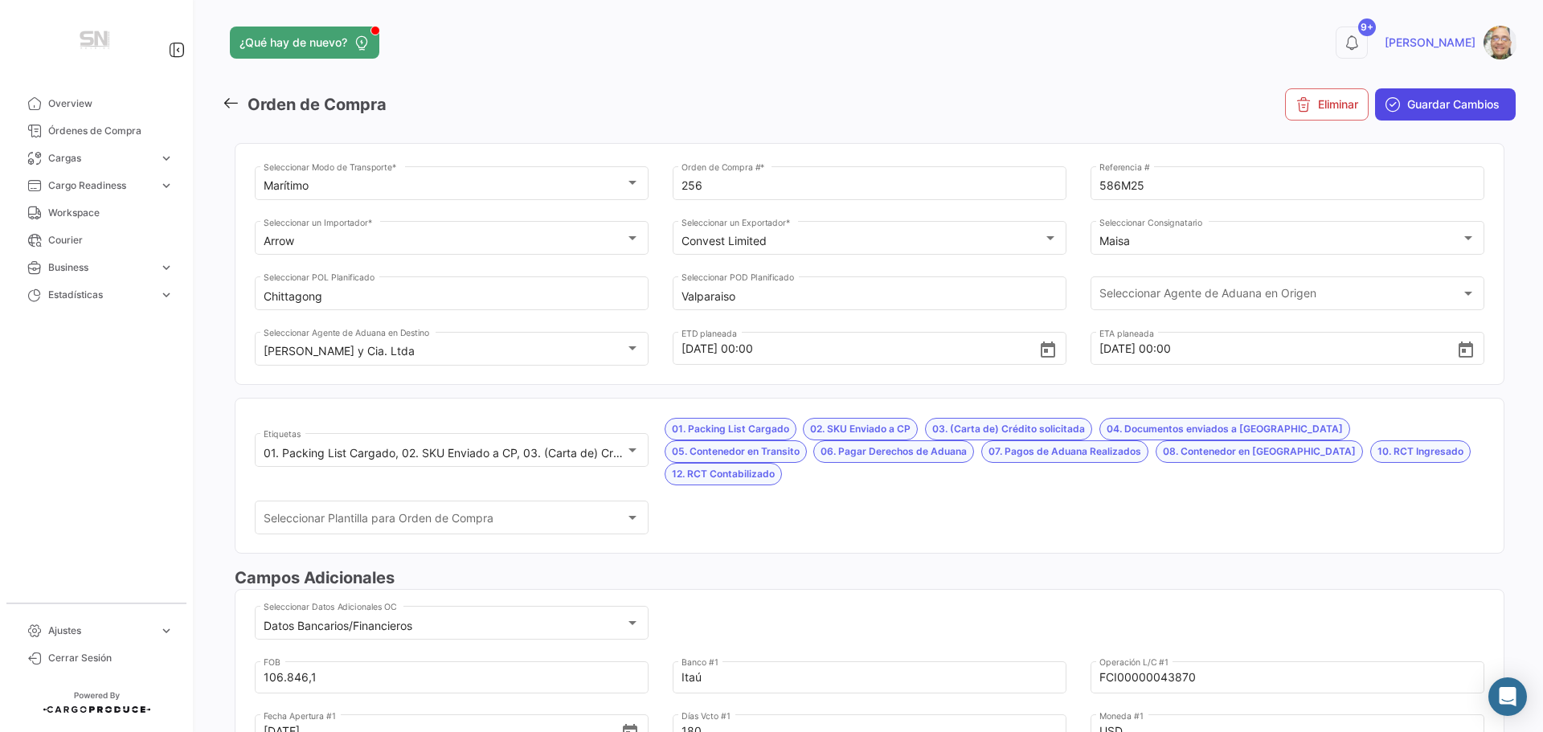
click at [1435, 114] on button "Guardar Cambios" at bounding box center [1445, 104] width 141 height 32
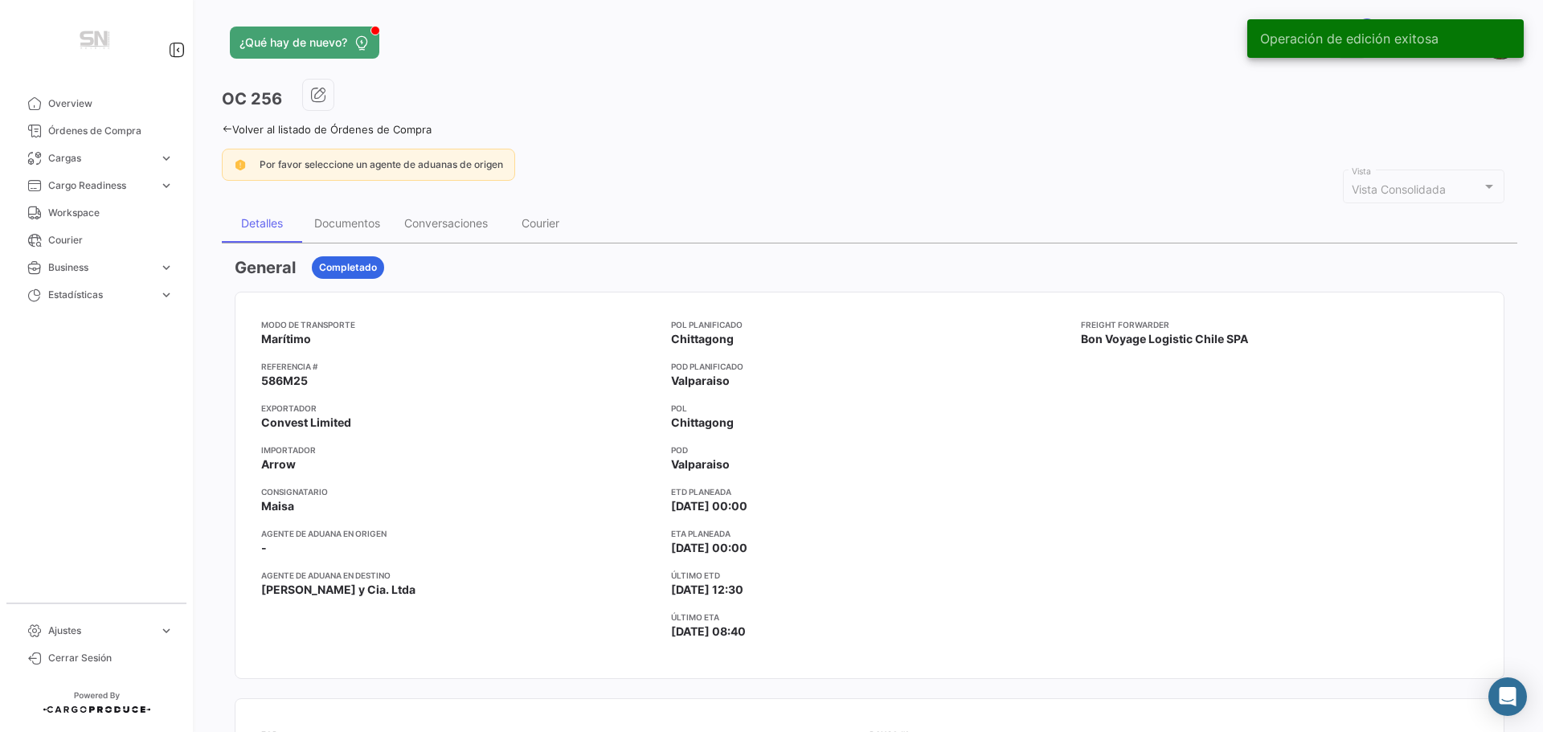
click at [225, 129] on icon at bounding box center [227, 129] width 10 height 10
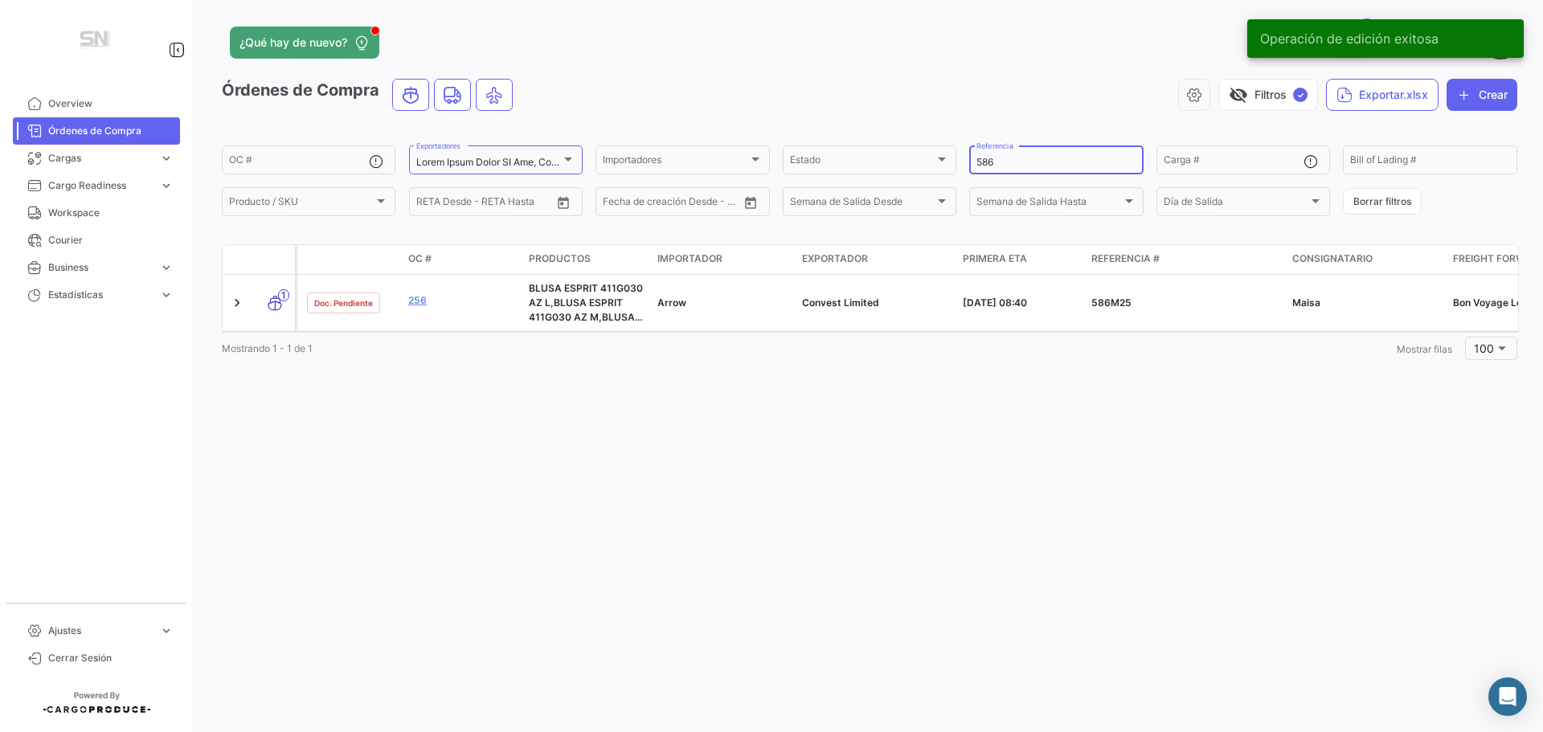
click at [1017, 162] on input "586" at bounding box center [1055, 162] width 159 height 11
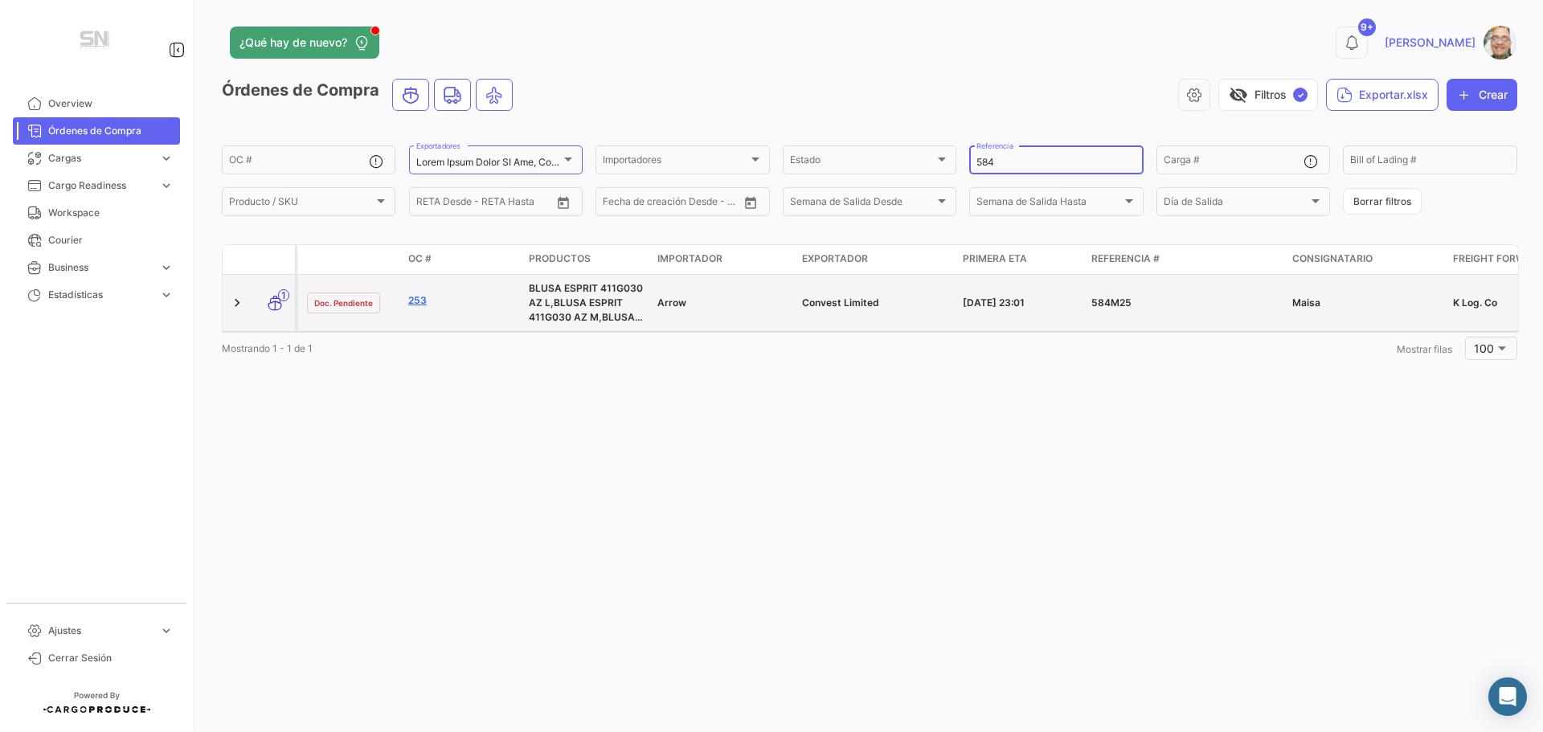
type input "584"
click at [420, 301] on link "253" at bounding box center [462, 300] width 108 height 14
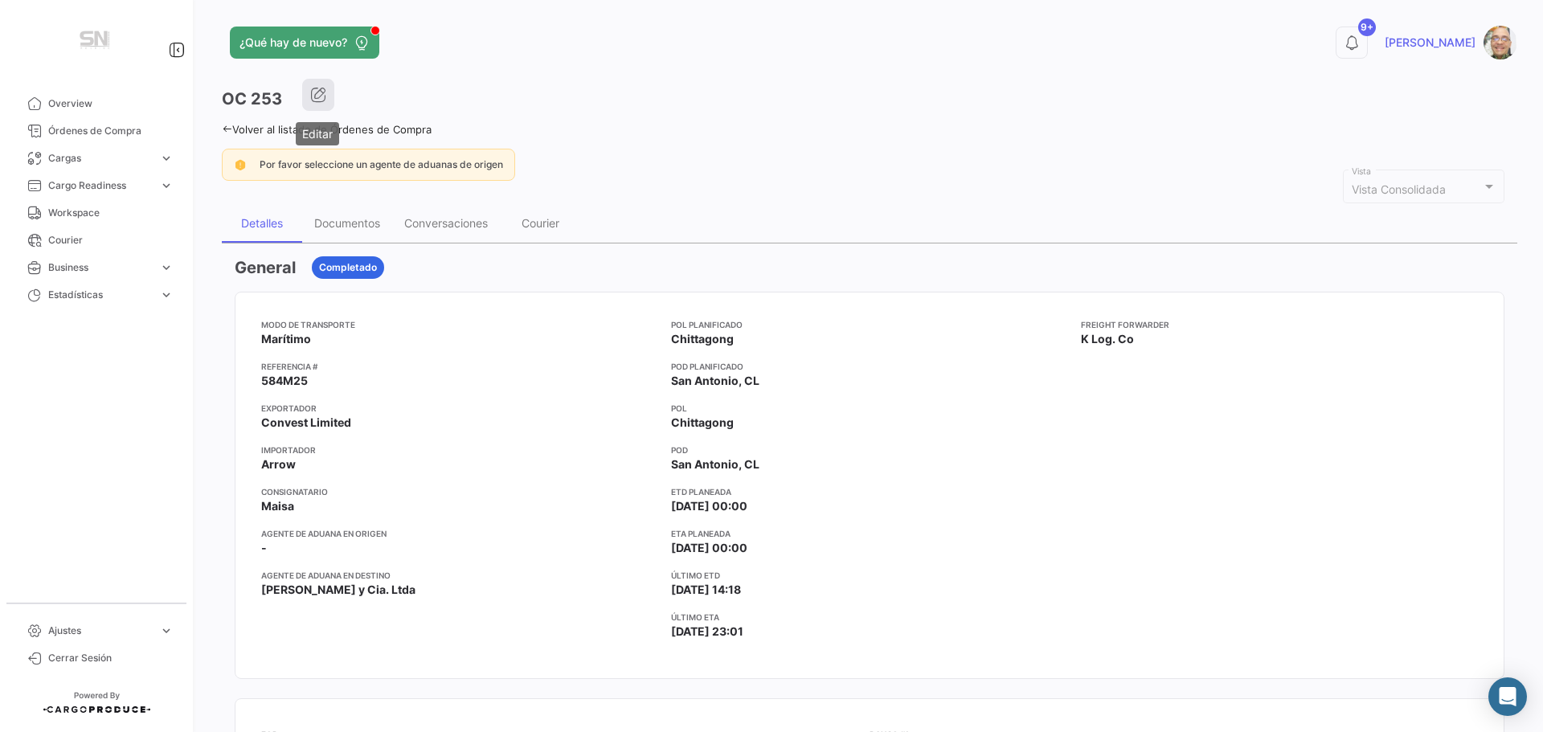
click at [313, 91] on icon "button" at bounding box center [318, 95] width 16 height 16
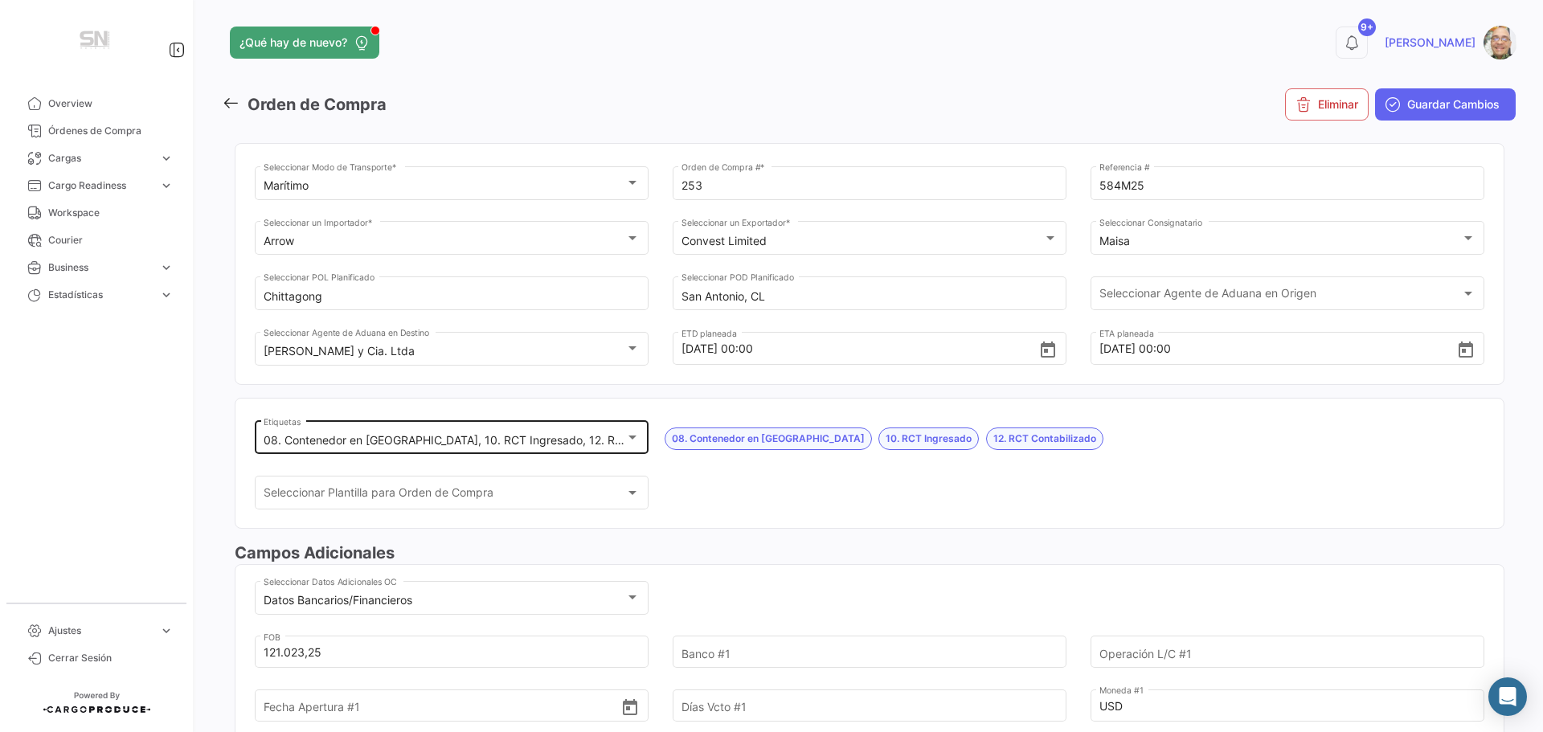
click at [625, 436] on div at bounding box center [632, 437] width 14 height 13
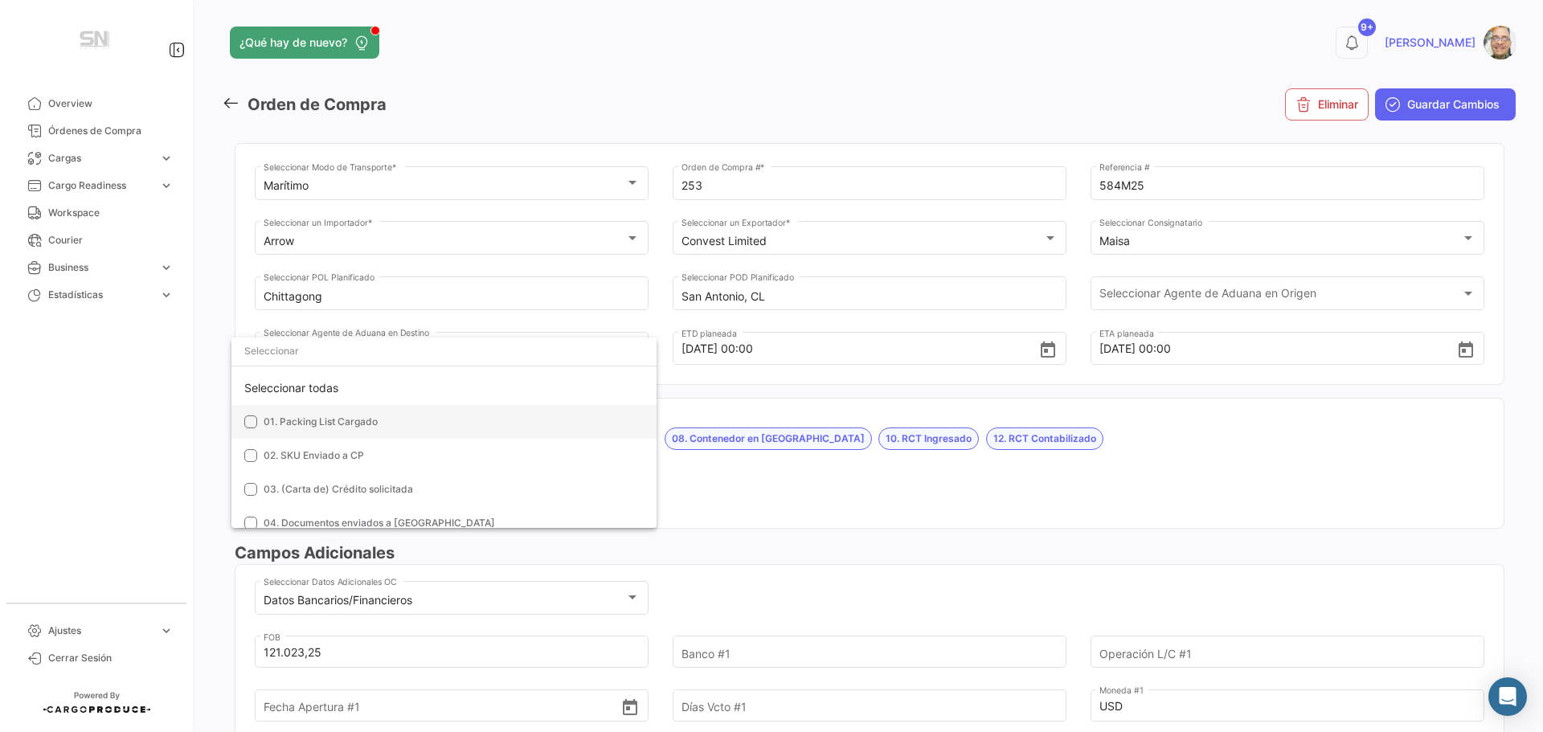
click at [255, 428] on mat-option "01. Packing List Cargado" at bounding box center [443, 422] width 425 height 34
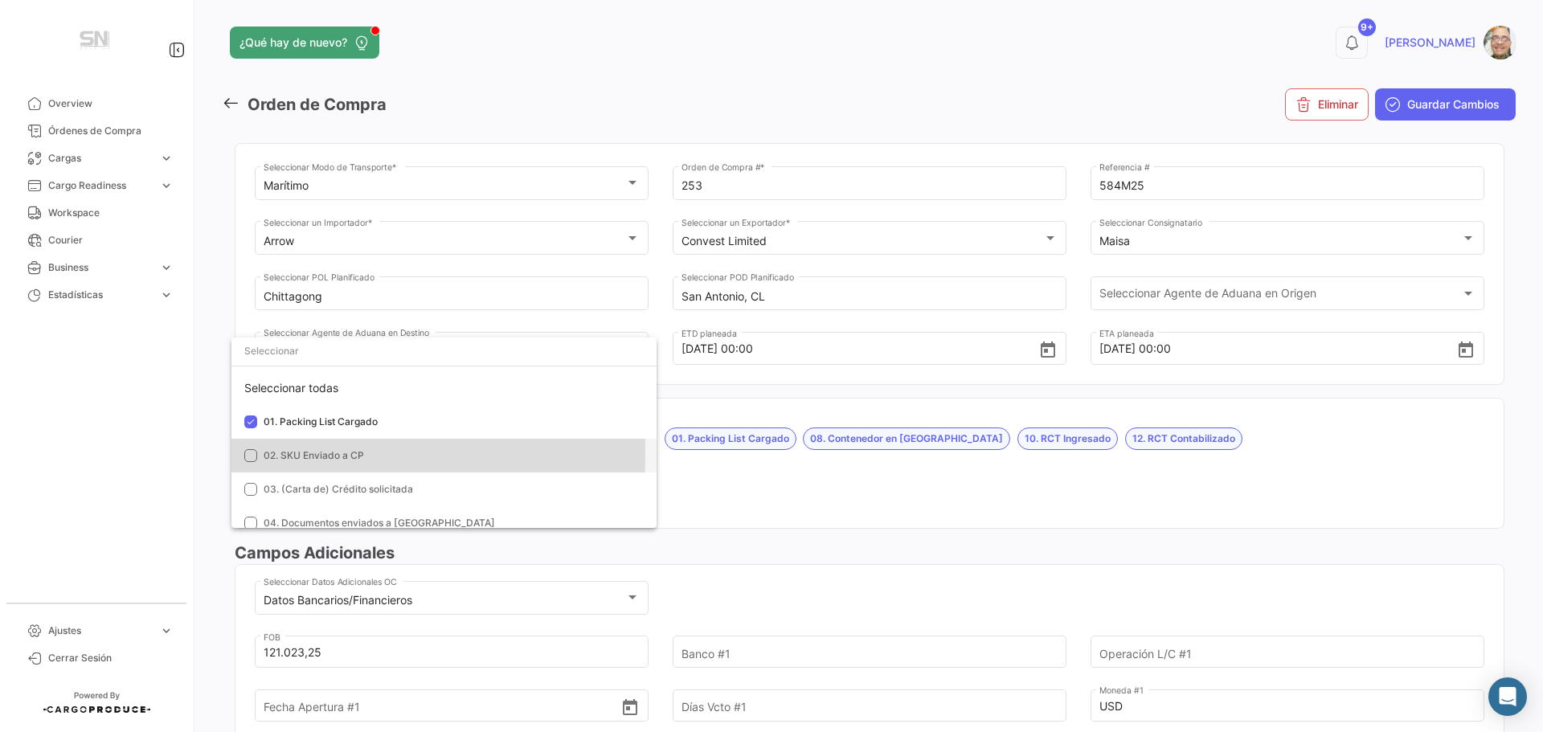
click at [253, 453] on mat-pseudo-checkbox at bounding box center [250, 455] width 13 height 13
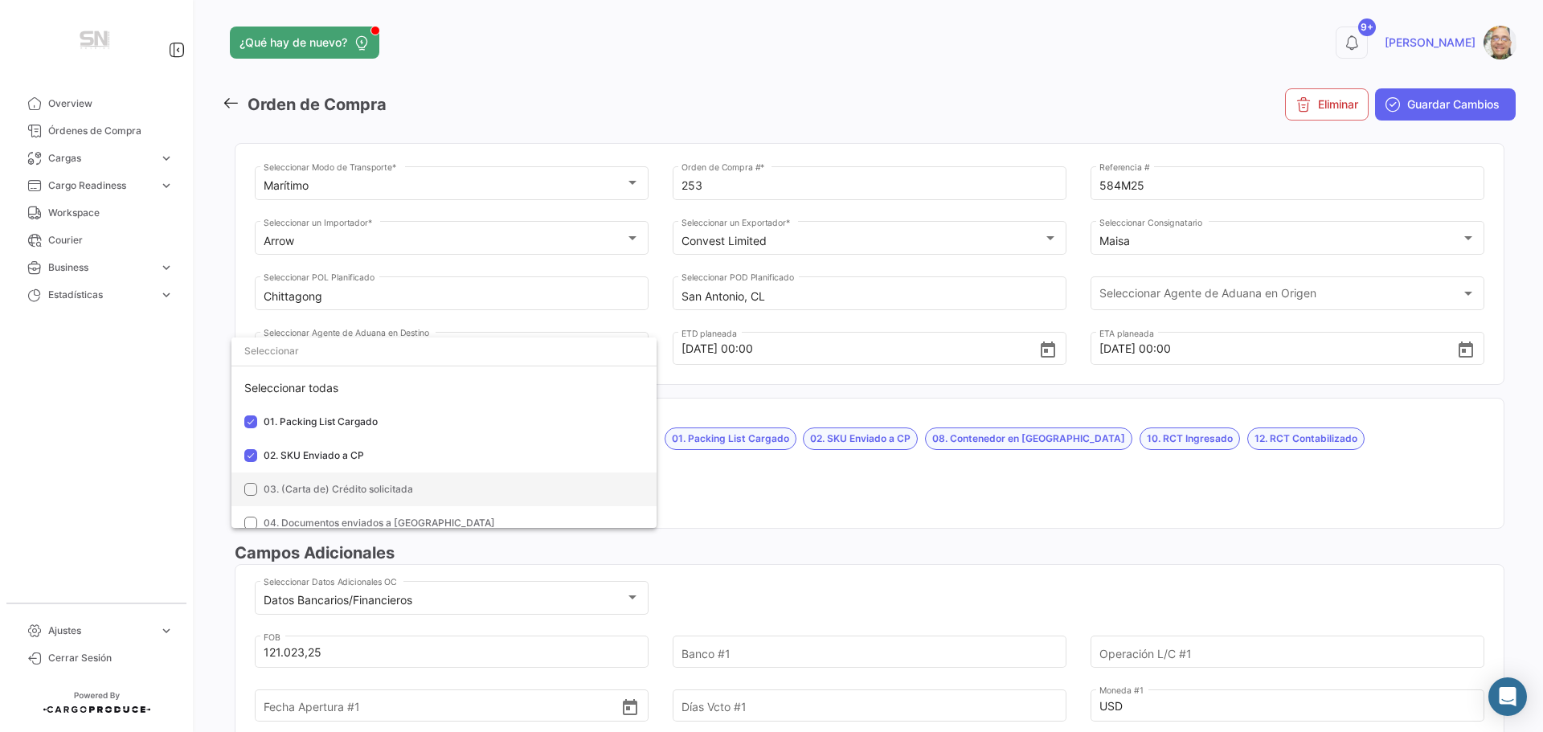
click at [252, 487] on mat-pseudo-checkbox at bounding box center [250, 489] width 13 height 13
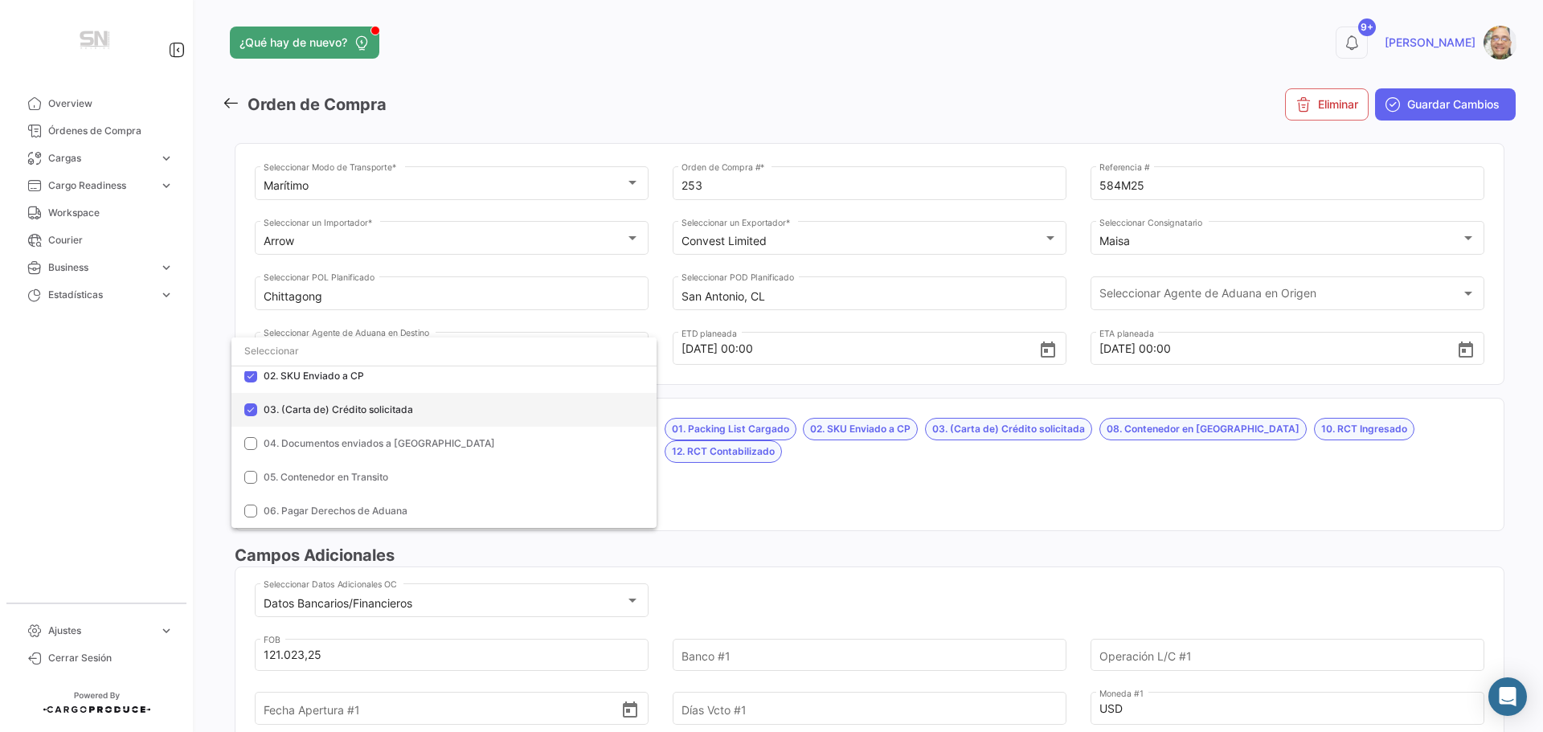
scroll to position [80, 0]
click at [248, 446] on mat-pseudo-checkbox at bounding box center [250, 442] width 13 height 13
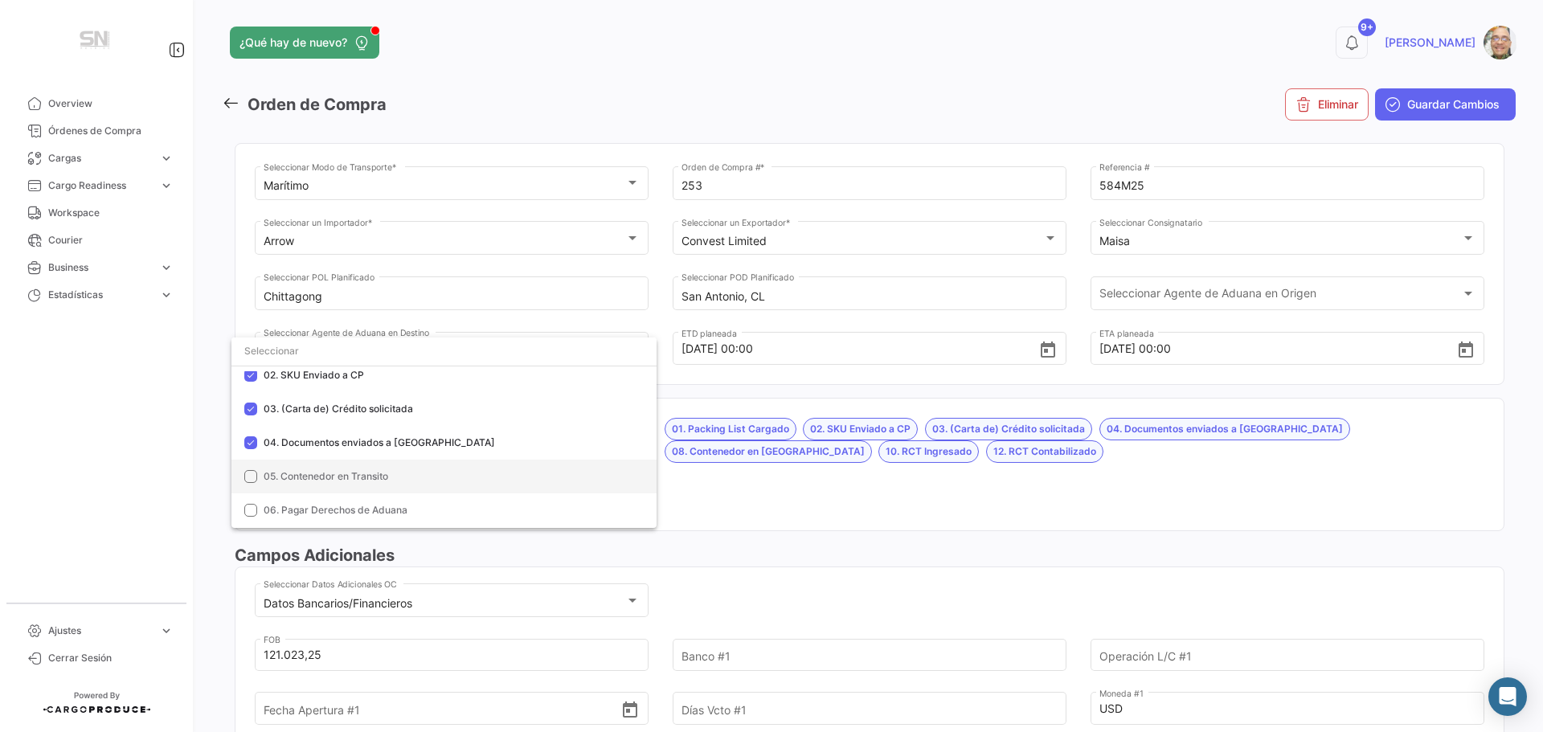
click at [248, 481] on mat-pseudo-checkbox at bounding box center [250, 476] width 13 height 13
click at [248, 509] on mat-pseudo-checkbox at bounding box center [250, 510] width 13 height 13
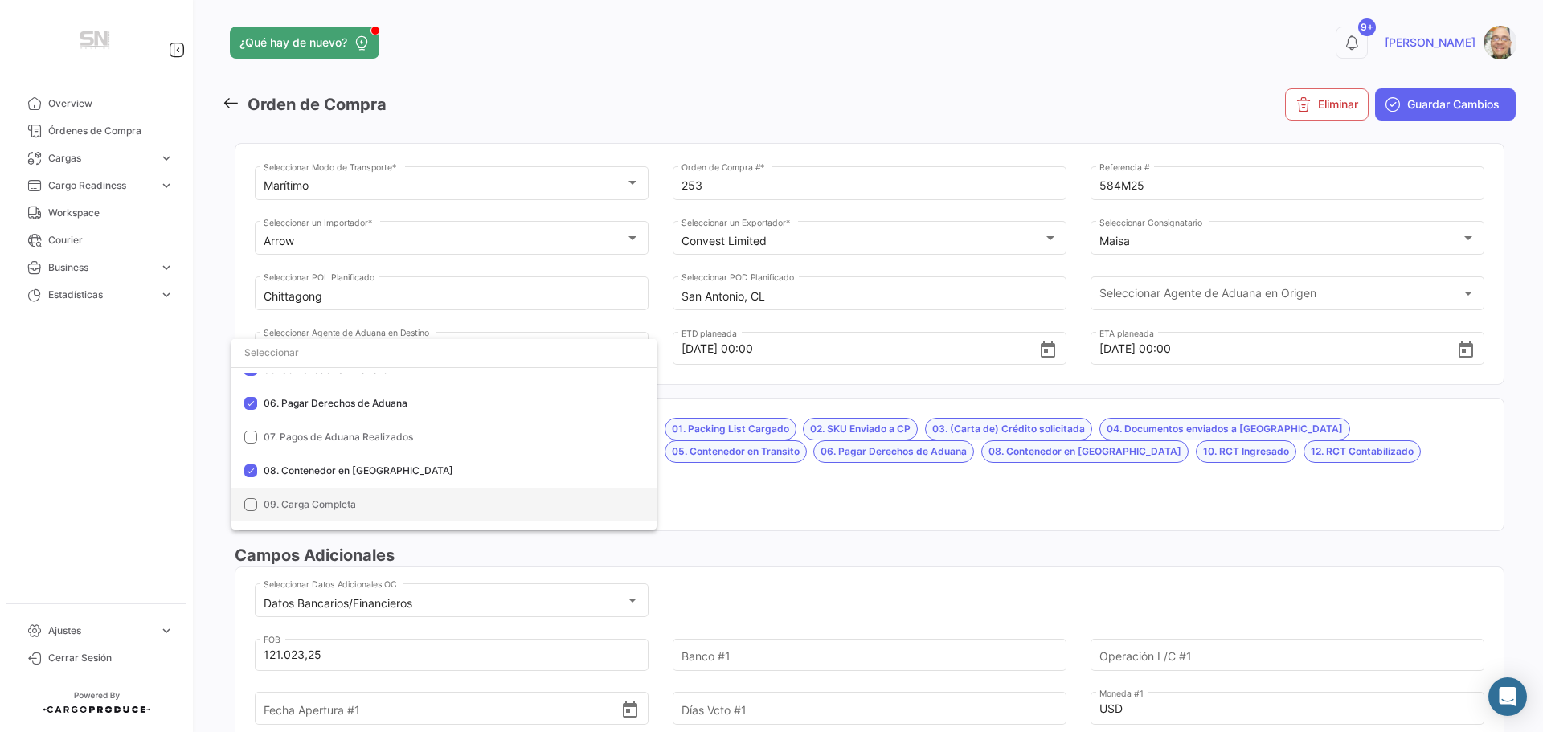
scroll to position [161, 0]
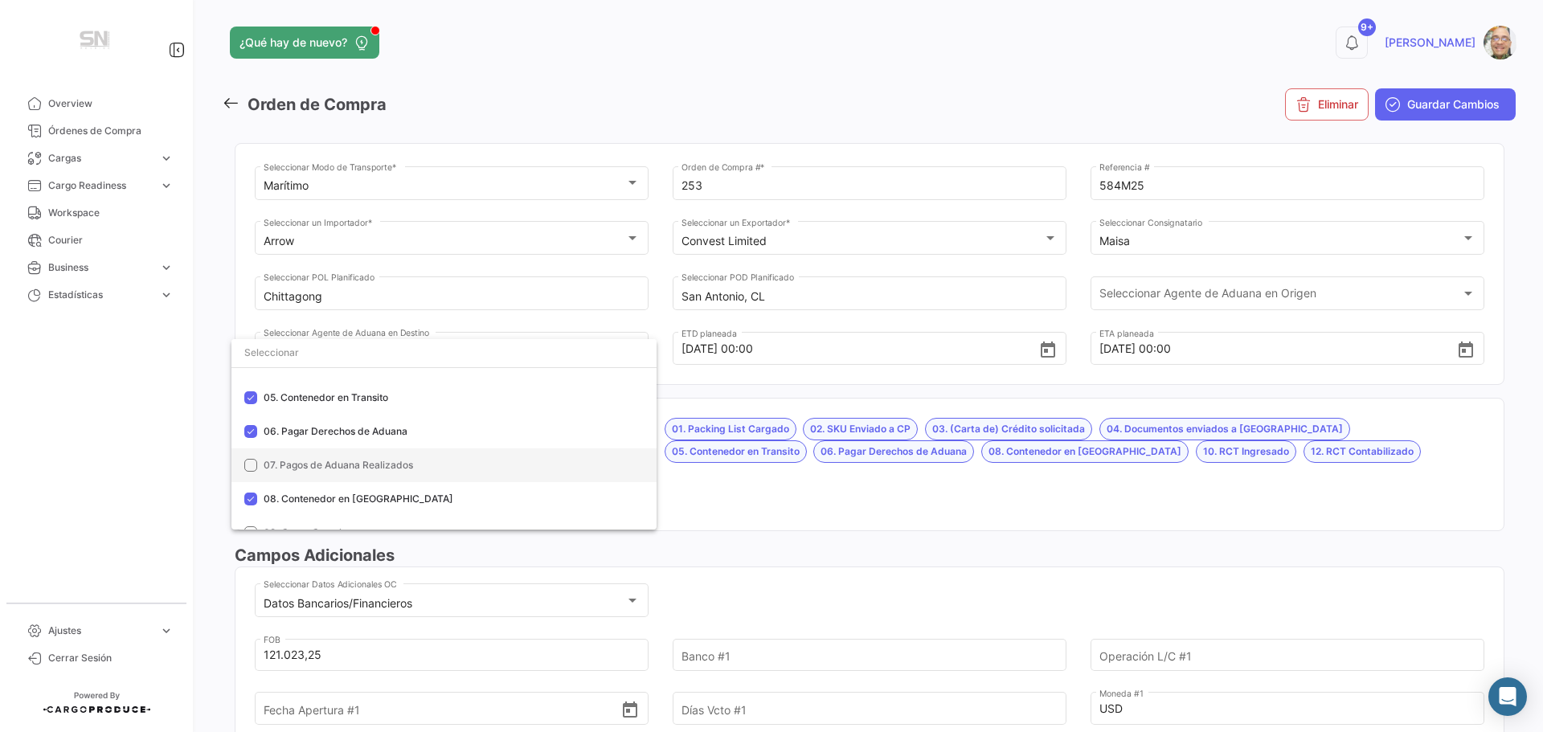
click at [253, 470] on mat-pseudo-checkbox at bounding box center [250, 465] width 13 height 13
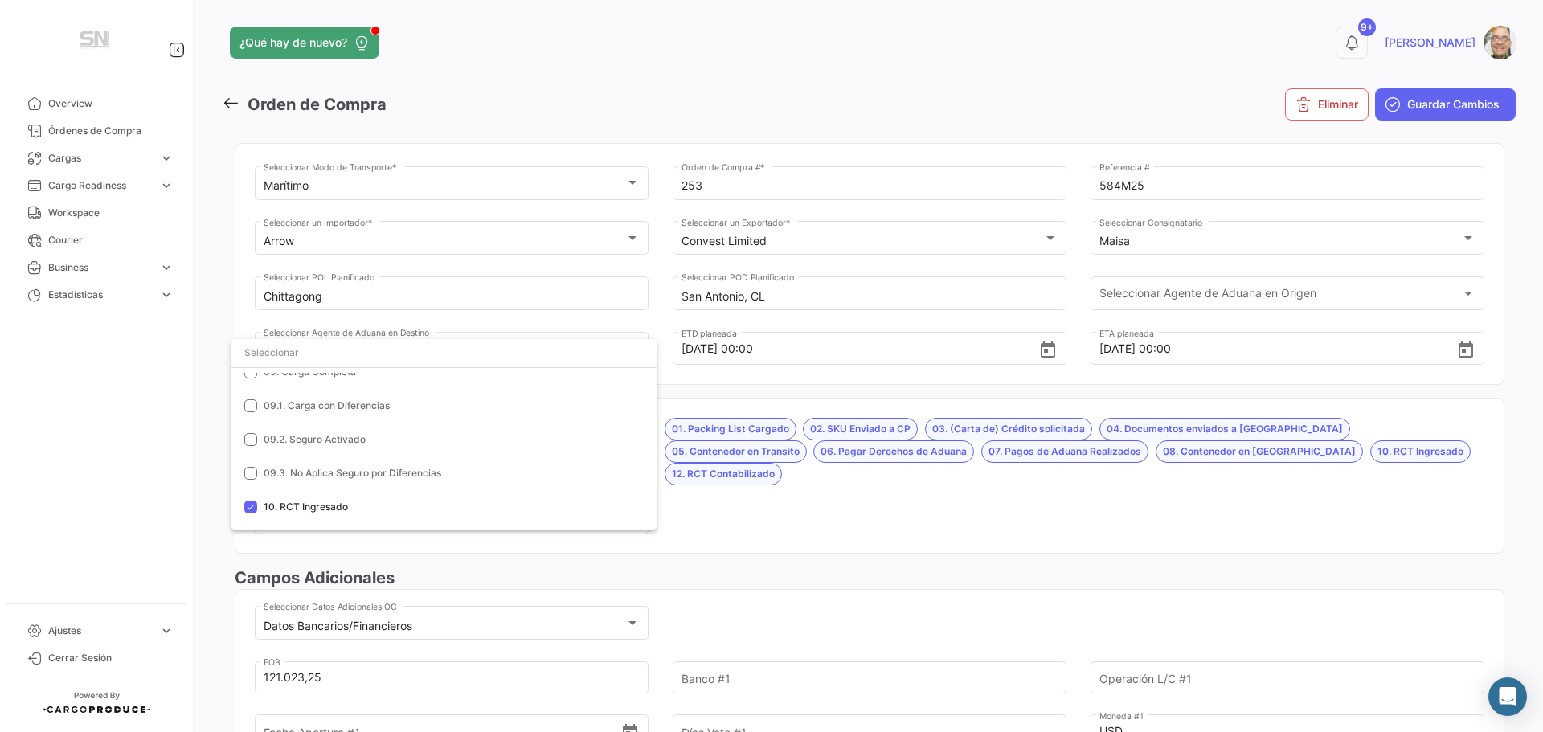
scroll to position [241, 0]
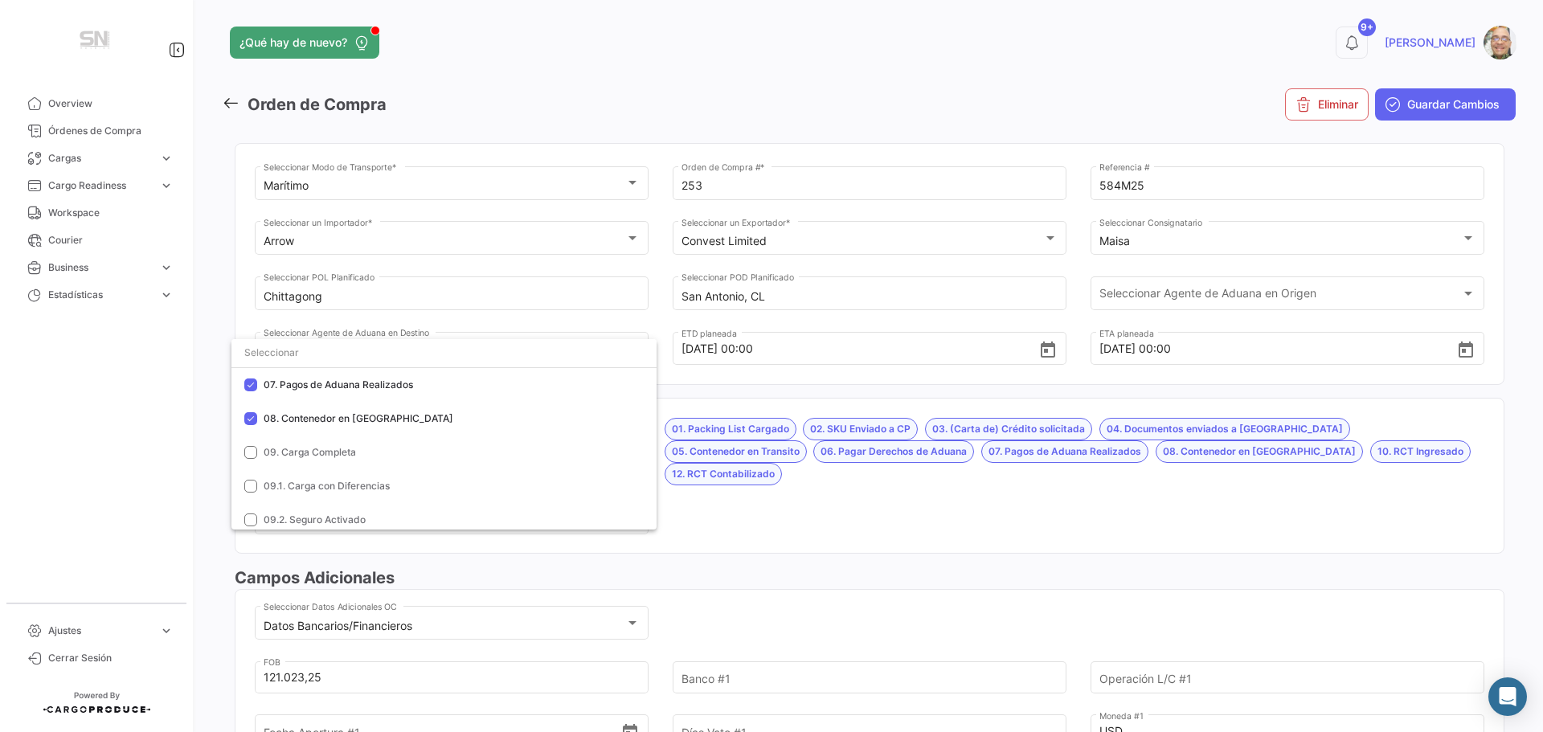
click at [731, 510] on div at bounding box center [771, 366] width 1543 height 732
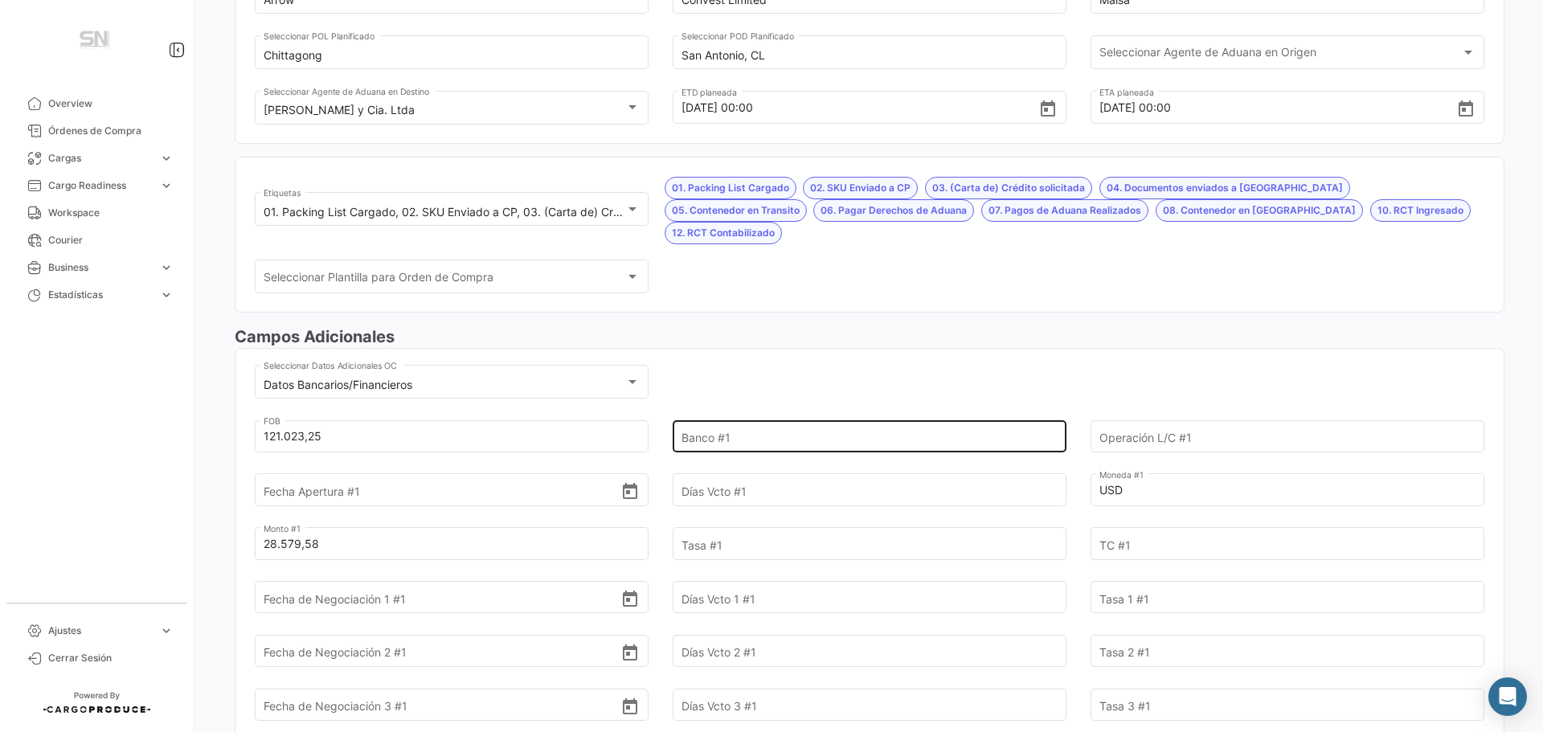
click at [723, 415] on input "Banco #1" at bounding box center [860, 436] width 358 height 56
type input "Itau"
type input "FCI00000043870"
type input "[DATE]"
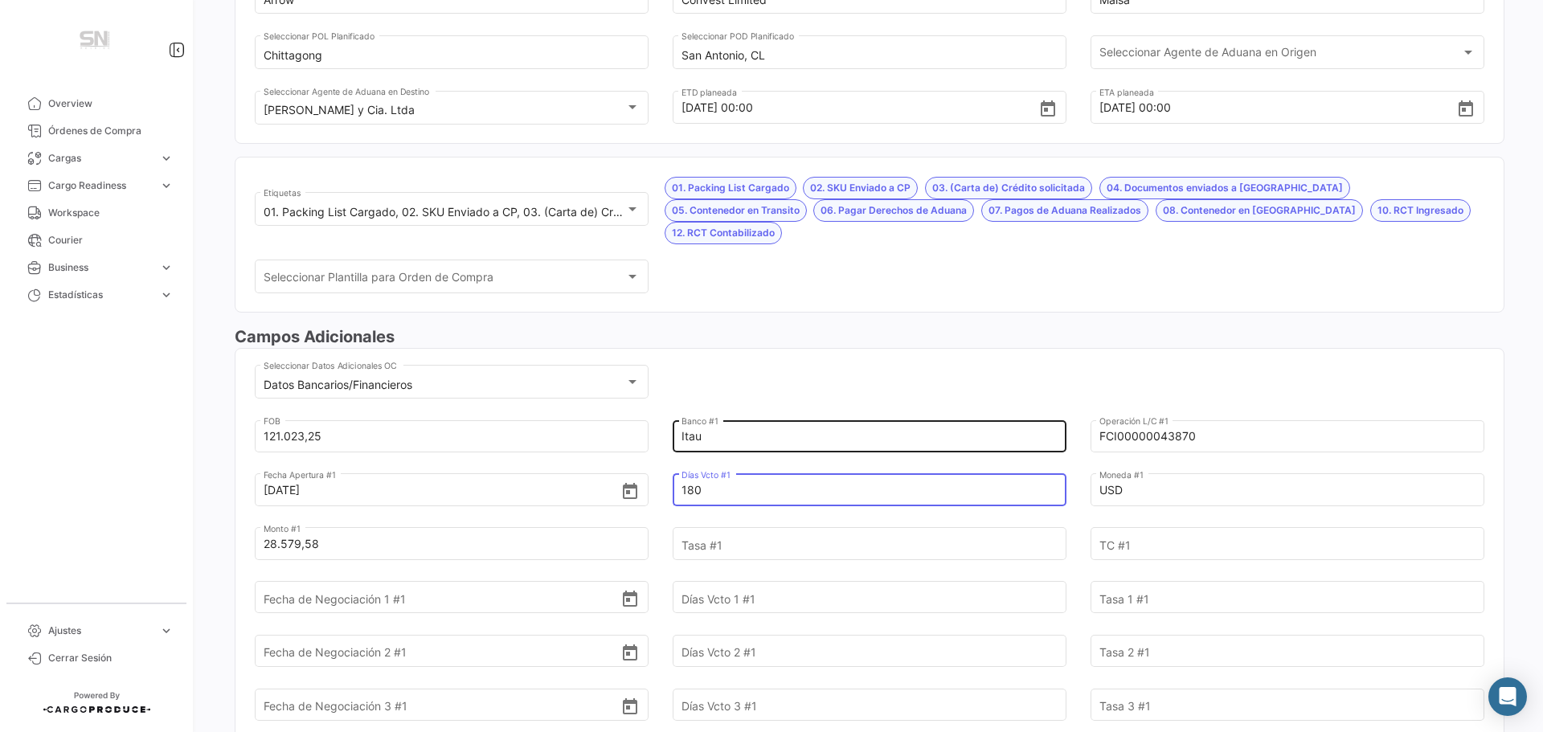
type input "180"
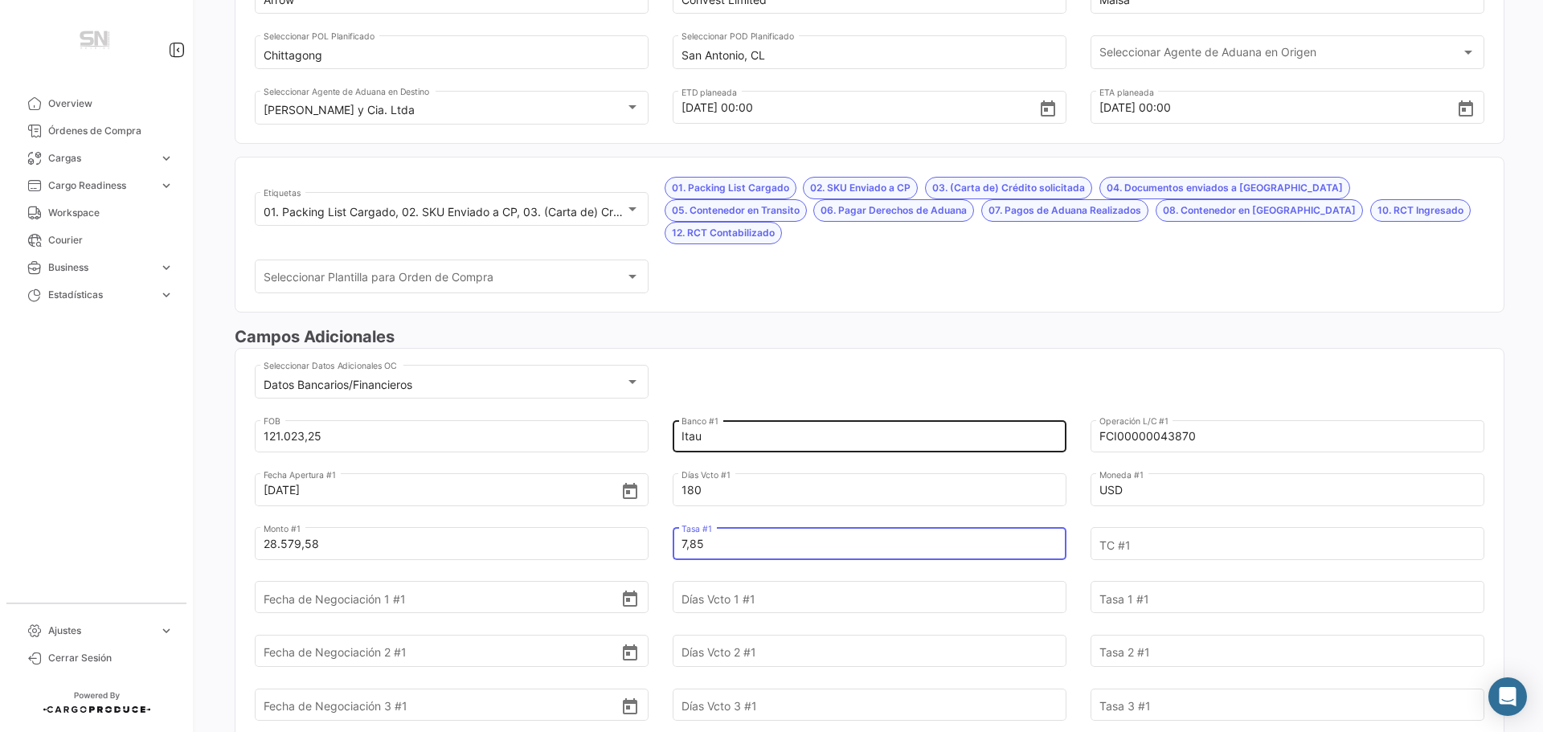
type input "7,85"
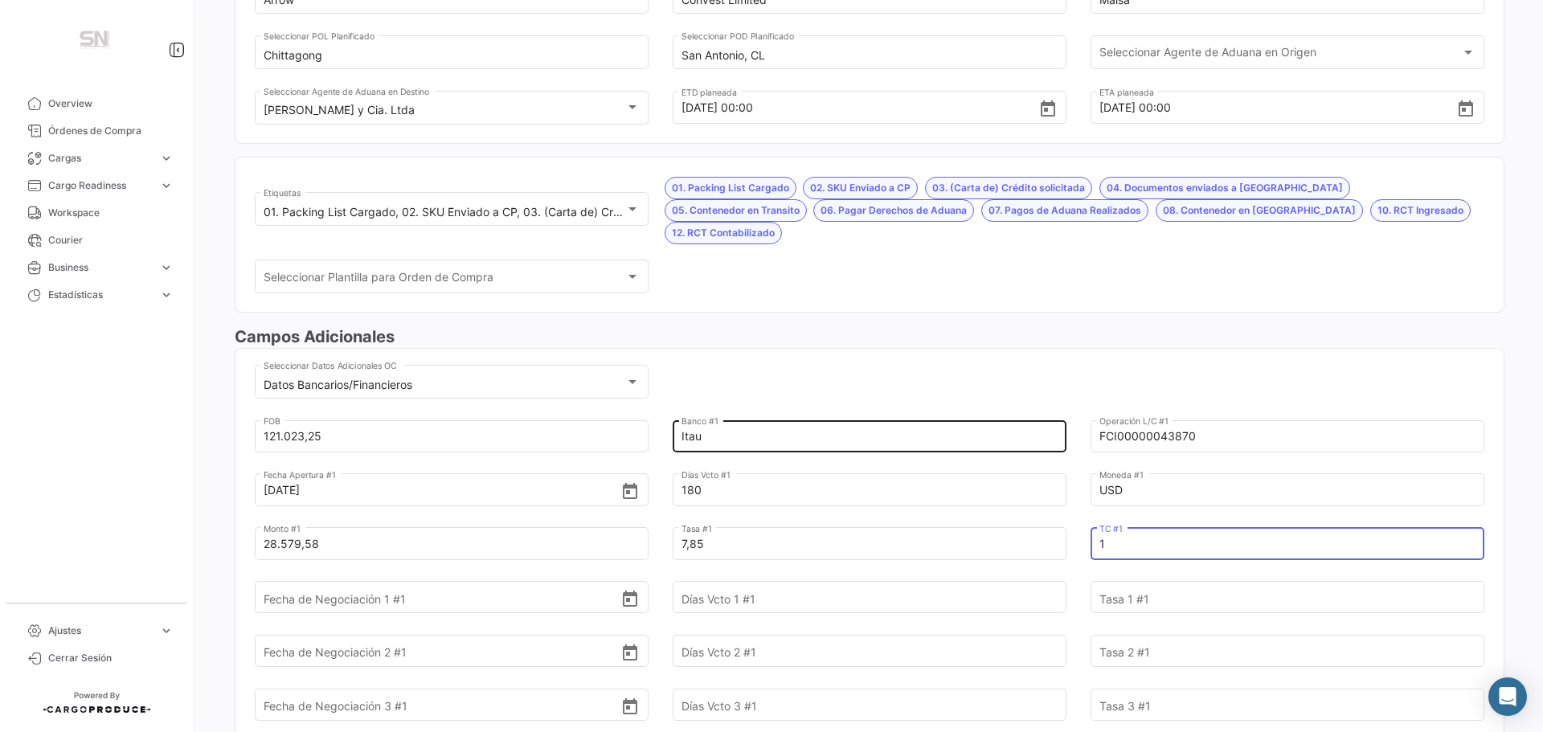
type input "1"
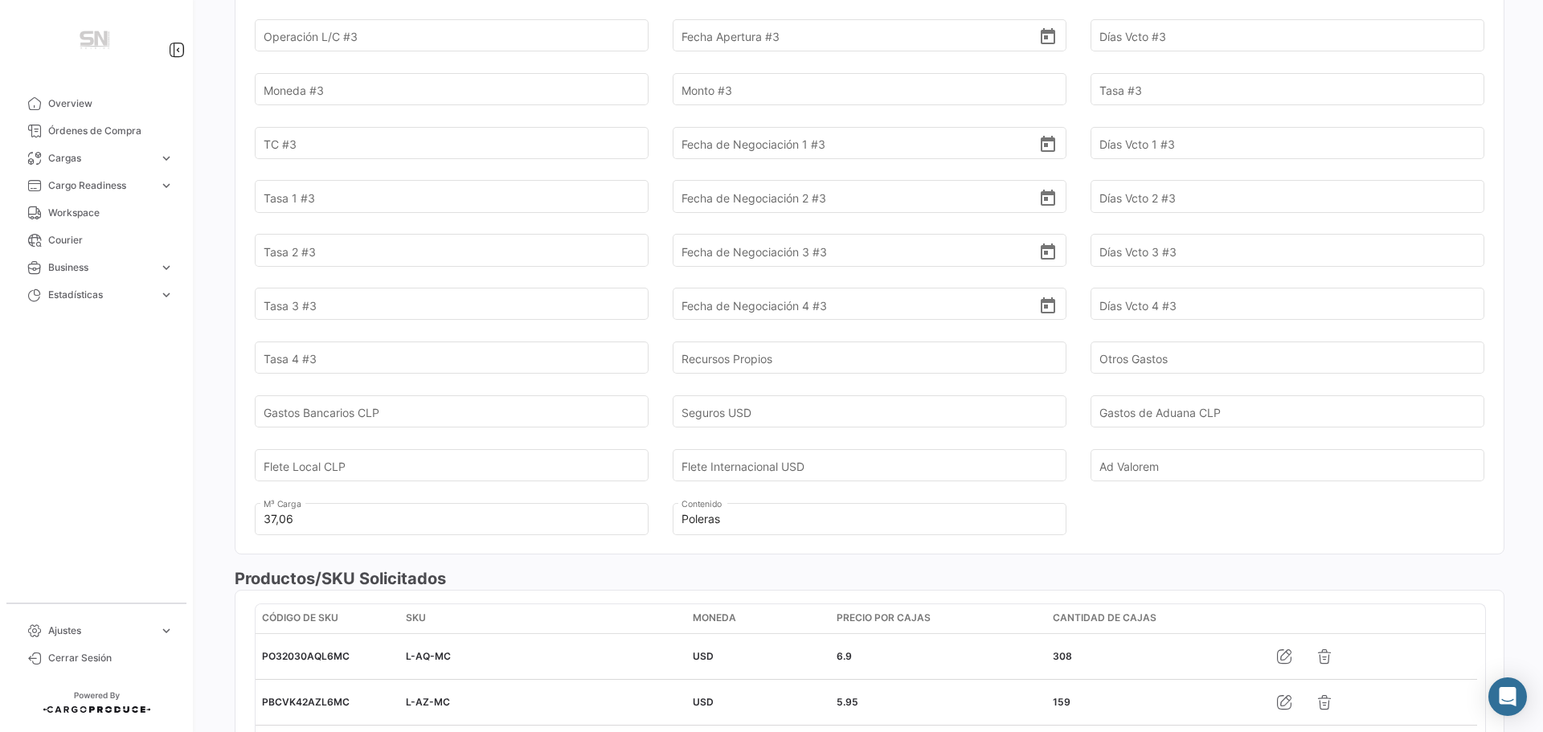
scroll to position [1366, 0]
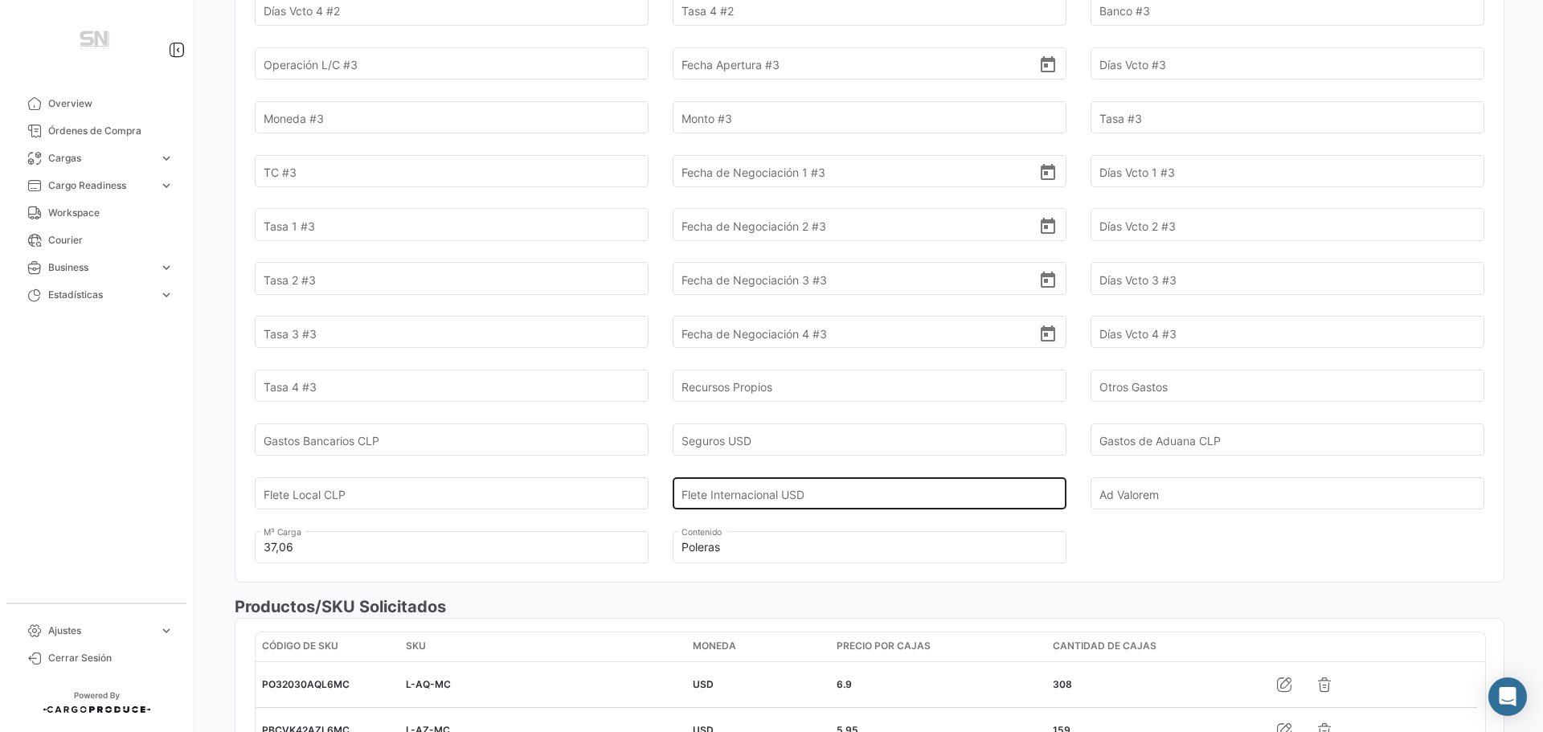
click at [824, 468] on input "Flete Internacional USD" at bounding box center [860, 493] width 358 height 56
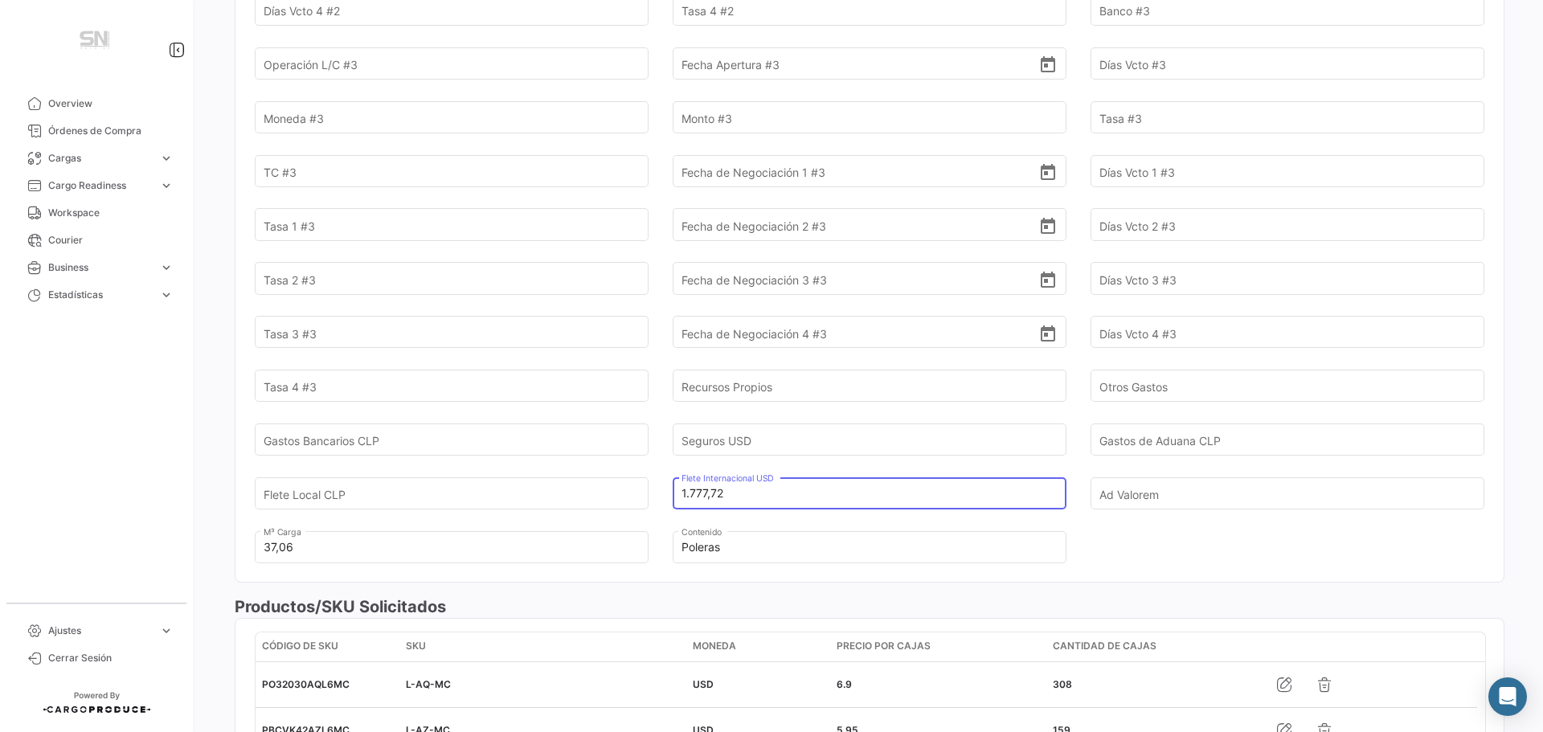
type input "1.777,72"
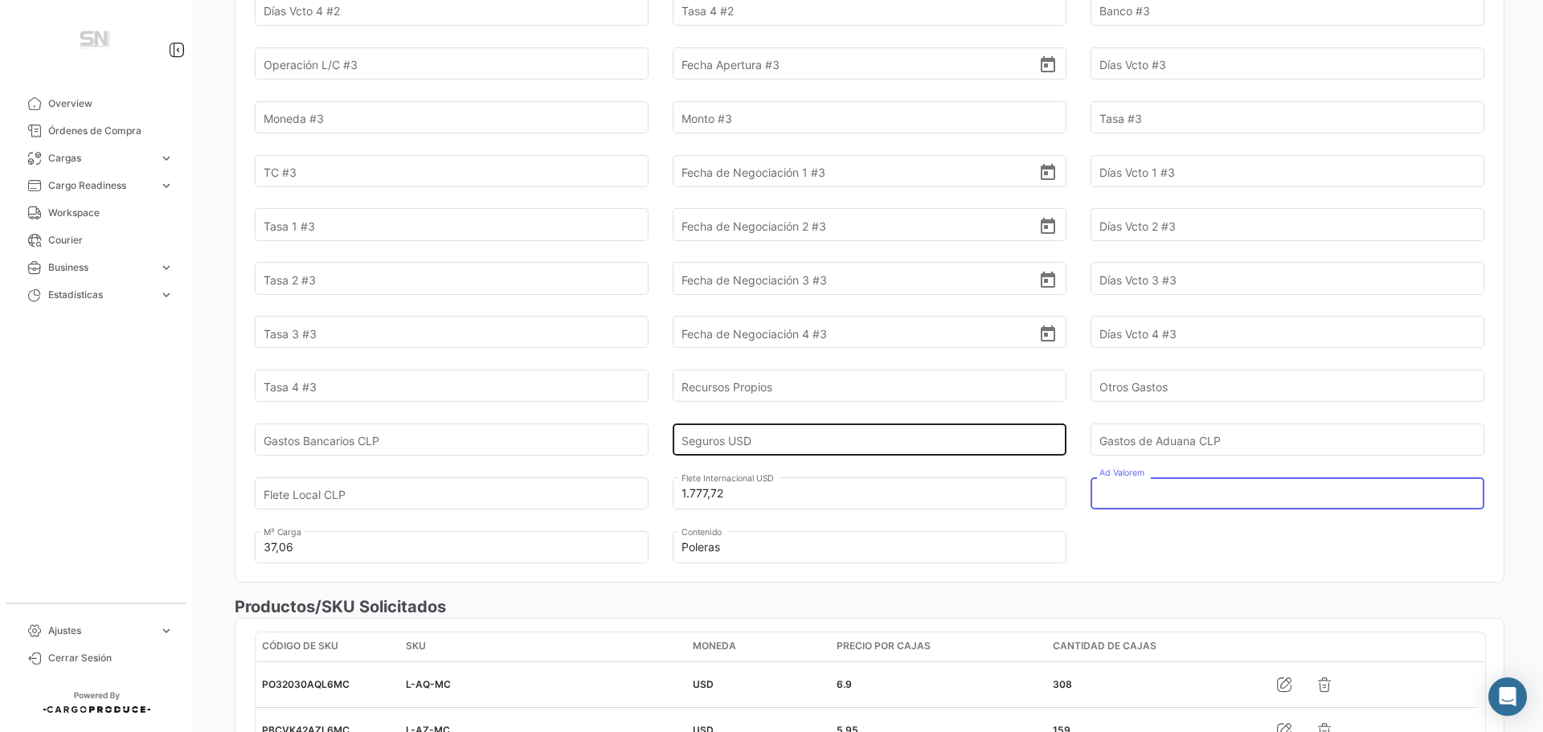
click at [739, 418] on input "Seguros USD" at bounding box center [860, 439] width 358 height 56
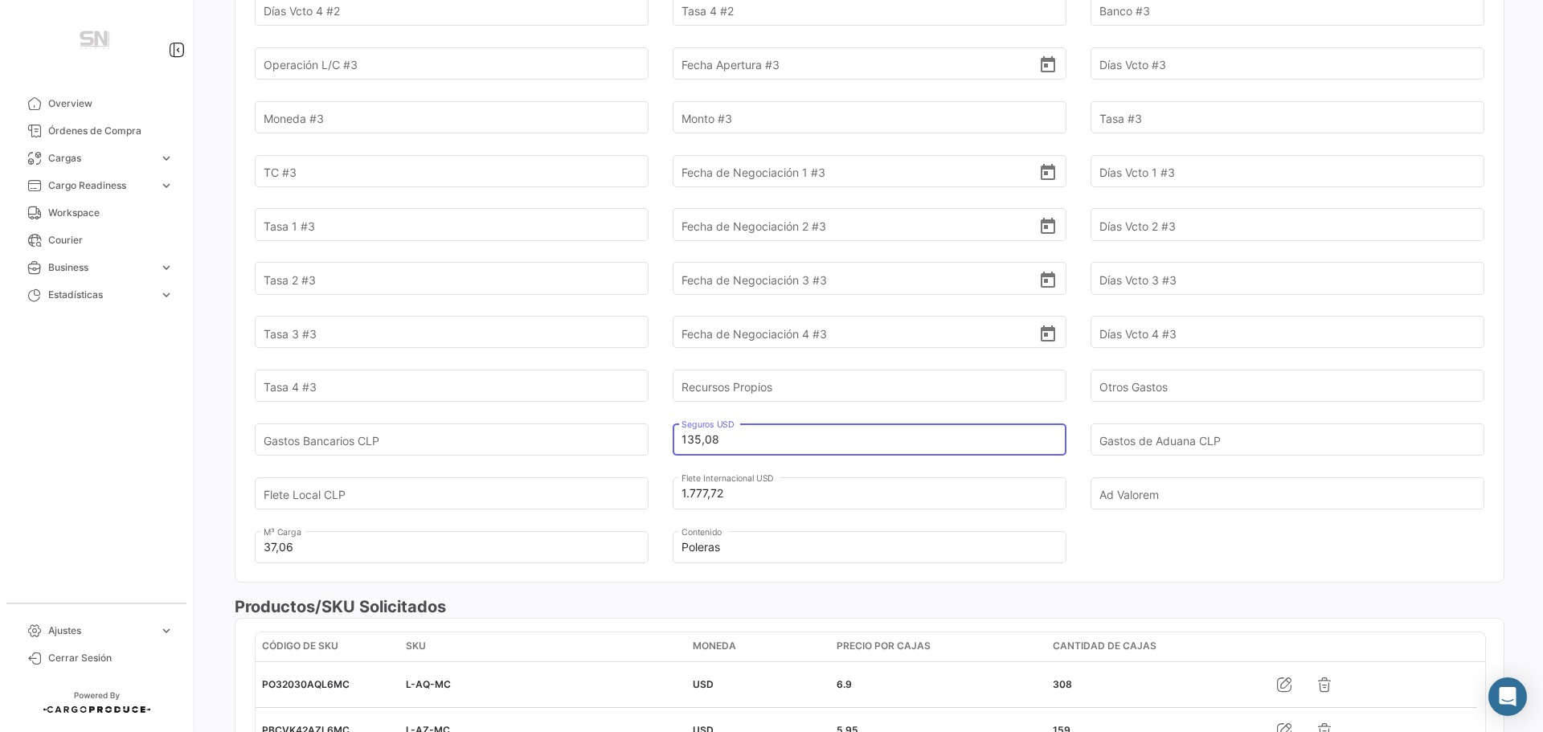
type input "135,08"
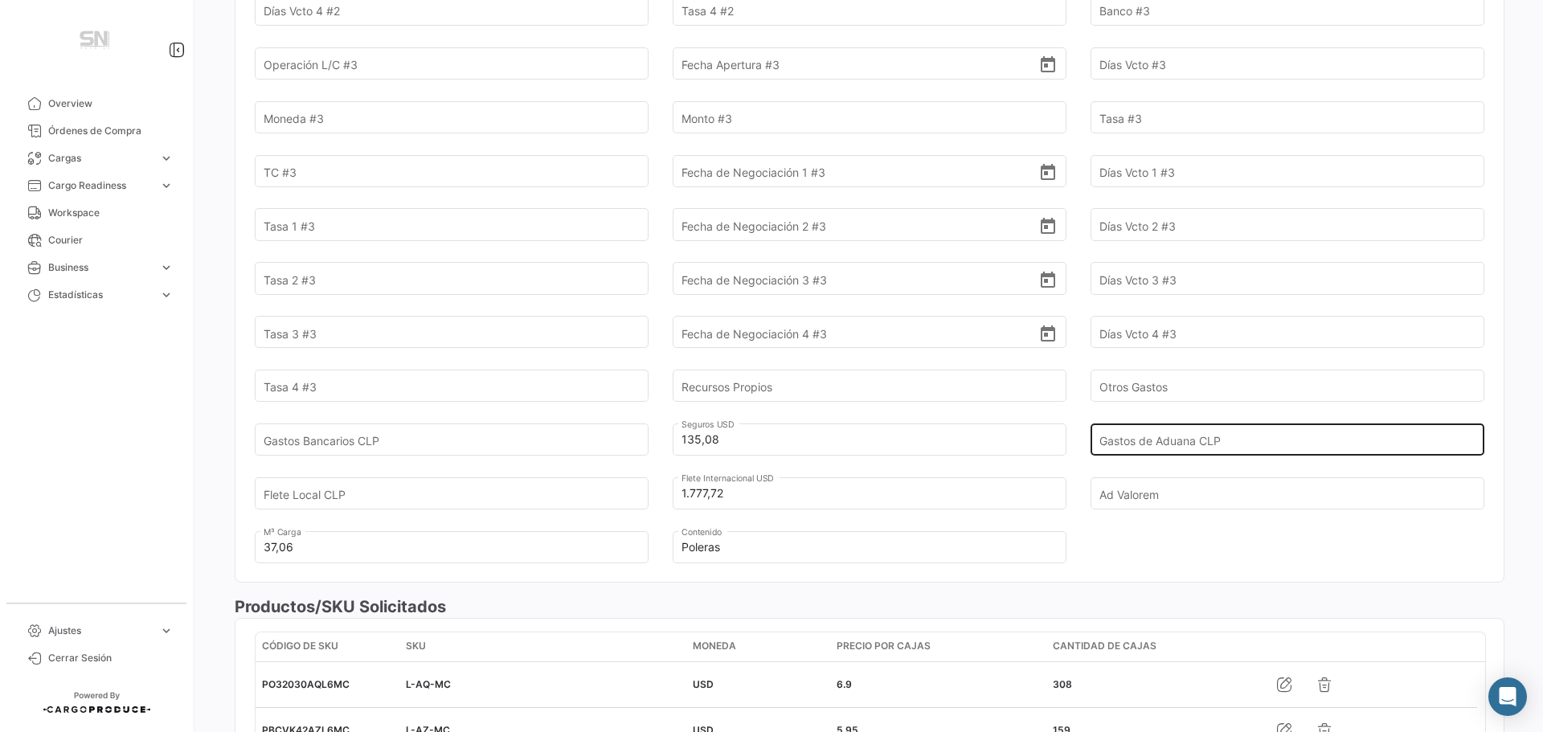
click at [1183, 419] on input "Gastos de Aduana CLP" at bounding box center [1278, 439] width 358 height 56
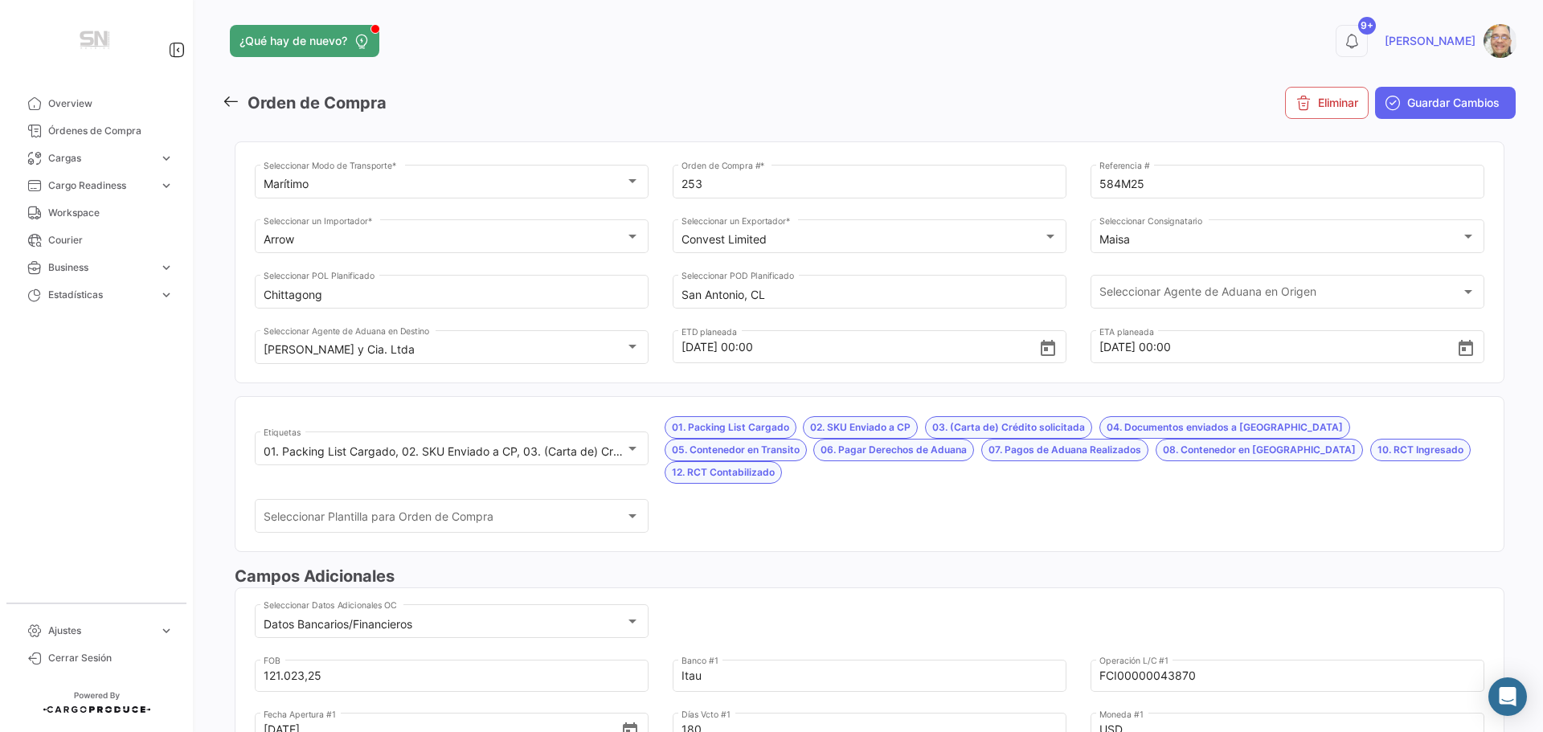
scroll to position [0, 0]
type input "618.871,00"
click at [1445, 111] on span "Guardar Cambios" at bounding box center [1453, 104] width 92 height 16
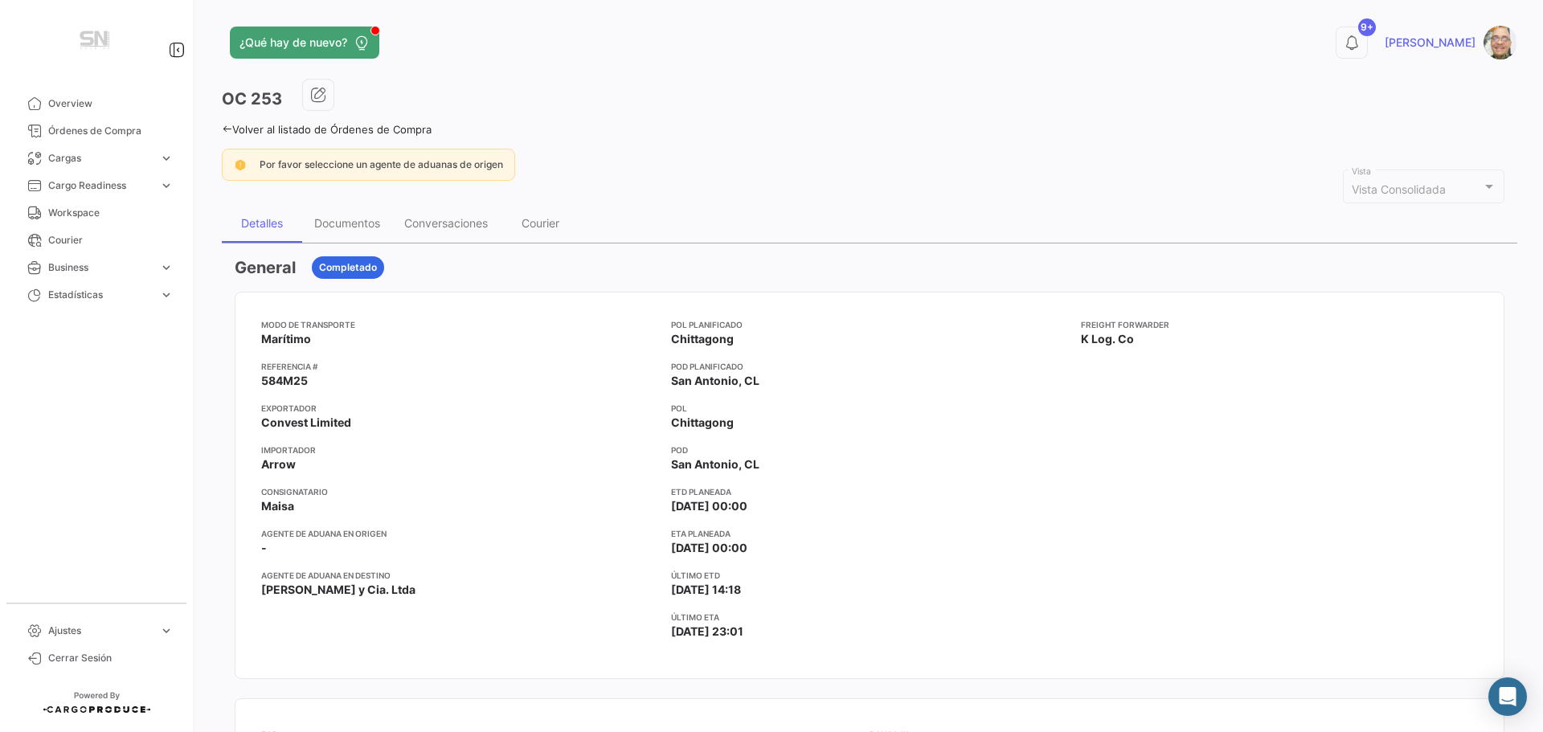
click at [229, 125] on icon at bounding box center [227, 129] width 10 height 10
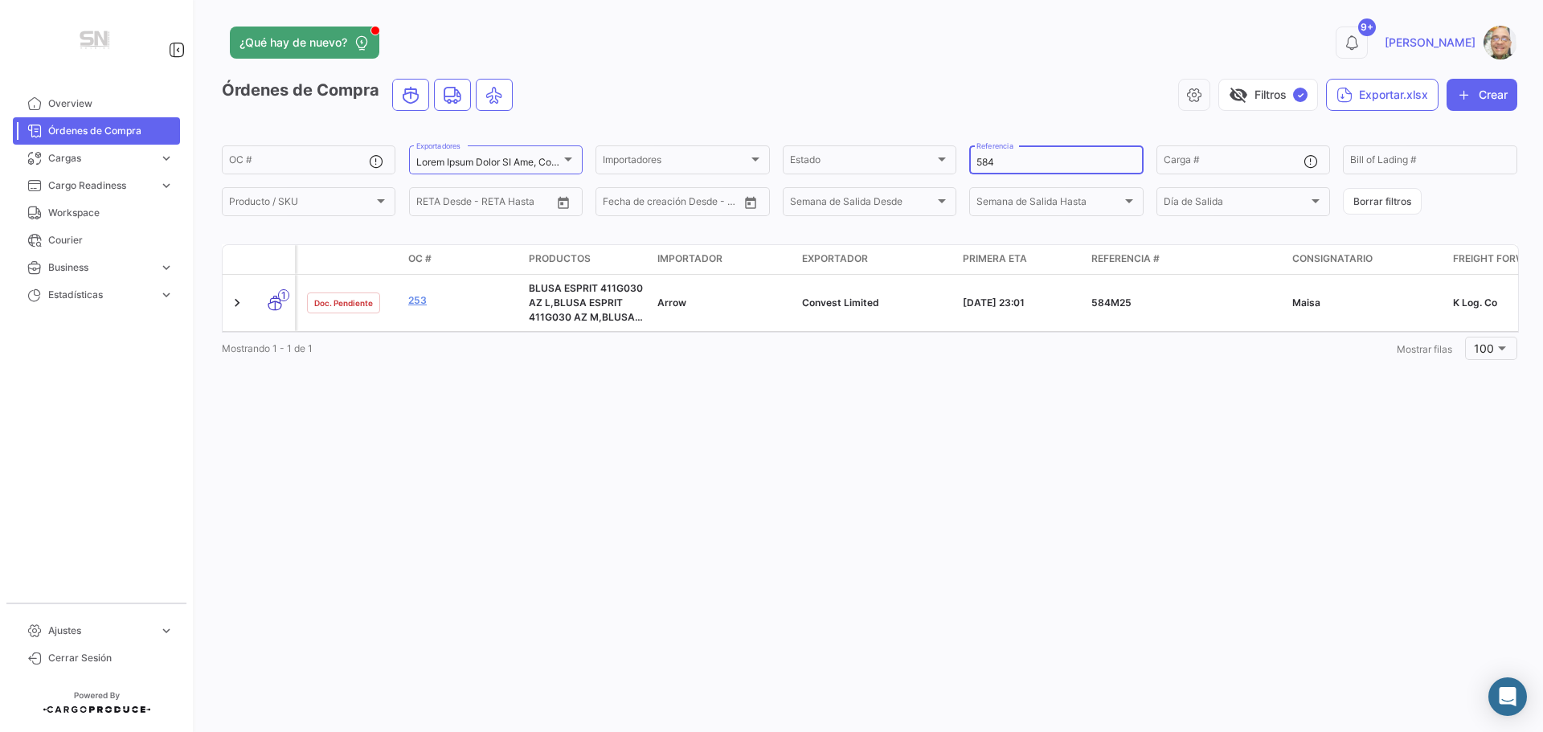
click at [1014, 159] on input "584" at bounding box center [1055, 162] width 159 height 11
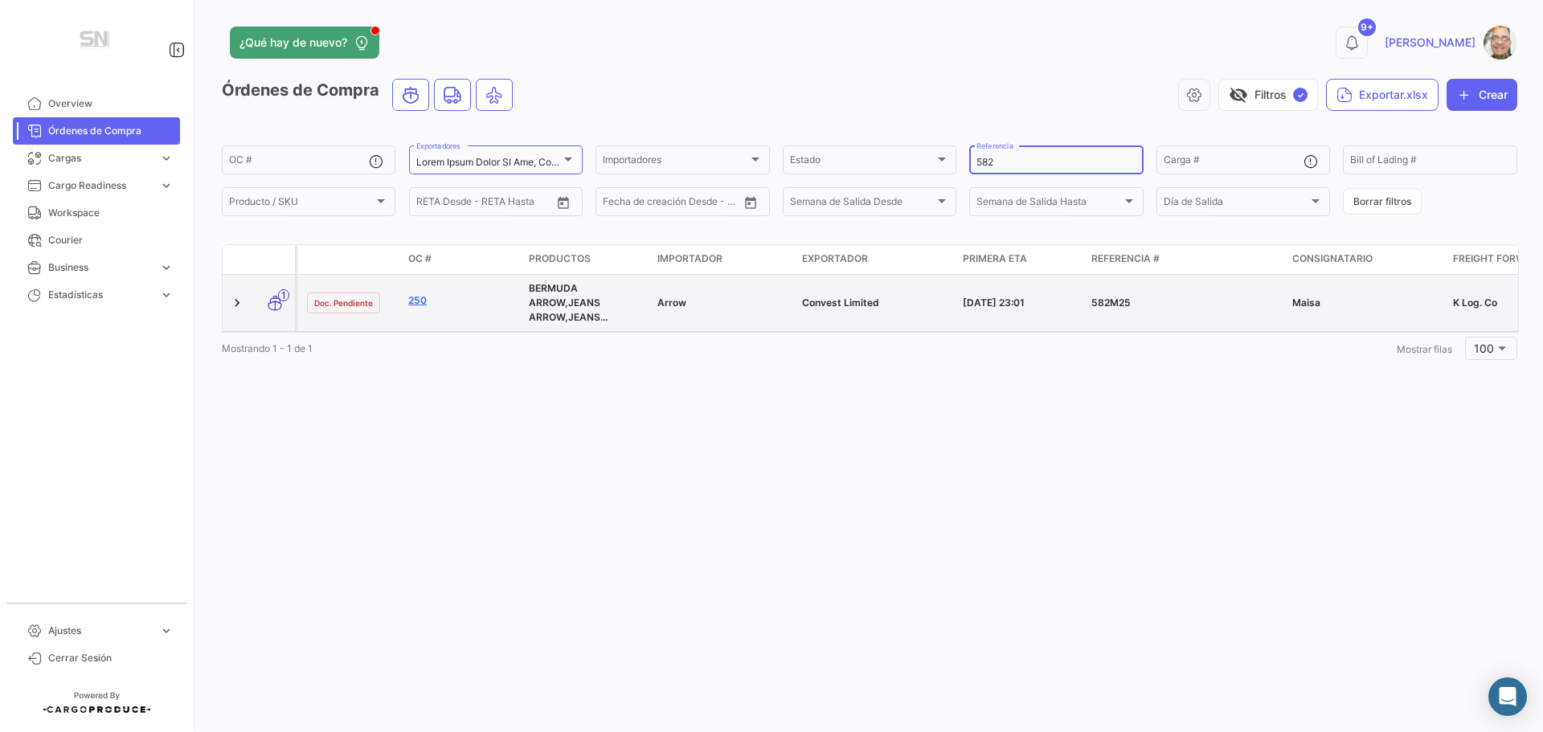
type input "582"
click at [418, 305] on link "250" at bounding box center [462, 300] width 108 height 14
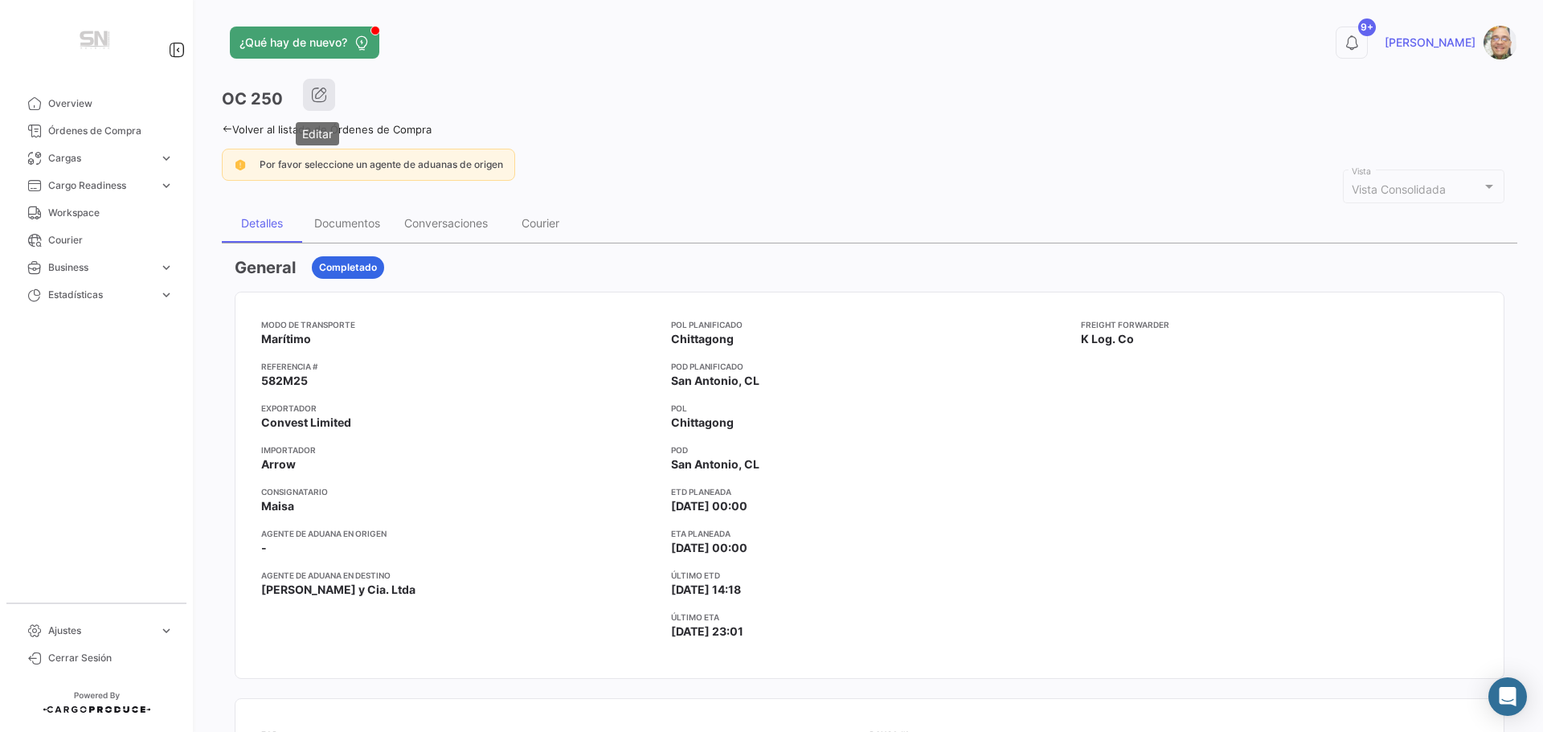
click at [321, 92] on icon "button" at bounding box center [319, 95] width 16 height 16
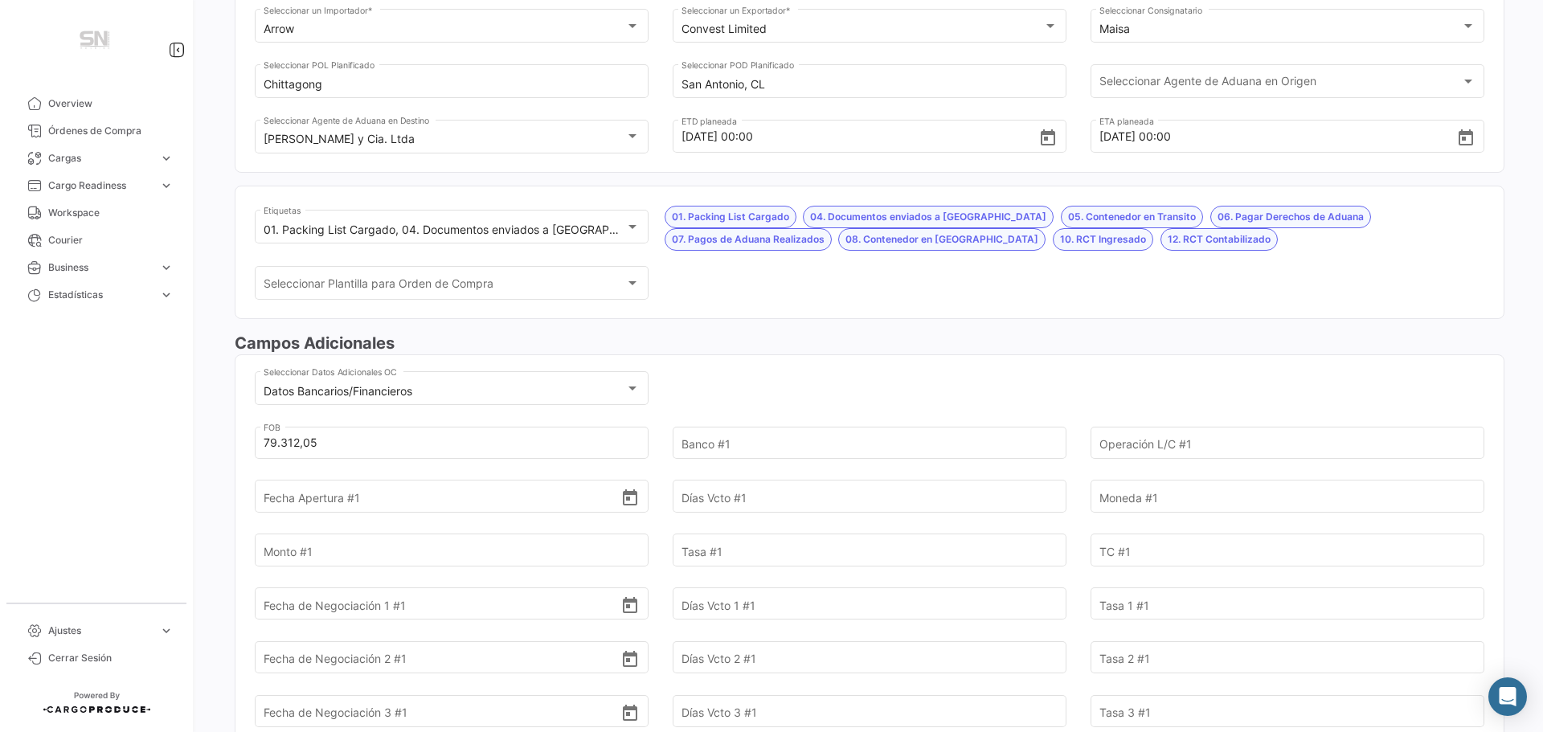
scroll to position [241, 0]
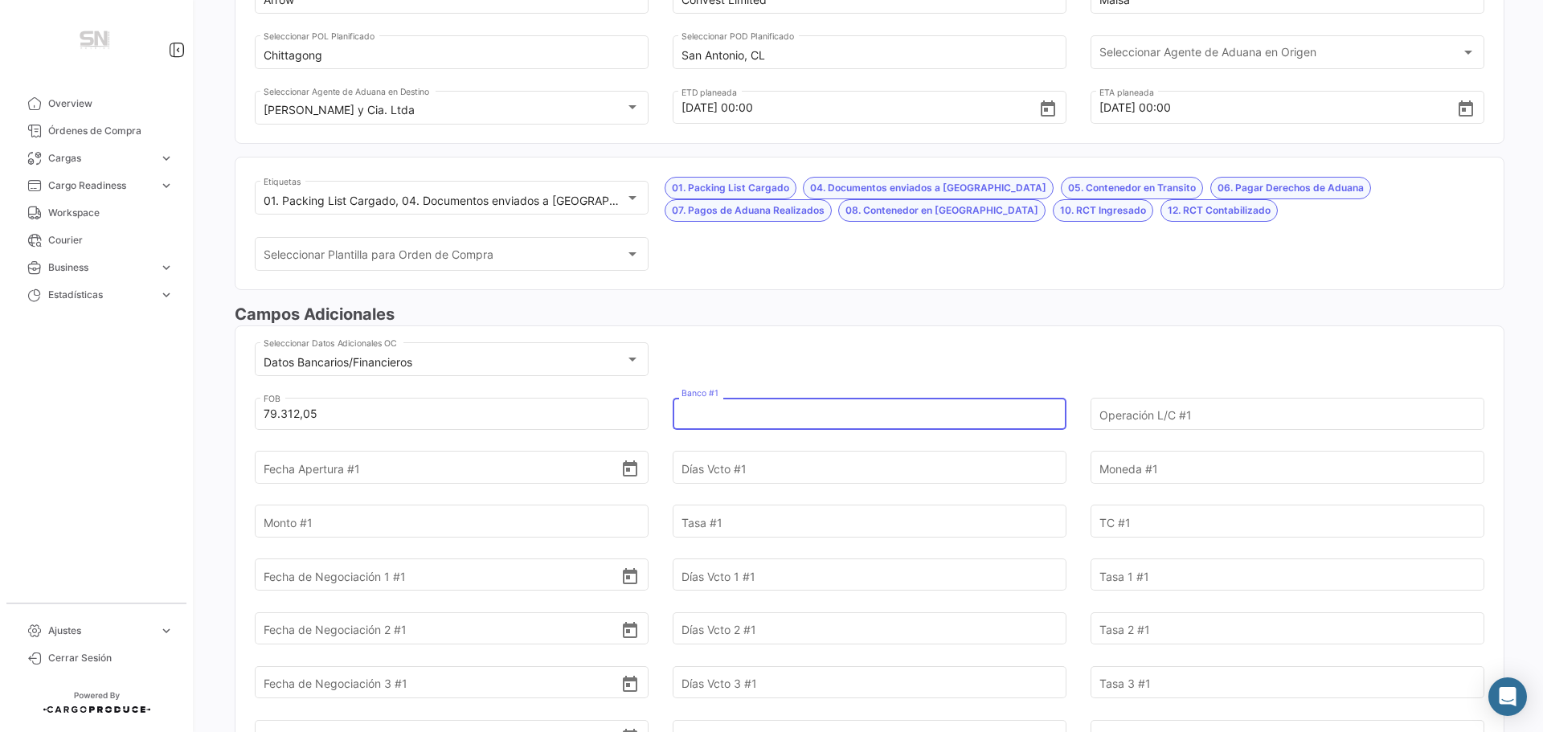
click at [706, 413] on input "Banco #1" at bounding box center [860, 414] width 358 height 56
type input "Itaú"
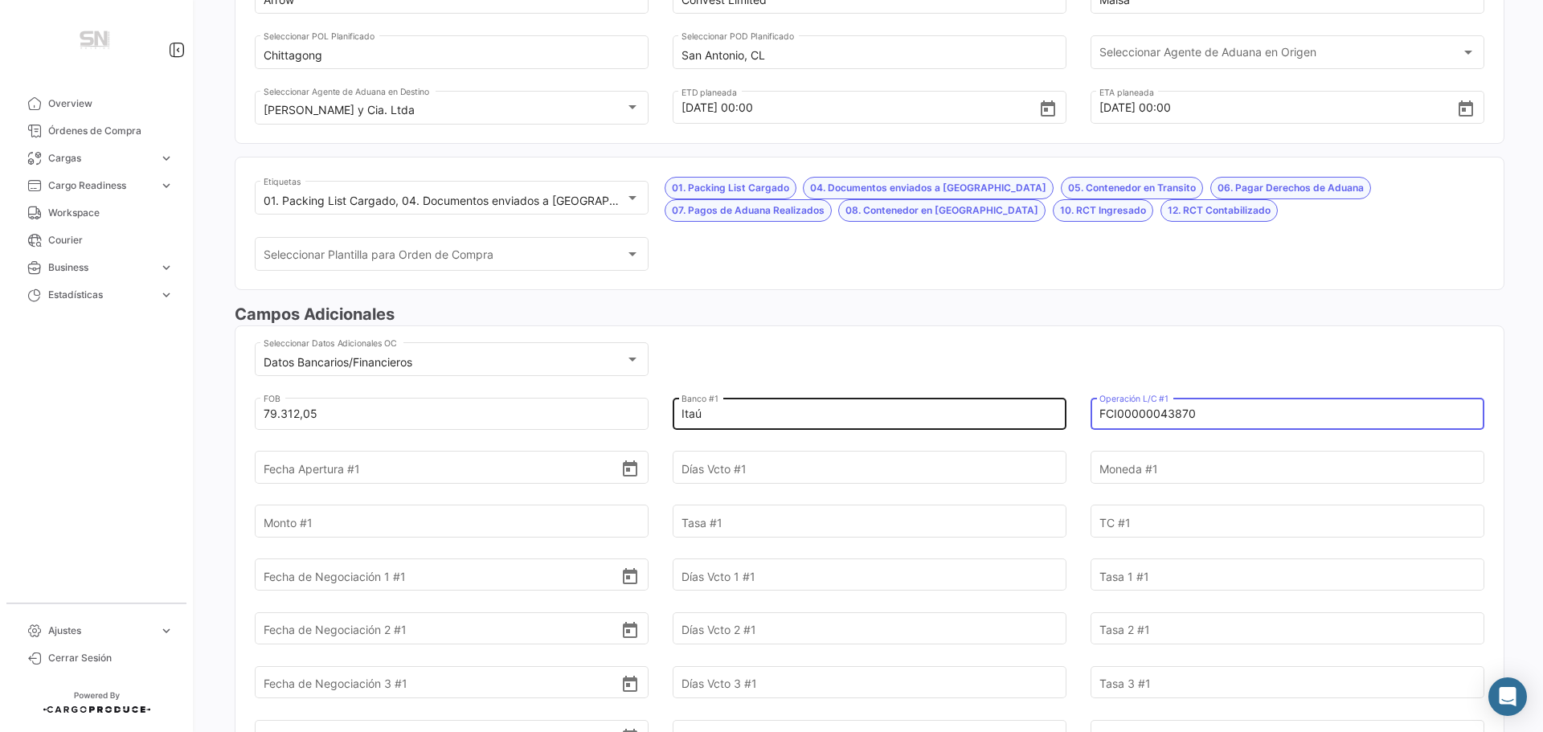
type input "FCI00000043870"
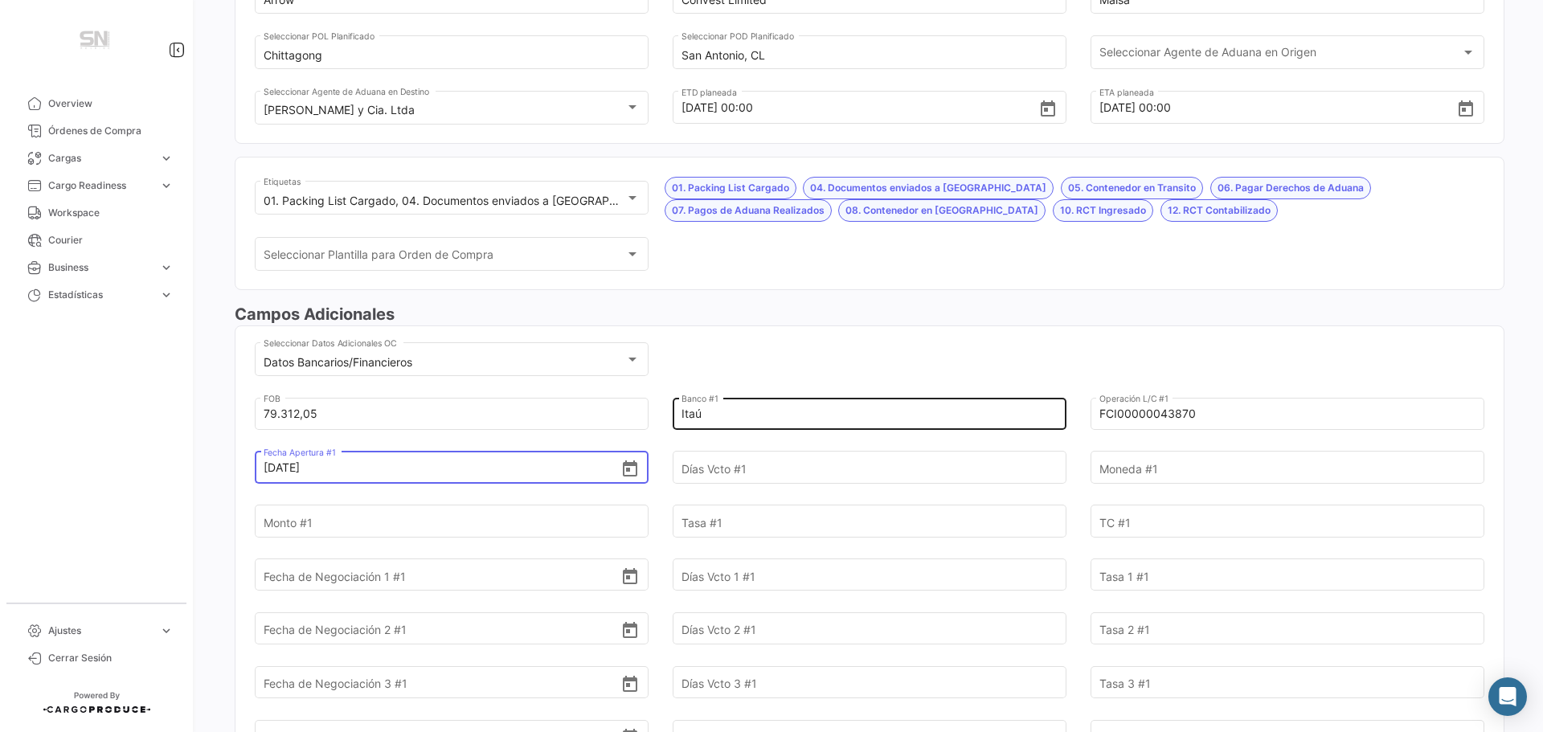
type input "[DATE]"
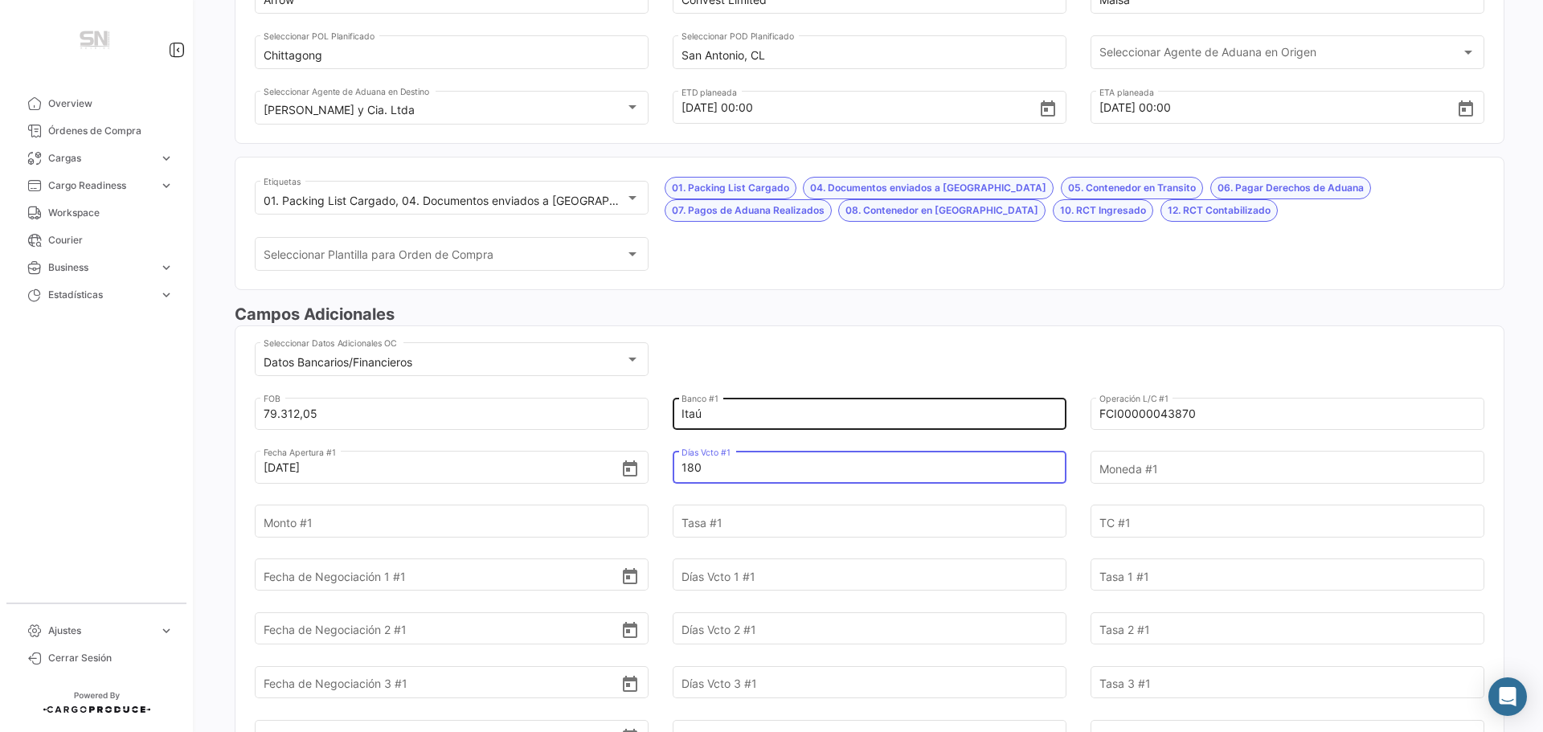
type input "180"
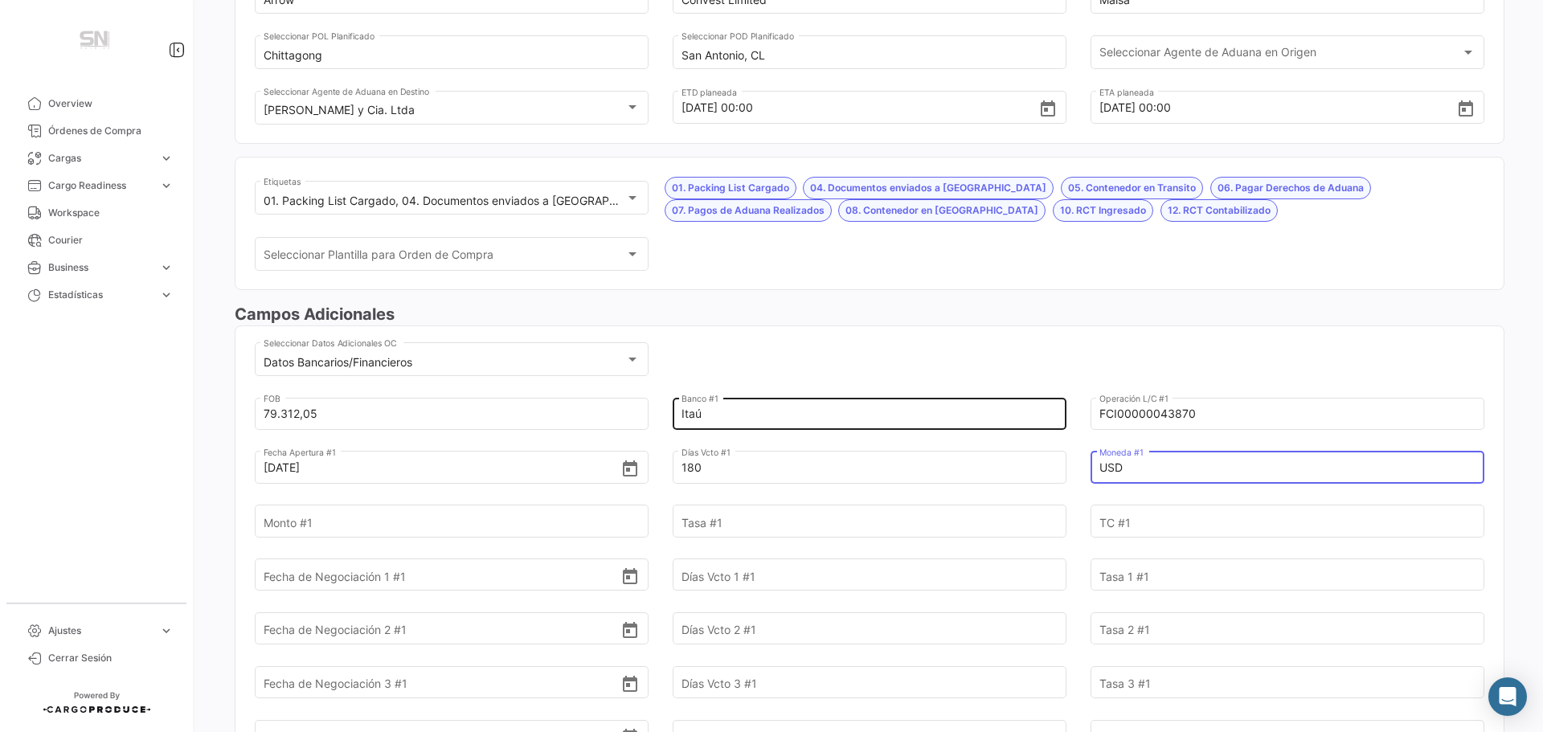
type input "USD"
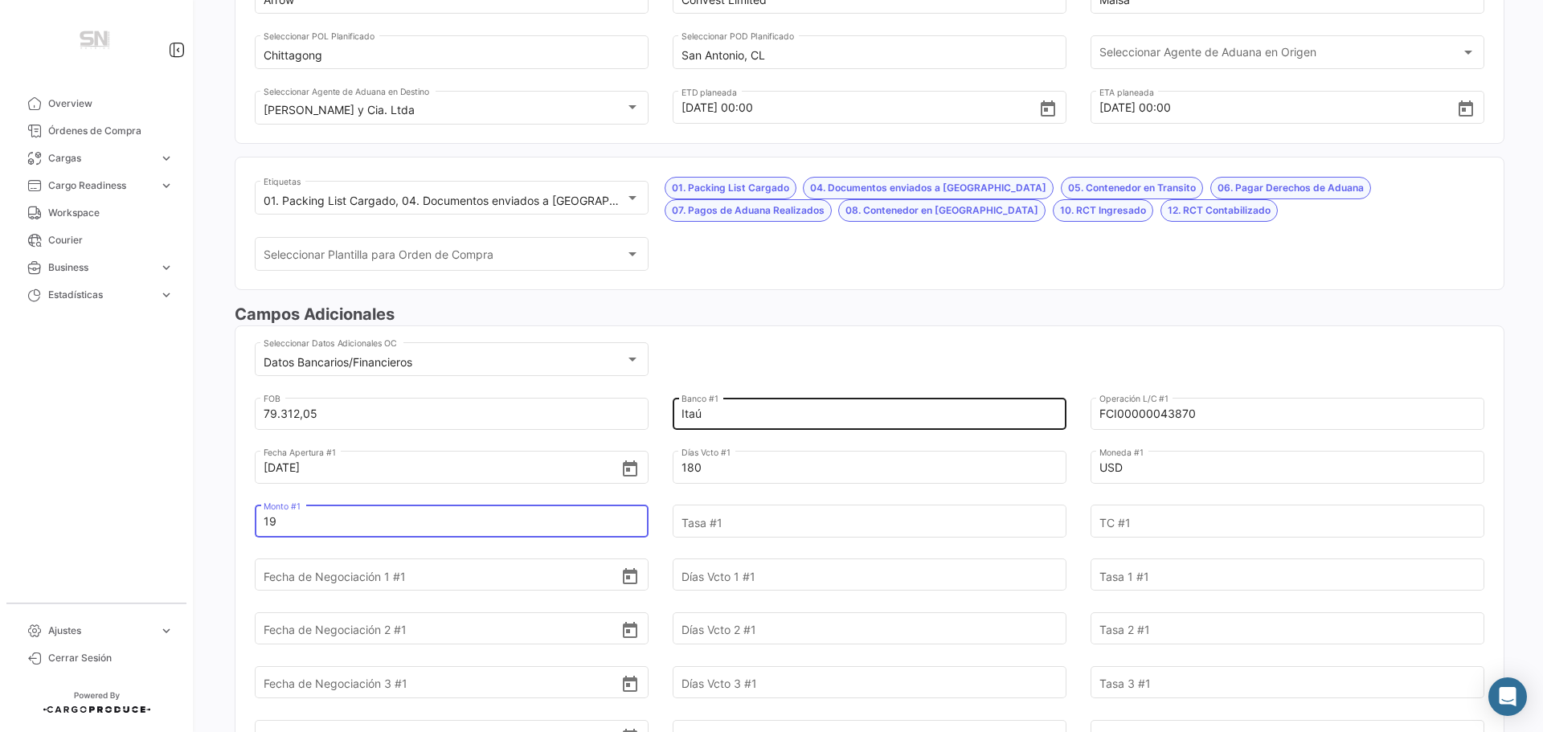
type input "1"
type input "23.793,62"
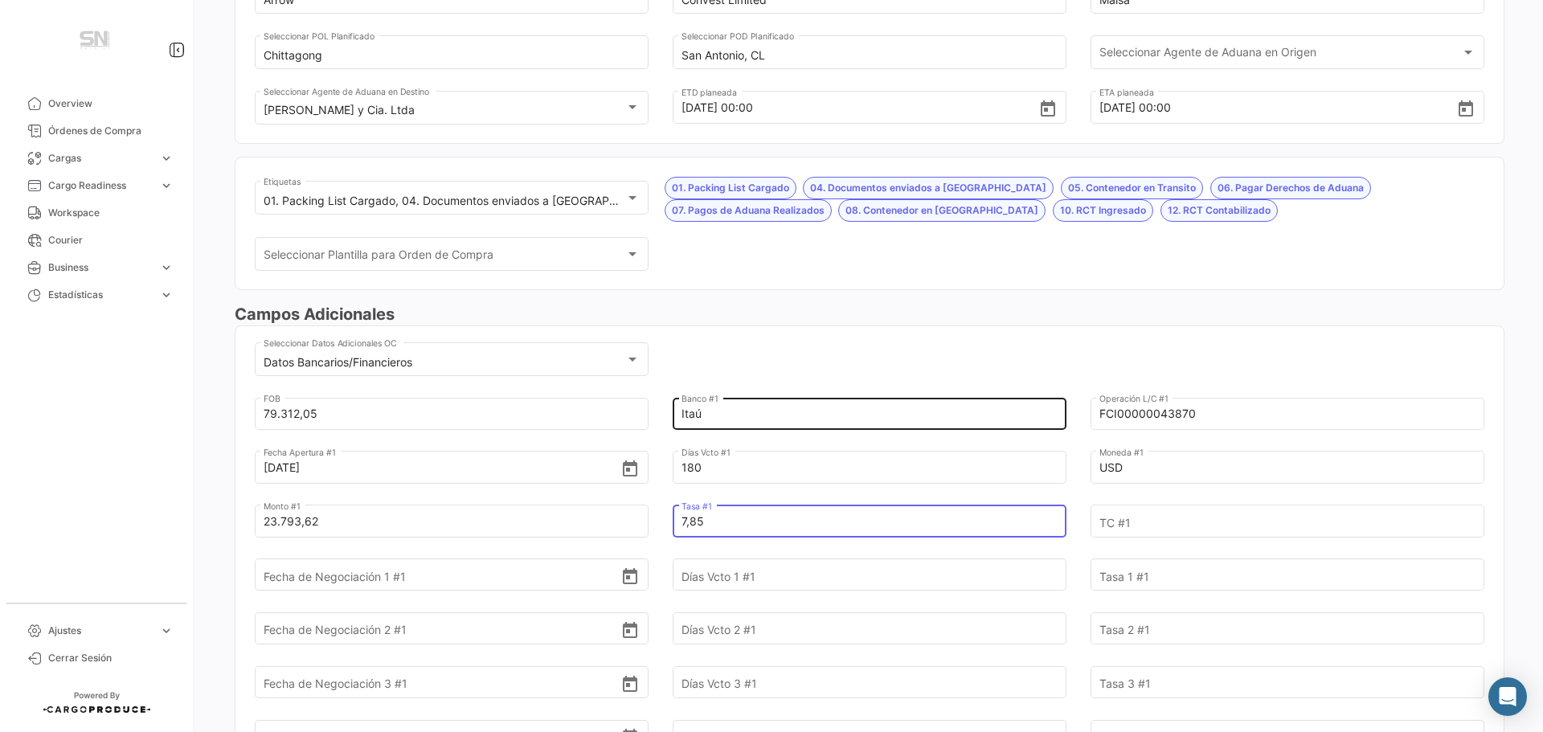
type input "7,85"
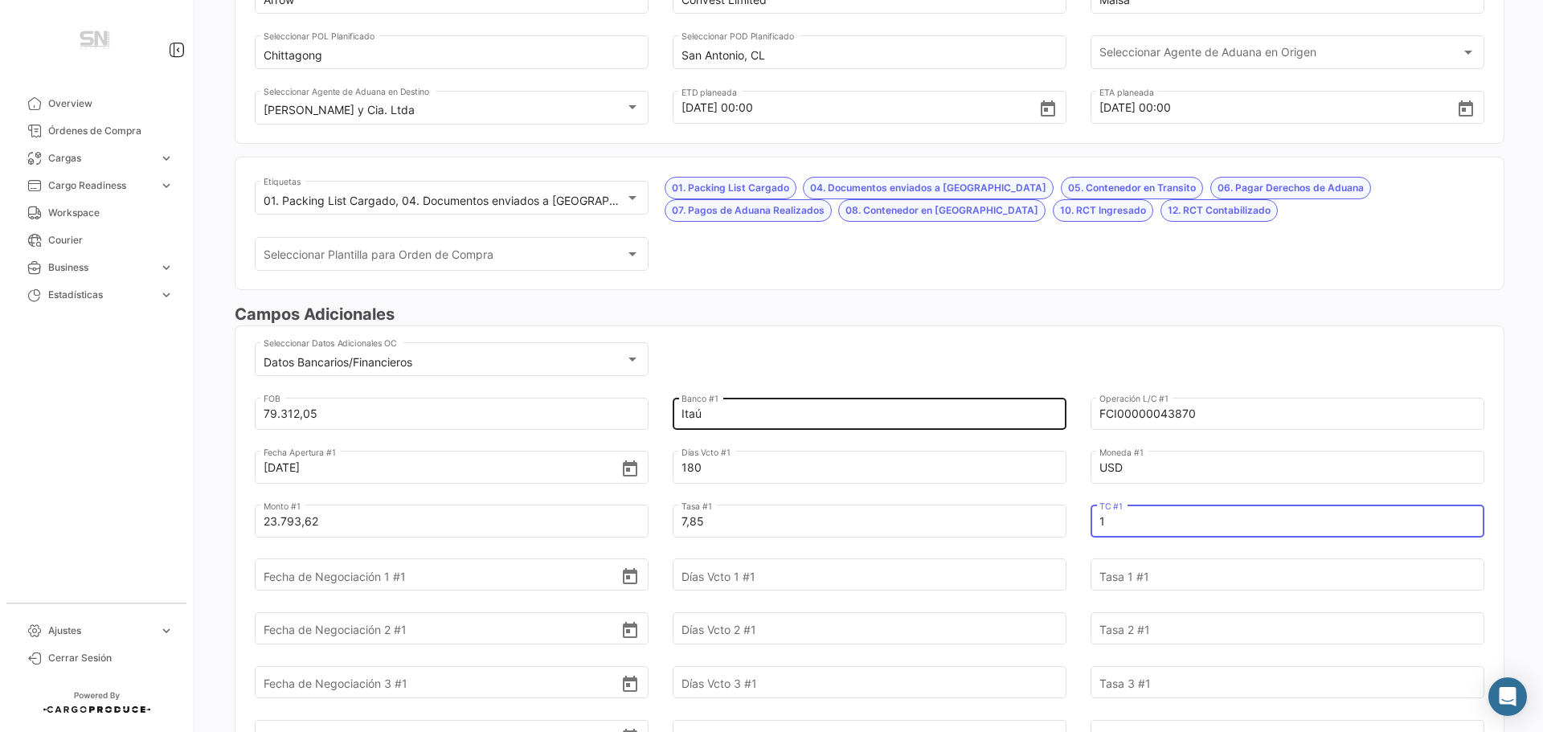
type input "1"
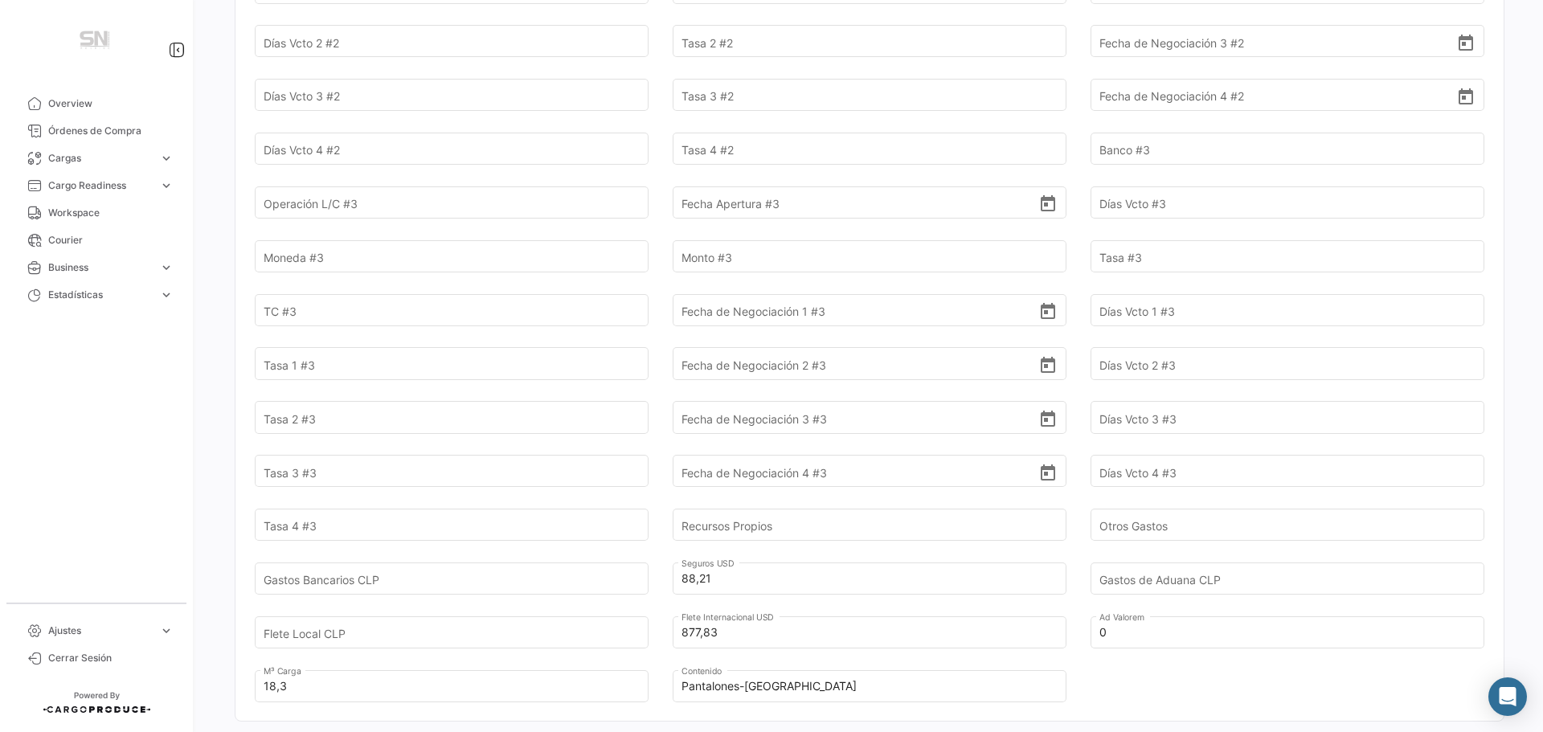
scroll to position [1205, 0]
click at [1128, 580] on input "Gastos de Aduana CLP" at bounding box center [1278, 578] width 358 height 56
click at [1151, 580] on input "Gastos de Aduana CLP" at bounding box center [1278, 578] width 358 height 56
type input "170.147,00"
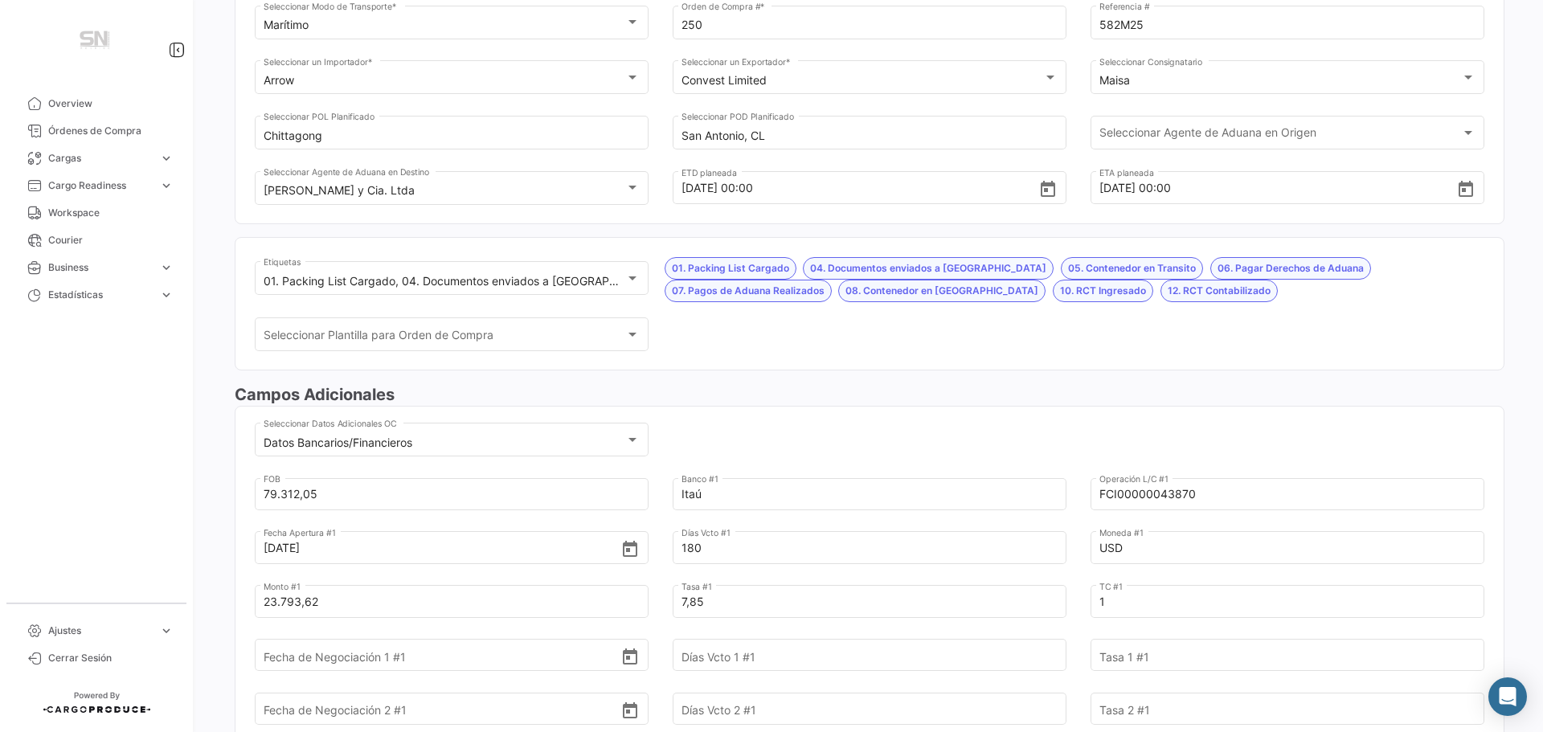
scroll to position [0, 0]
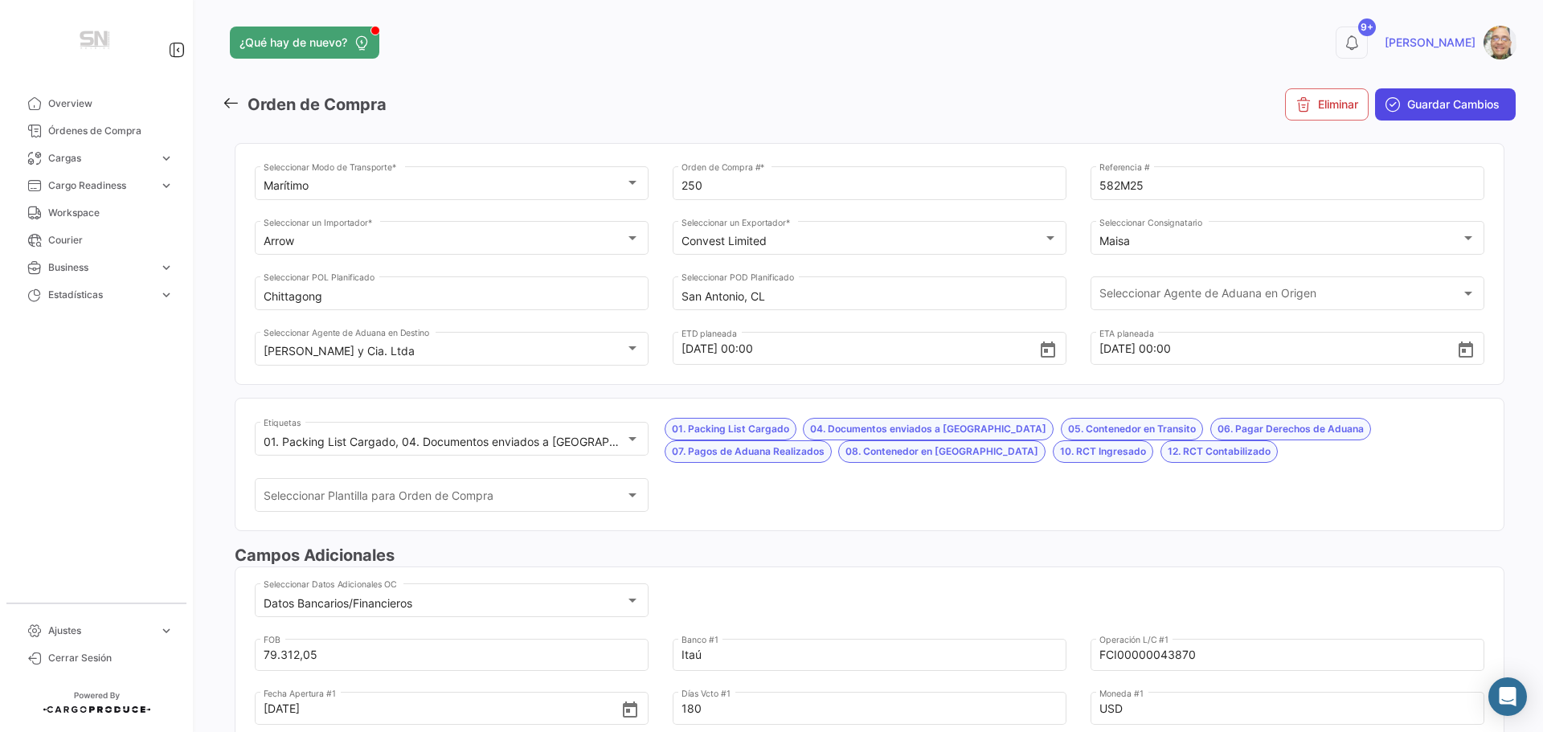
click at [1429, 106] on span "Guardar Cambios" at bounding box center [1453, 104] width 92 height 16
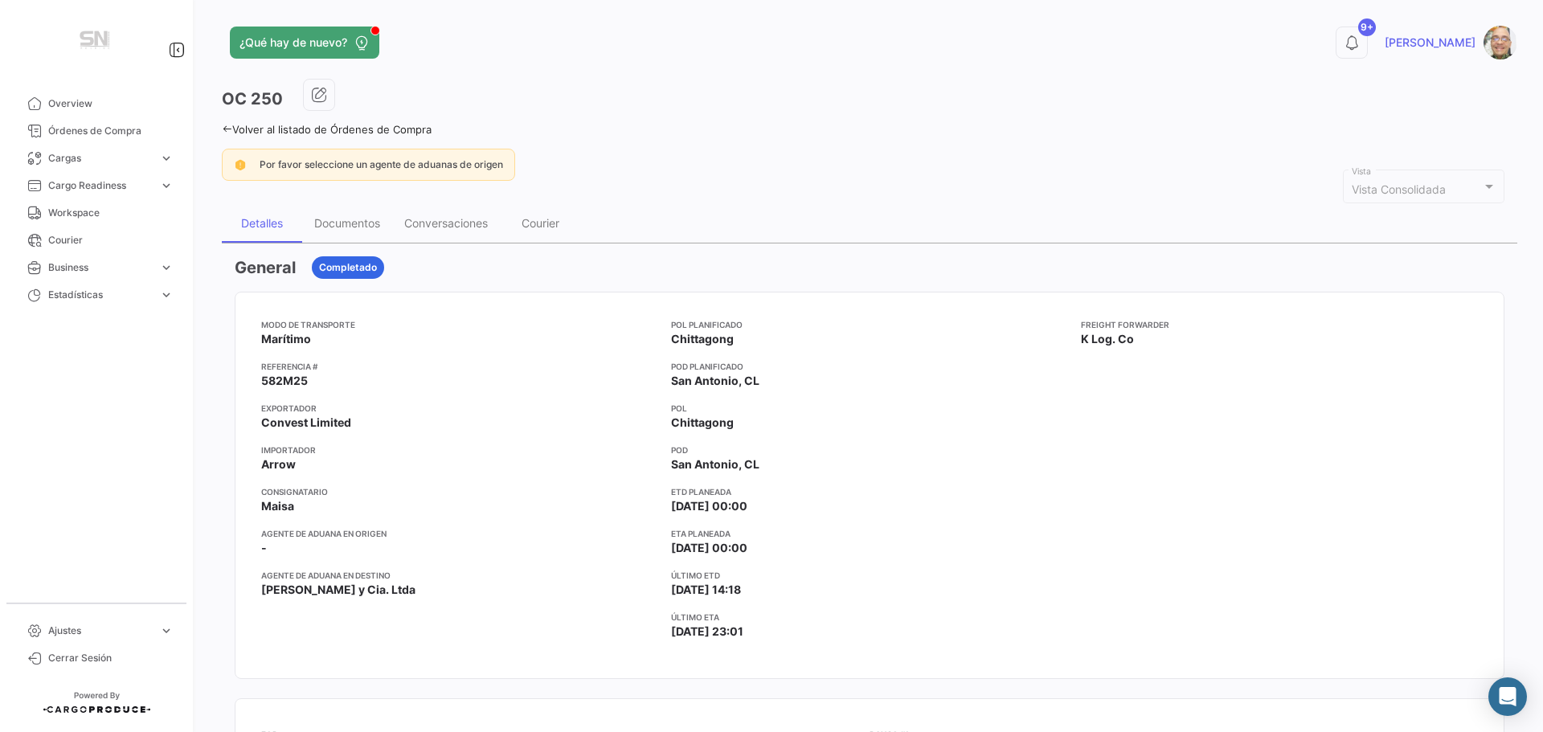
click at [227, 123] on link "Volver al listado de Órdenes de Compra" at bounding box center [327, 129] width 210 height 13
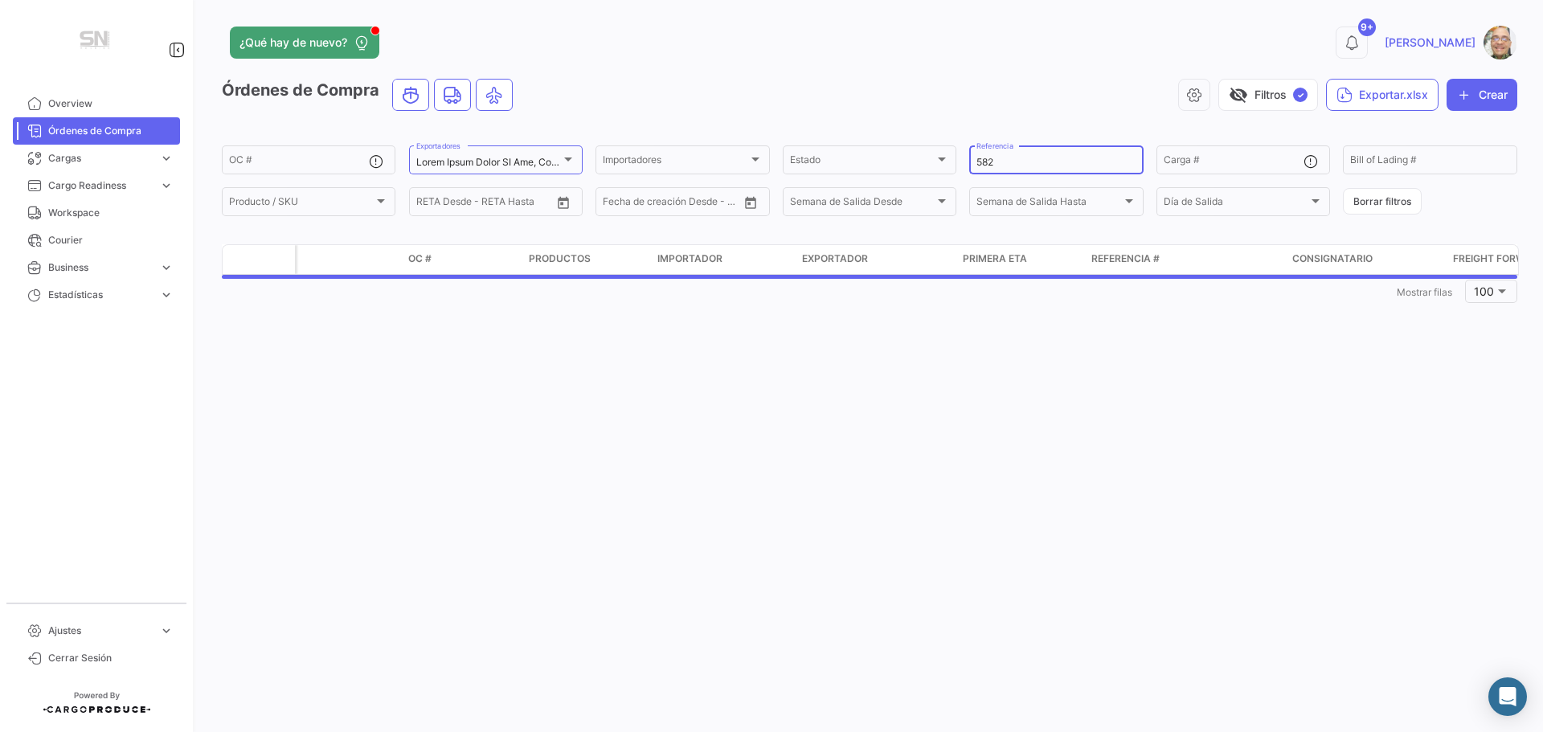
click at [1028, 161] on input "582" at bounding box center [1055, 162] width 159 height 11
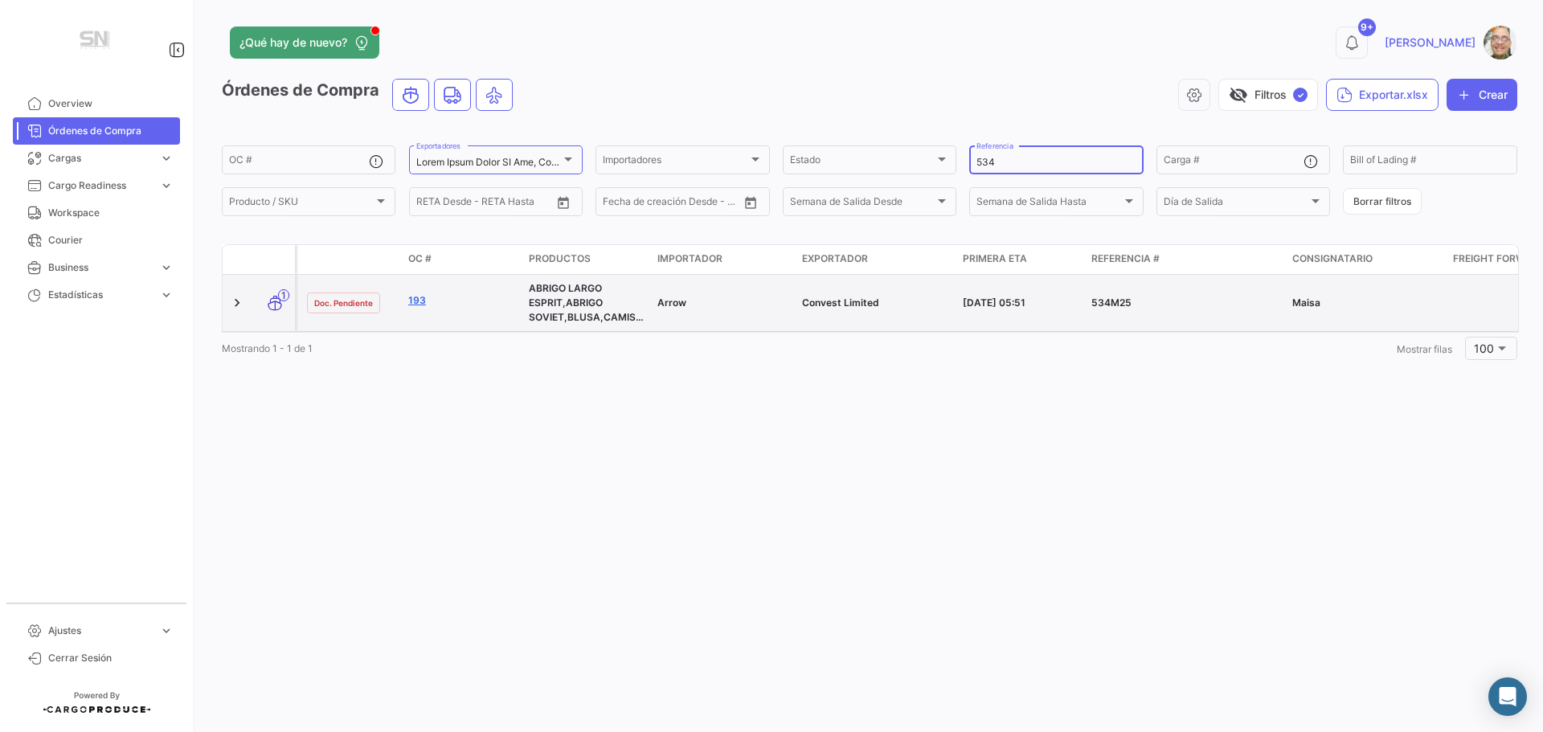
type input "534"
click at [419, 300] on link "193" at bounding box center [462, 300] width 108 height 14
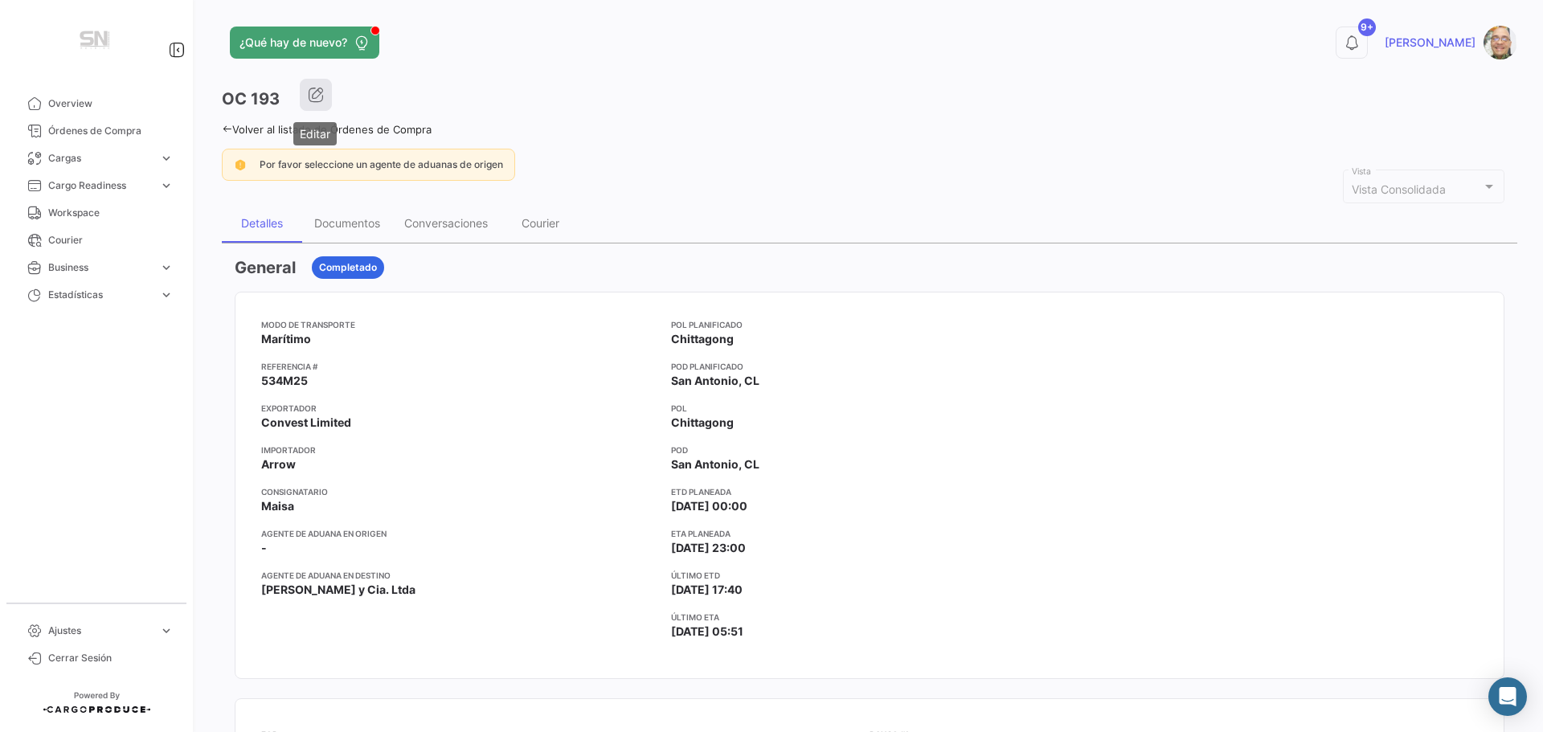
click at [314, 103] on button "button" at bounding box center [316, 95] width 32 height 32
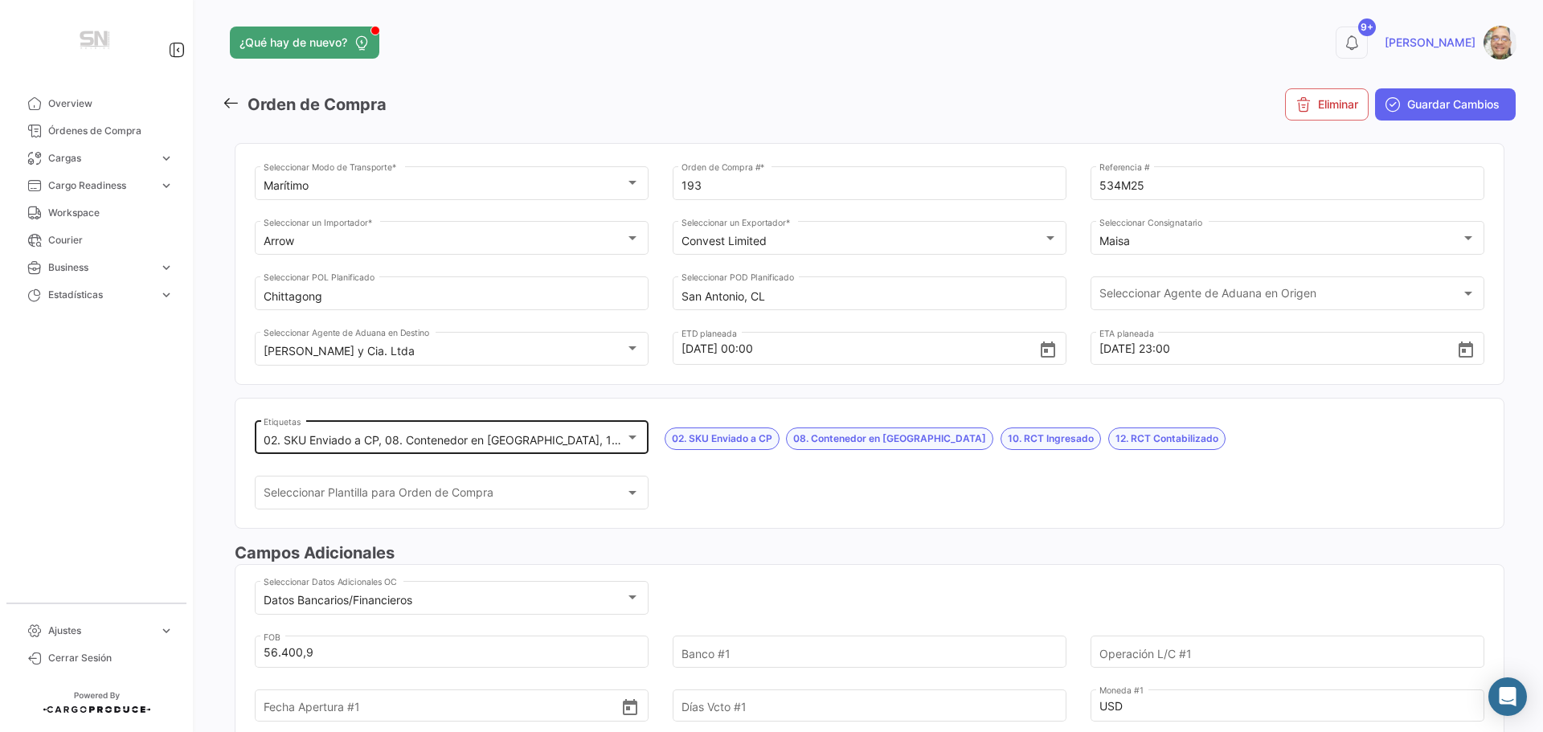
click at [628, 437] on div at bounding box center [632, 438] width 8 height 4
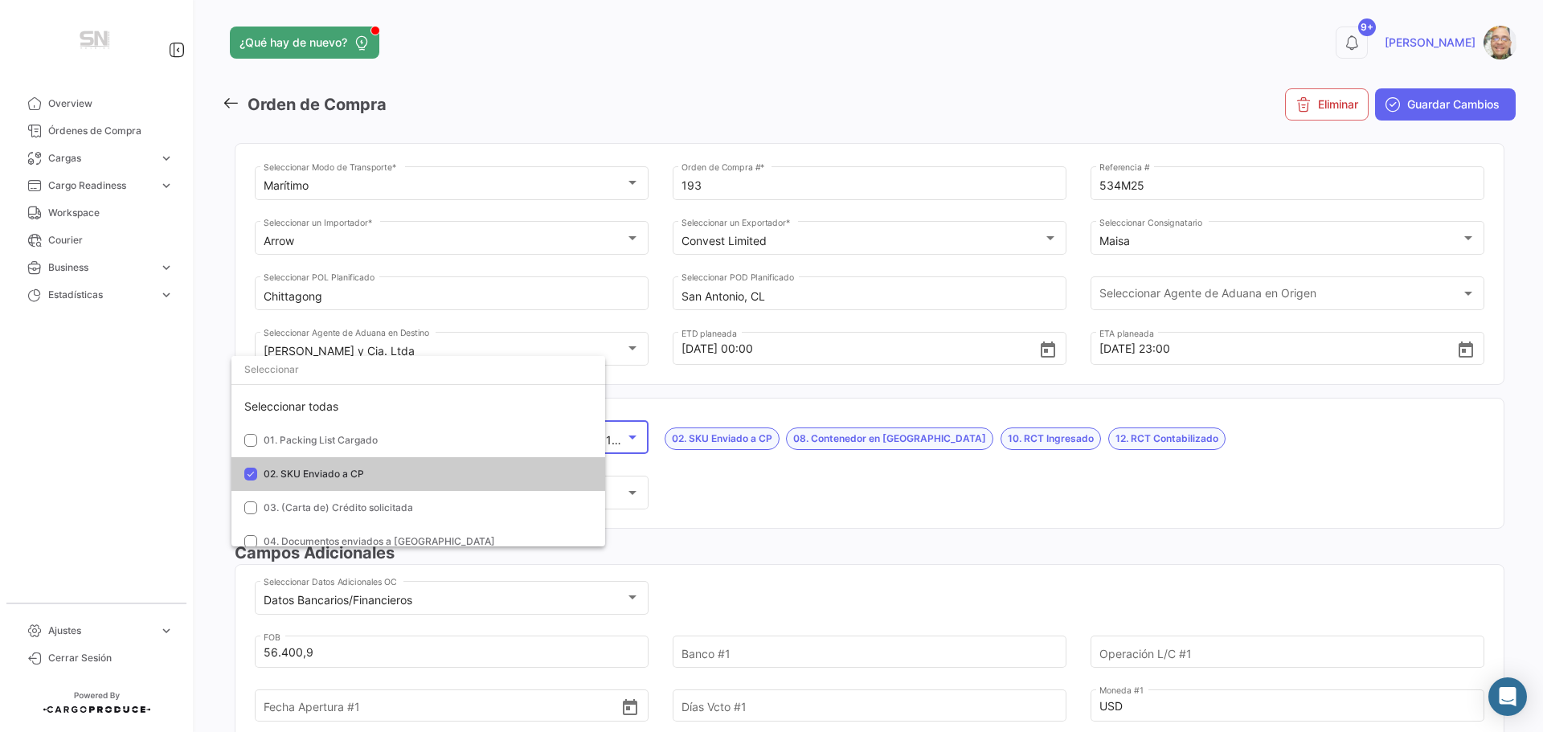
scroll to position [31, 0]
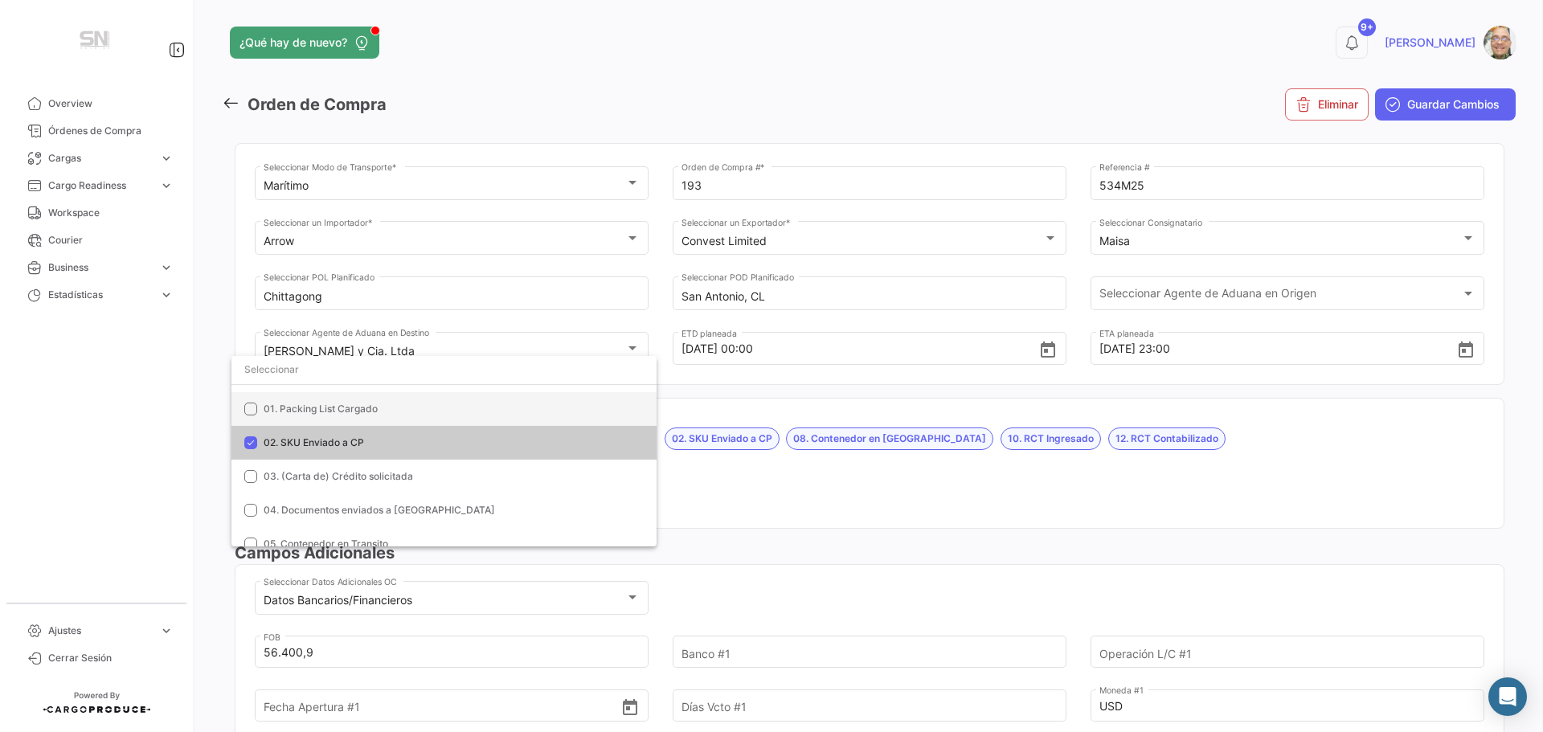
click at [252, 412] on mat-pseudo-checkbox at bounding box center [250, 409] width 13 height 13
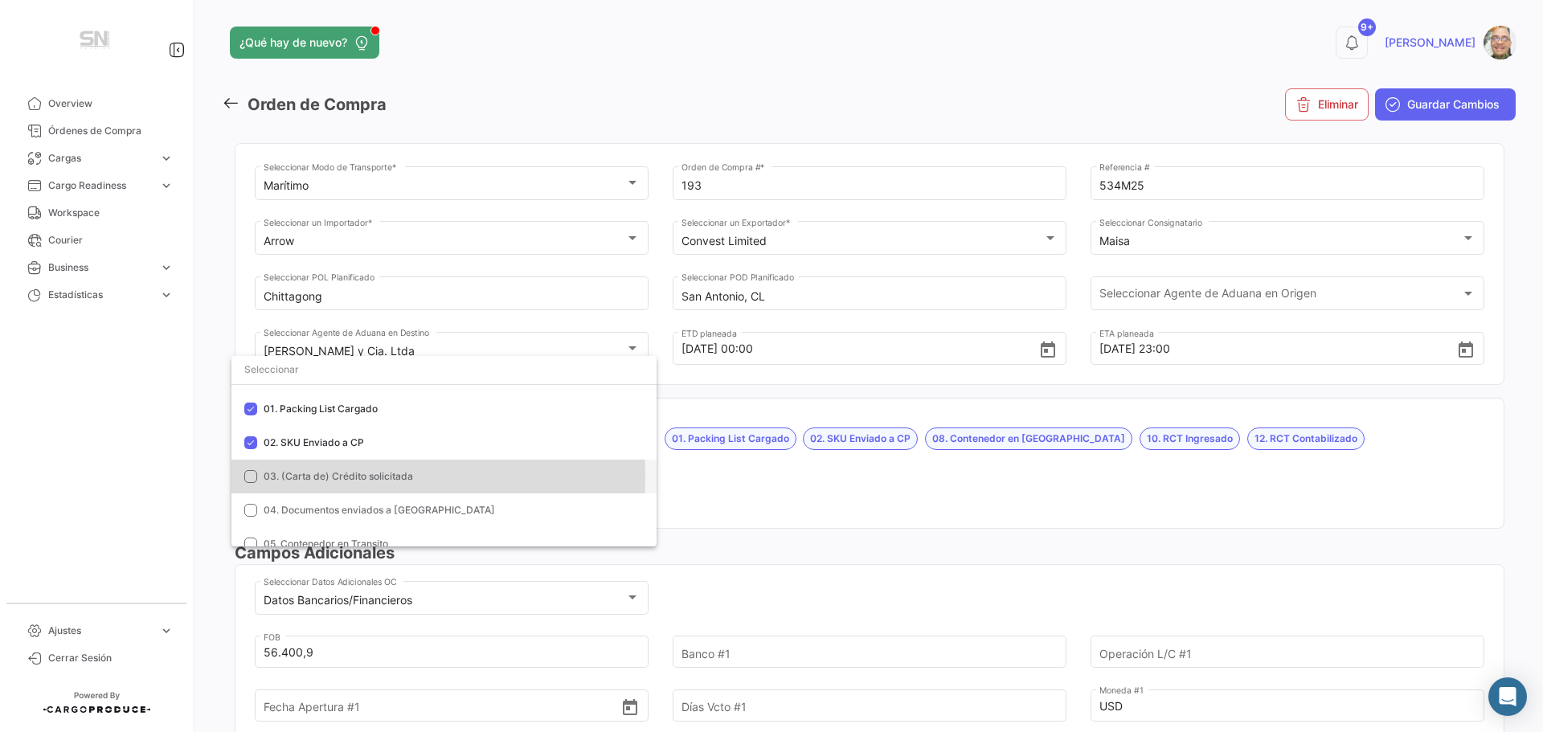
click at [248, 477] on mat-pseudo-checkbox at bounding box center [250, 476] width 13 height 13
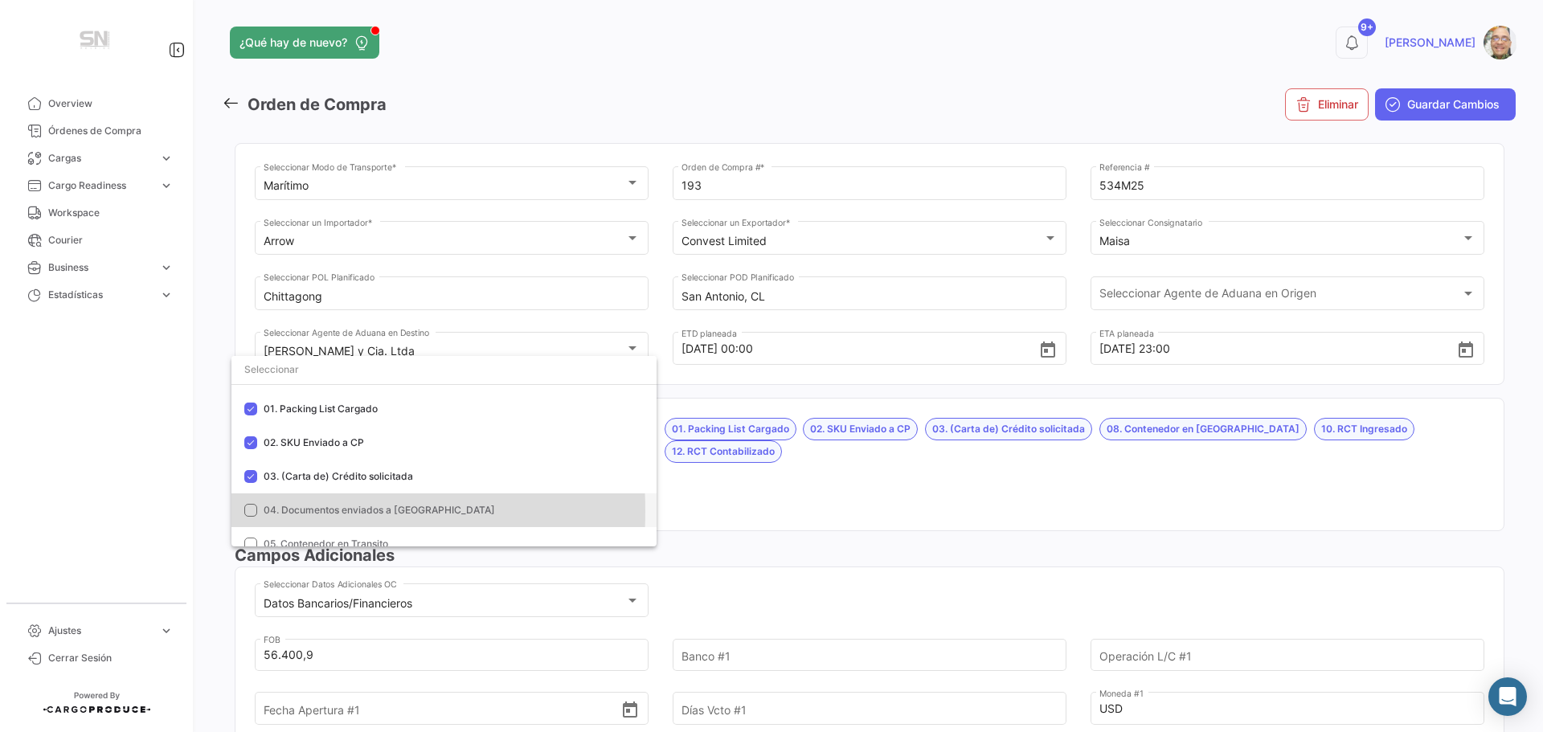
click at [253, 511] on mat-pseudo-checkbox at bounding box center [250, 510] width 13 height 13
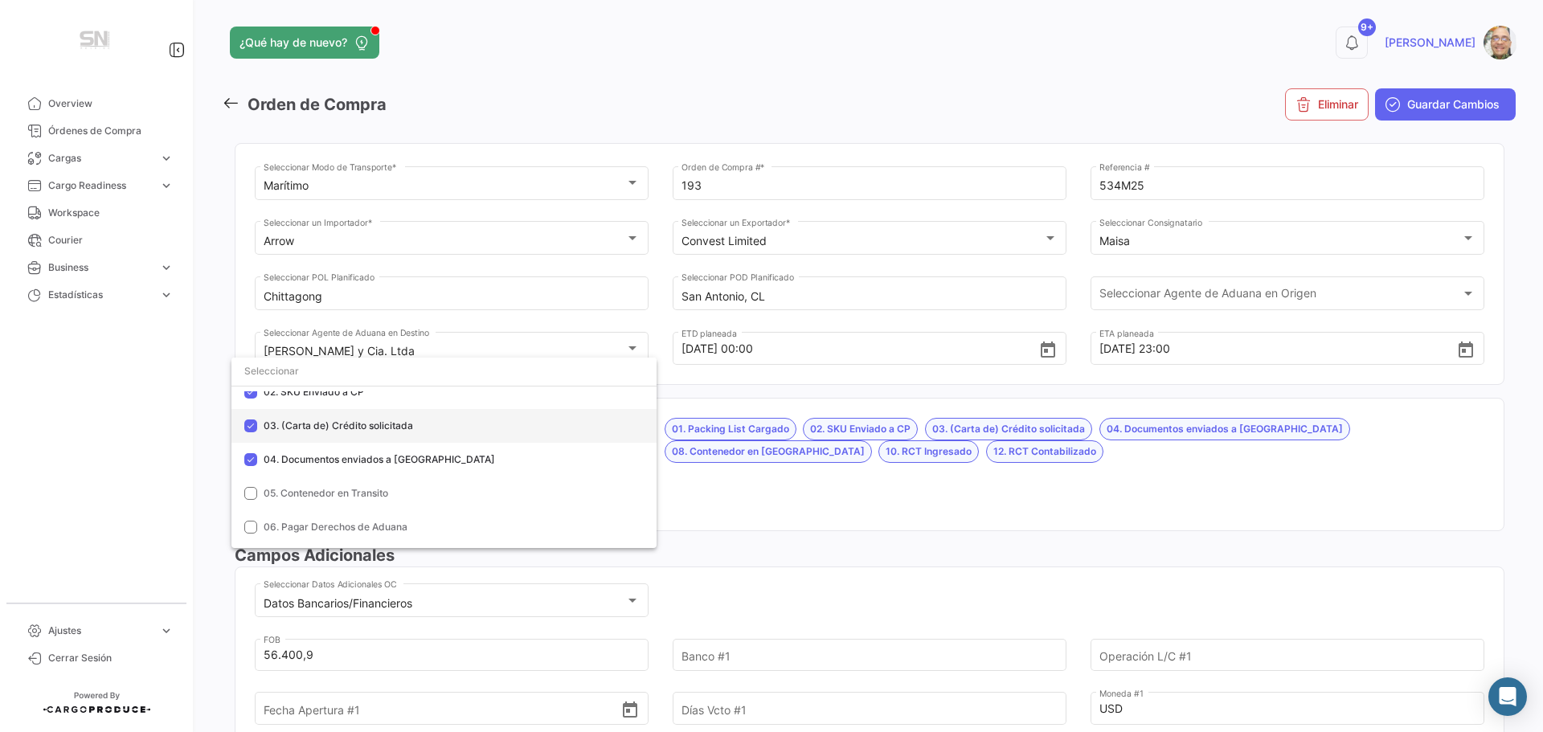
scroll to position [112, 0]
click at [252, 467] on mat-pseudo-checkbox at bounding box center [250, 465] width 13 height 13
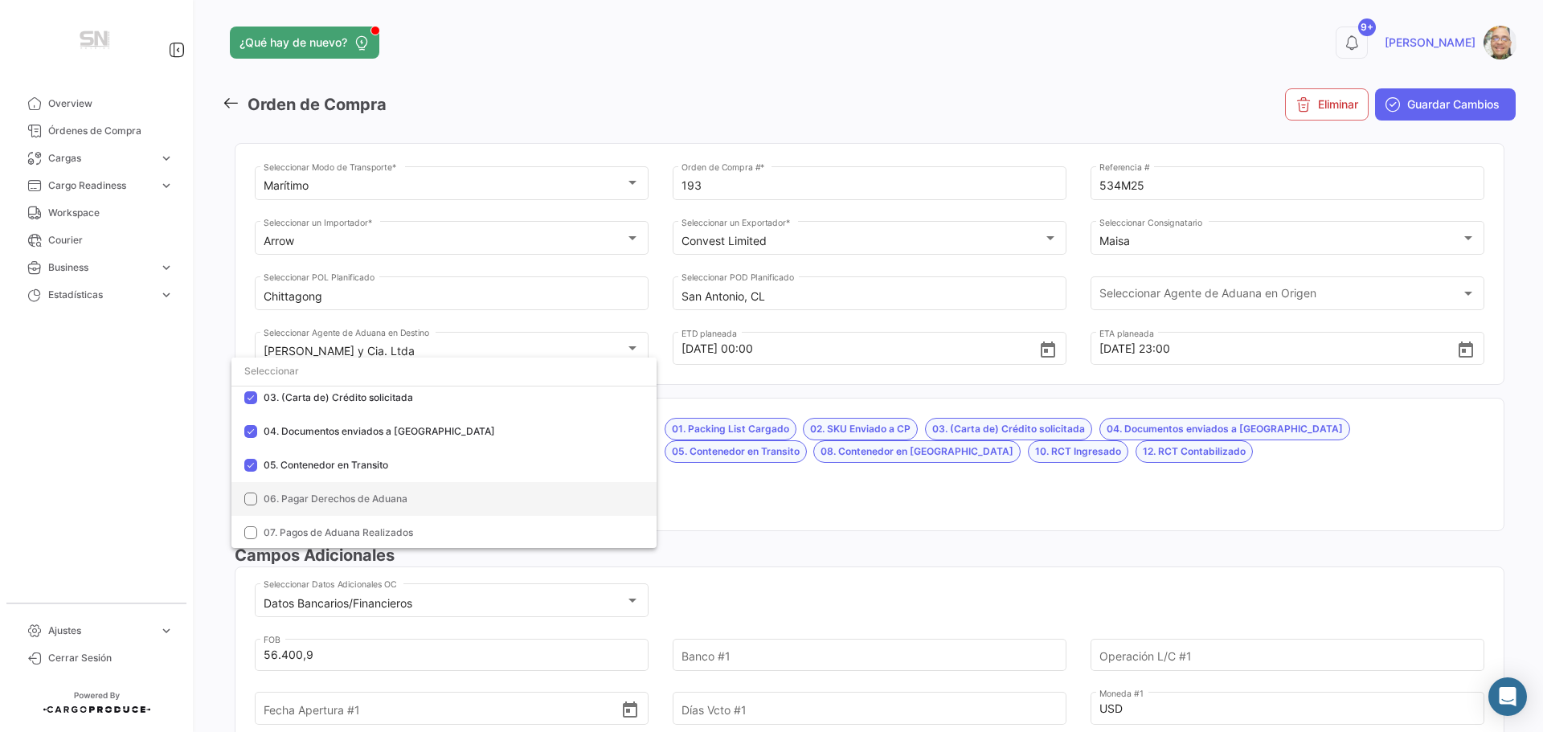
click at [260, 505] on mat-option "06. Pagar Derechos de Aduana" at bounding box center [443, 499] width 425 height 34
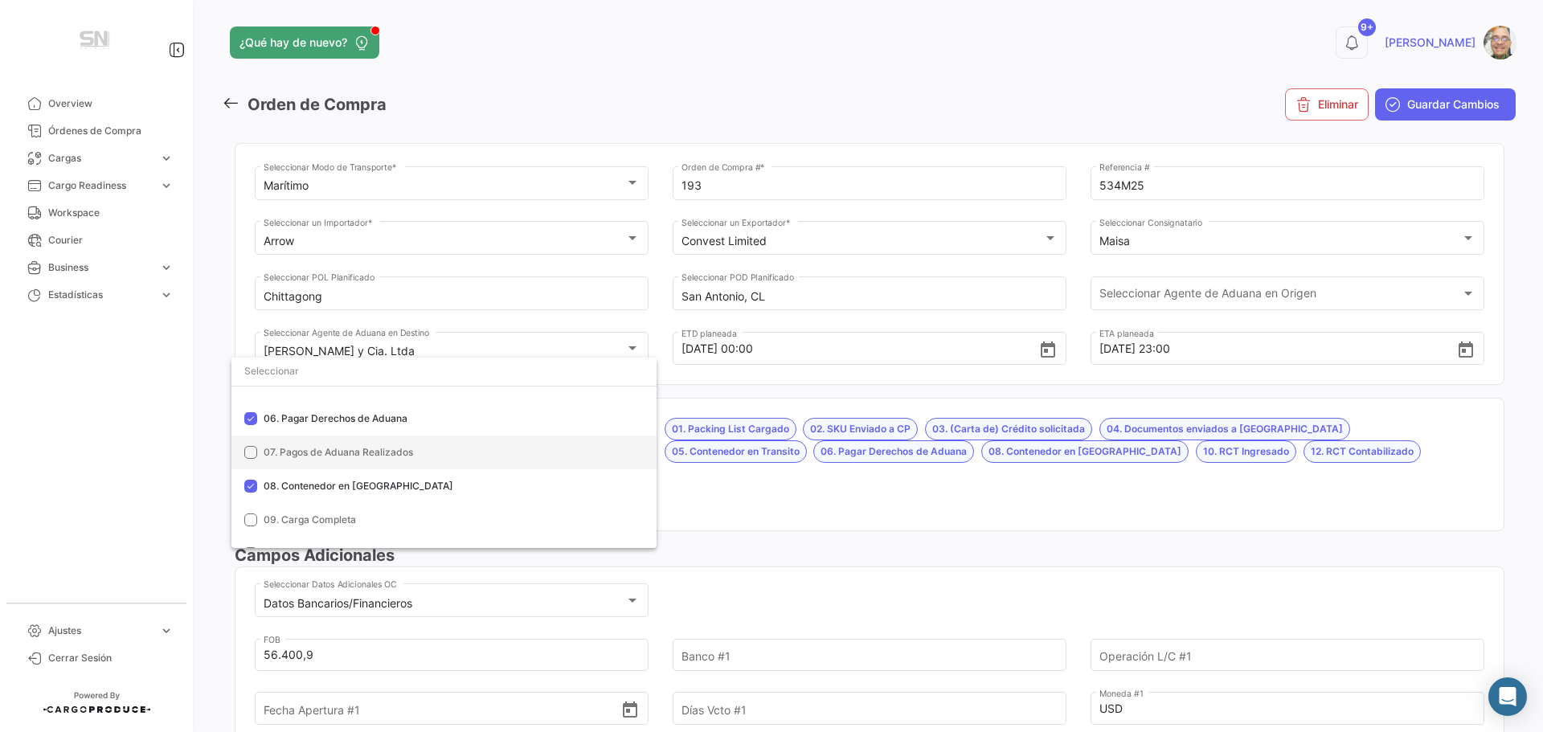
click at [251, 457] on mat-pseudo-checkbox at bounding box center [250, 452] width 13 height 13
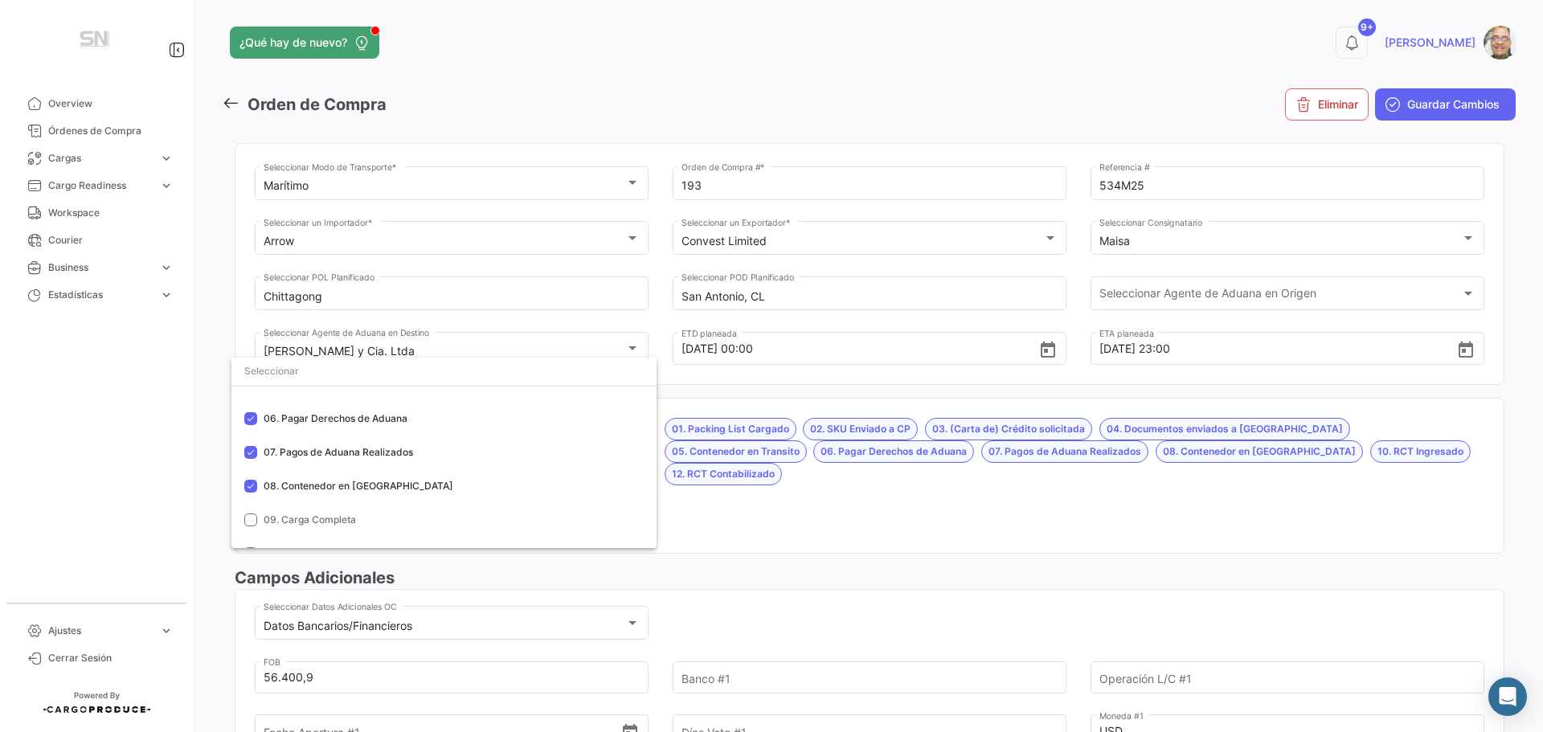
click at [746, 494] on div at bounding box center [771, 366] width 1543 height 732
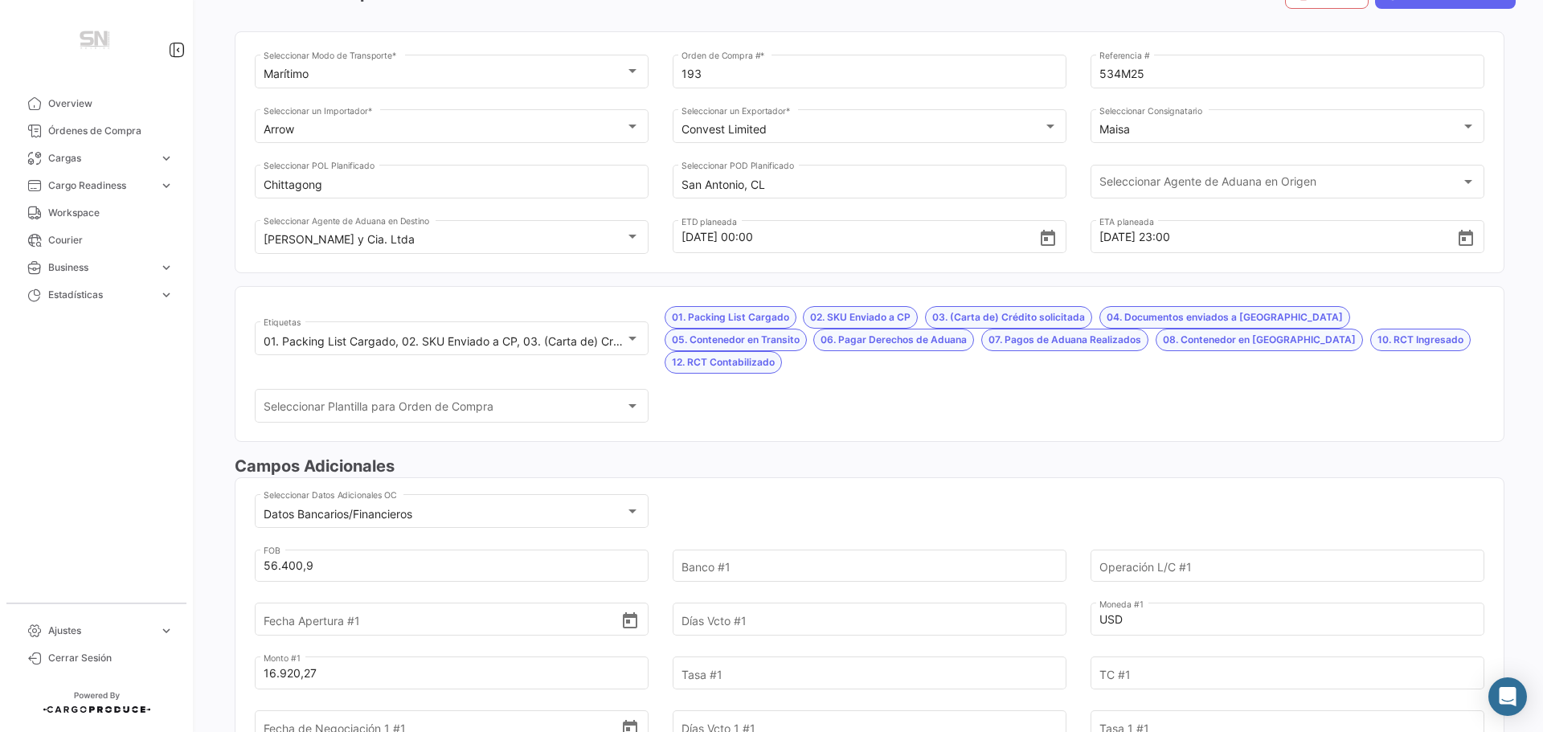
scroll to position [161, 0]
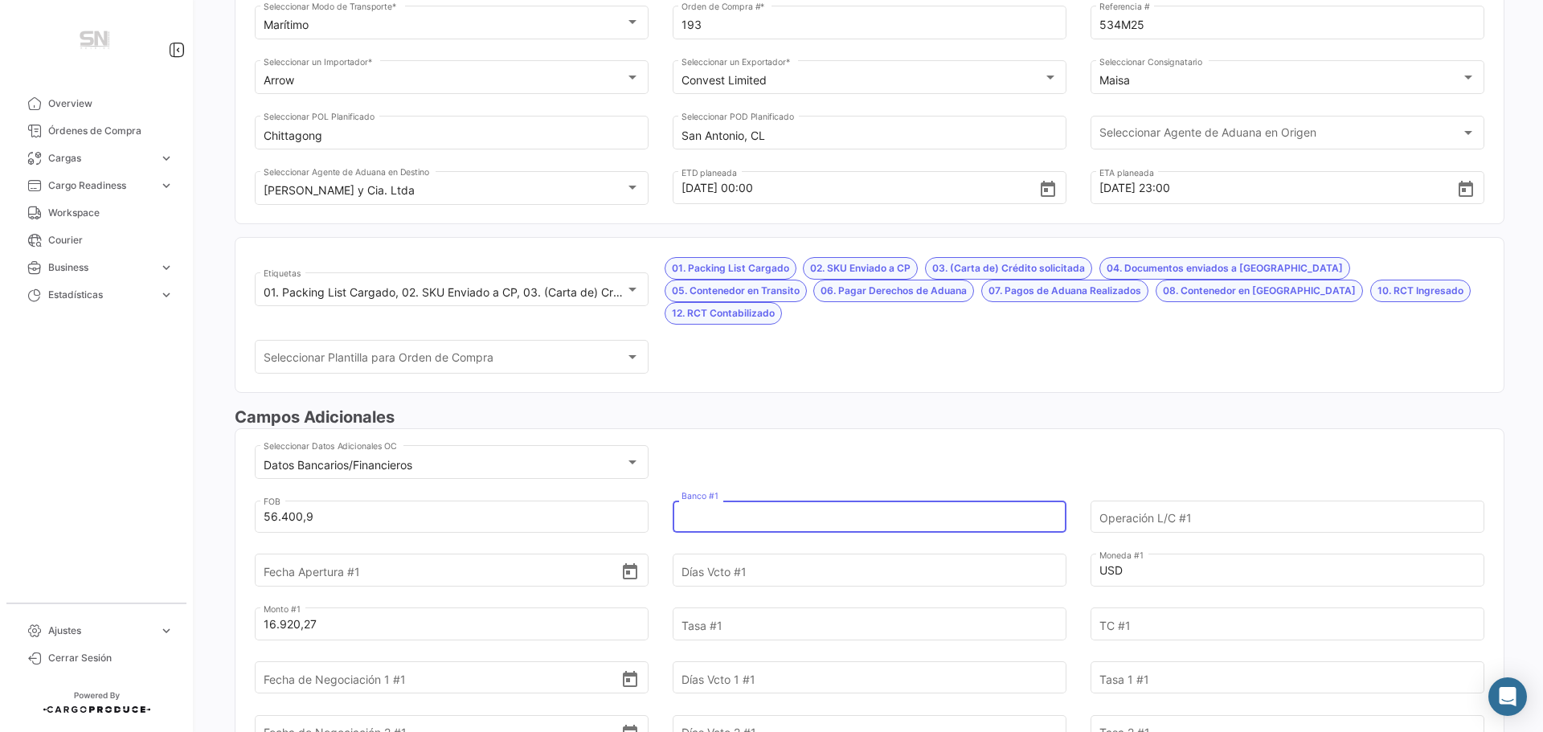
click at [746, 494] on input "Banco #1" at bounding box center [860, 517] width 358 height 56
type input "Itaú"
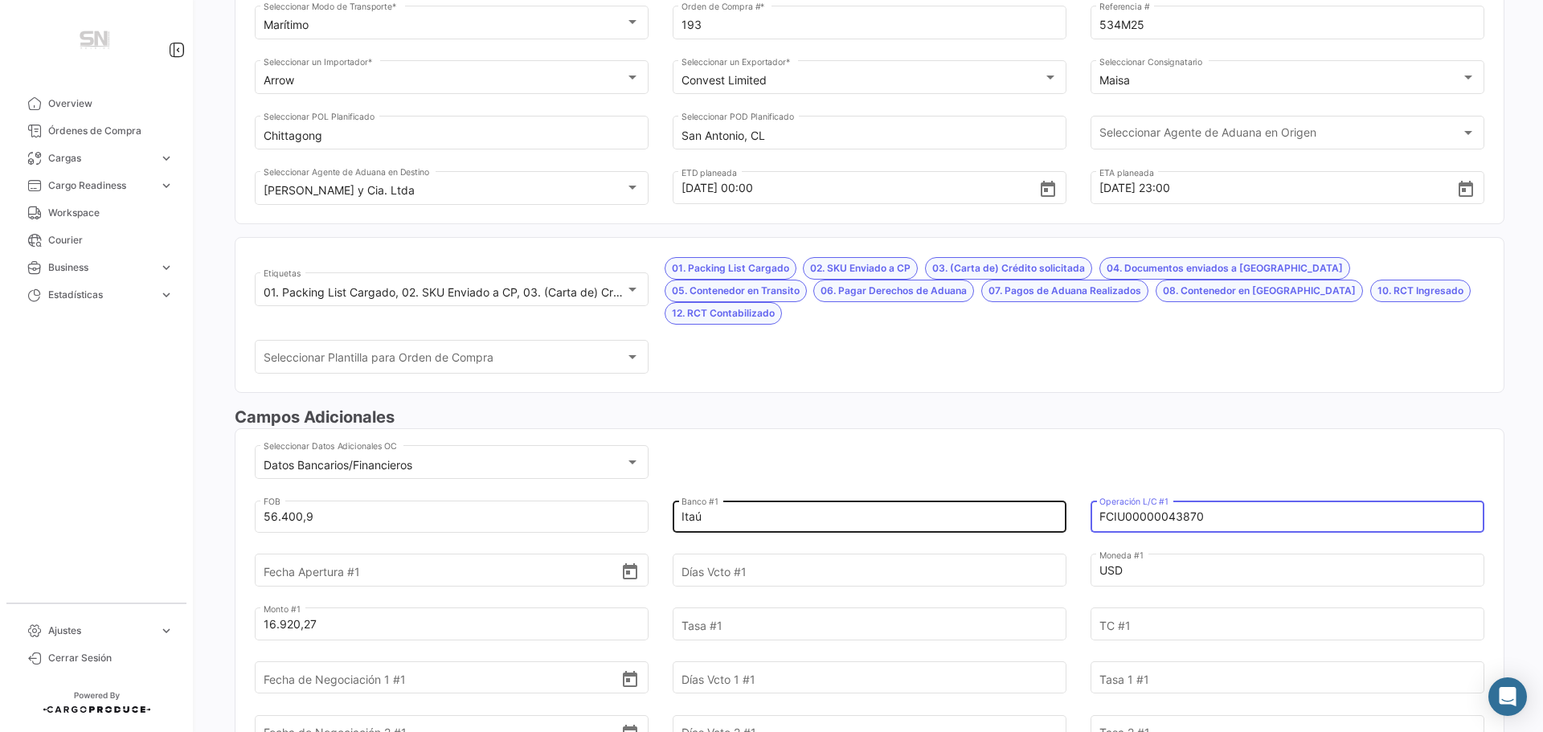
type input "FCIU00000043870"
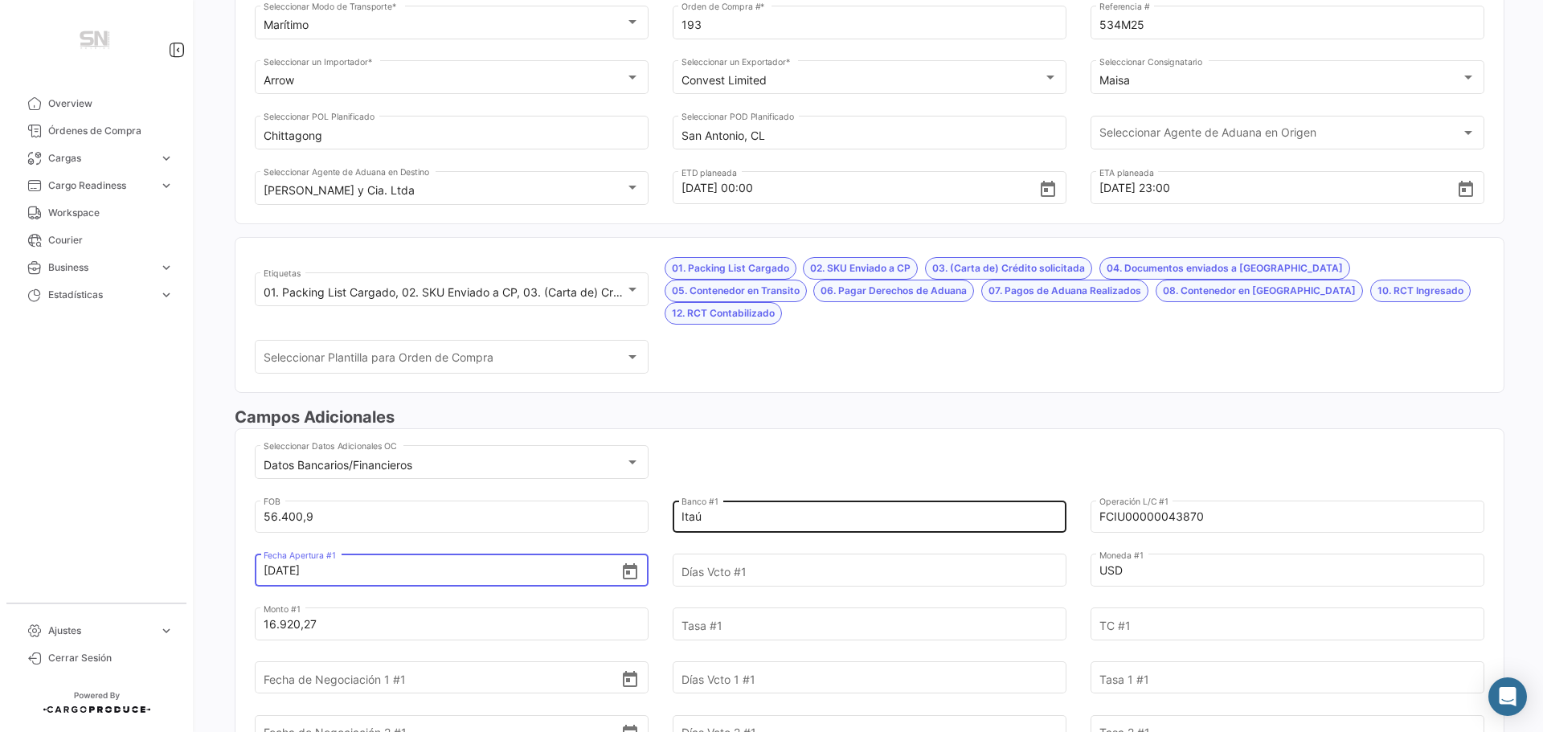
type input "[DATE]"
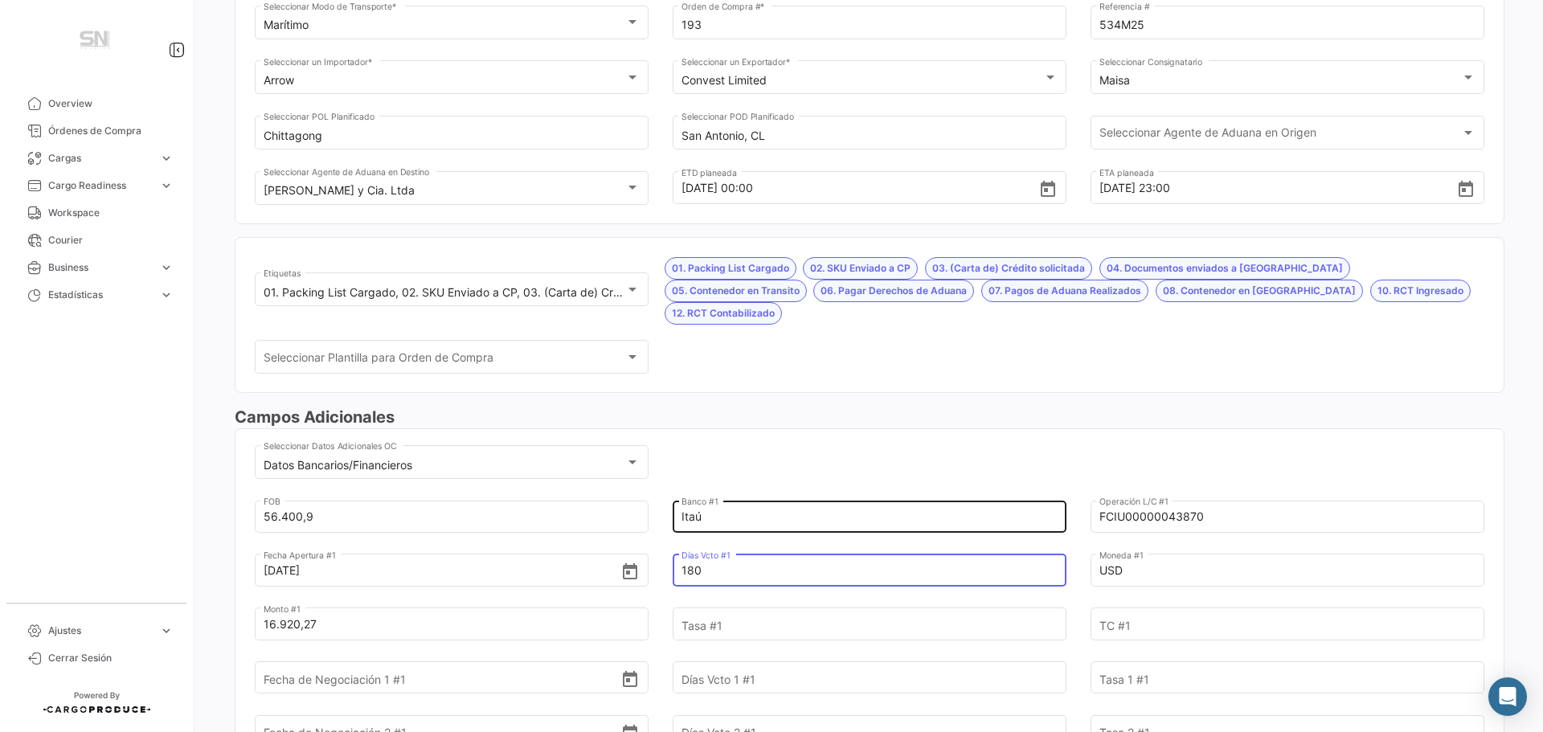
type input "180"
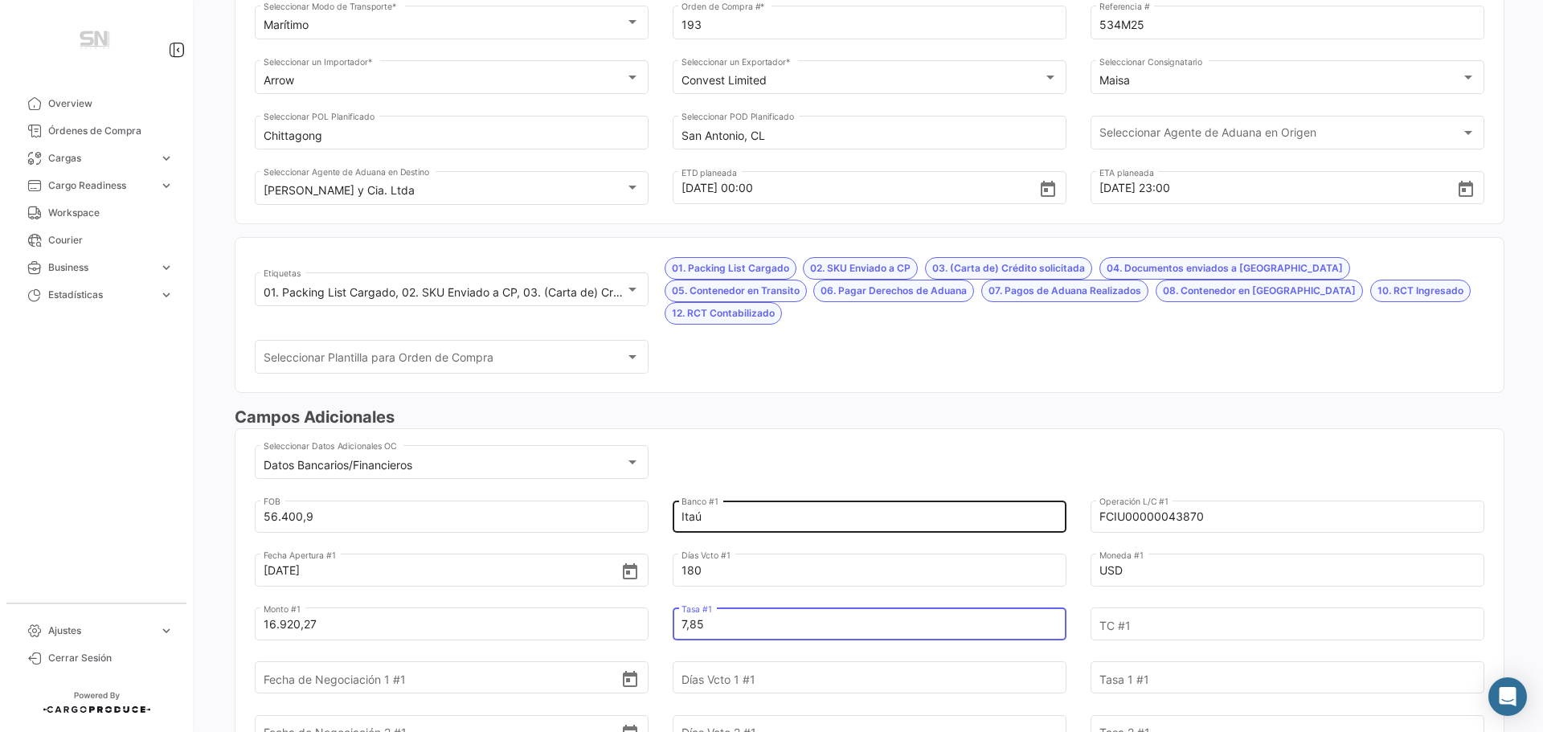
type input "7,85"
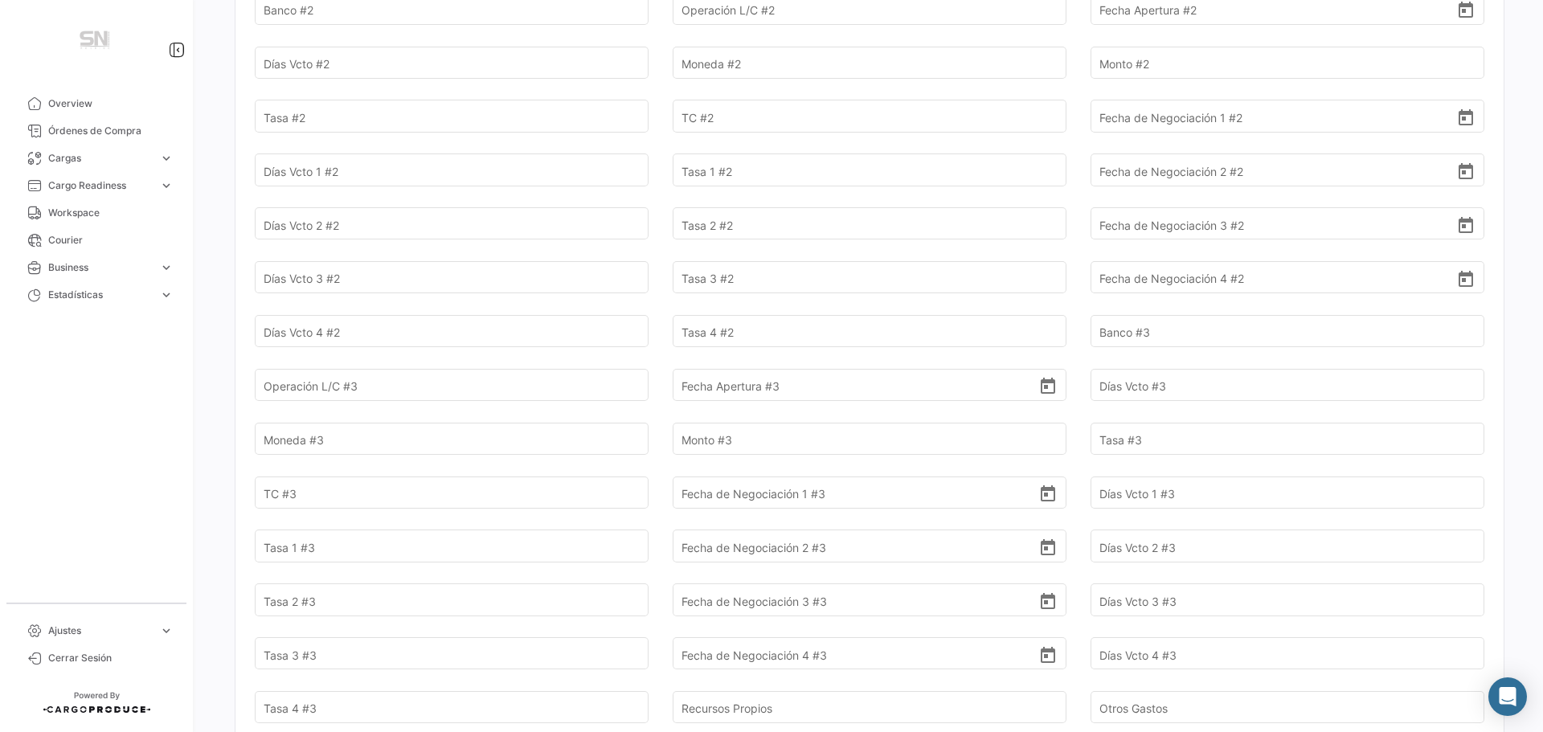
scroll to position [1286, 0]
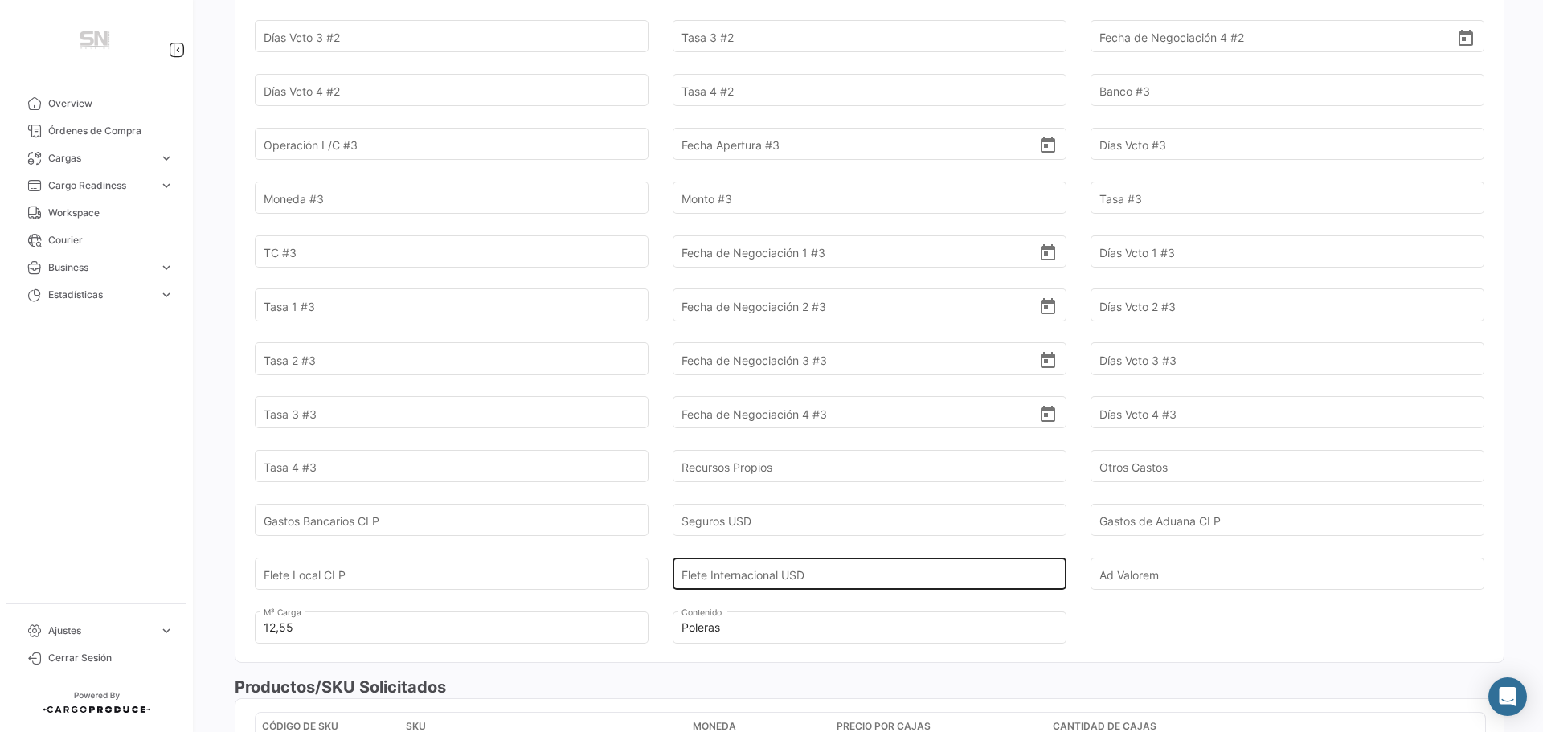
click at [756, 557] on input "Flete Internacional USD" at bounding box center [860, 574] width 358 height 56
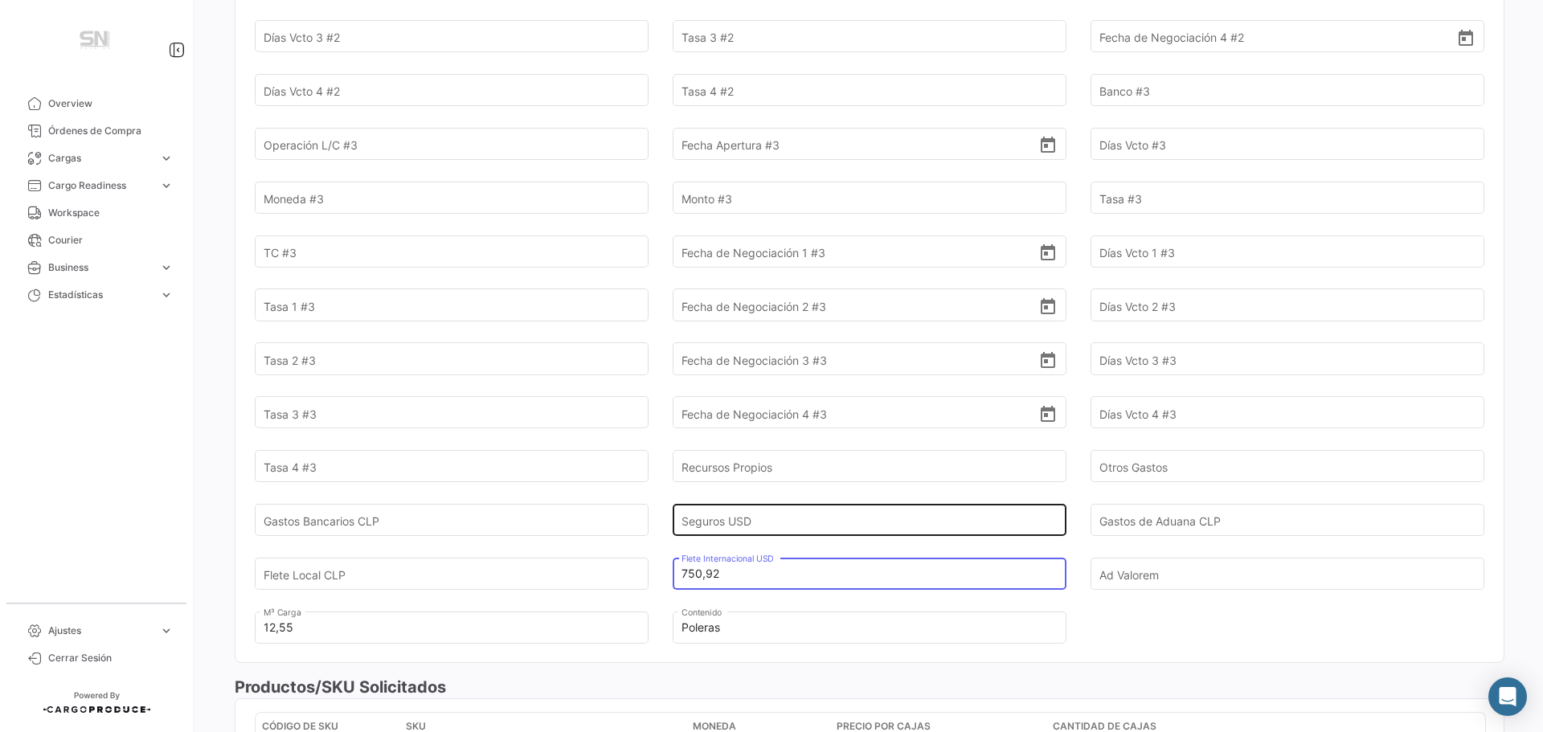
type input "750,92"
click at [780, 505] on input "Seguros USD" at bounding box center [860, 520] width 358 height 56
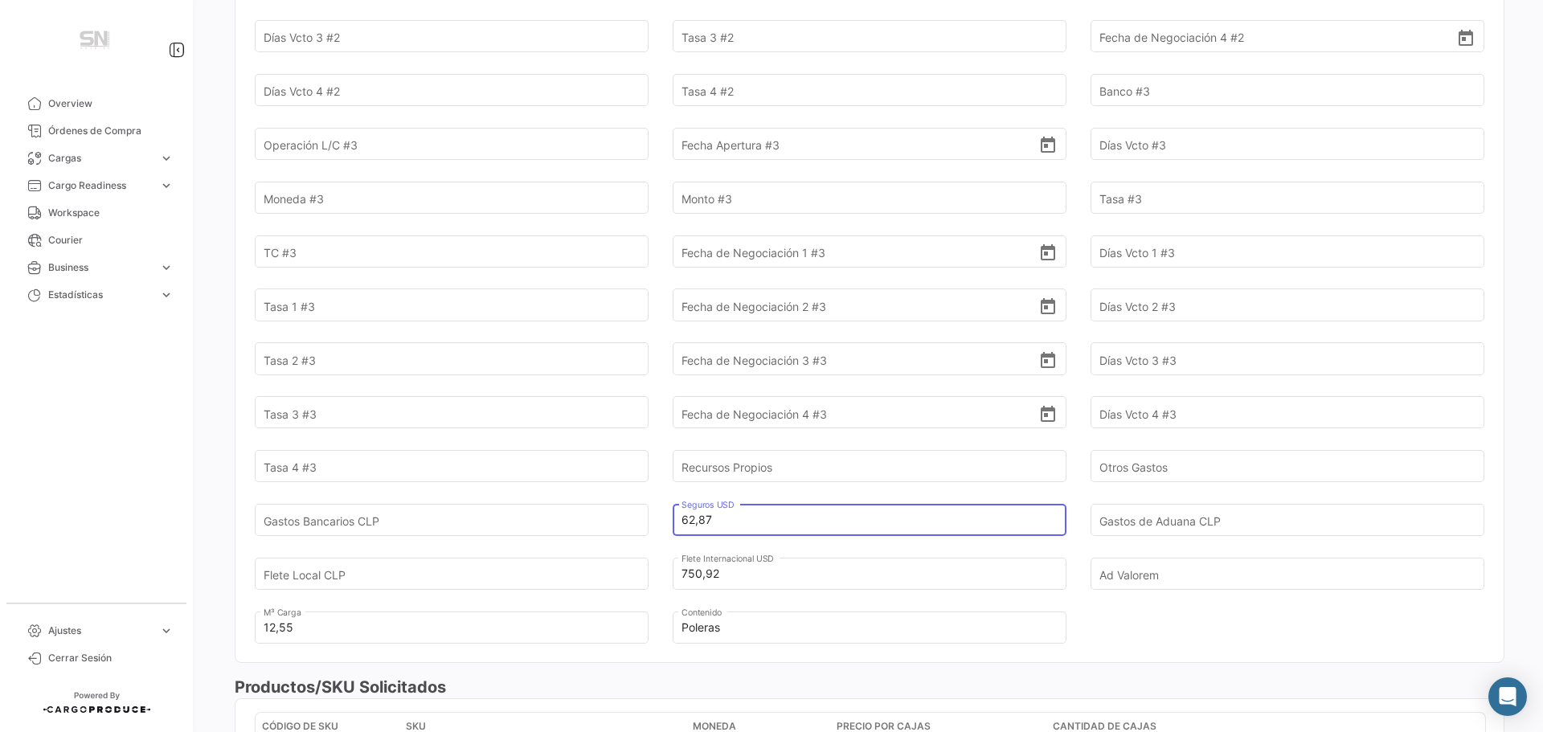
type input "62,87"
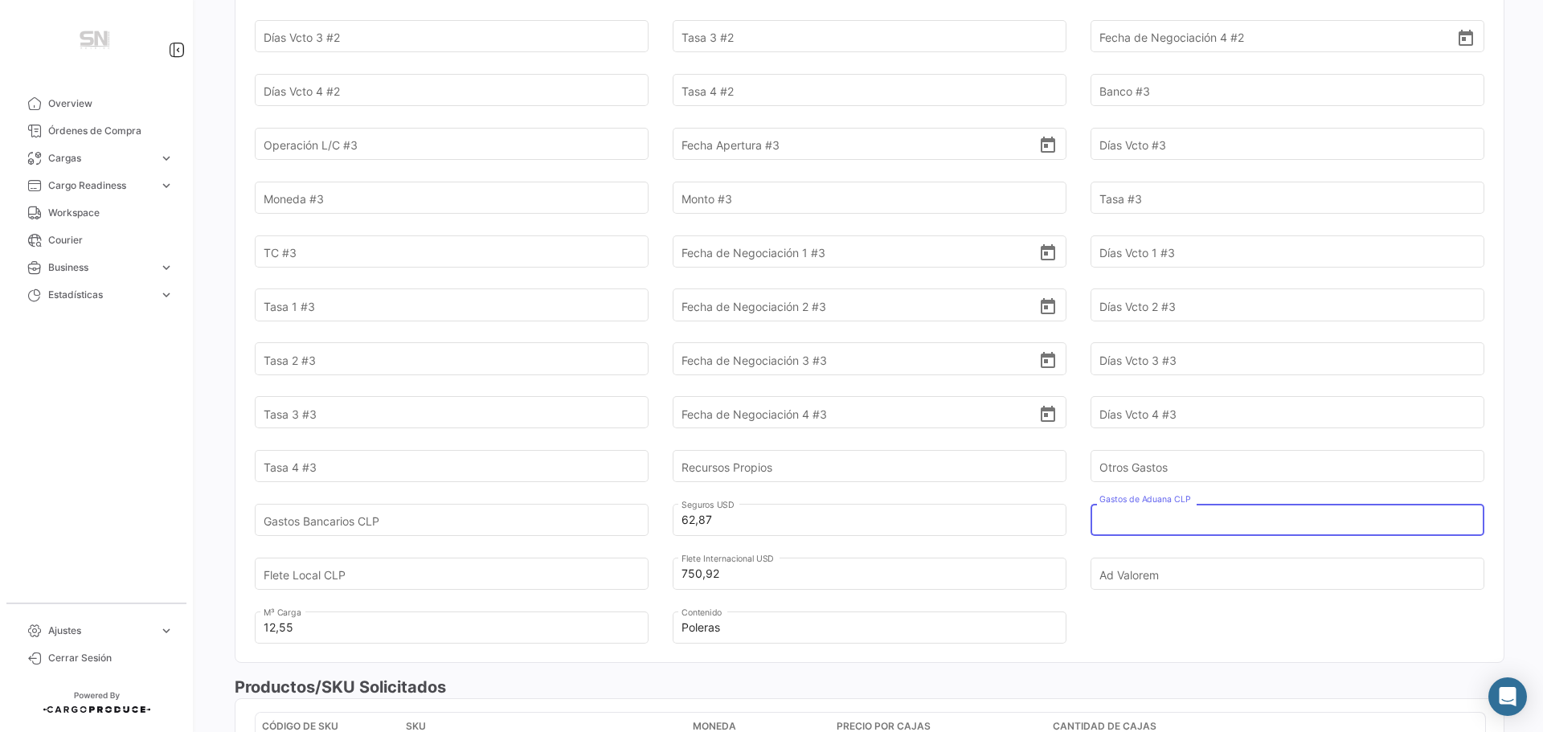
click at [1158, 506] on input "Gastos de Aduana CLP" at bounding box center [1278, 520] width 358 height 56
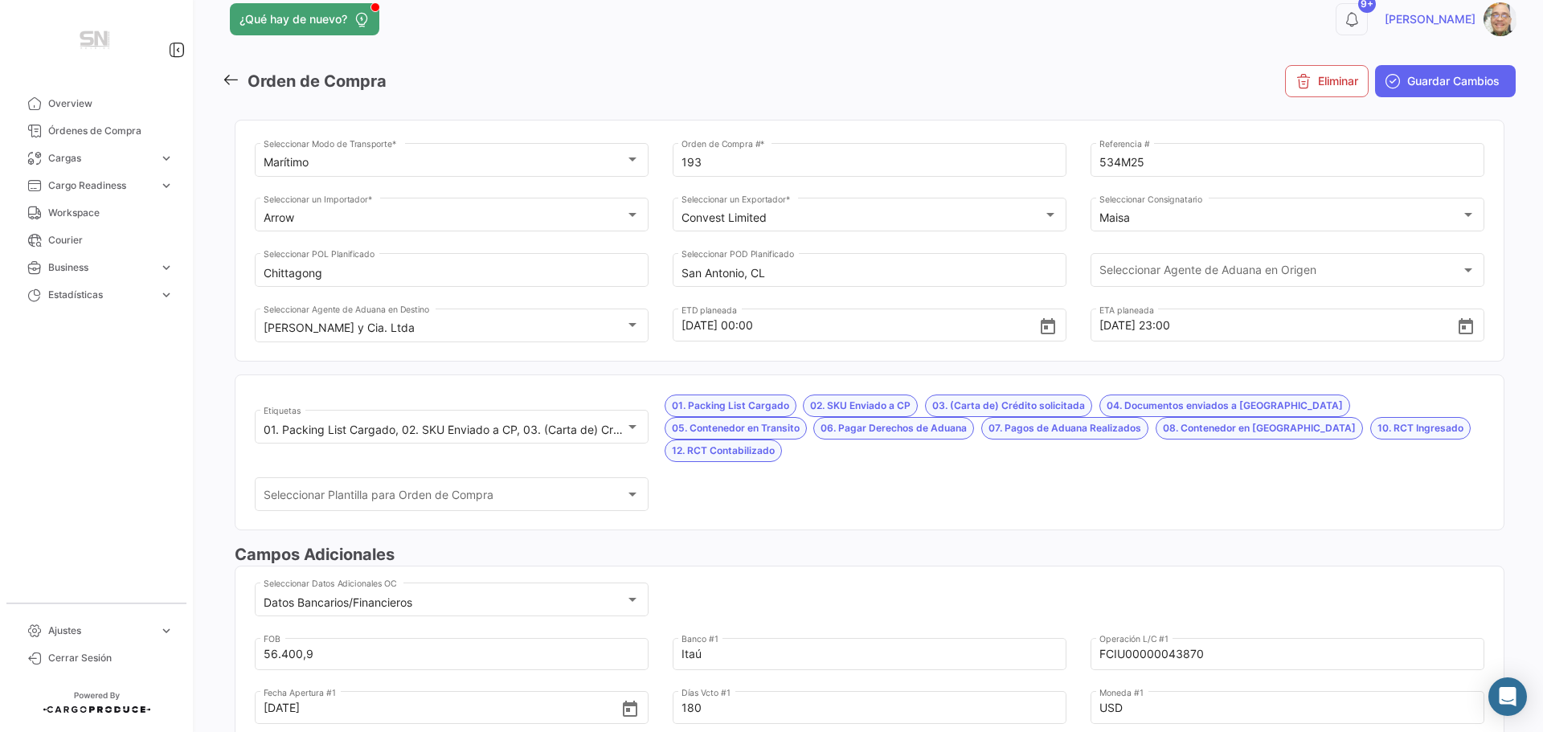
scroll to position [0, 0]
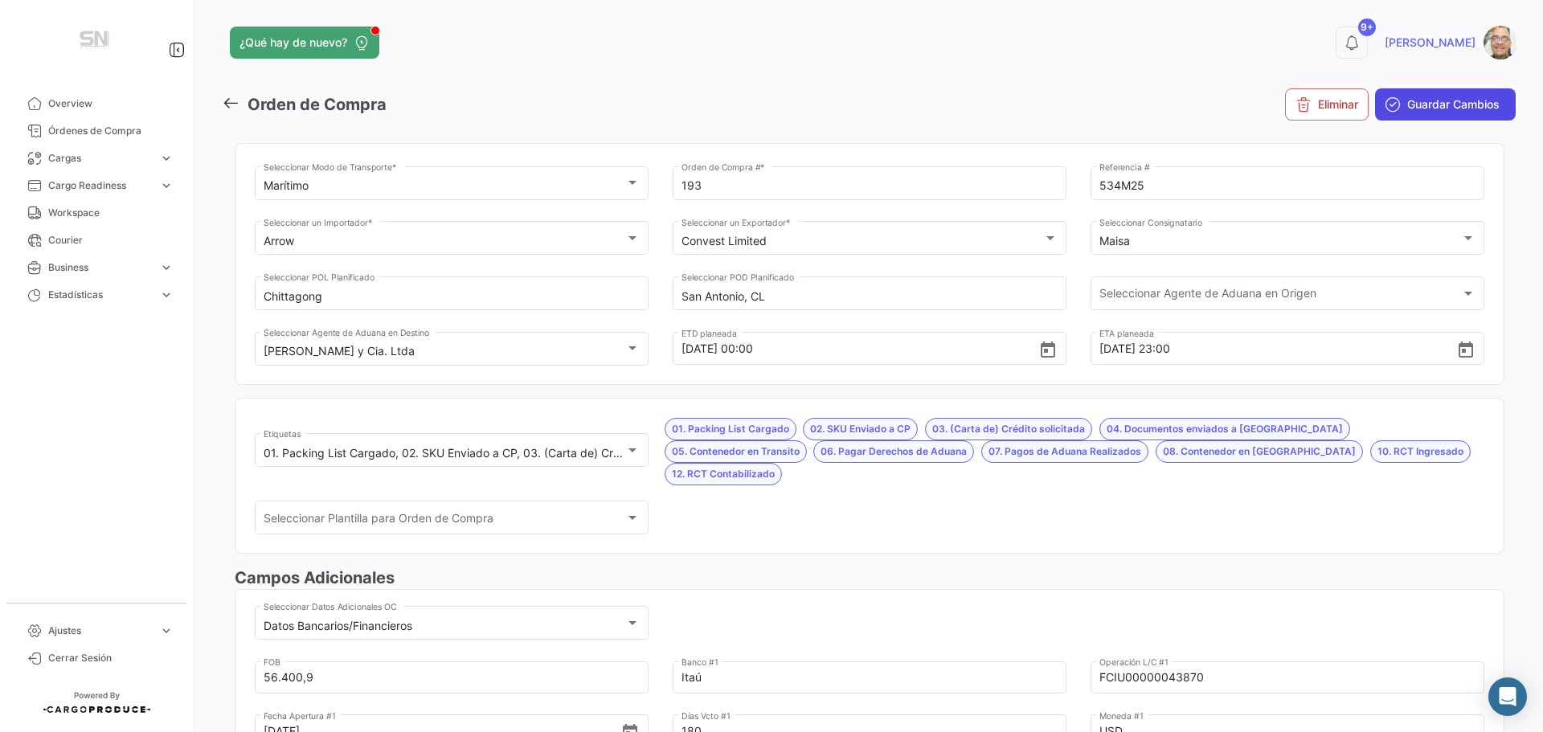
type input "128.779,00"
click at [1396, 111] on button "Guardar Cambios" at bounding box center [1445, 104] width 141 height 32
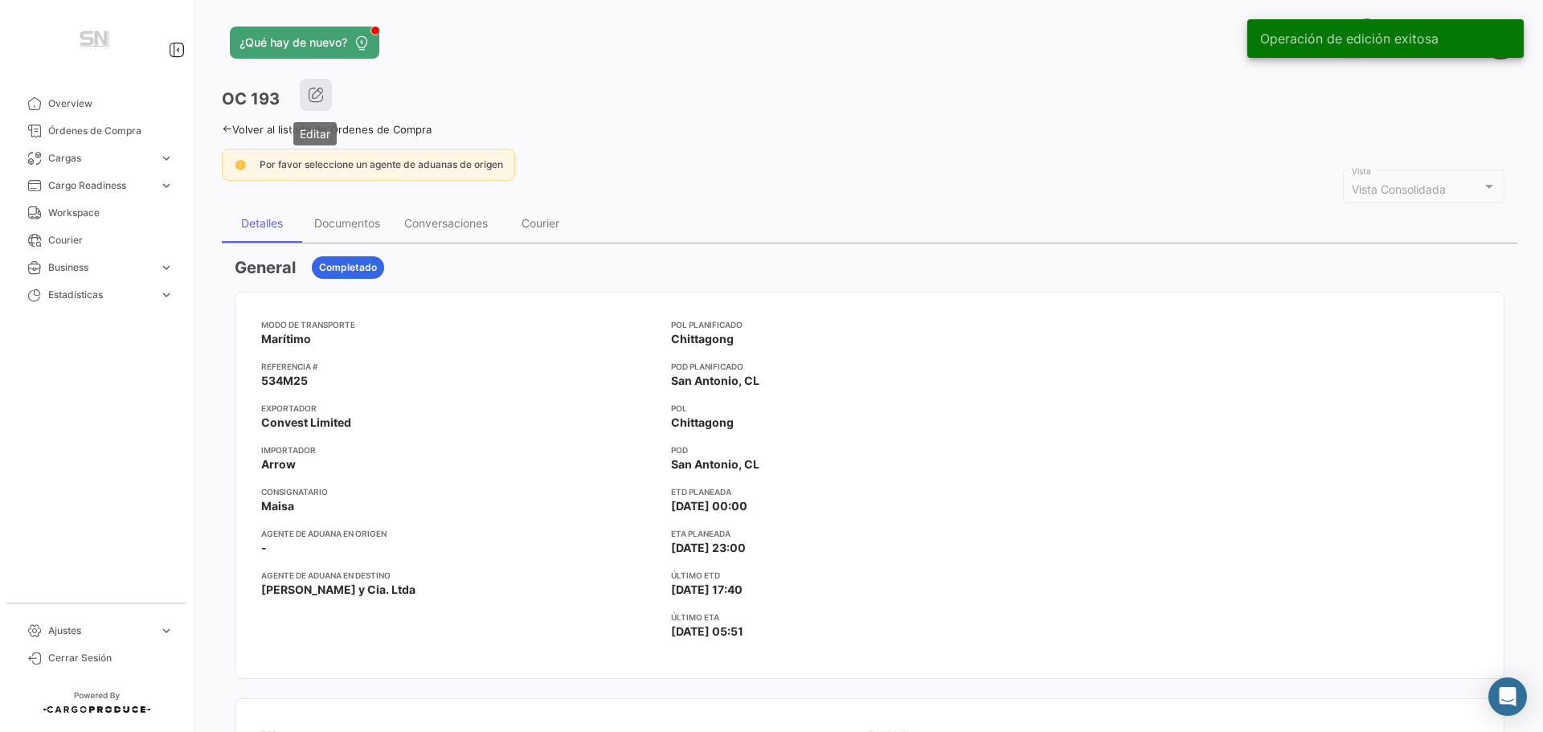
click at [316, 99] on icon "button" at bounding box center [316, 95] width 16 height 16
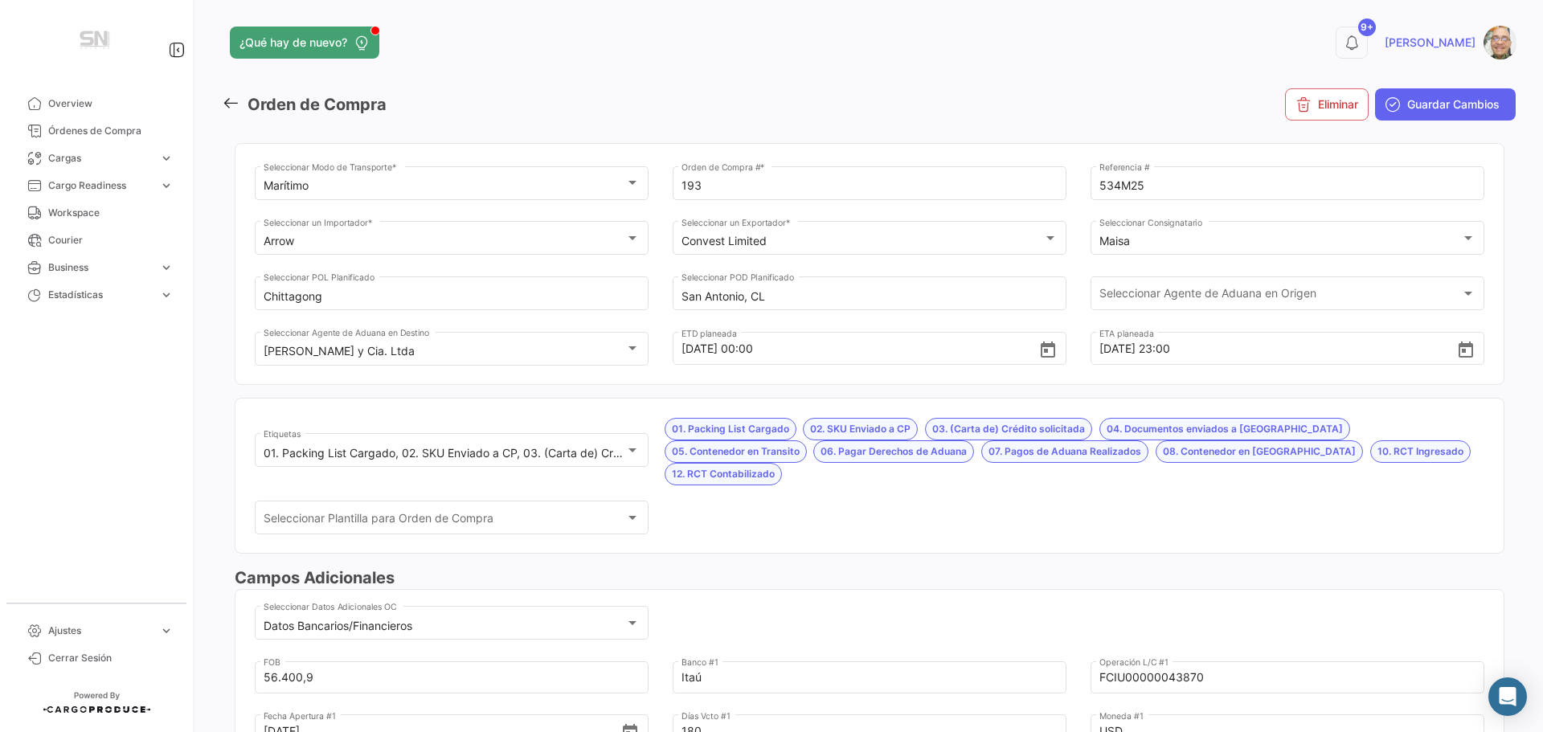
click at [232, 104] on icon at bounding box center [231, 103] width 18 height 18
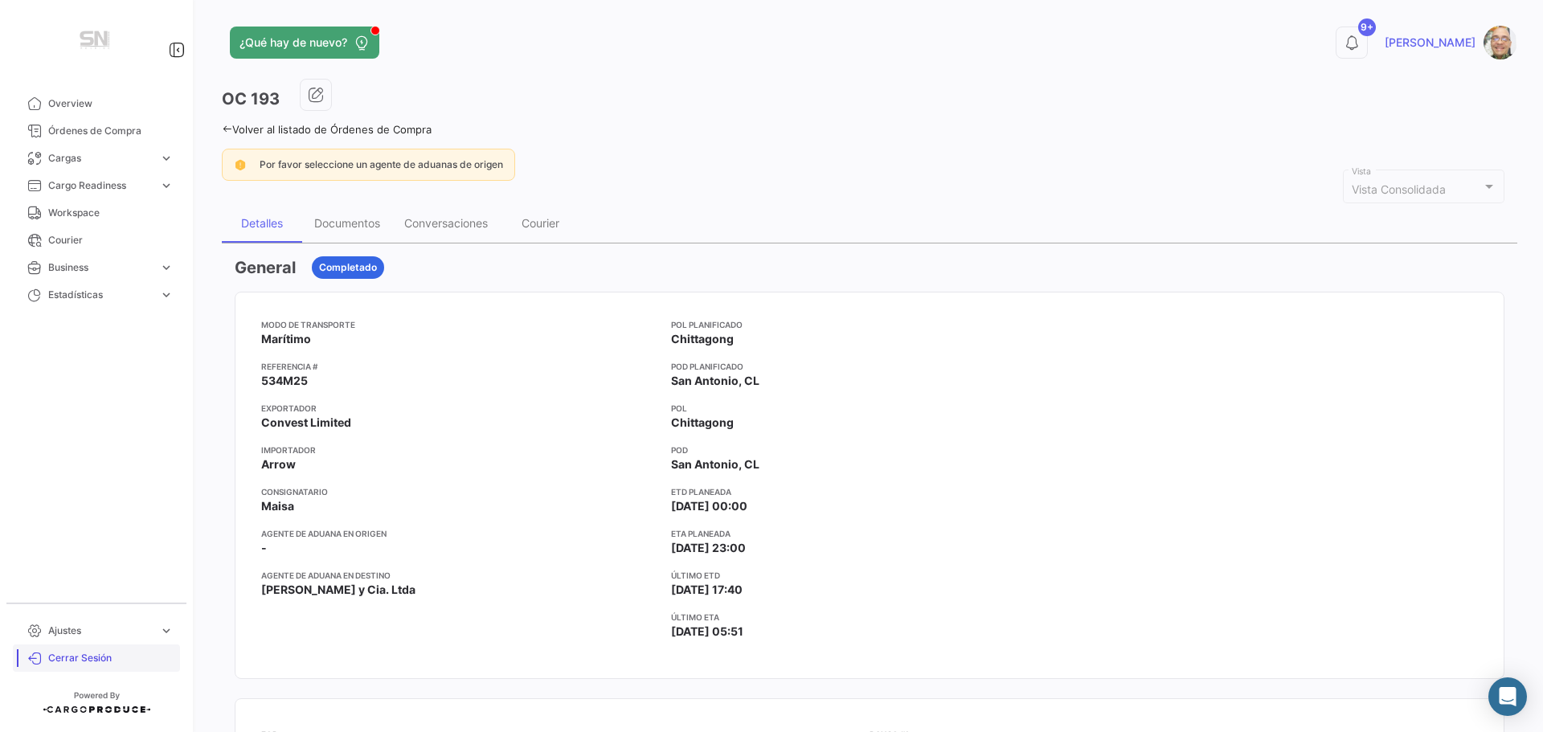
click at [88, 661] on span "Cerrar Sesión" at bounding box center [110, 658] width 125 height 14
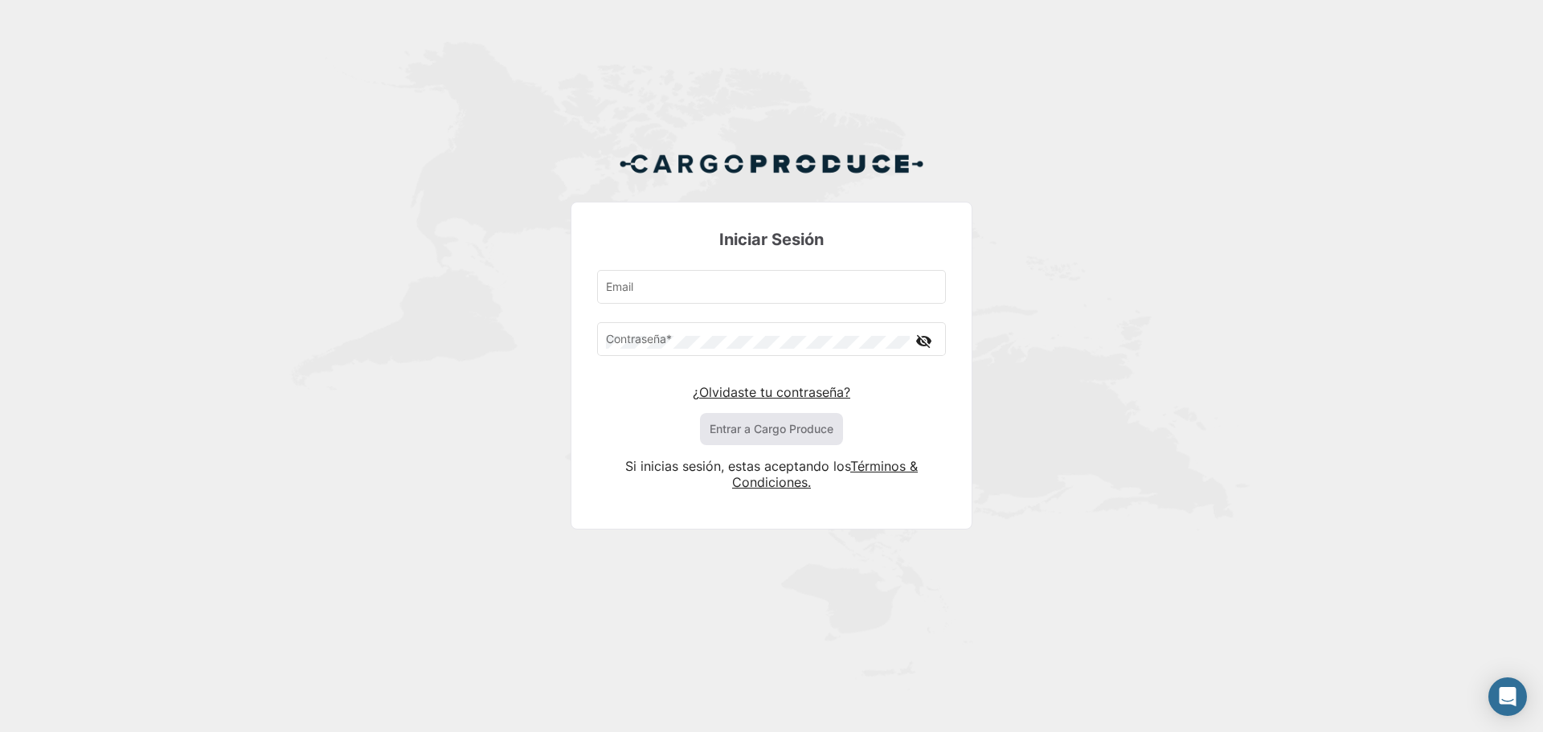
type input "[PERSON_NAME][EMAIL_ADDRESS][DOMAIN_NAME]"
